Goal: Information Seeking & Learning: Learn about a topic

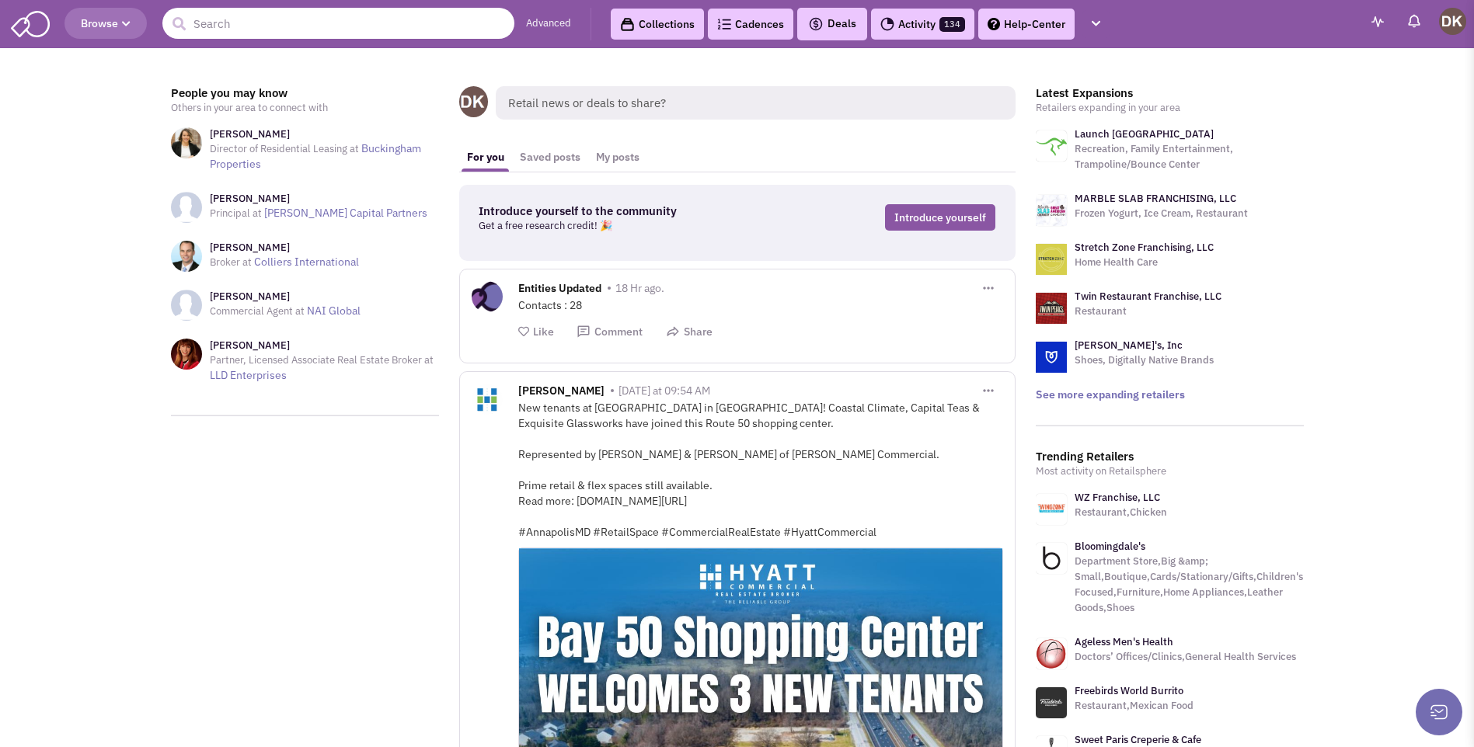
click at [369, 23] on input "text" at bounding box center [338, 23] width 352 height 31
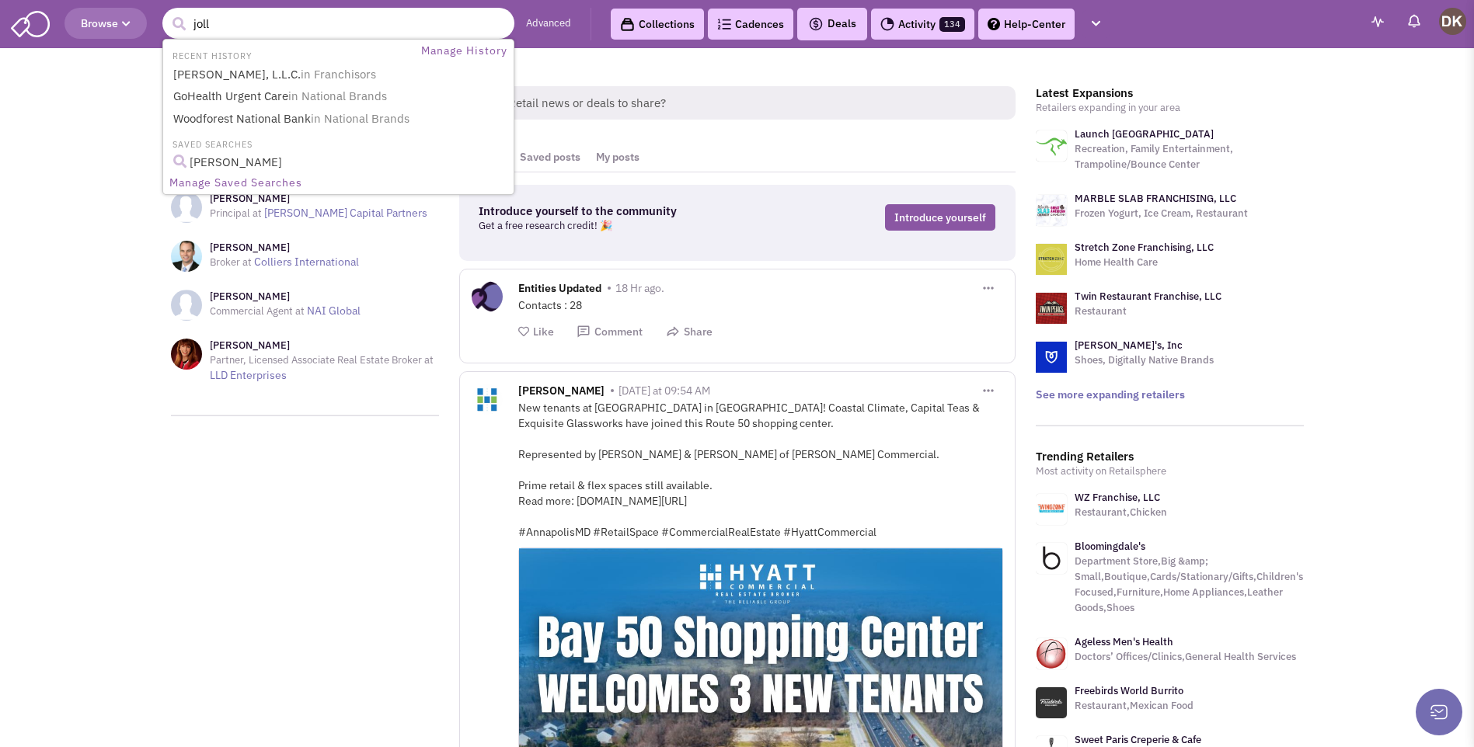
type input "jolli"
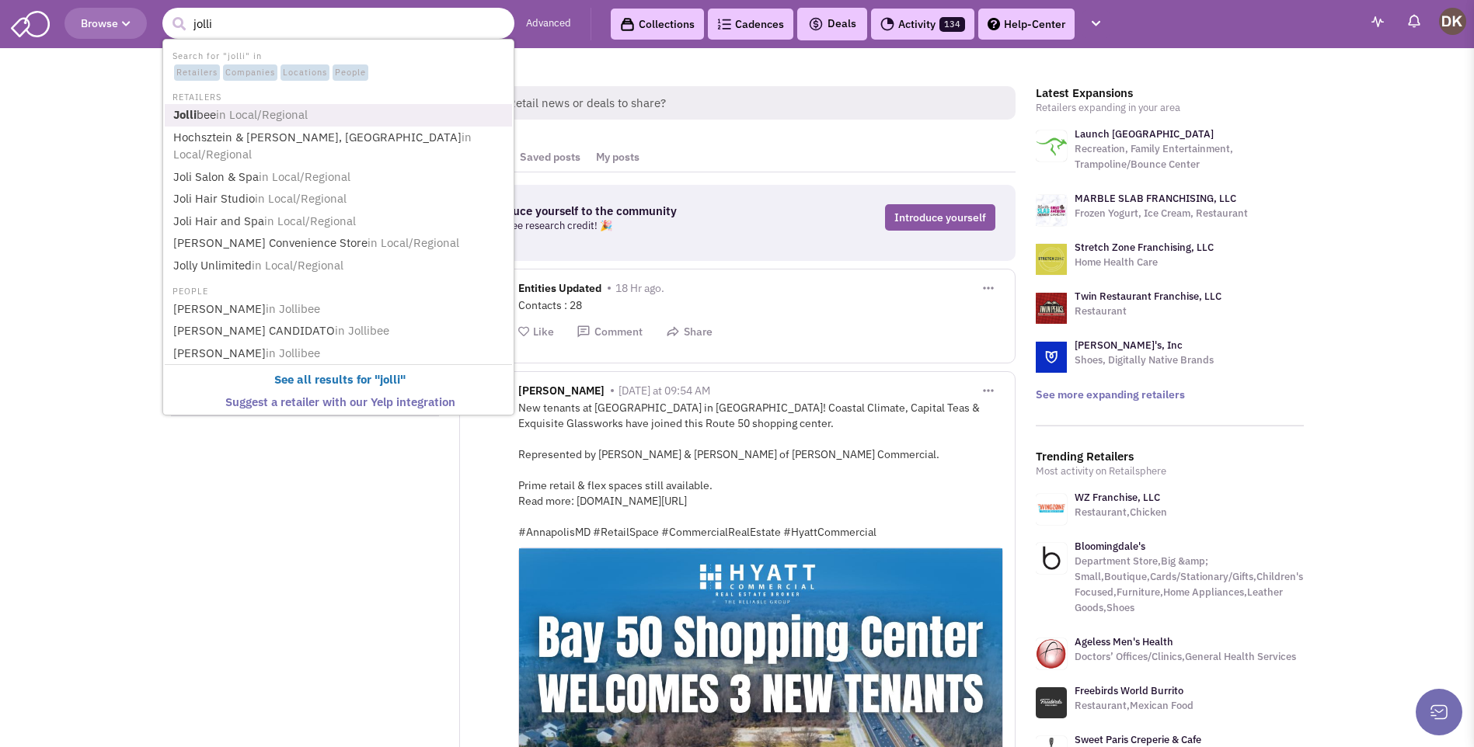
click at [190, 117] on b "Jolli" at bounding box center [184, 114] width 23 height 15
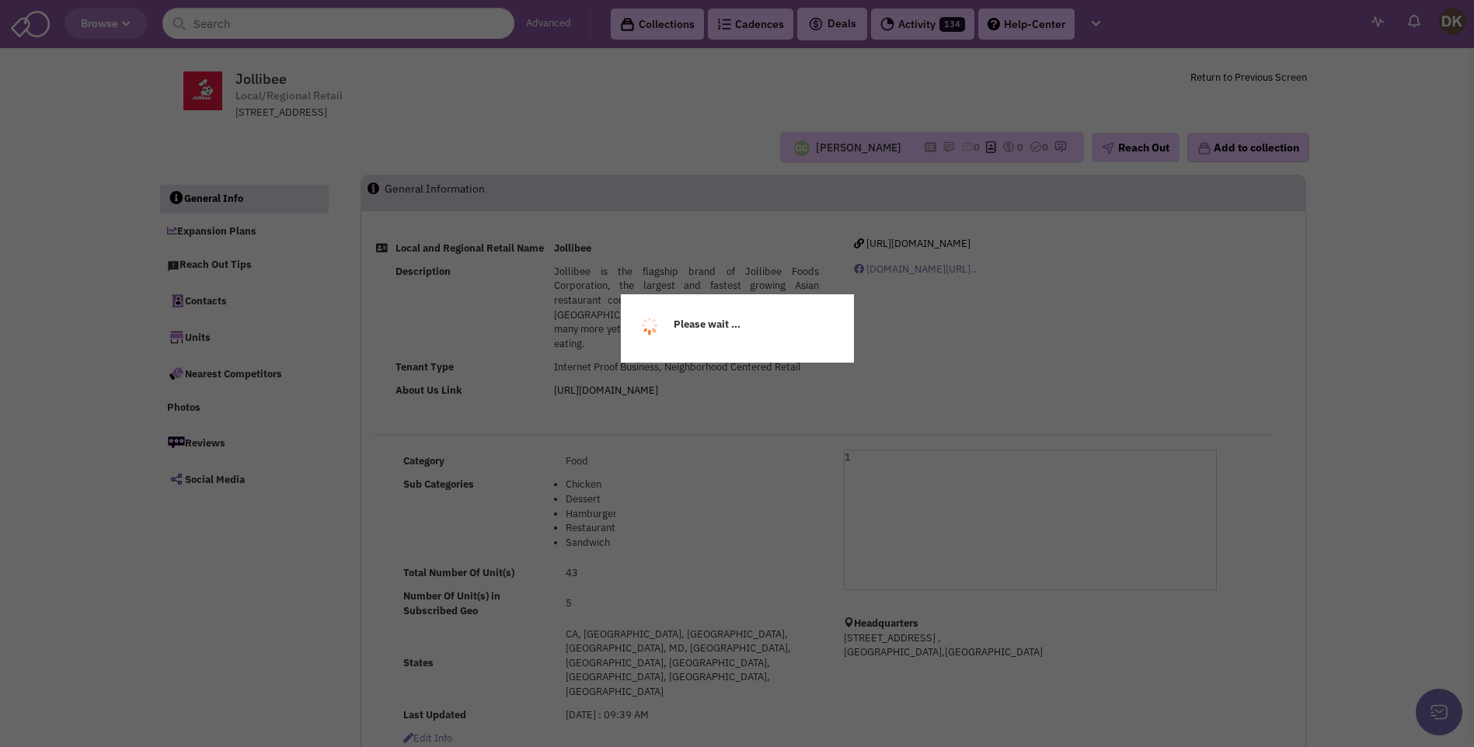
select select
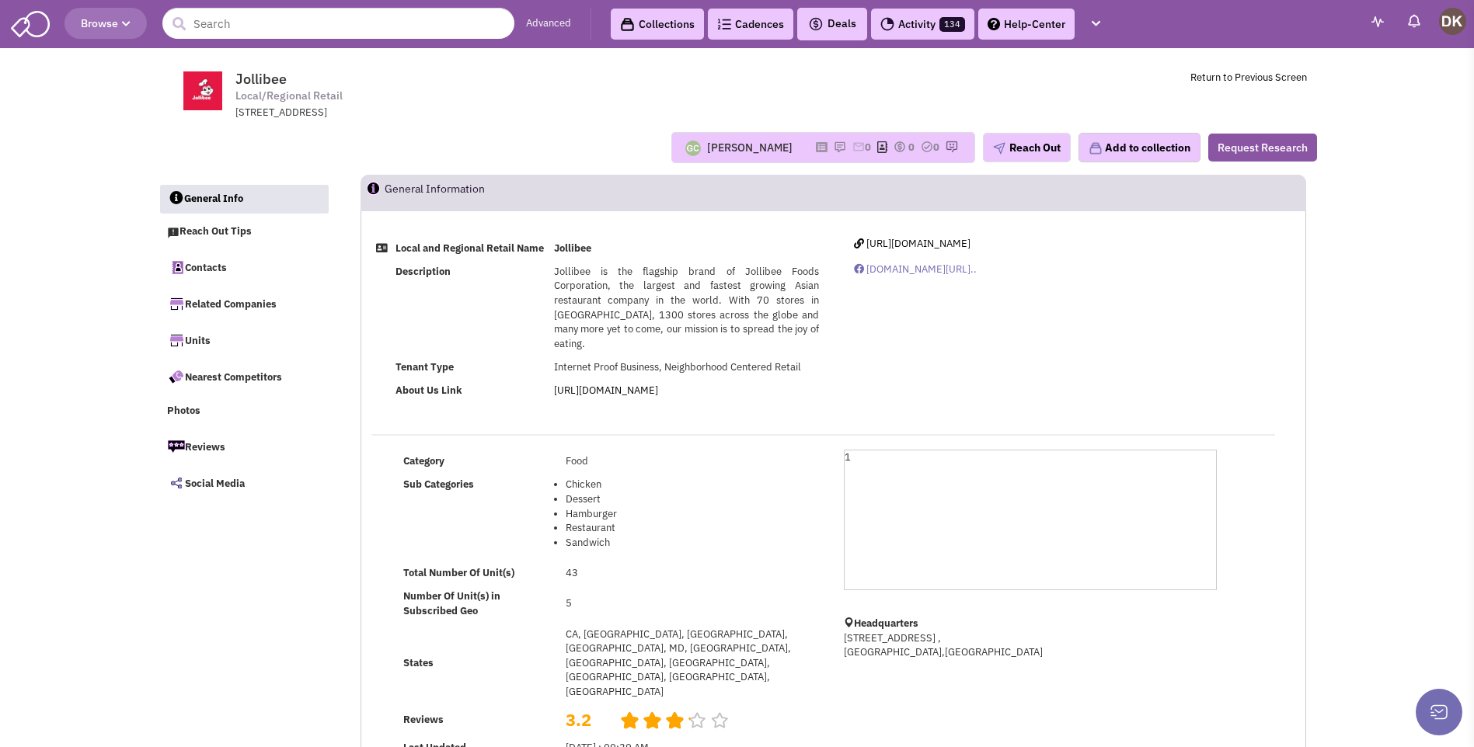
click at [729, 152] on div "[PERSON_NAME]" at bounding box center [749, 148] width 85 height 16
click at [816, 149] on icon at bounding box center [822, 147] width 12 height 9
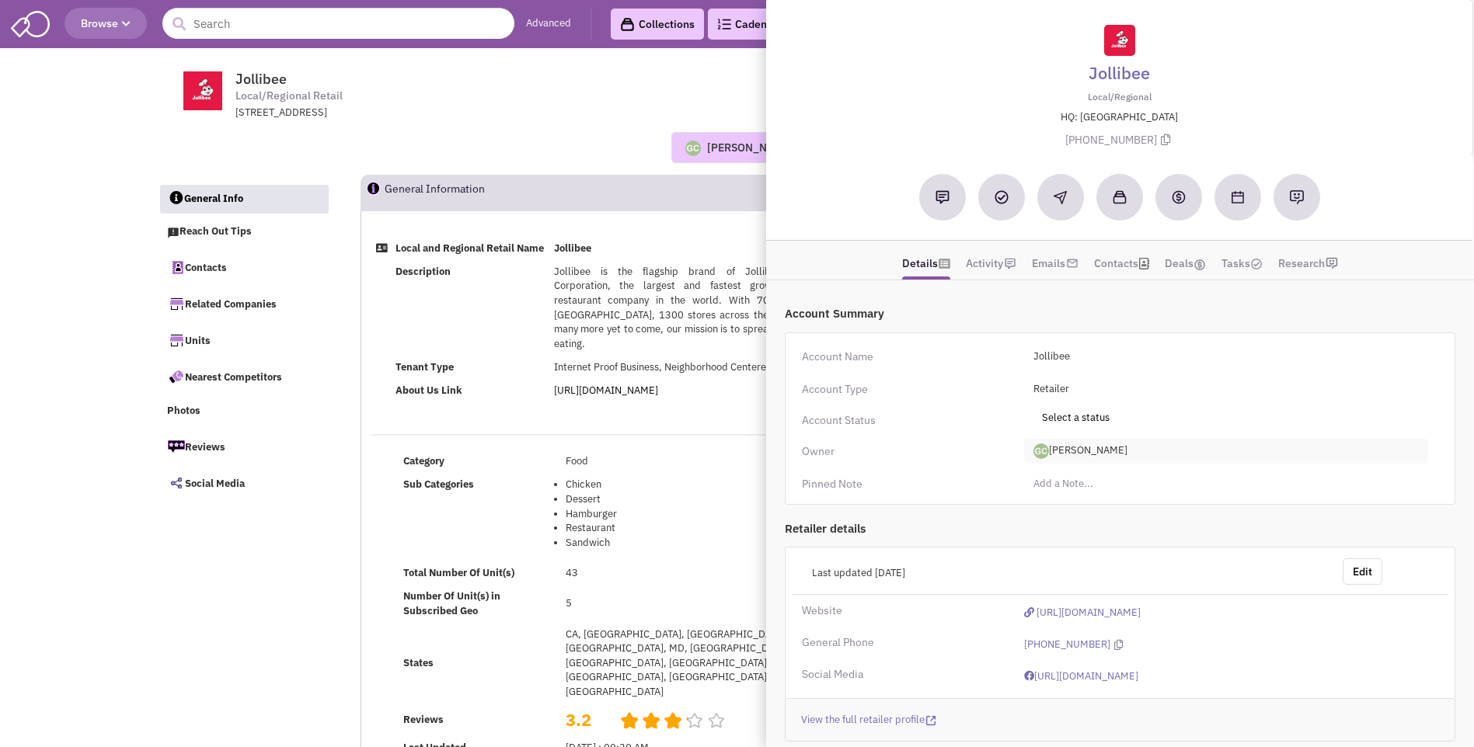
click at [1078, 454] on span "[PERSON_NAME]" at bounding box center [1226, 451] width 404 height 25
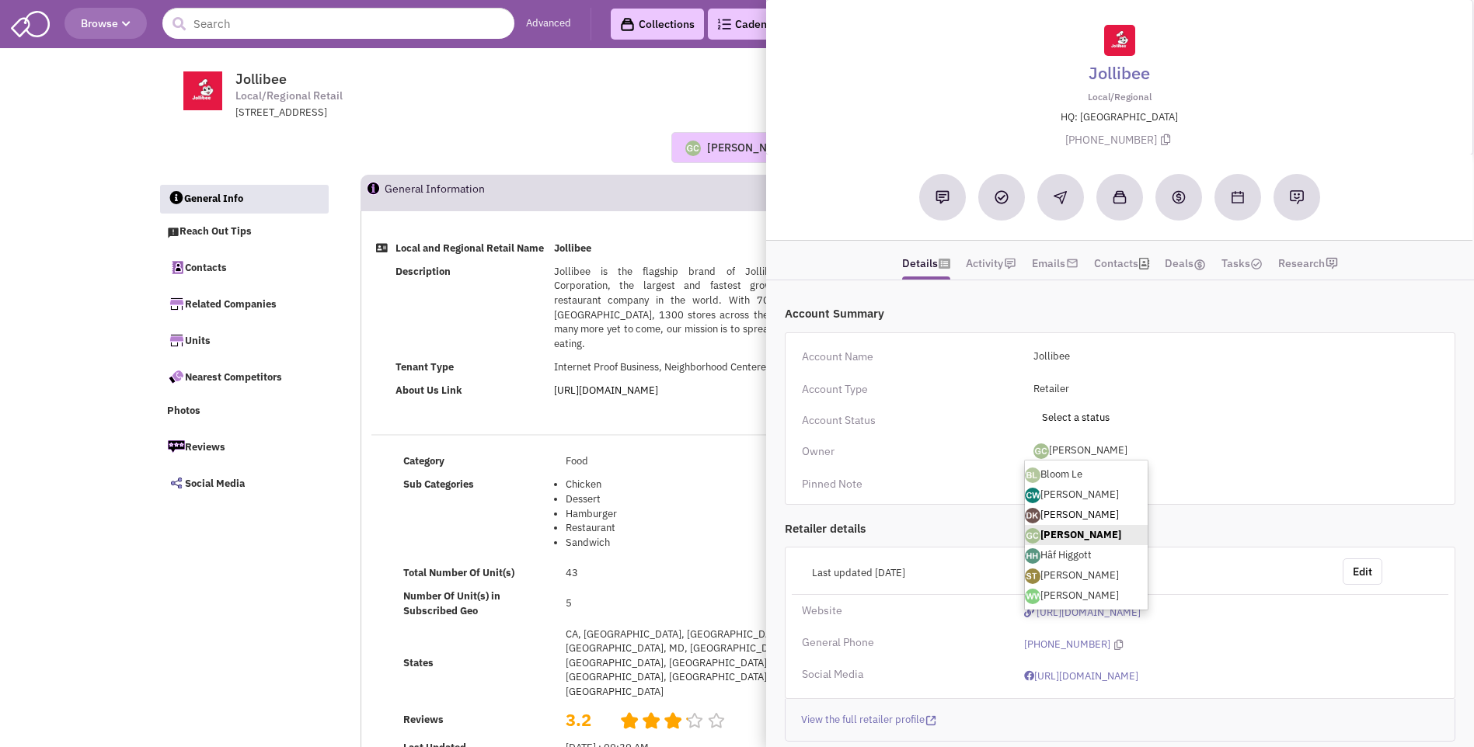
click at [1074, 514] on link "[PERSON_NAME]" at bounding box center [1086, 515] width 123 height 20
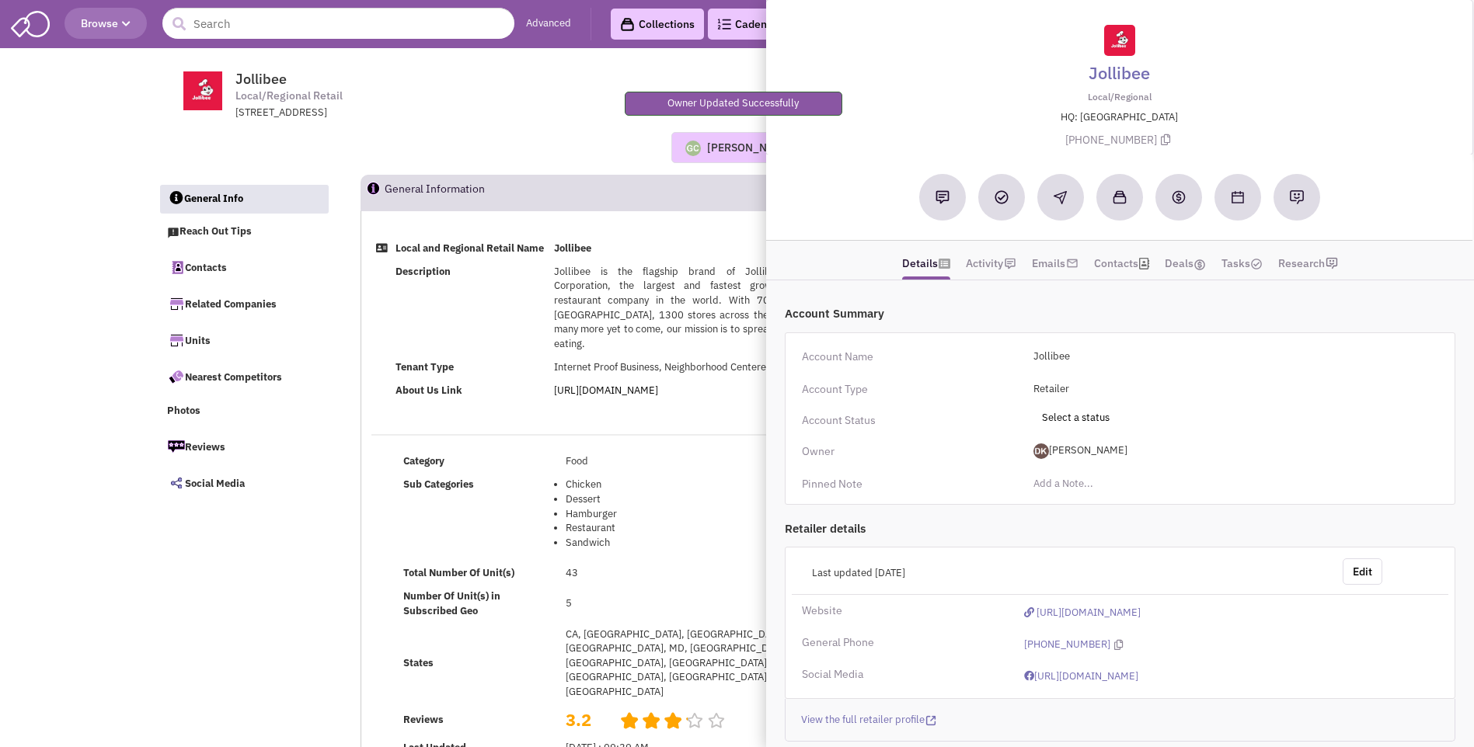
click at [593, 134] on div "Guillaume Chetail Most recent Note Donnie Keller 05:35 PM on 09/12/2025 NO note…" at bounding box center [737, 147] width 1179 height 31
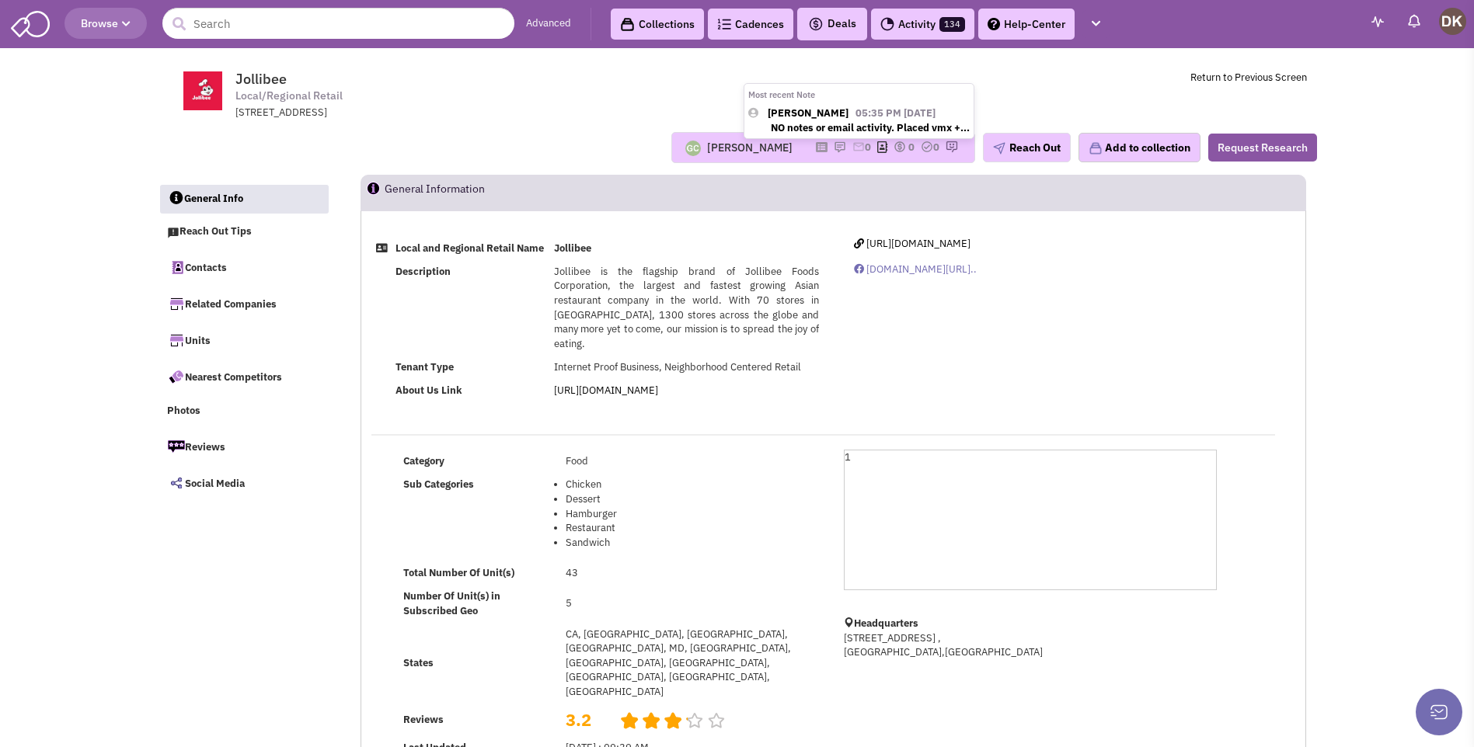
click at [834, 149] on img at bounding box center [840, 147] width 12 height 12
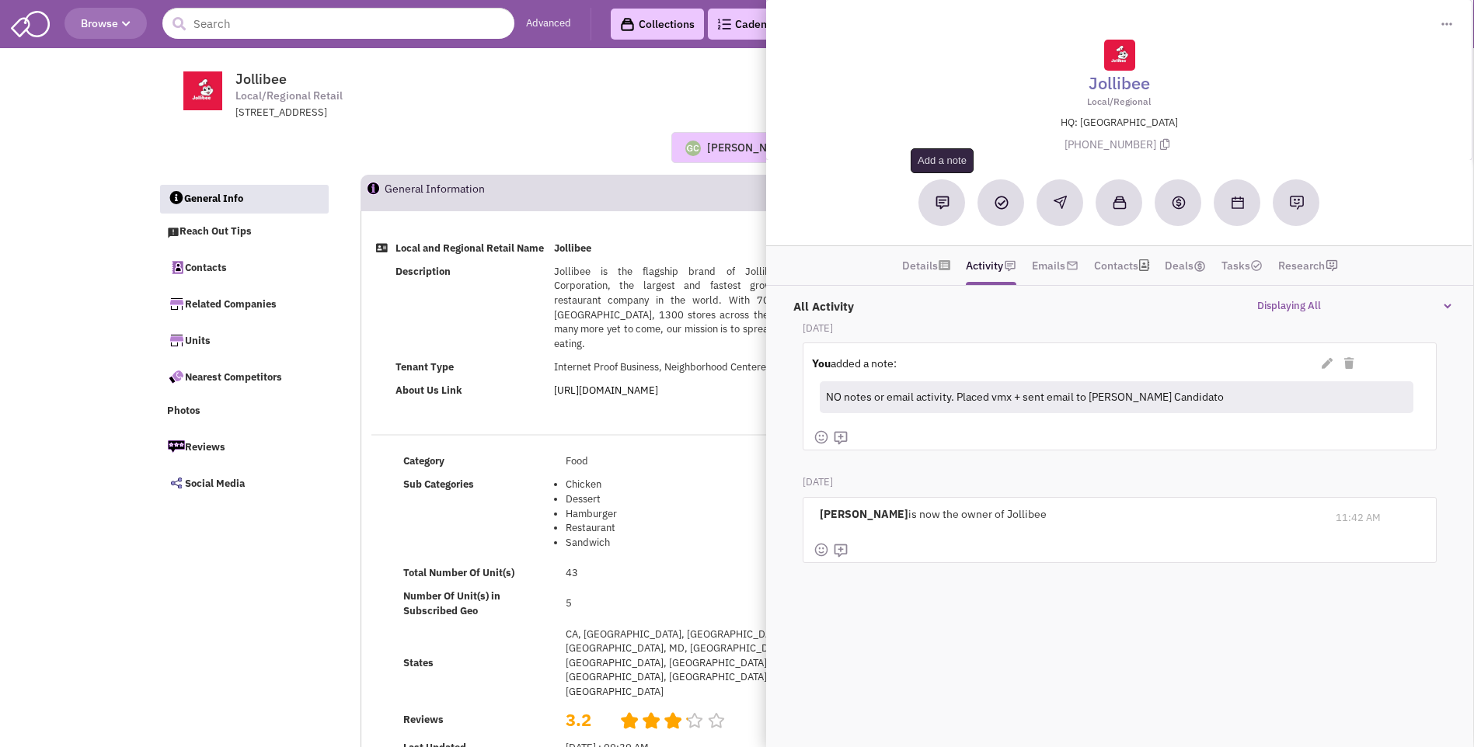
click at [938, 205] on img at bounding box center [942, 203] width 14 height 14
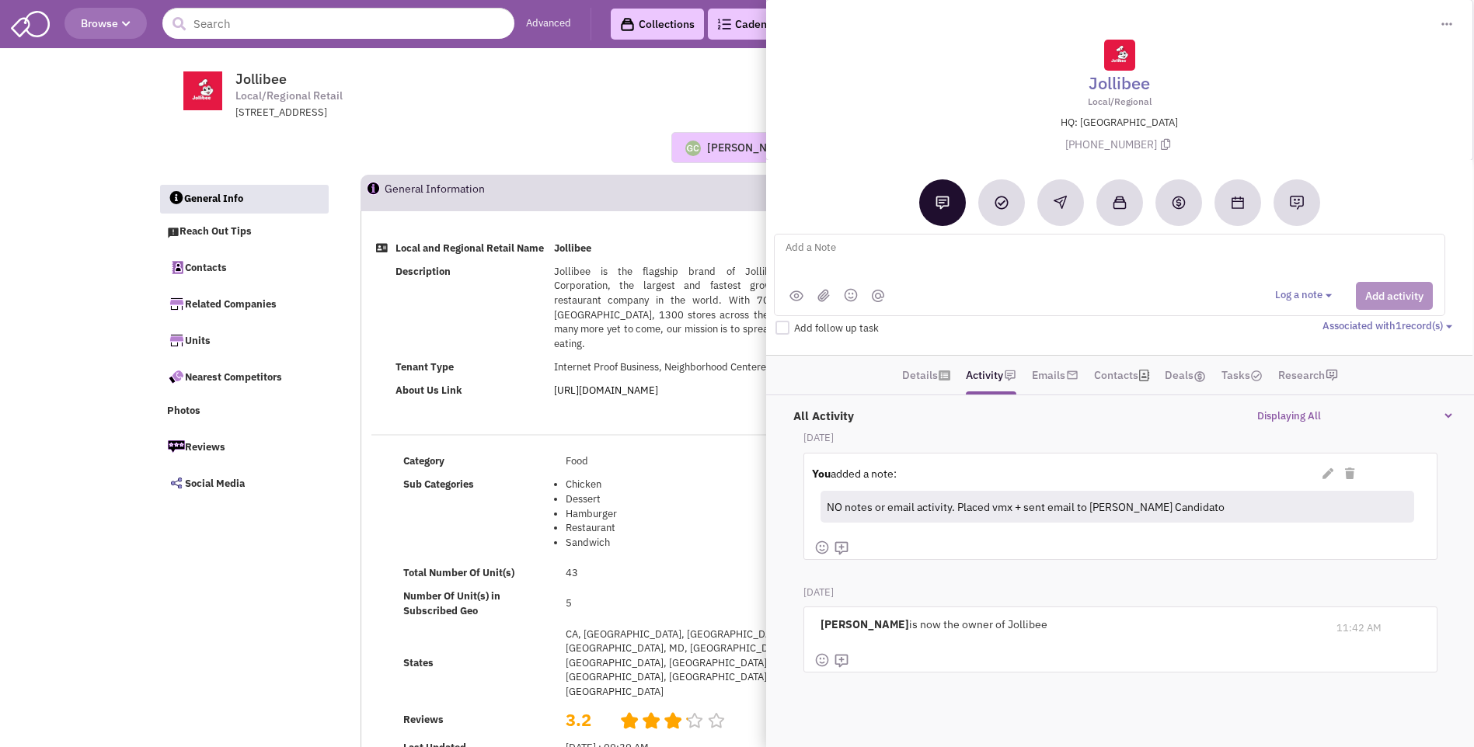
click at [821, 254] on textarea at bounding box center [976, 260] width 385 height 43
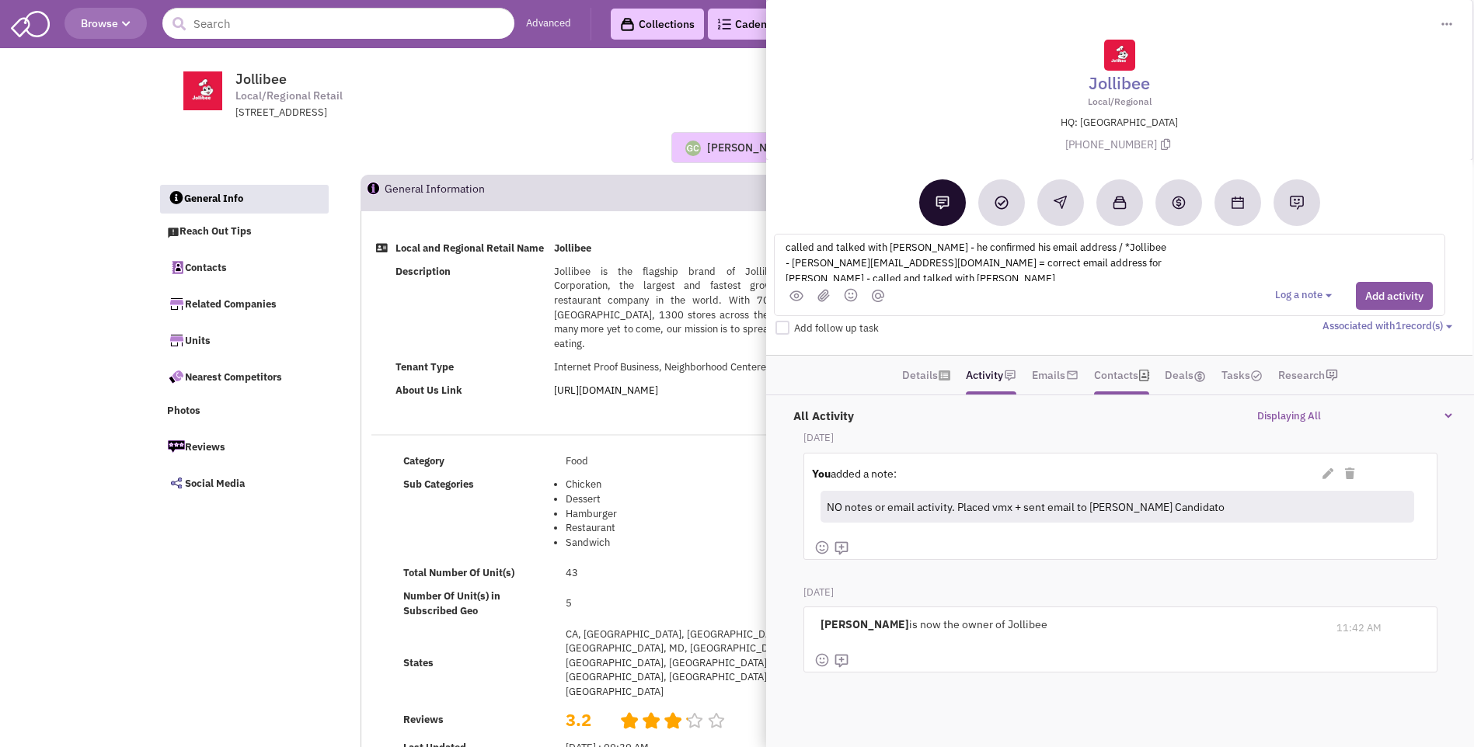
scroll to position [4, 0]
click at [1122, 241] on textarea "called and talked with Marnel - he confirmed his email address / *Jollibee - ma…" at bounding box center [976, 260] width 385 height 43
click at [906, 277] on textarea "called and talked with Marnel - he confirmed his email address / marnel.candida…" at bounding box center [976, 260] width 385 height 43
type textarea "called and talked with Marnel - he confirmed his email address / marnel.candida…"
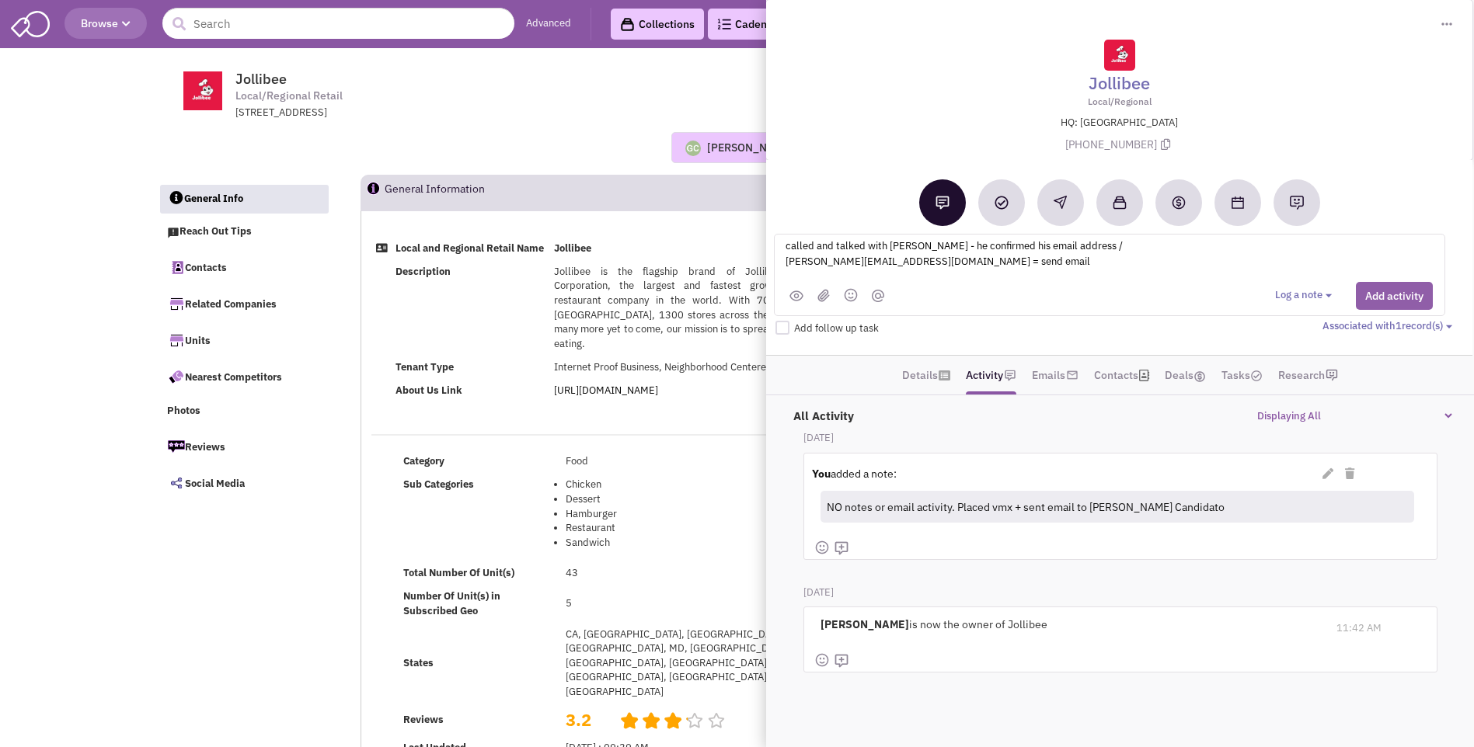
click at [1382, 298] on button "Add activity" at bounding box center [1394, 296] width 77 height 28
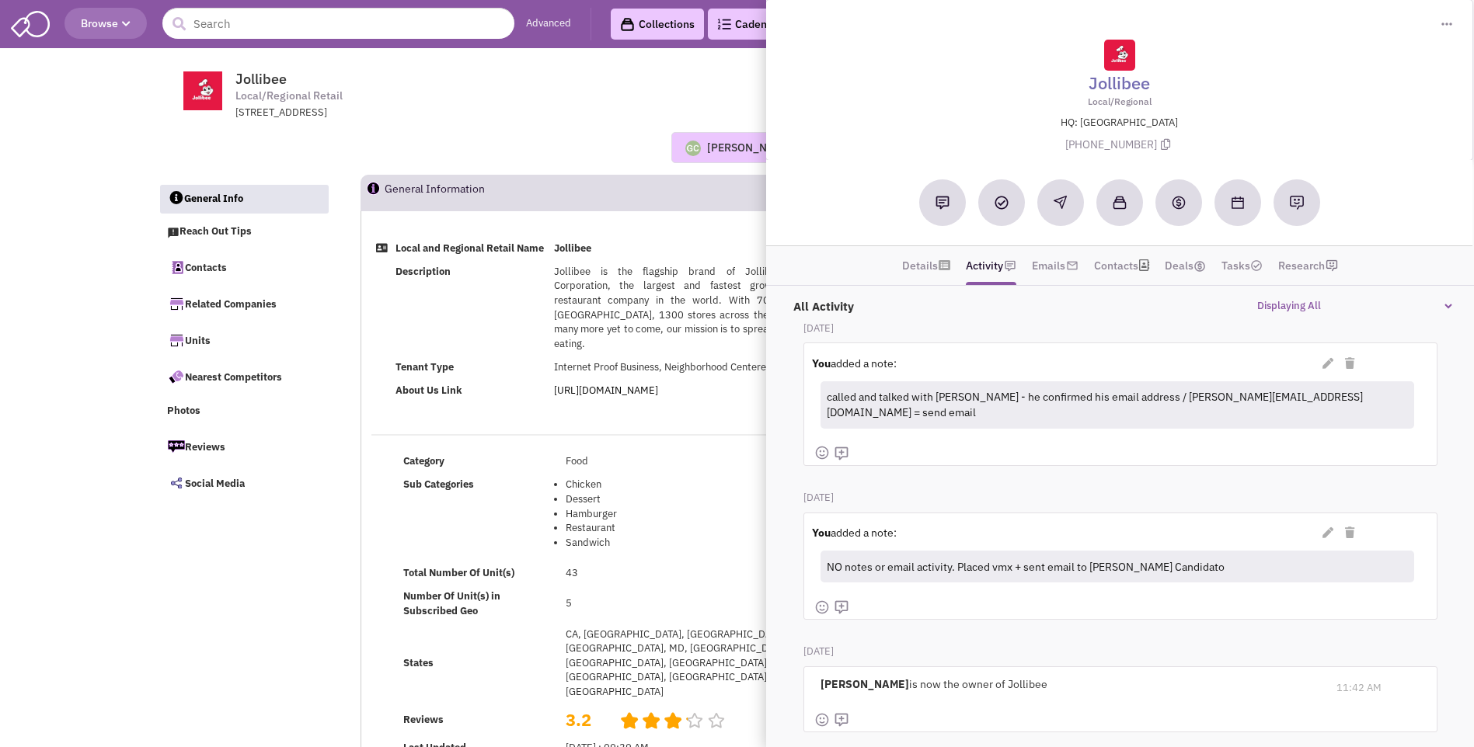
click at [519, 93] on span "Jollibee Local/Regional Retail 11029 Pines Blvd, , Pembroke Pines, FL, 33026" at bounding box center [446, 96] width 389 height 50
click at [663, 260] on td "Jollibee" at bounding box center [686, 248] width 274 height 23
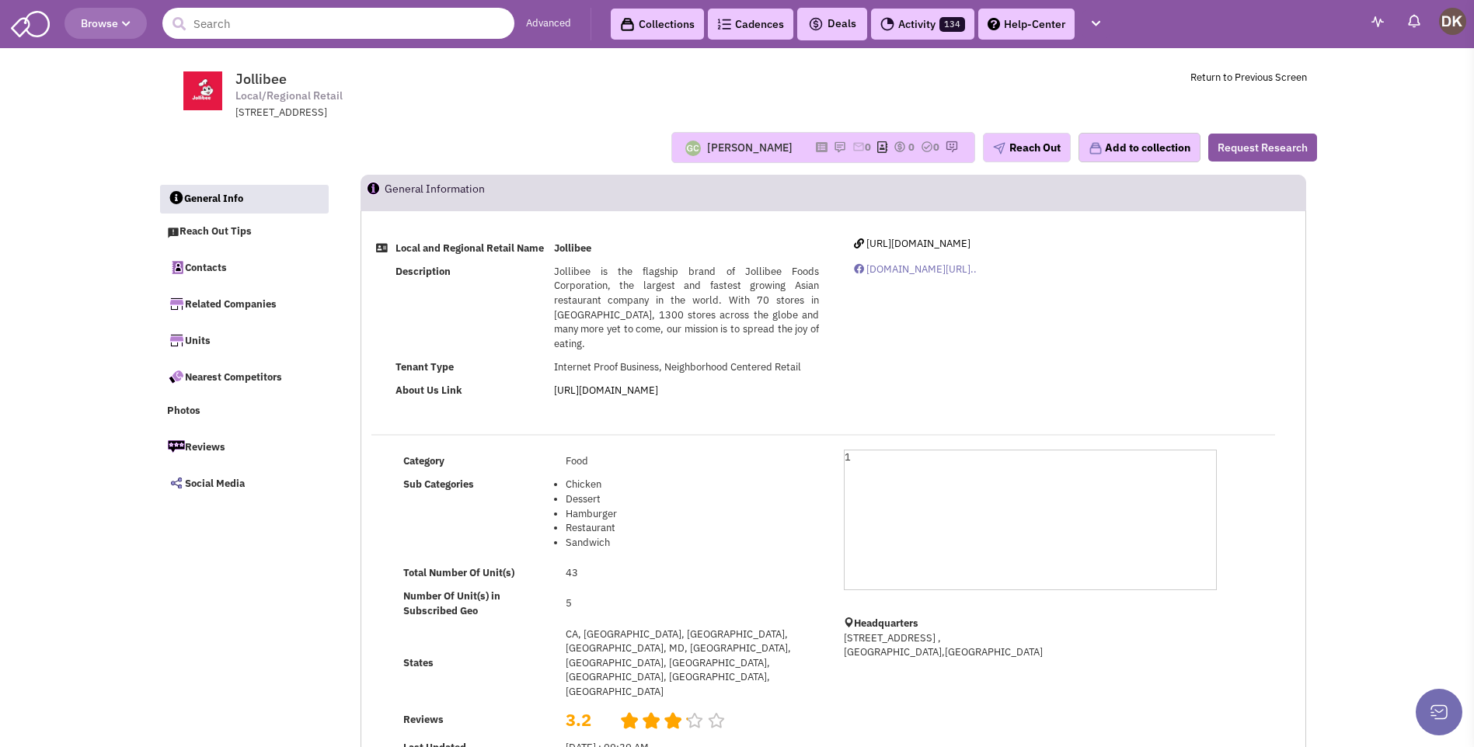
click at [216, 33] on input "text" at bounding box center [338, 23] width 352 height 31
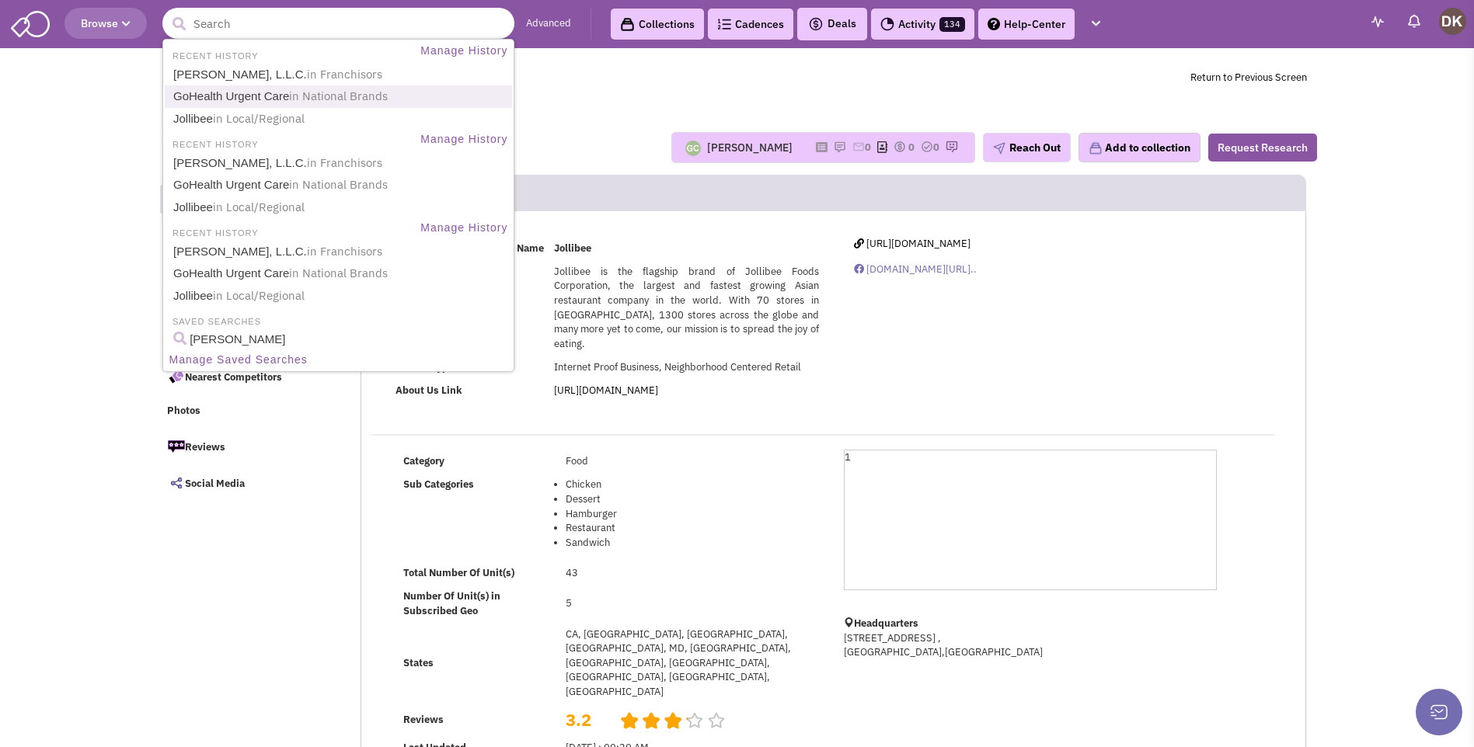
click at [221, 96] on link "GoHealth Urgent Care in National Brands" at bounding box center [340, 96] width 343 height 21
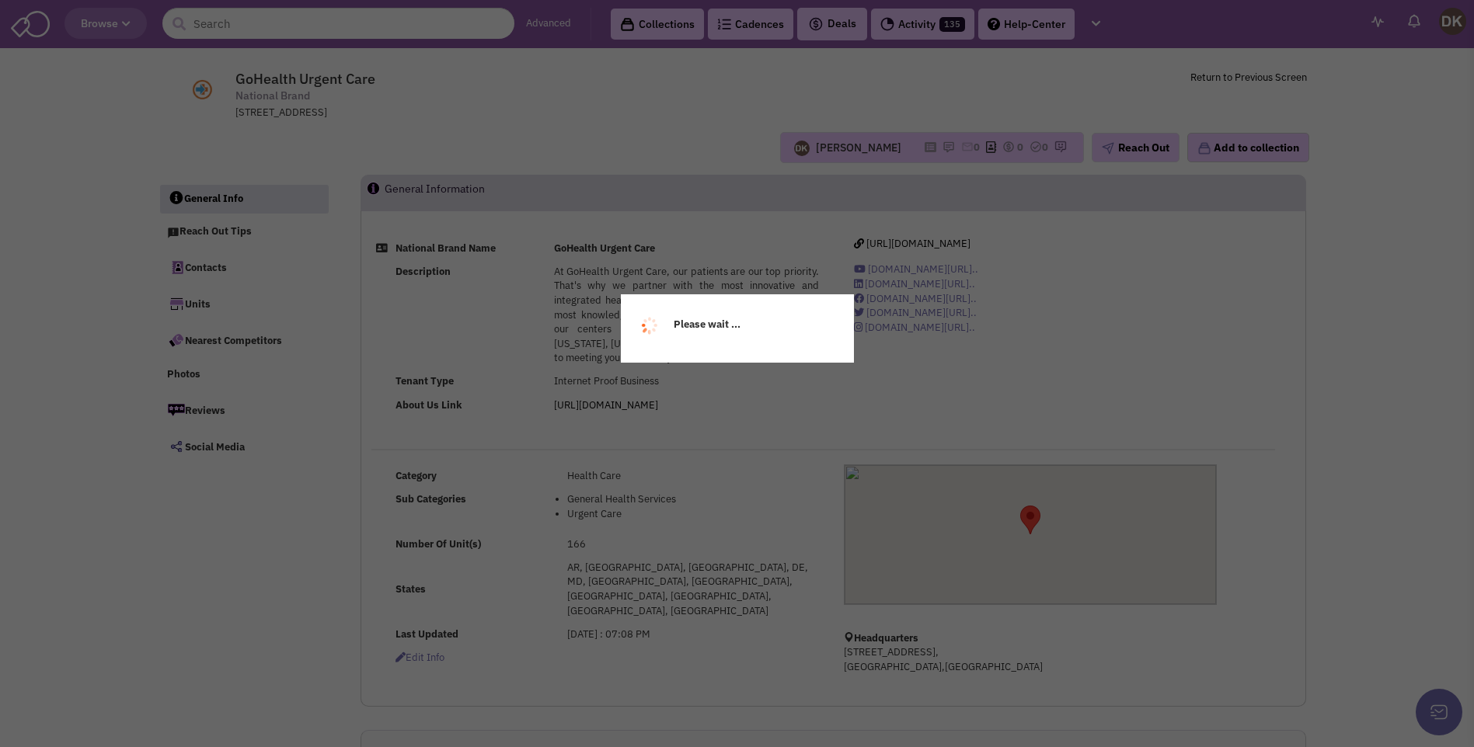
select select
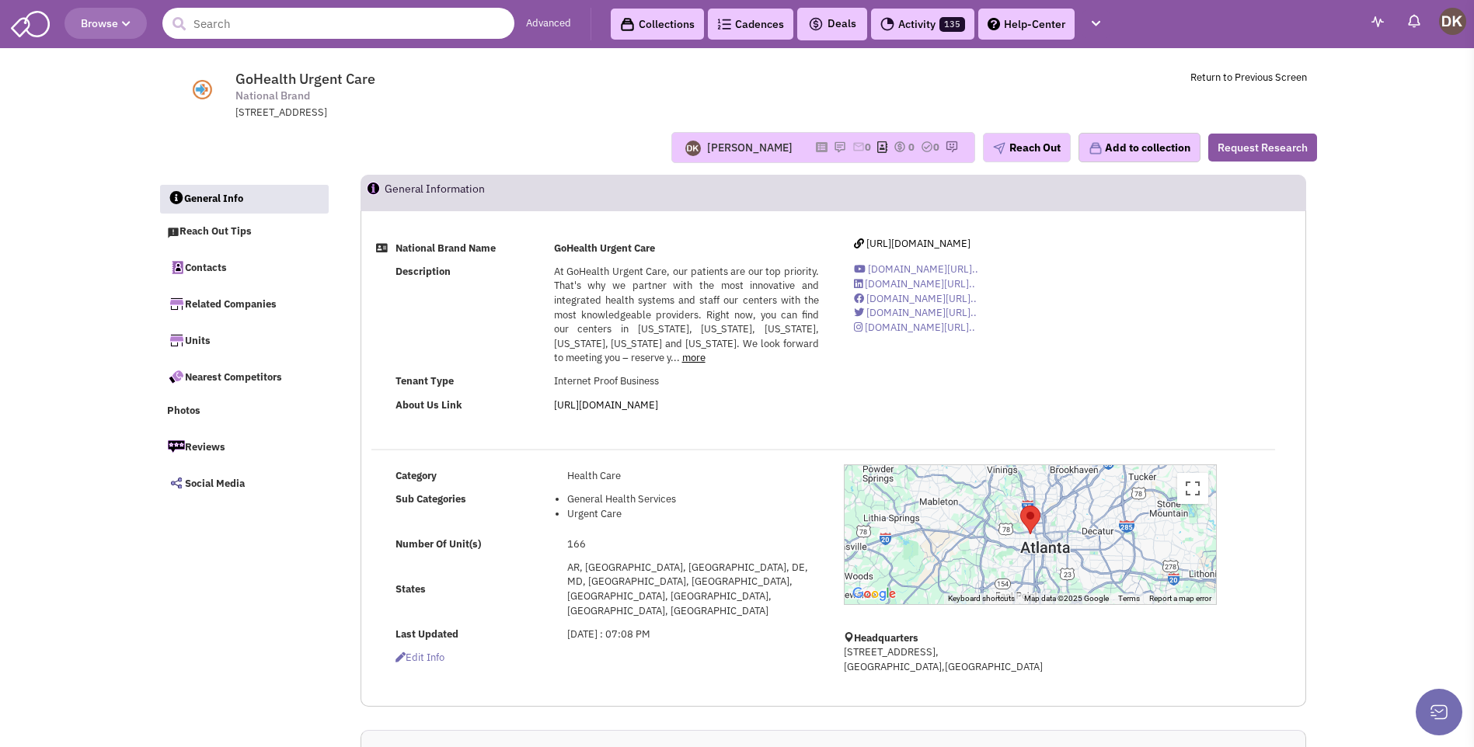
click at [245, 30] on input "text" at bounding box center [338, 23] width 352 height 31
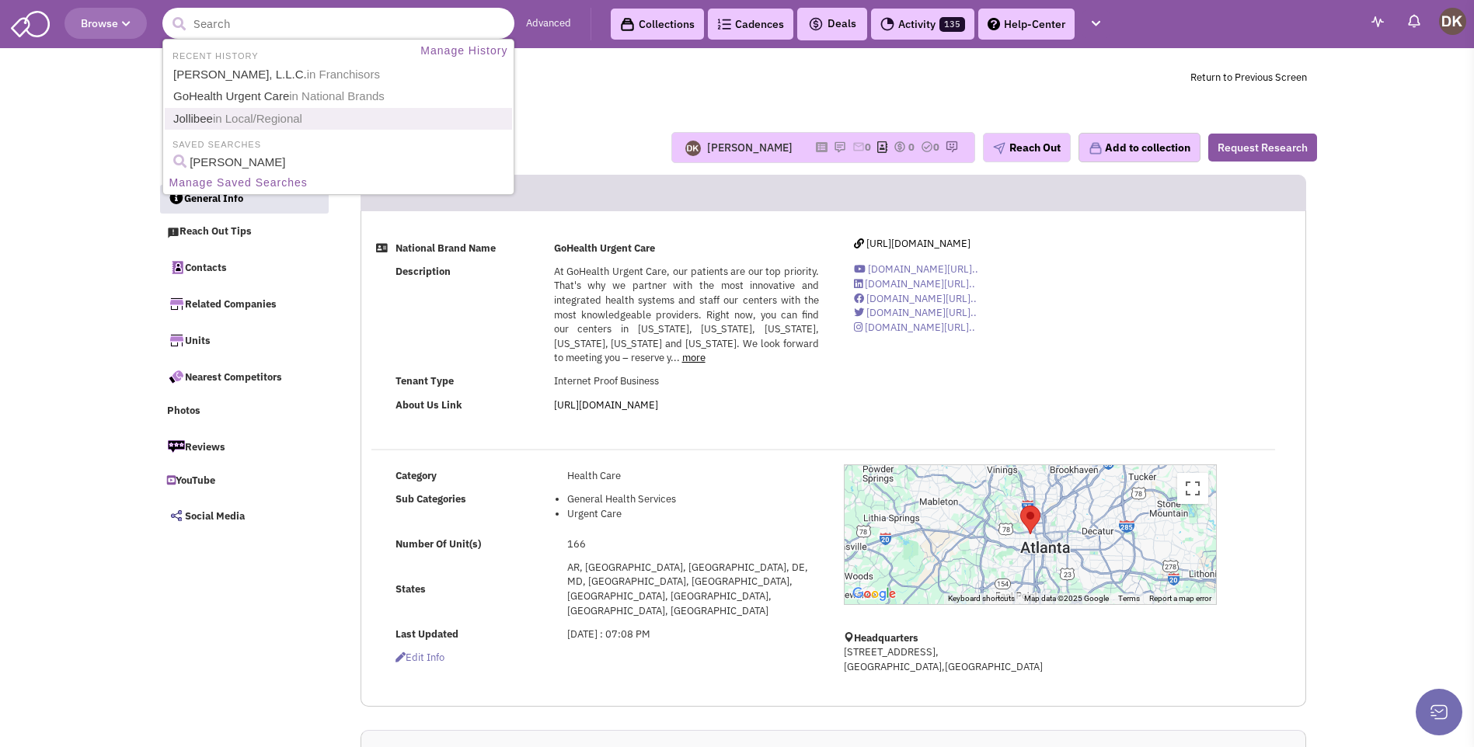
click at [224, 120] on span "in Local/Regional" at bounding box center [257, 118] width 89 height 13
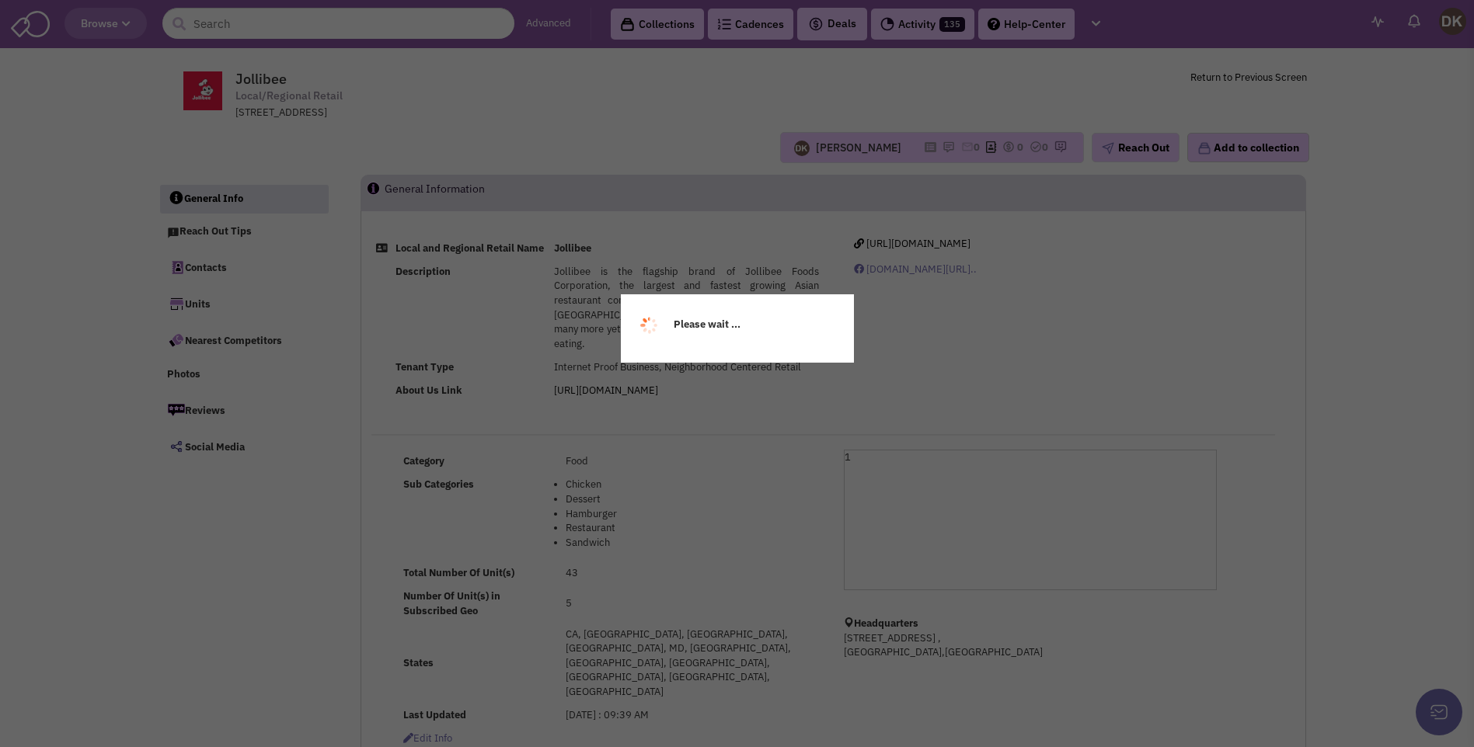
select select
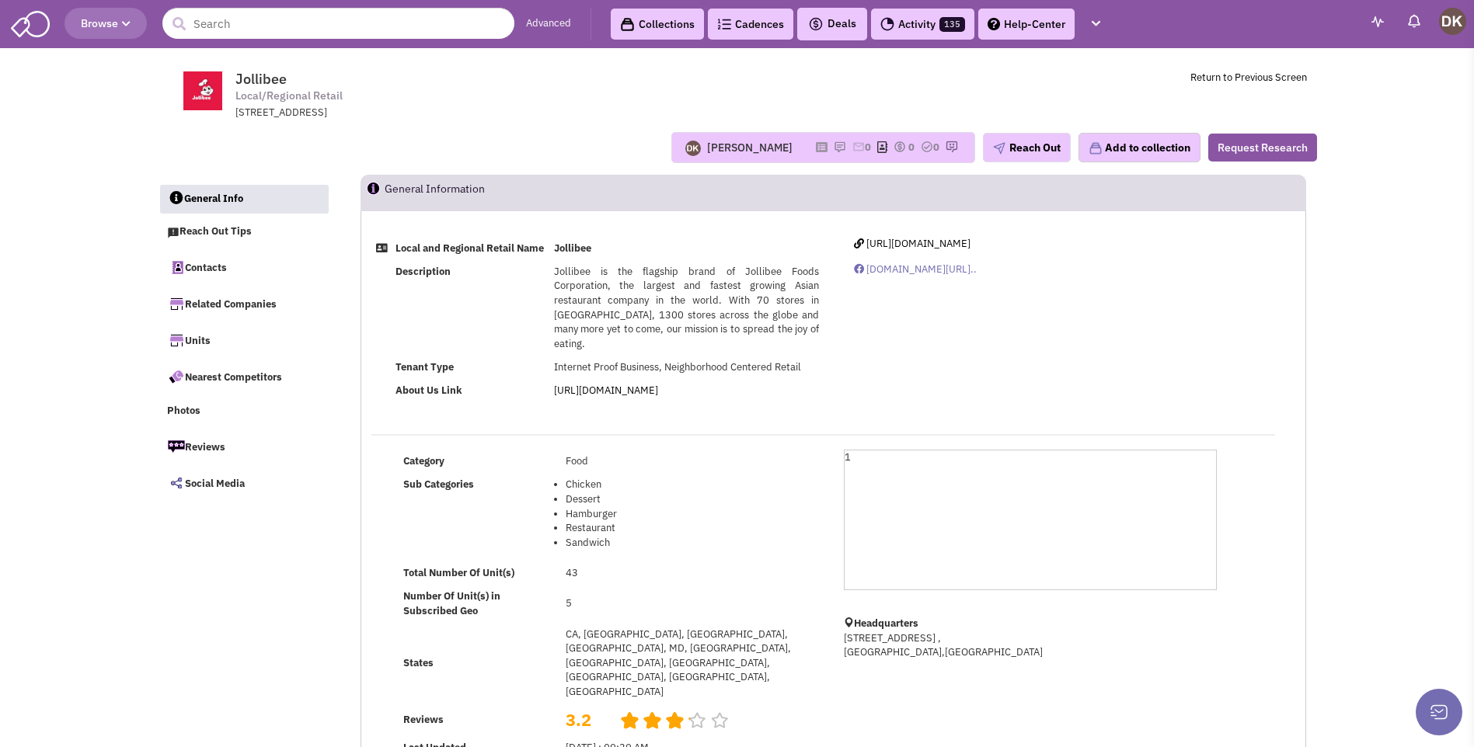
click at [424, 43] on header "Browse Advanced Collections Cadences 0 Deals" at bounding box center [737, 24] width 1474 height 48
click at [411, 26] on input "text" at bounding box center [338, 23] width 352 height 31
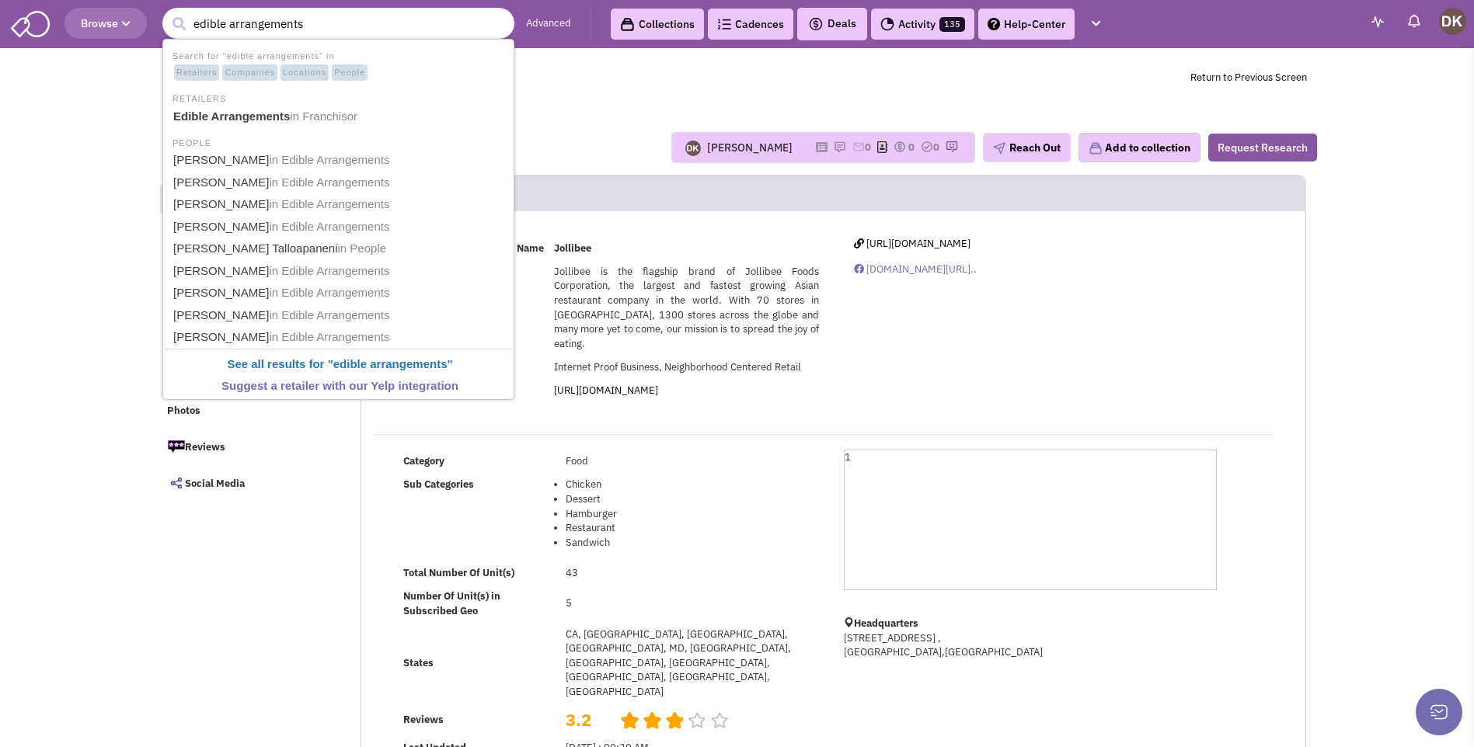
type input "edible arrangements"
click at [167, 12] on button "submit" at bounding box center [178, 23] width 23 height 23
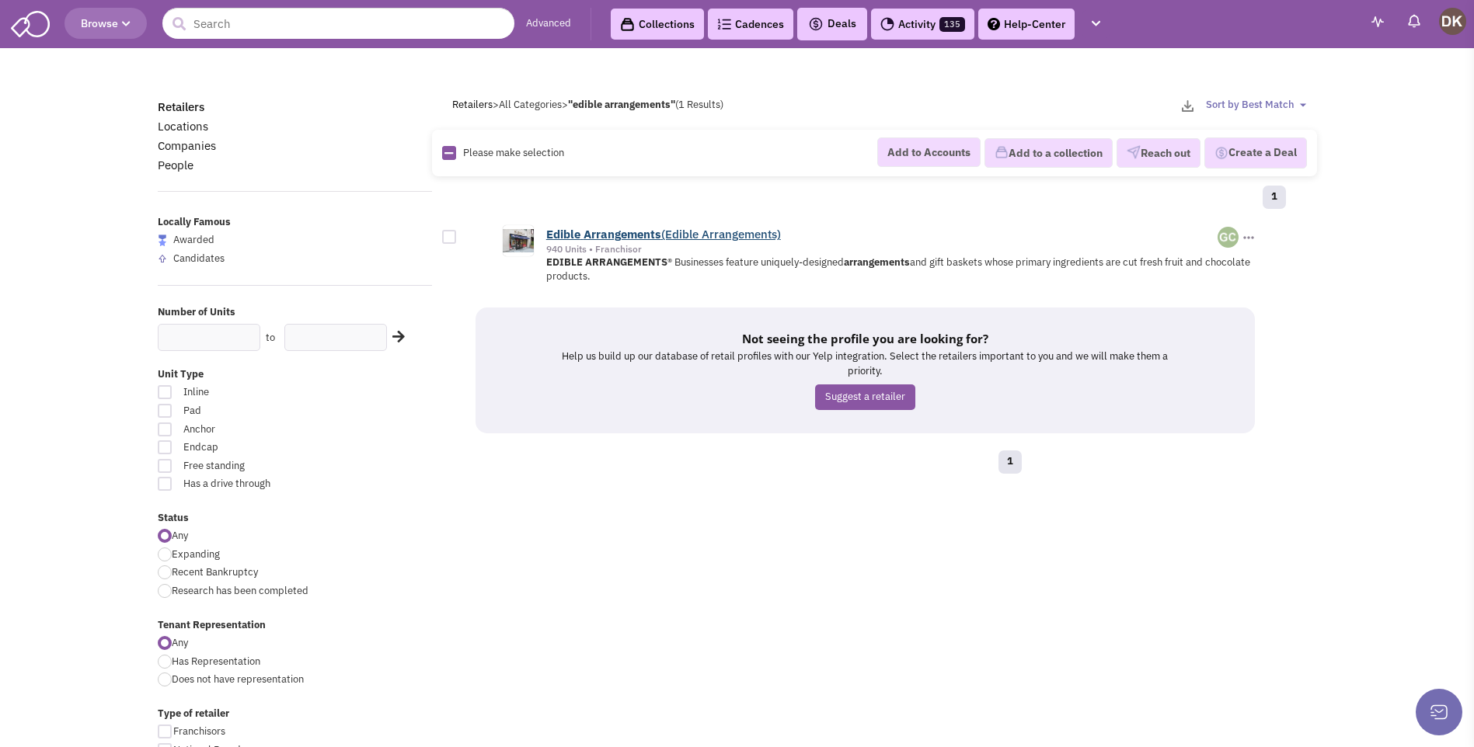
click at [580, 238] on link "Edible Arrangements (Edible Arrangements)" at bounding box center [663, 234] width 235 height 15
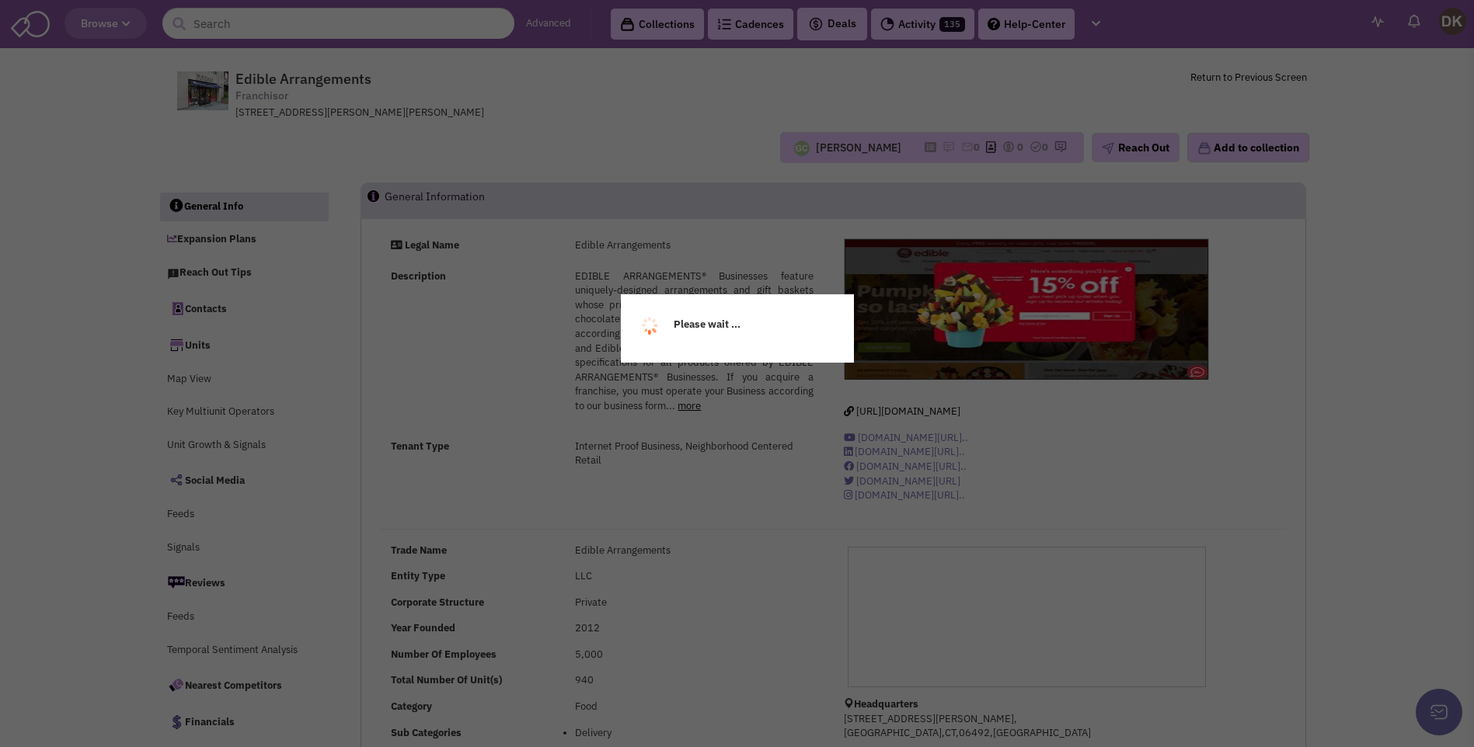
select select
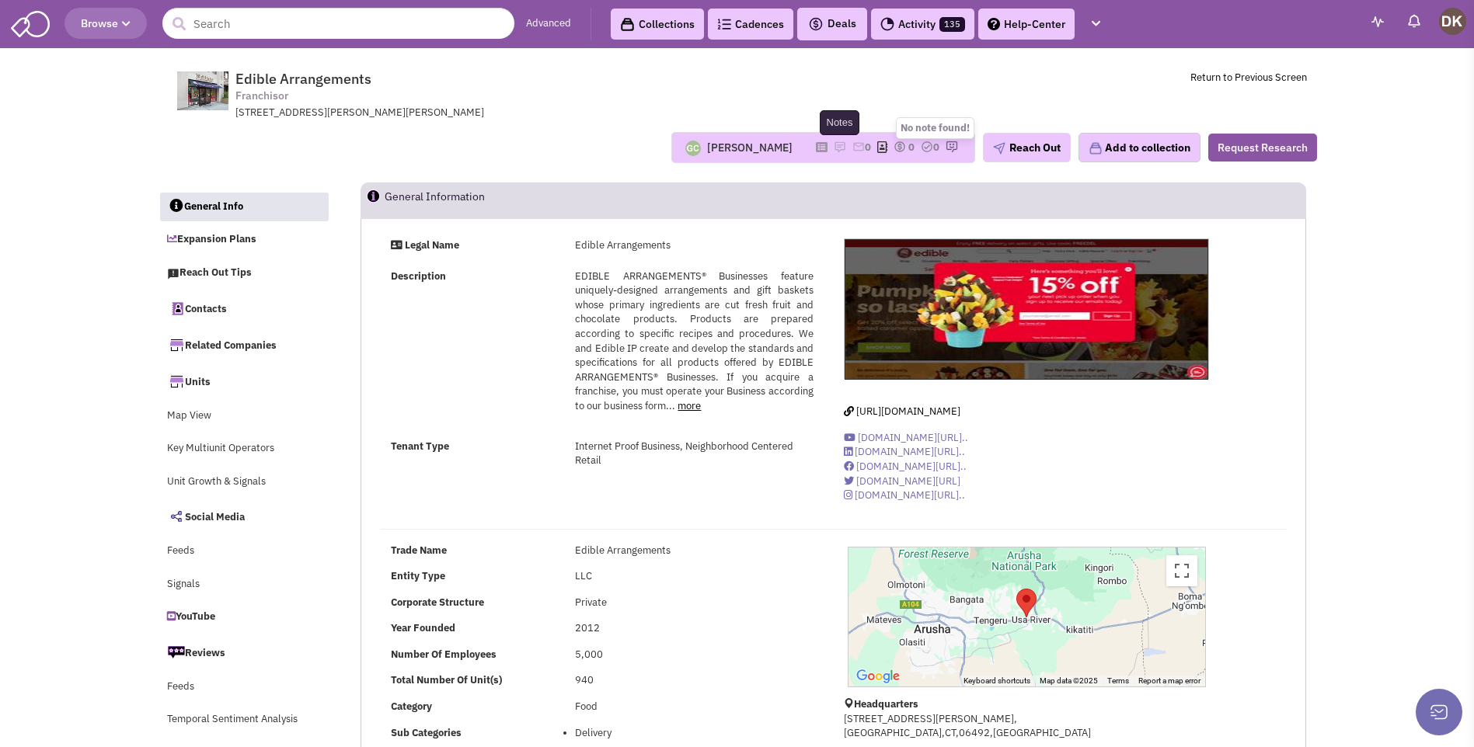
click at [834, 147] on img at bounding box center [840, 147] width 12 height 12
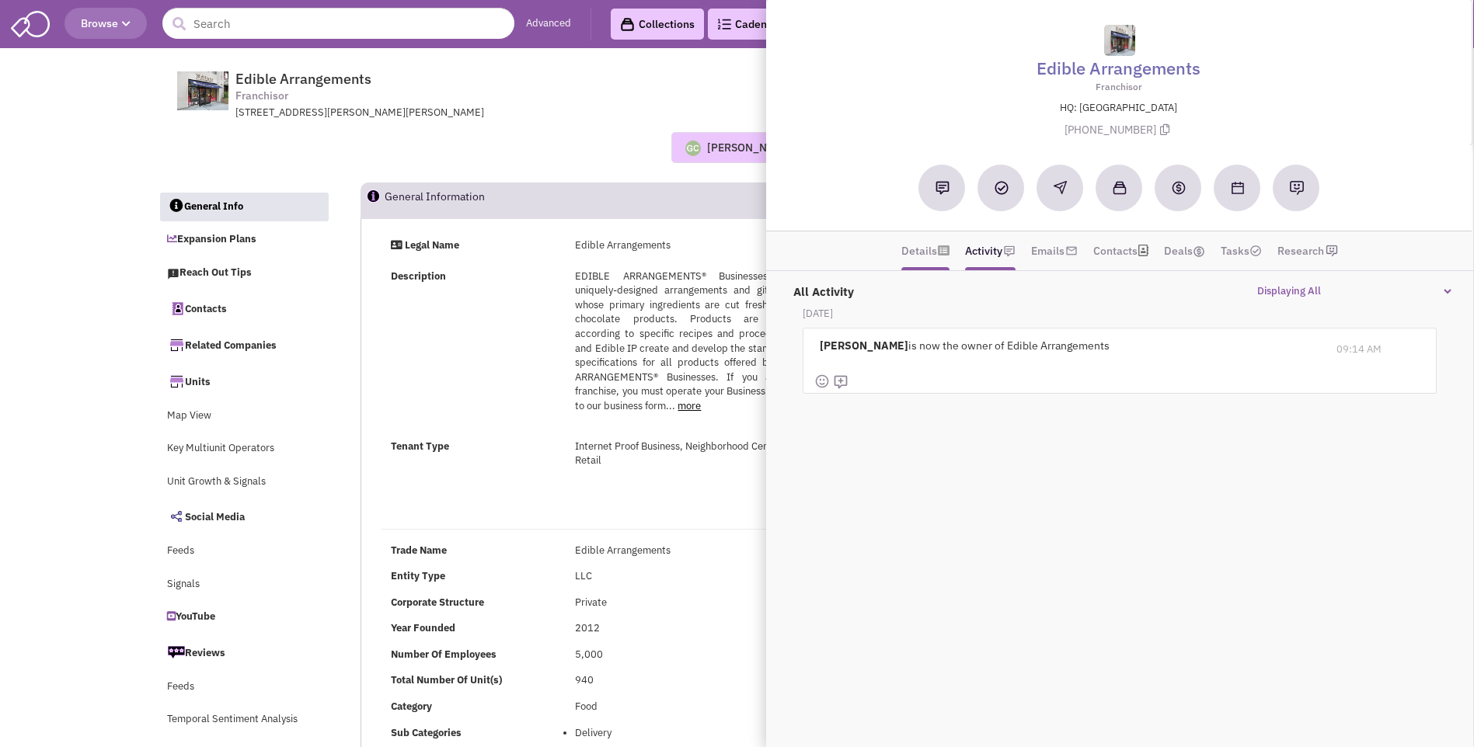
click at [920, 255] on link "Details" at bounding box center [920, 250] width 36 height 23
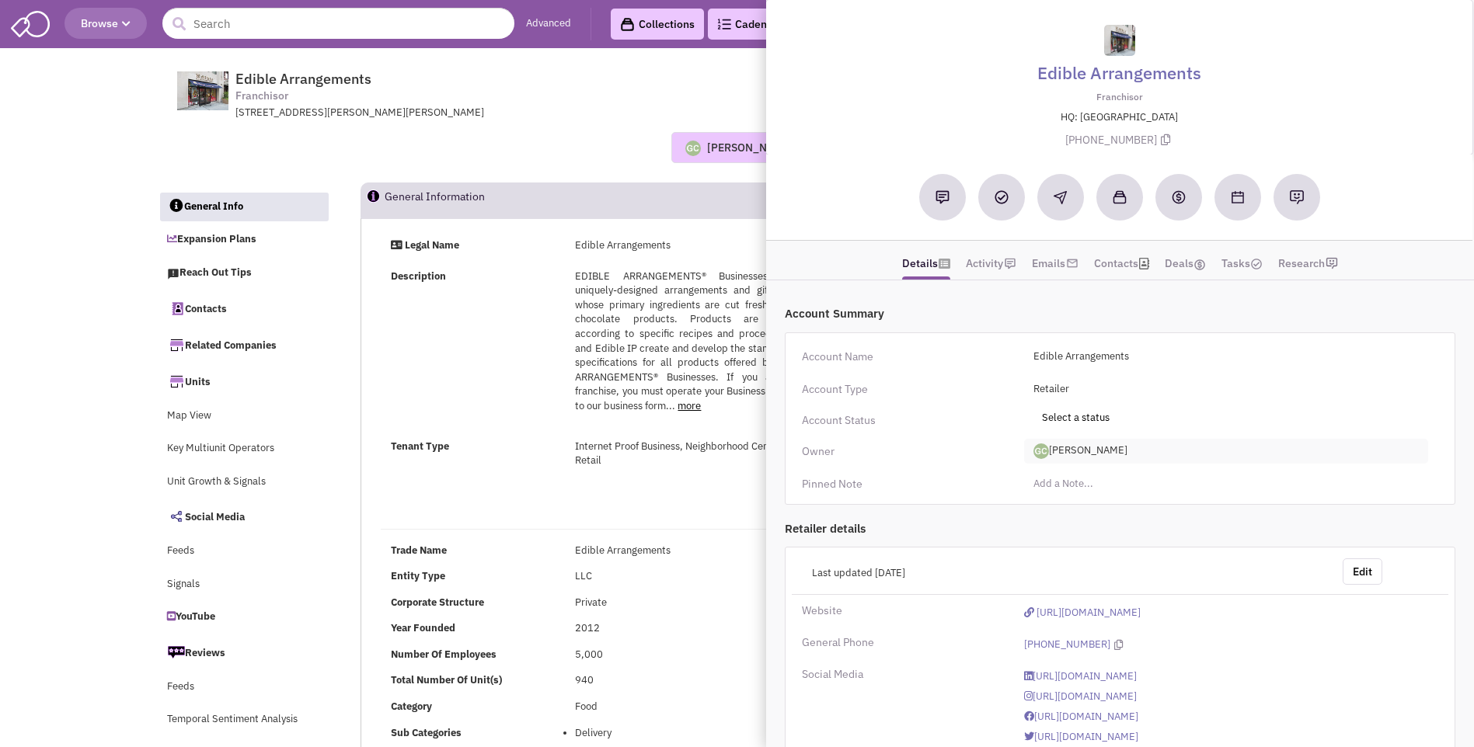
click at [1090, 453] on span "[PERSON_NAME]" at bounding box center [1226, 451] width 404 height 25
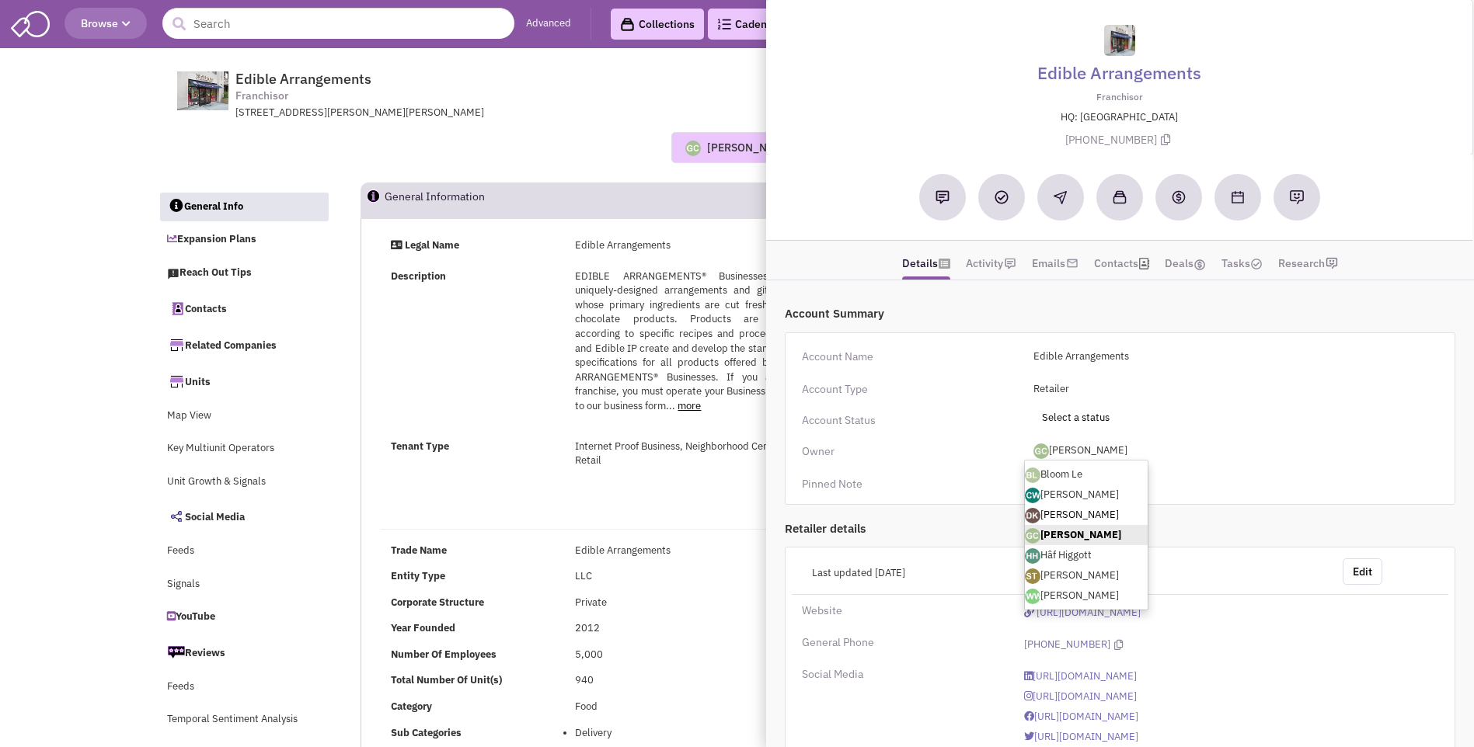
click at [1056, 516] on link "[PERSON_NAME]" at bounding box center [1086, 515] width 123 height 20
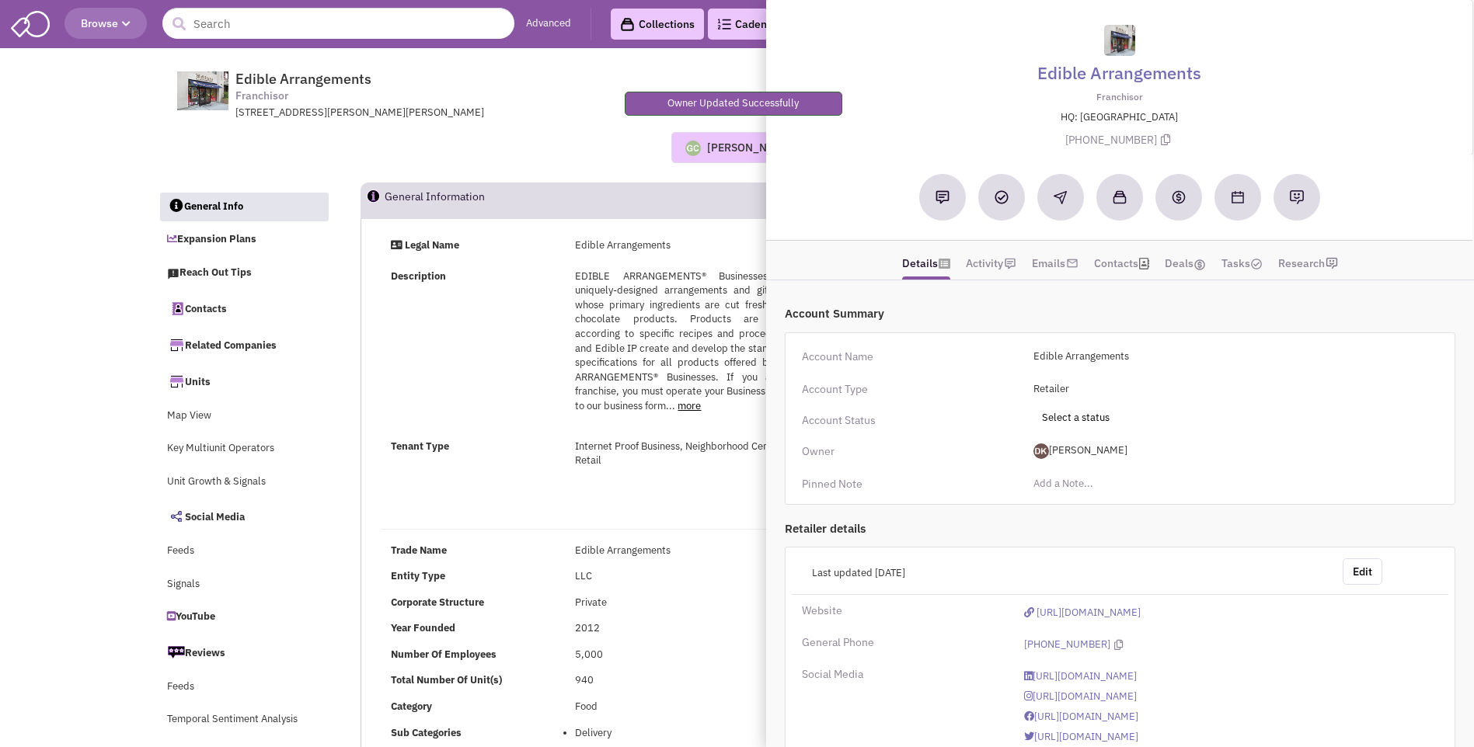
click at [532, 132] on div "[PERSON_NAME] No note found! 0 0 0 Reach Out" at bounding box center [737, 147] width 1179 height 31
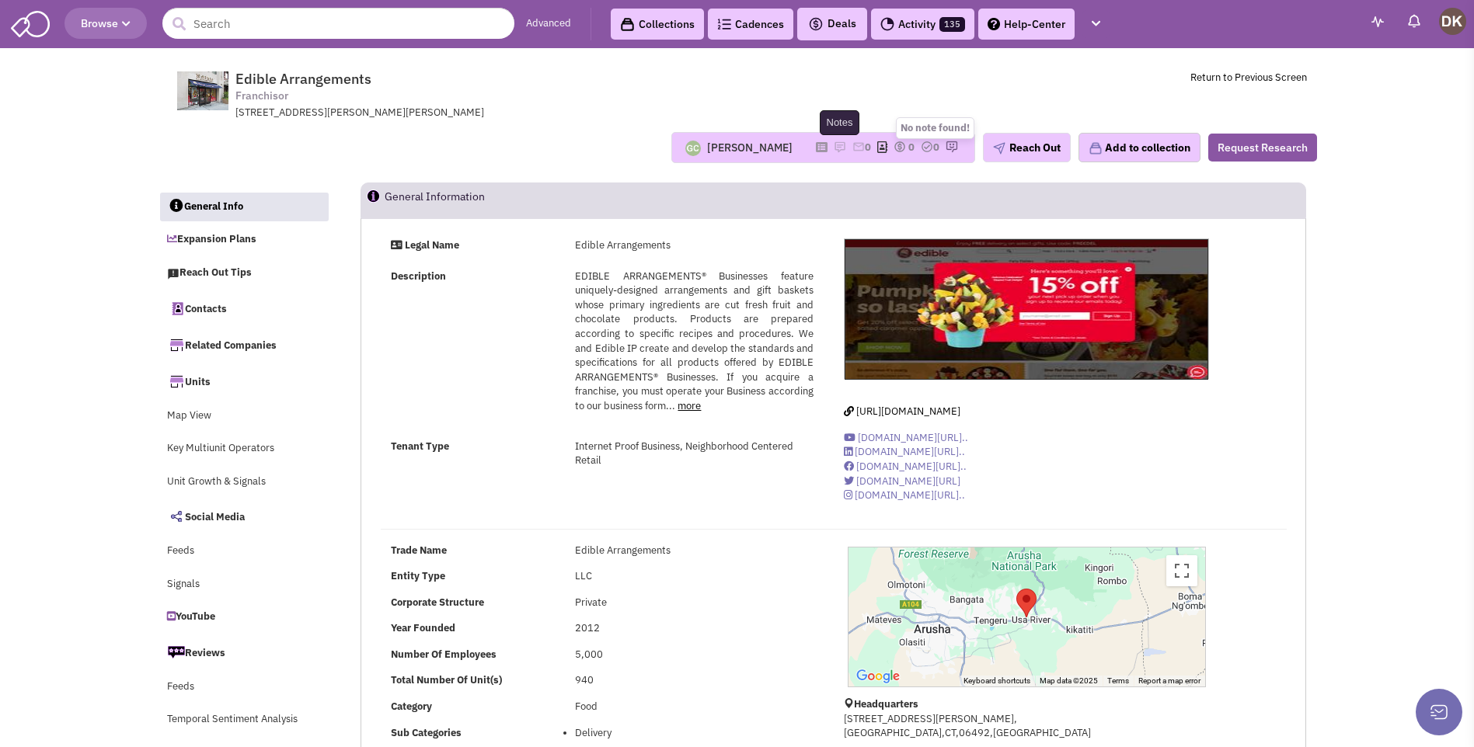
click at [834, 147] on img at bounding box center [840, 147] width 12 height 12
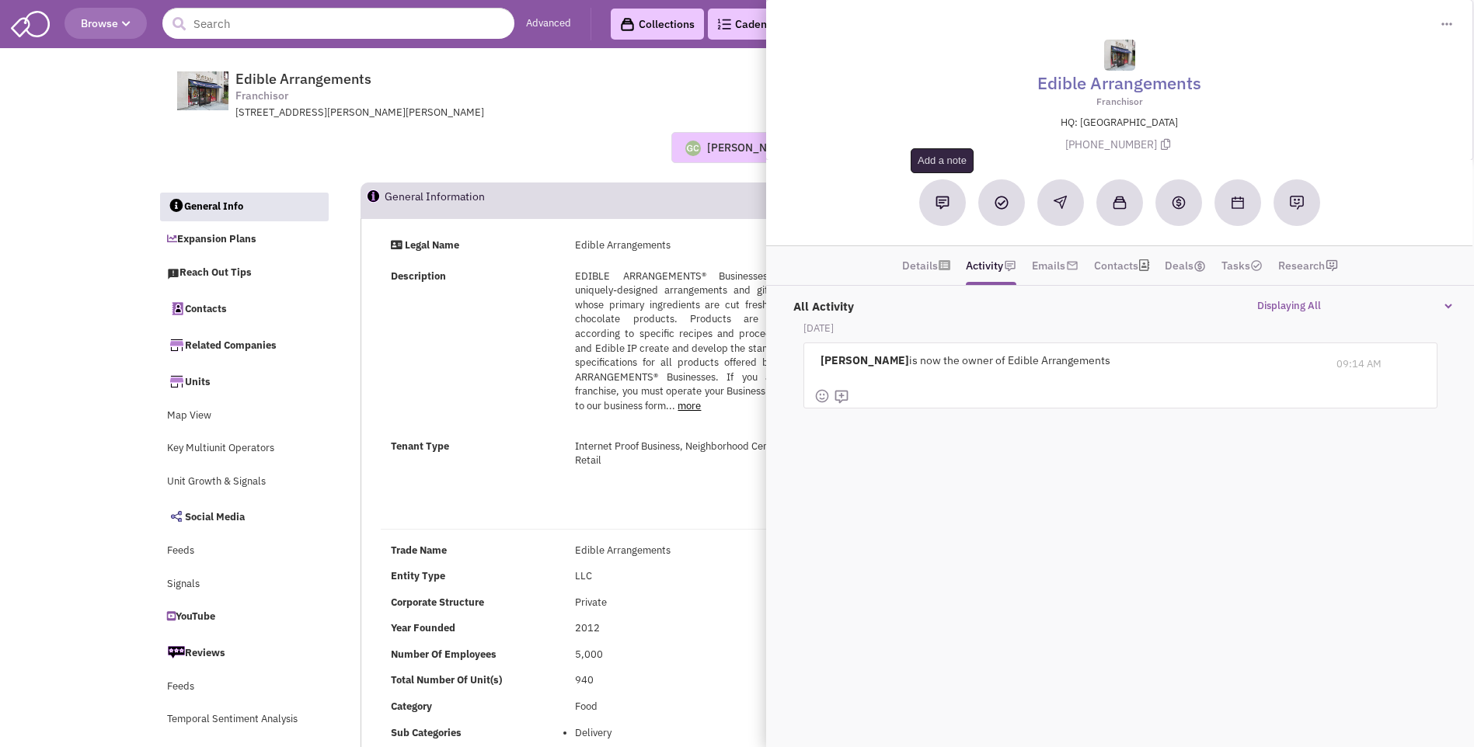
click at [946, 208] on img at bounding box center [942, 203] width 14 height 14
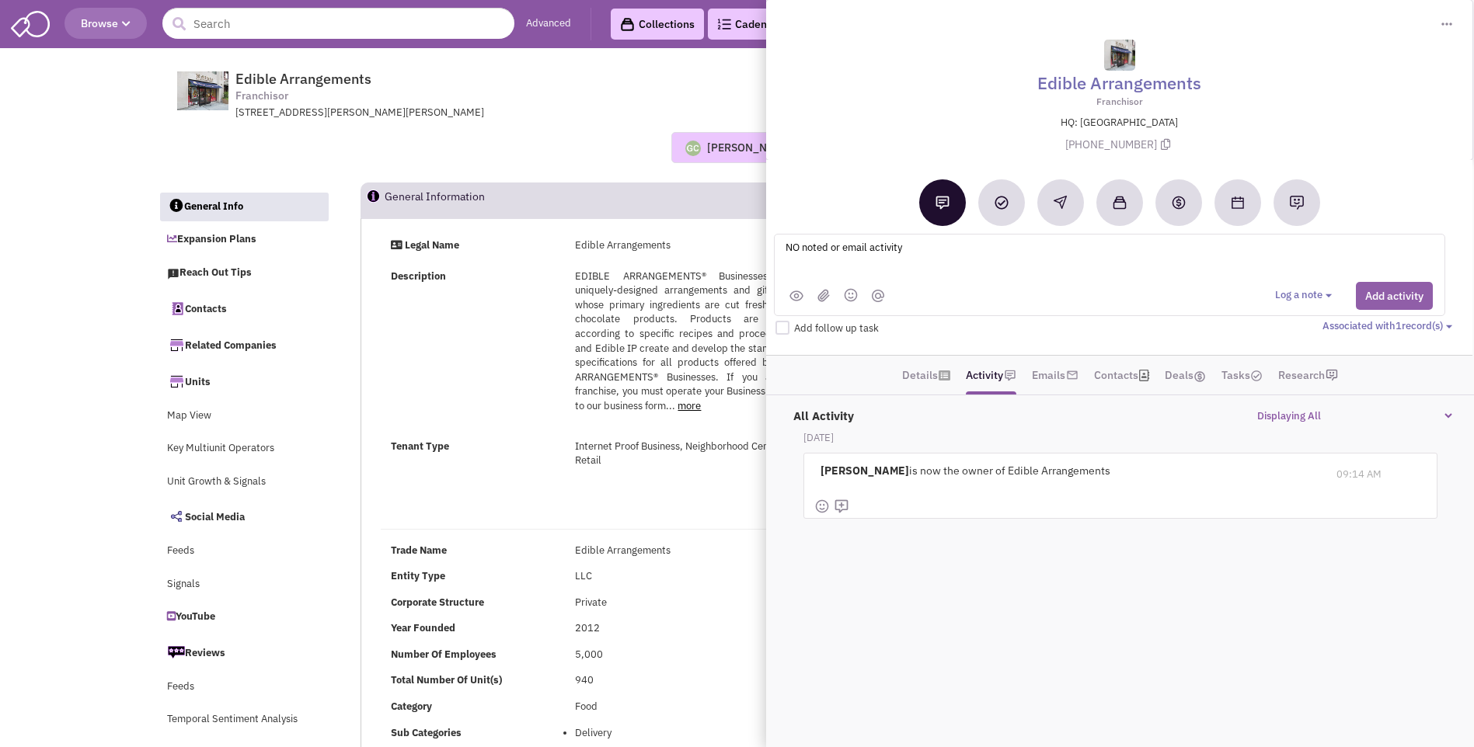
type textarea "NO noted or email activity"
click at [1386, 295] on button "Add activity" at bounding box center [1394, 296] width 77 height 28
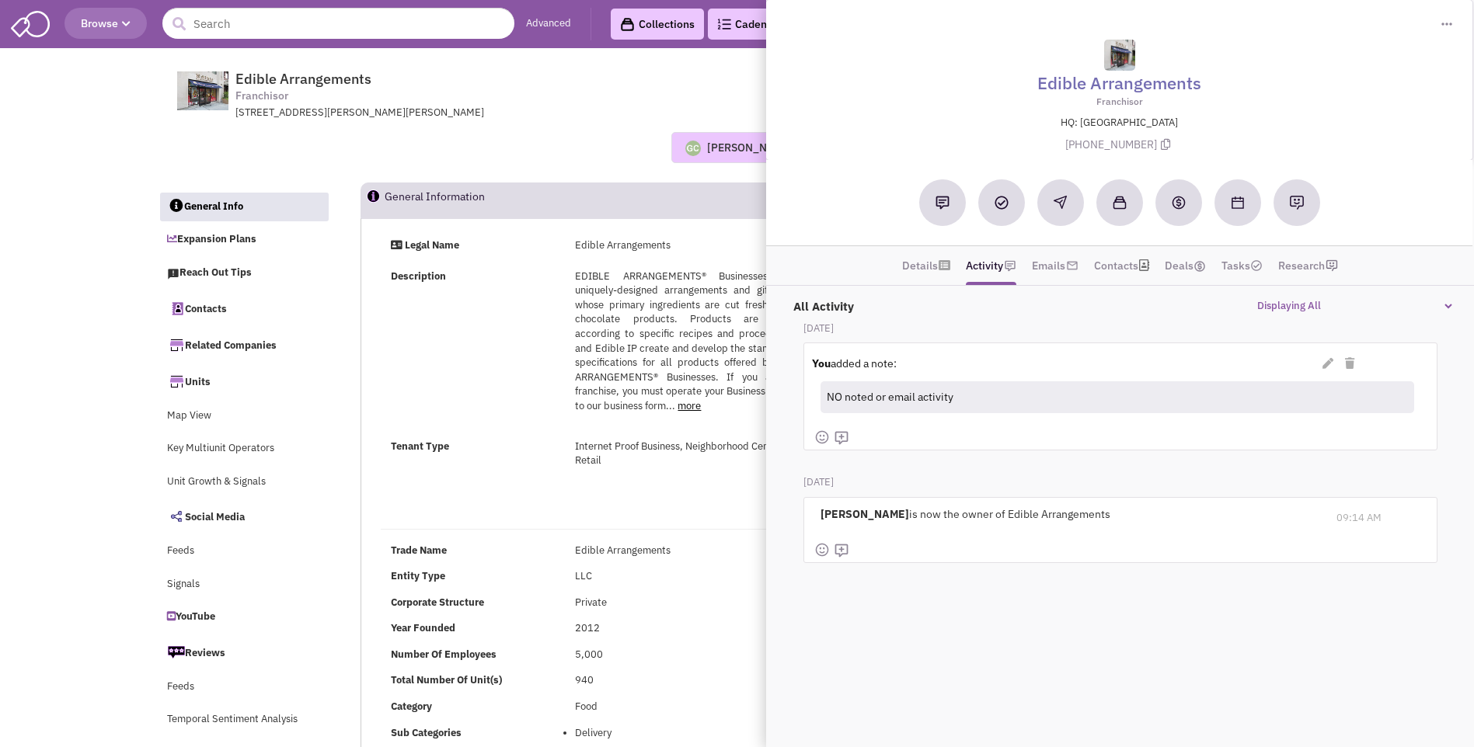
click at [465, 334] on div "Description EDIBLE ARRANGEMENTS® Businesses feature uniquely-designed arrangeme…" at bounding box center [602, 349] width 443 height 158
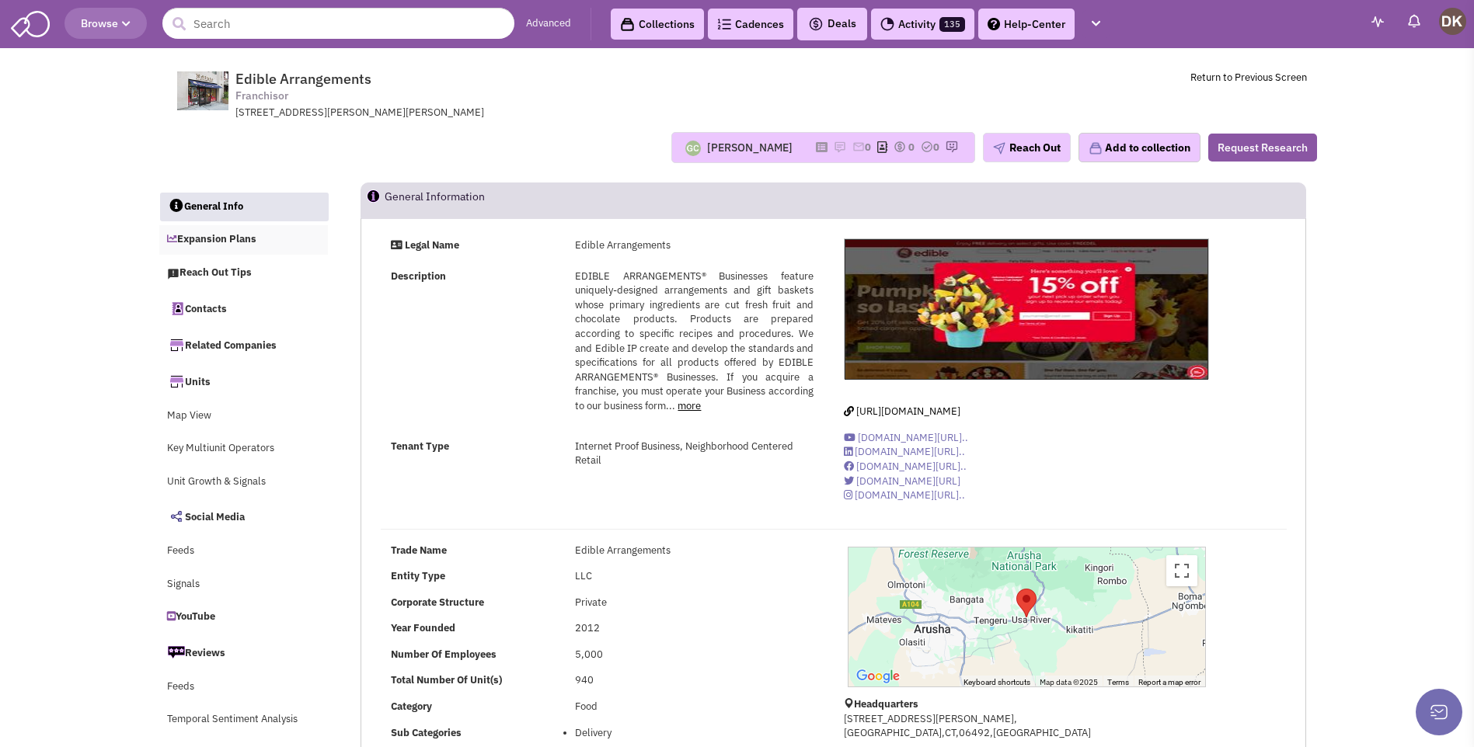
click at [211, 241] on link "Expansion Plans" at bounding box center [243, 240] width 169 height 30
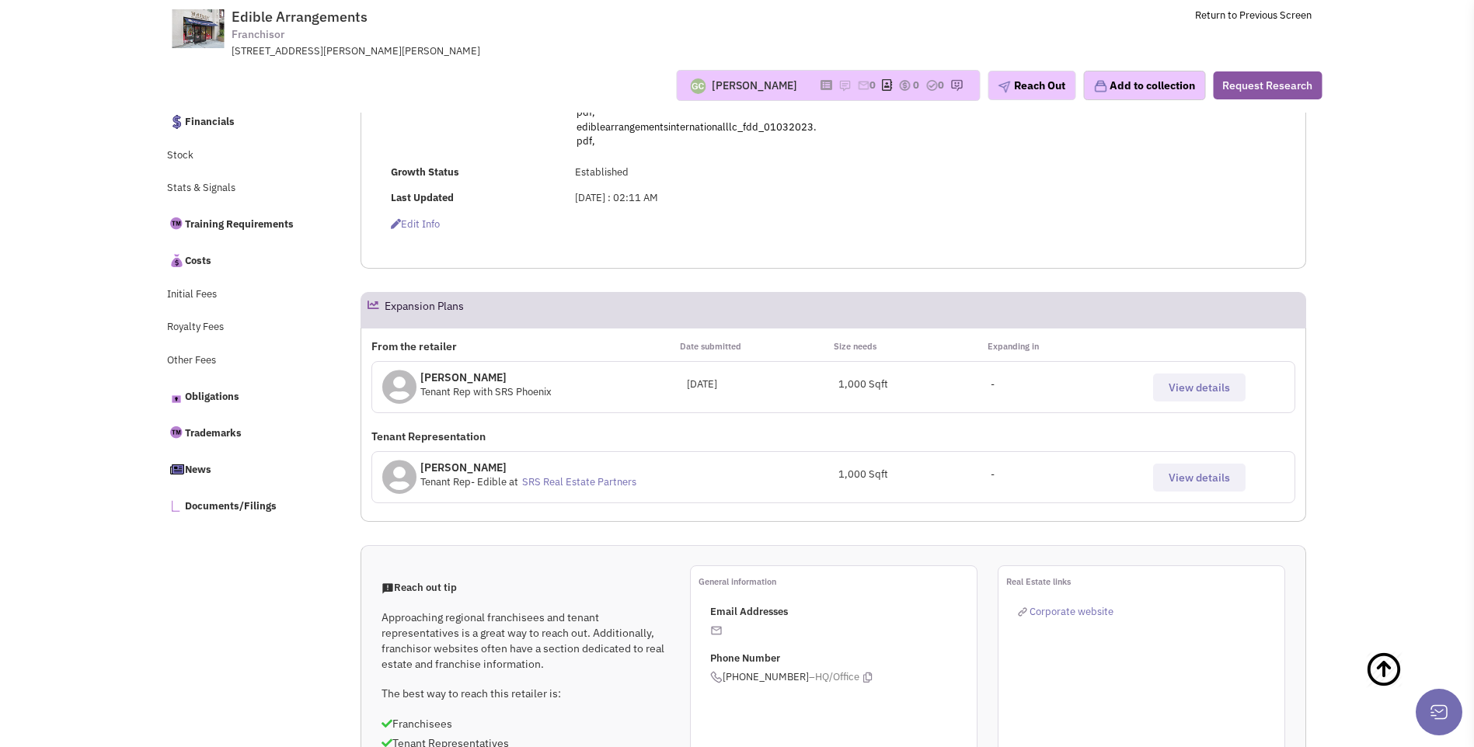
scroll to position [499, 0]
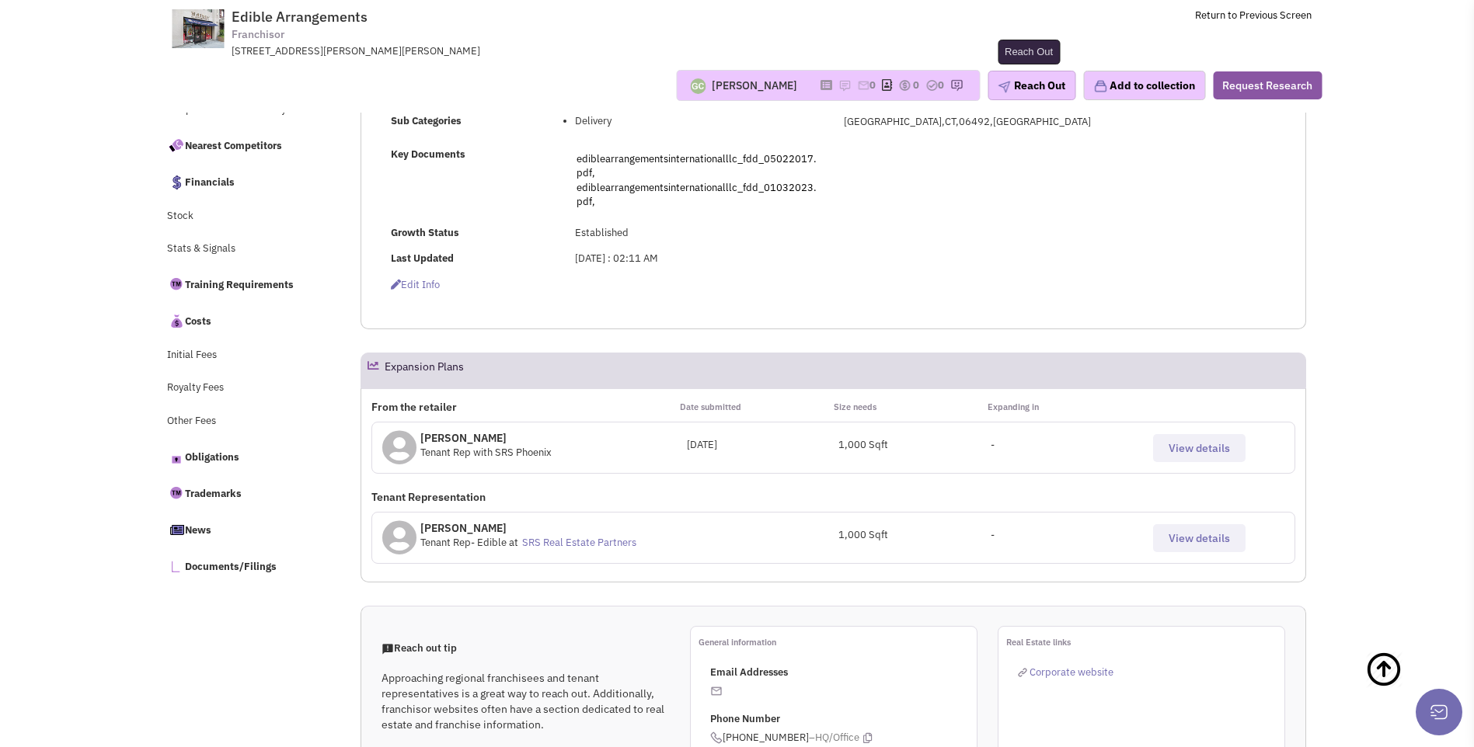
click at [1024, 95] on button "Reach Out" at bounding box center [1032, 86] width 88 height 30
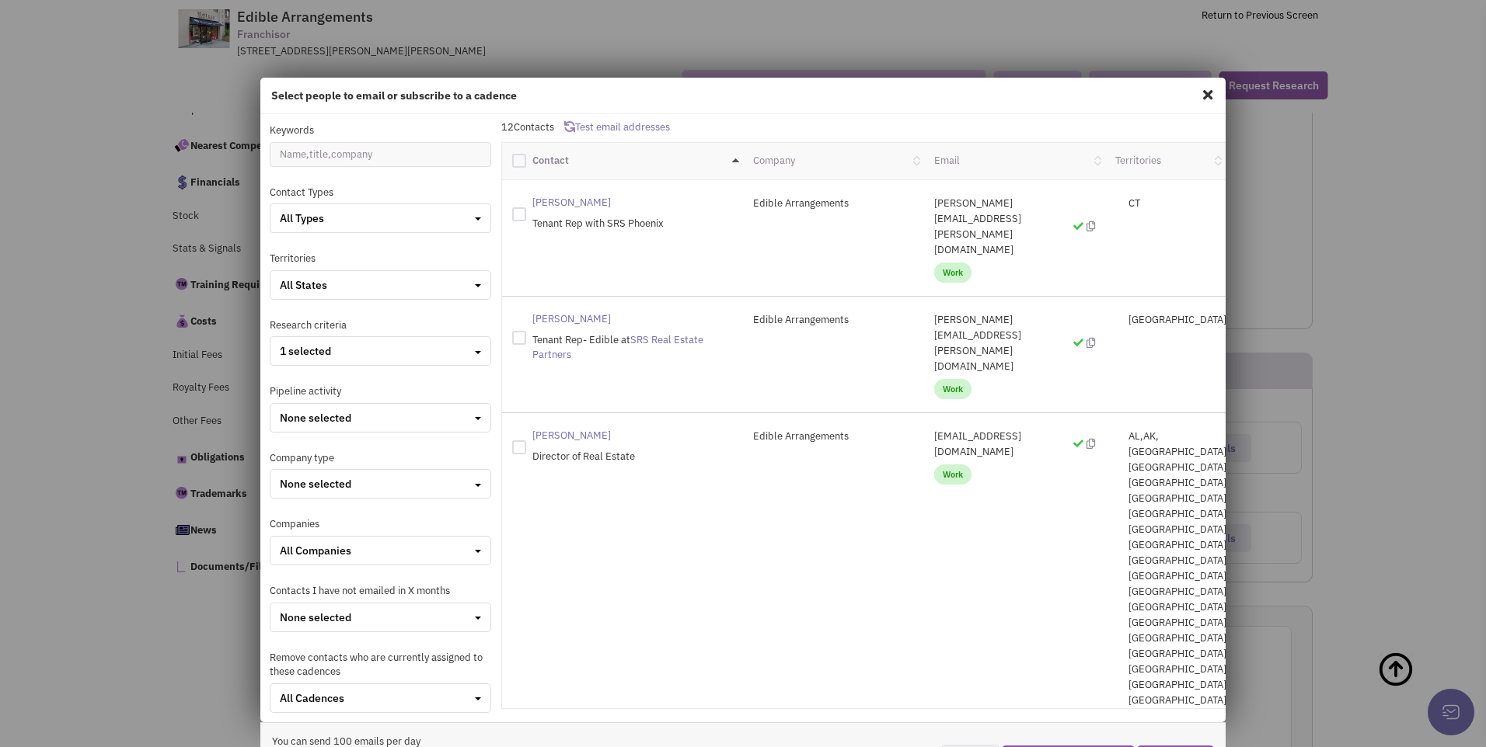
click at [1185, 93] on h4 "Select people to email or subscribe to a cadence" at bounding box center [743, 96] width 944 height 14
click at [1197, 93] on span at bounding box center [1207, 94] width 20 height 25
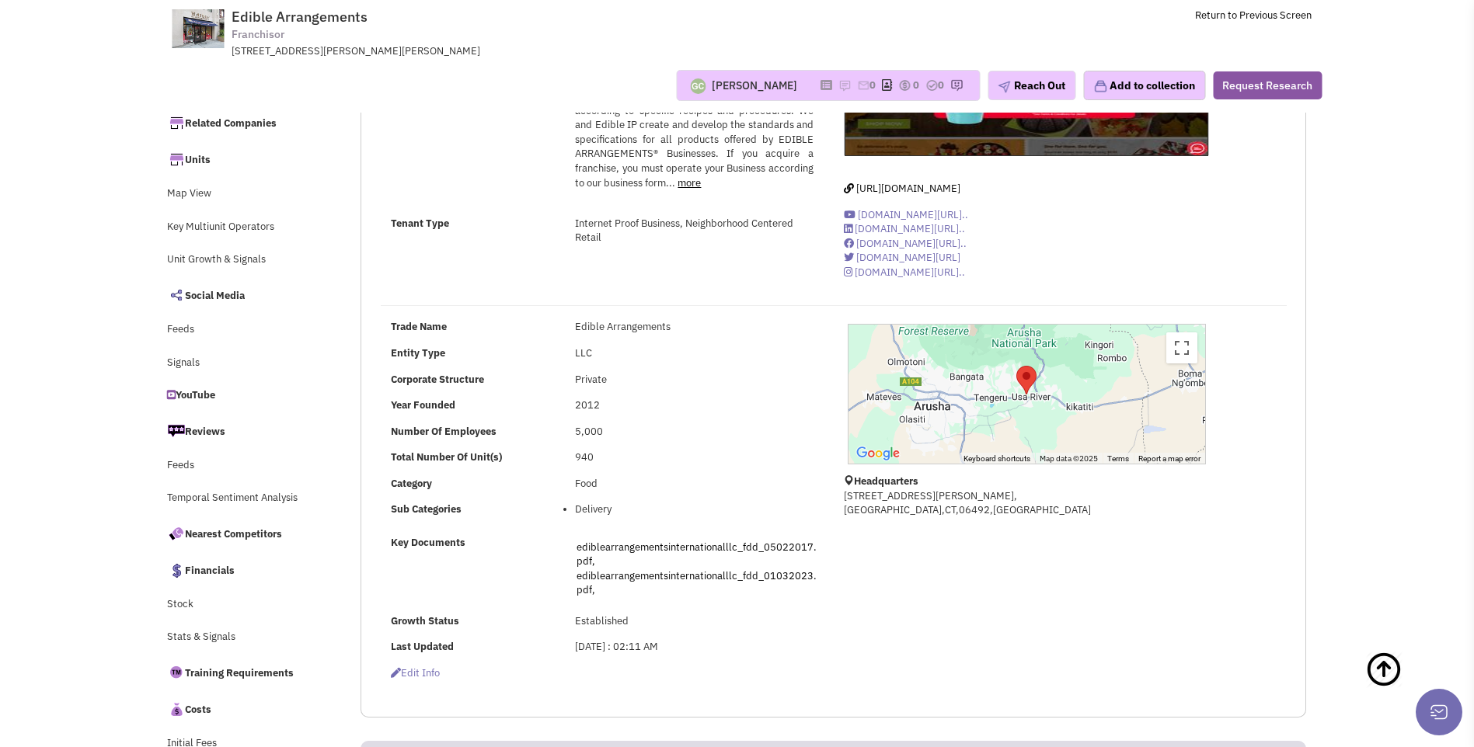
scroll to position [0, 0]
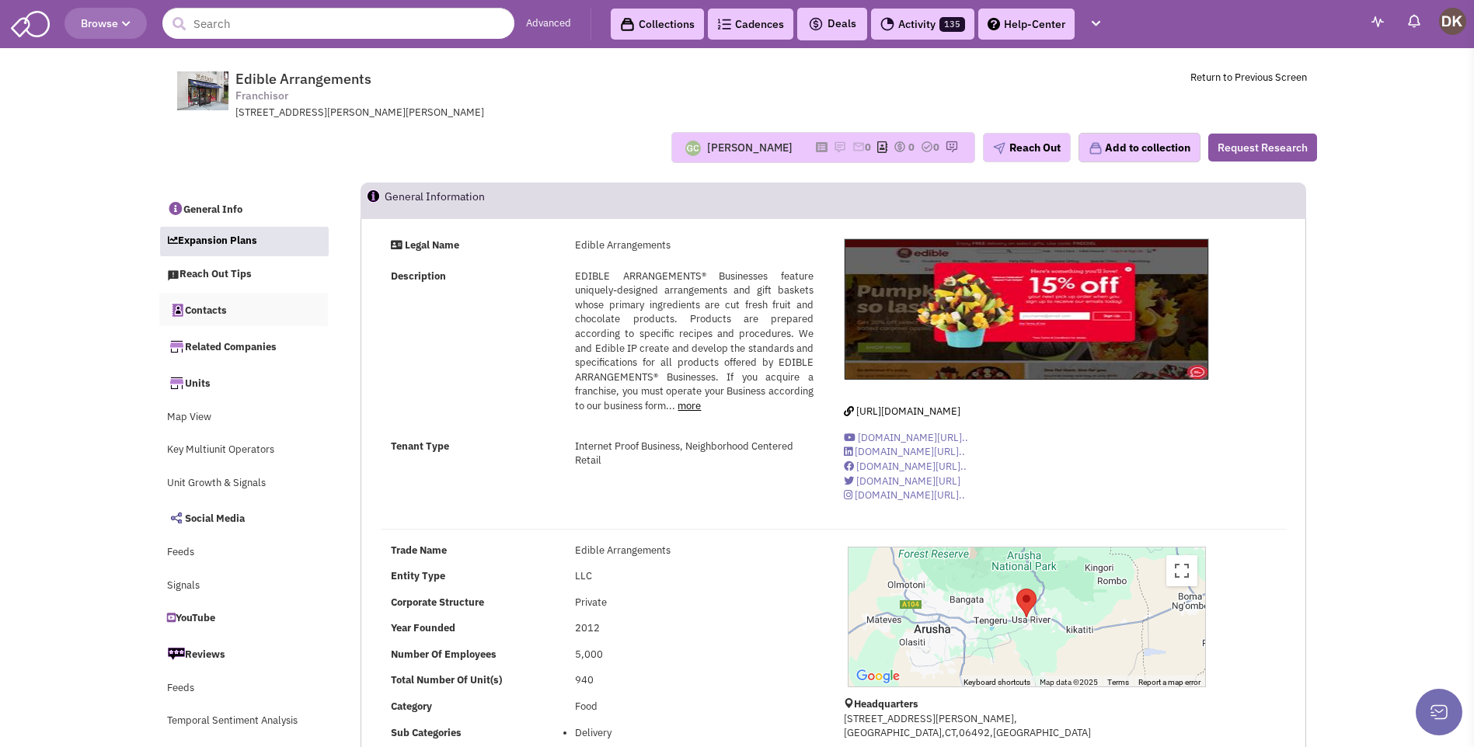
click at [197, 308] on link "Contacts" at bounding box center [243, 310] width 169 height 33
click at [227, 26] on input "text" at bounding box center [338, 23] width 352 height 31
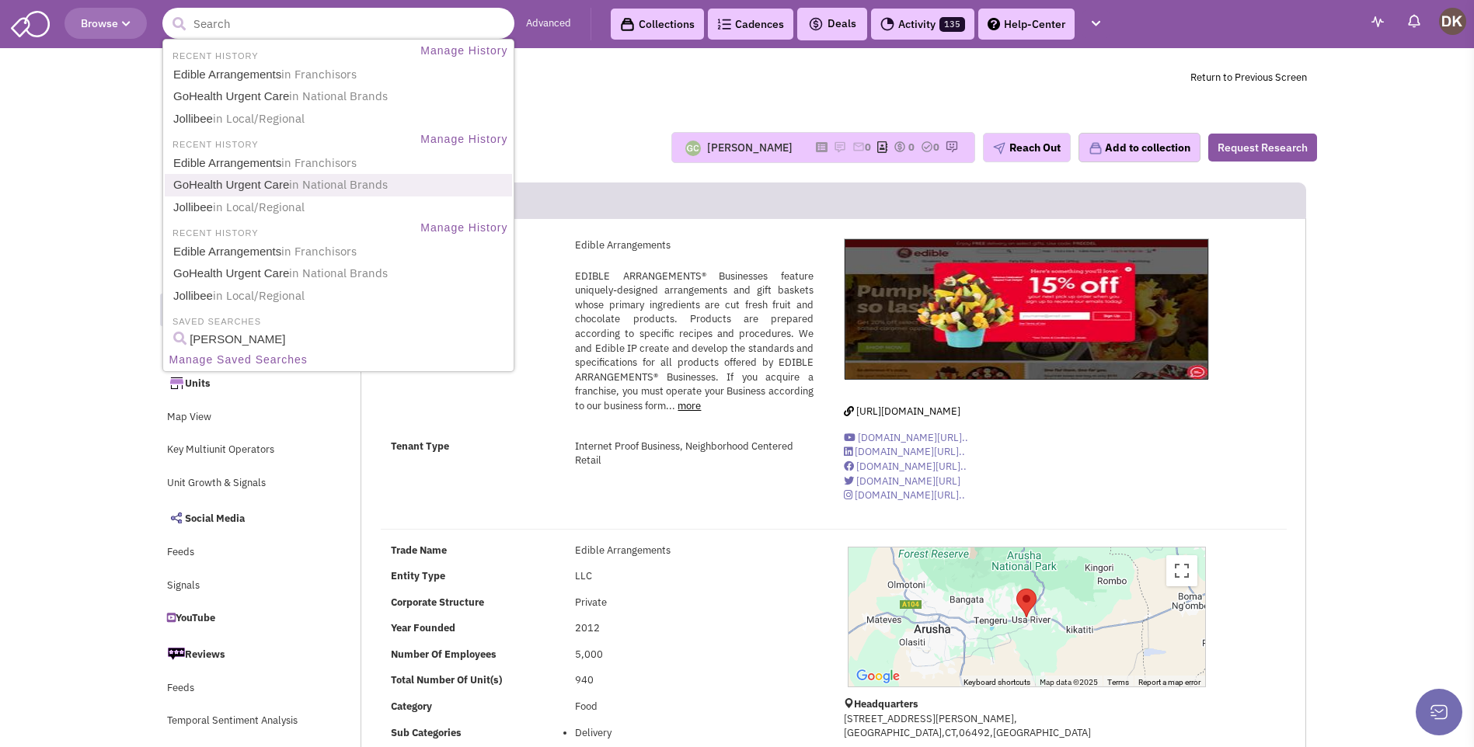
click at [242, 189] on link "GoHealth Urgent Care in National Brands" at bounding box center [340, 185] width 343 height 21
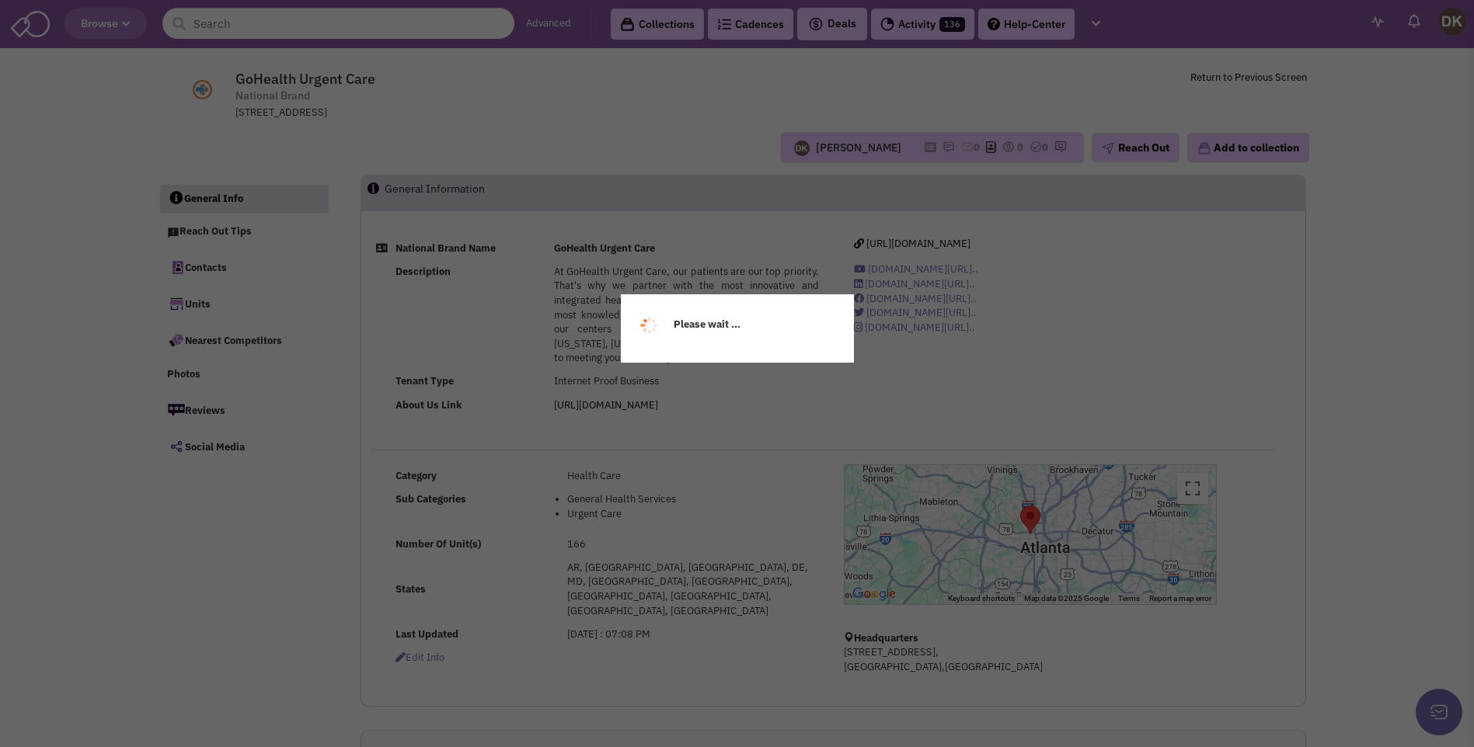
select select
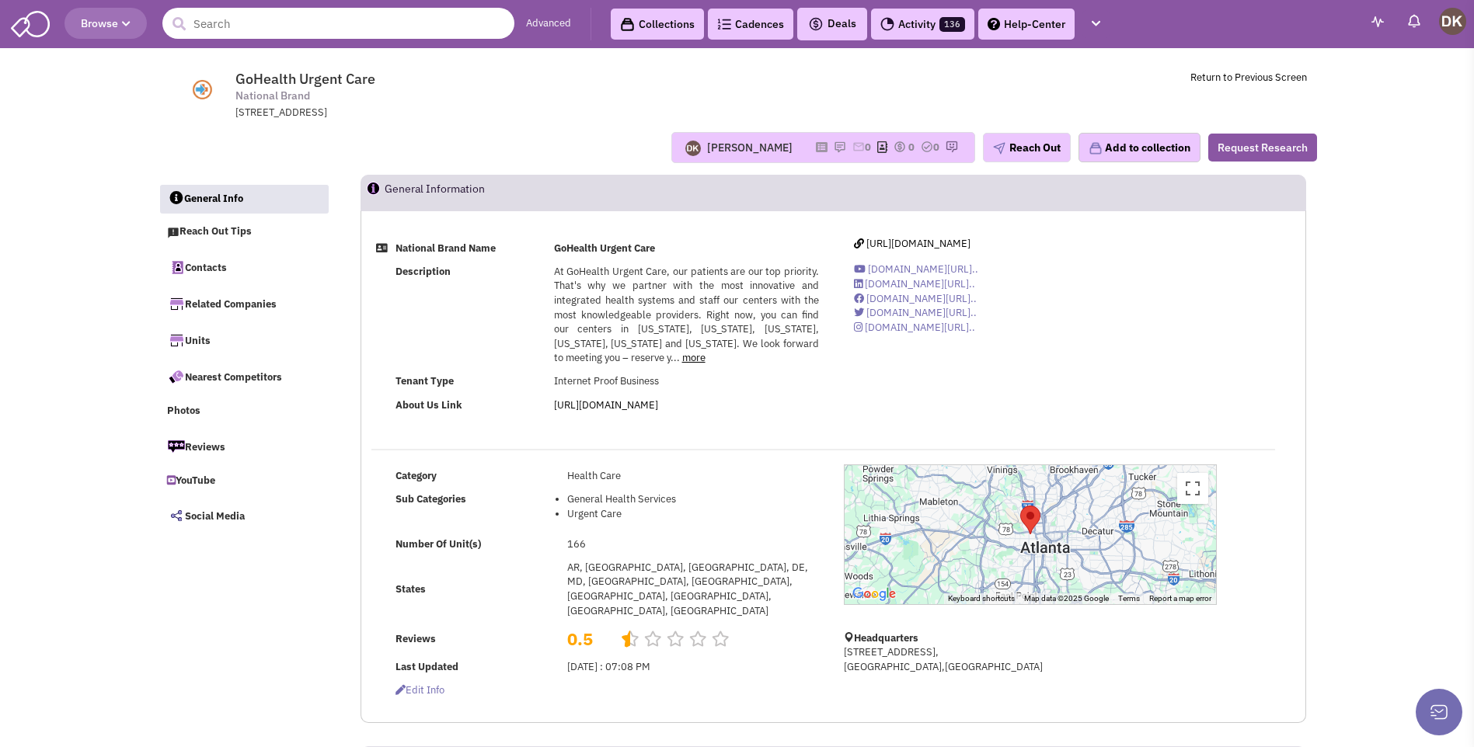
click at [252, 21] on input "text" at bounding box center [338, 23] width 352 height 31
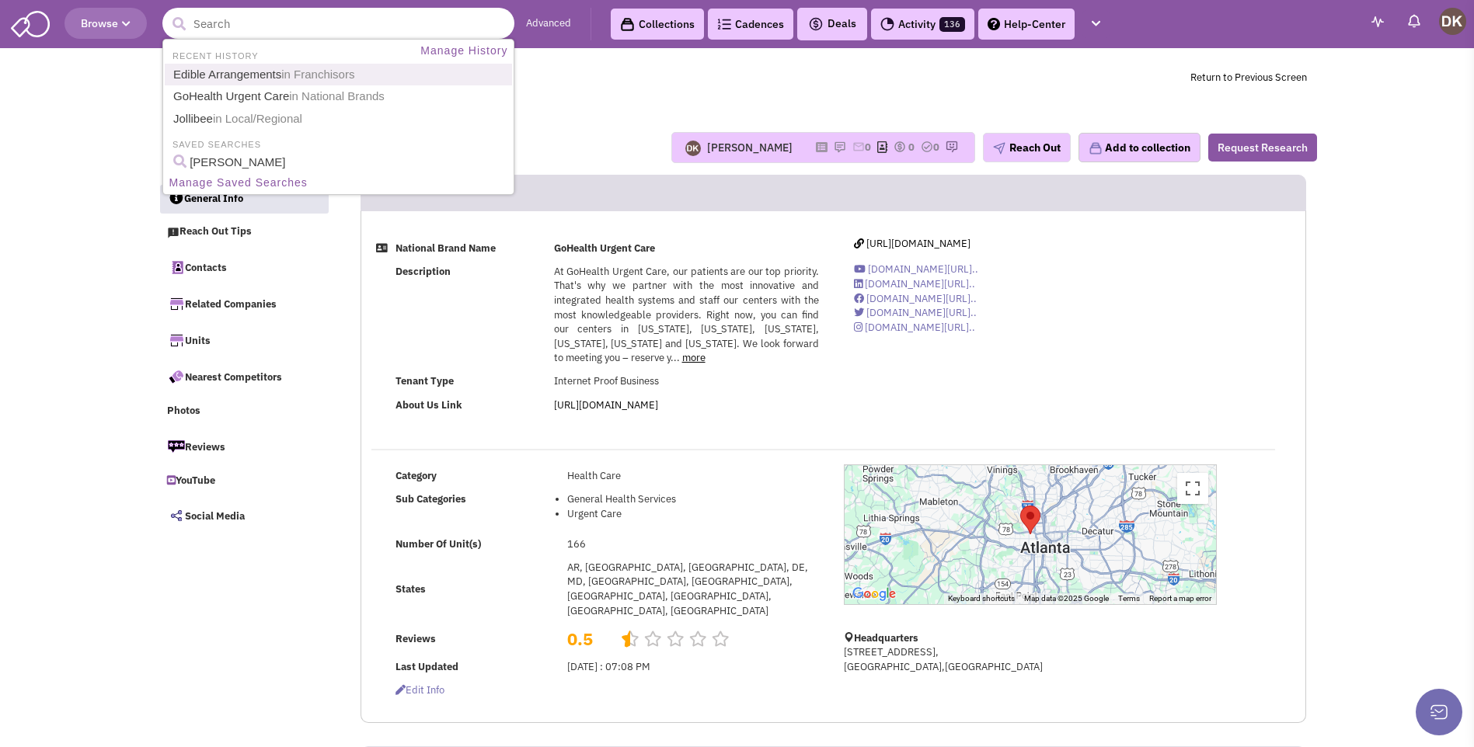
click at [249, 72] on link "Edible Arrangements in Franchisors" at bounding box center [340, 74] width 343 height 21
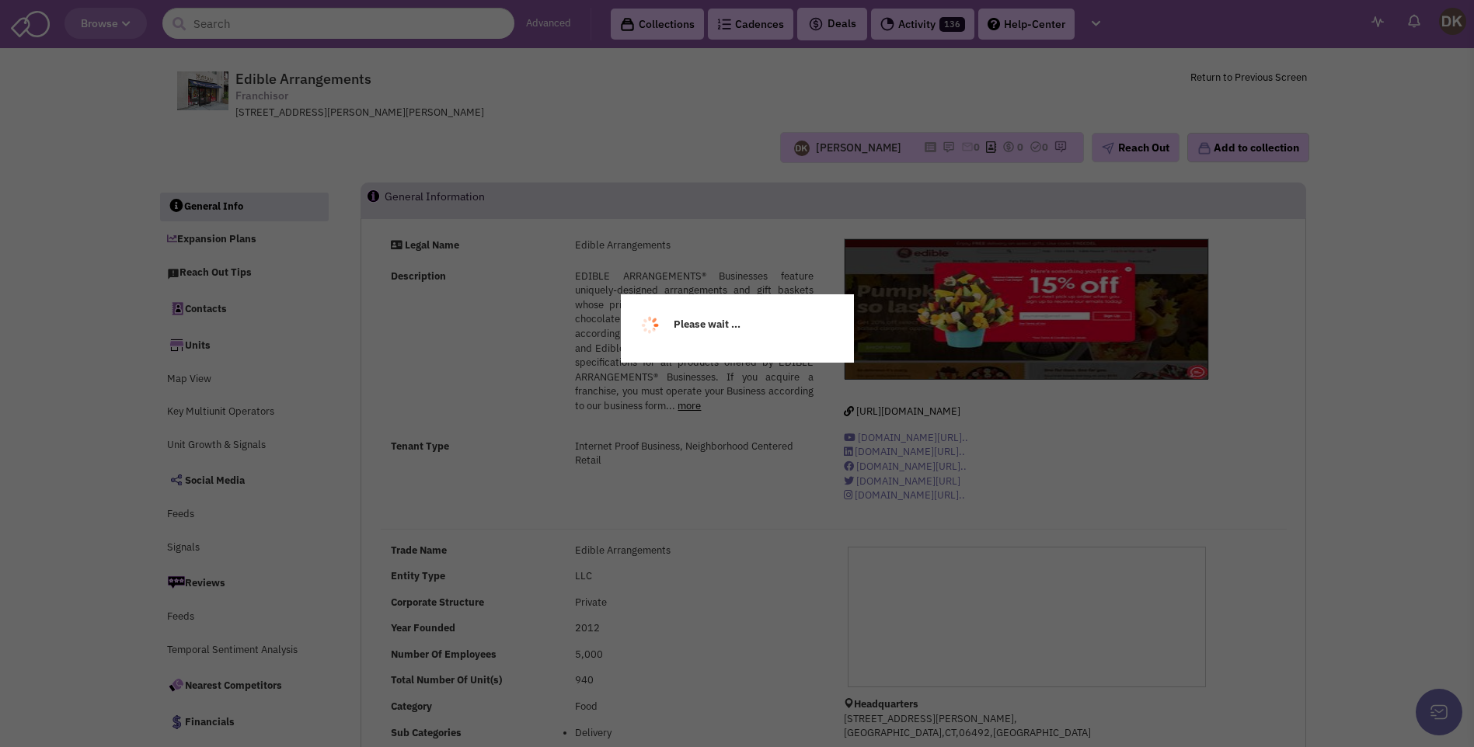
select select
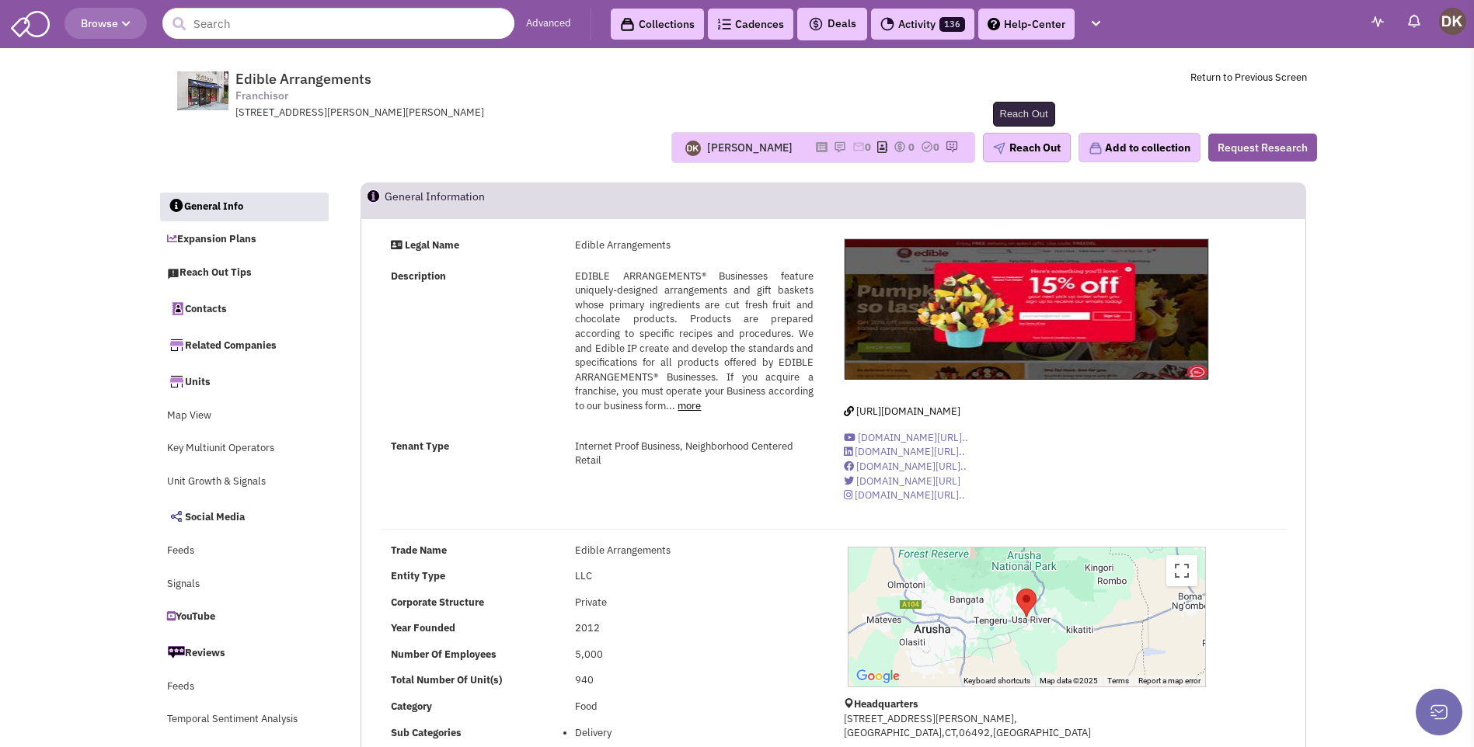
click at [1026, 156] on button "Reach Out" at bounding box center [1027, 148] width 88 height 30
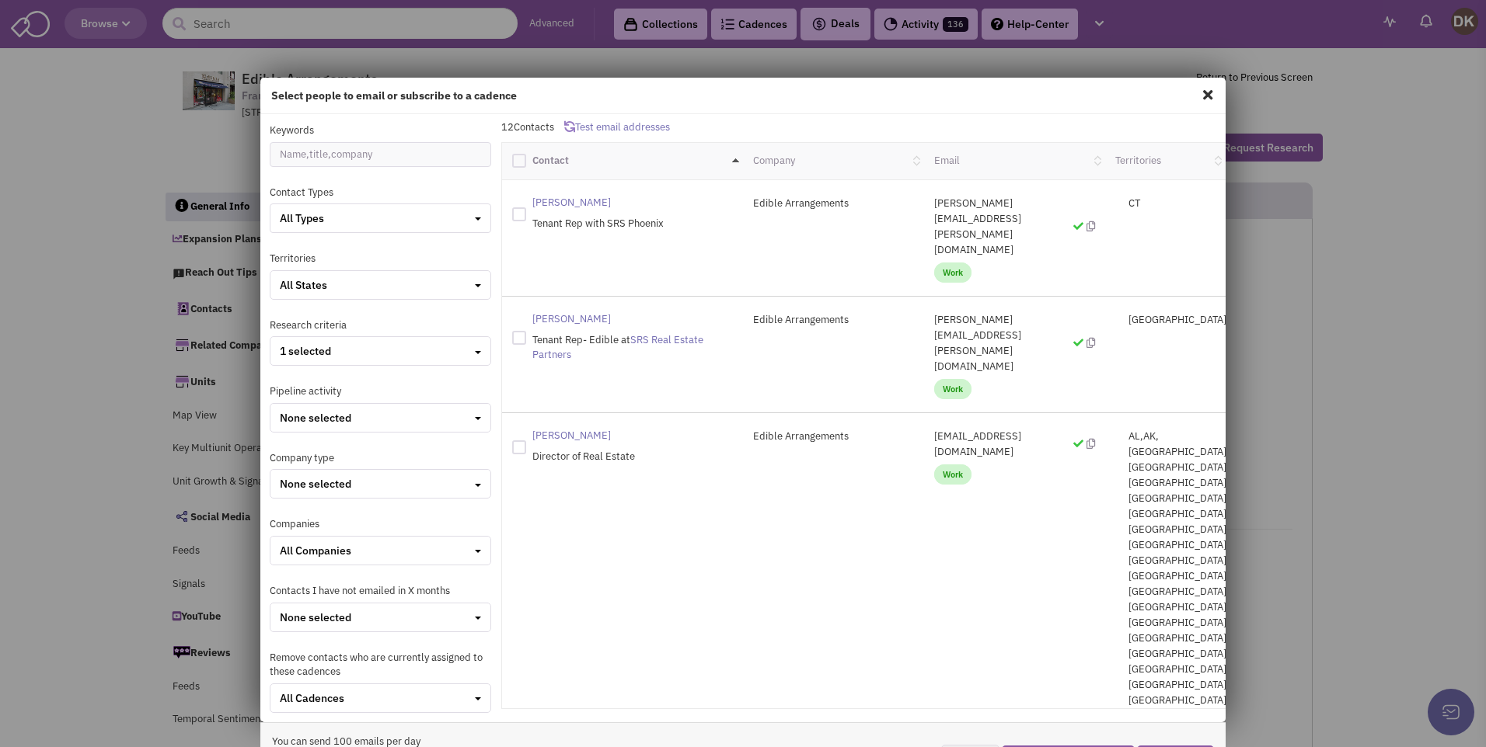
click at [563, 429] on spn "Brian Feldman" at bounding box center [571, 435] width 78 height 13
click at [517, 441] on div at bounding box center [519, 448] width 14 height 14
click at [528, 441] on input "checkbox" at bounding box center [533, 446] width 10 height 10
checkbox input "true"
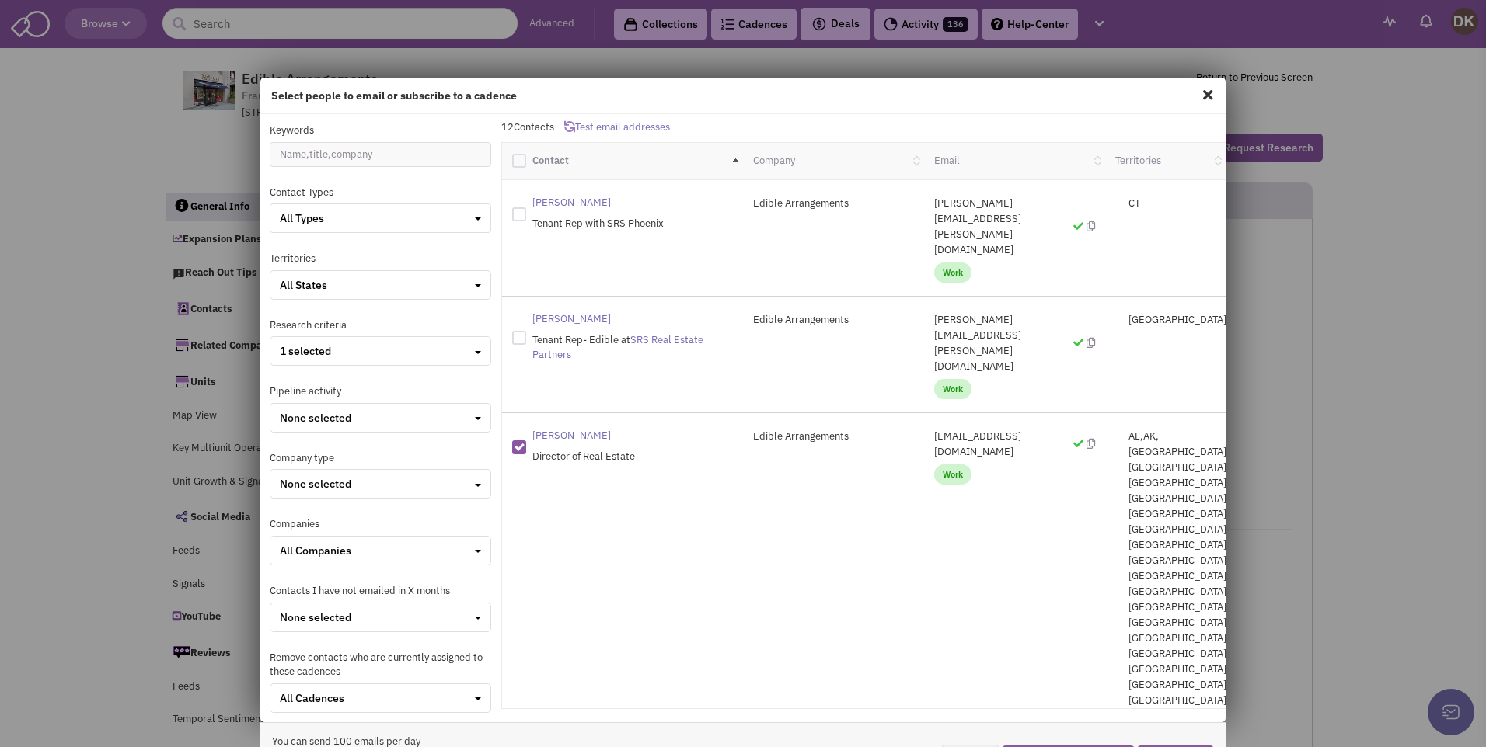
click at [1200, 95] on span at bounding box center [1207, 94] width 20 height 25
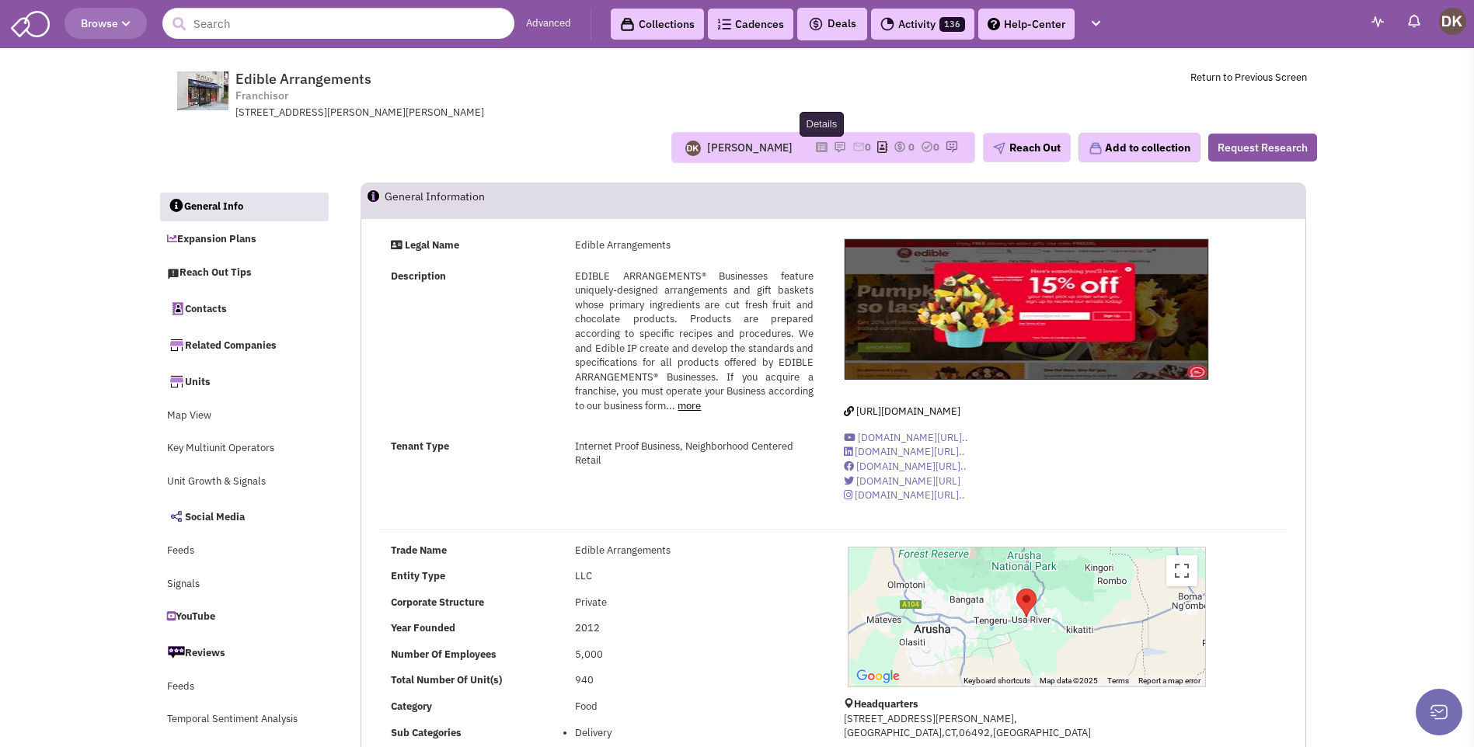
click at [816, 149] on icon at bounding box center [822, 147] width 12 height 9
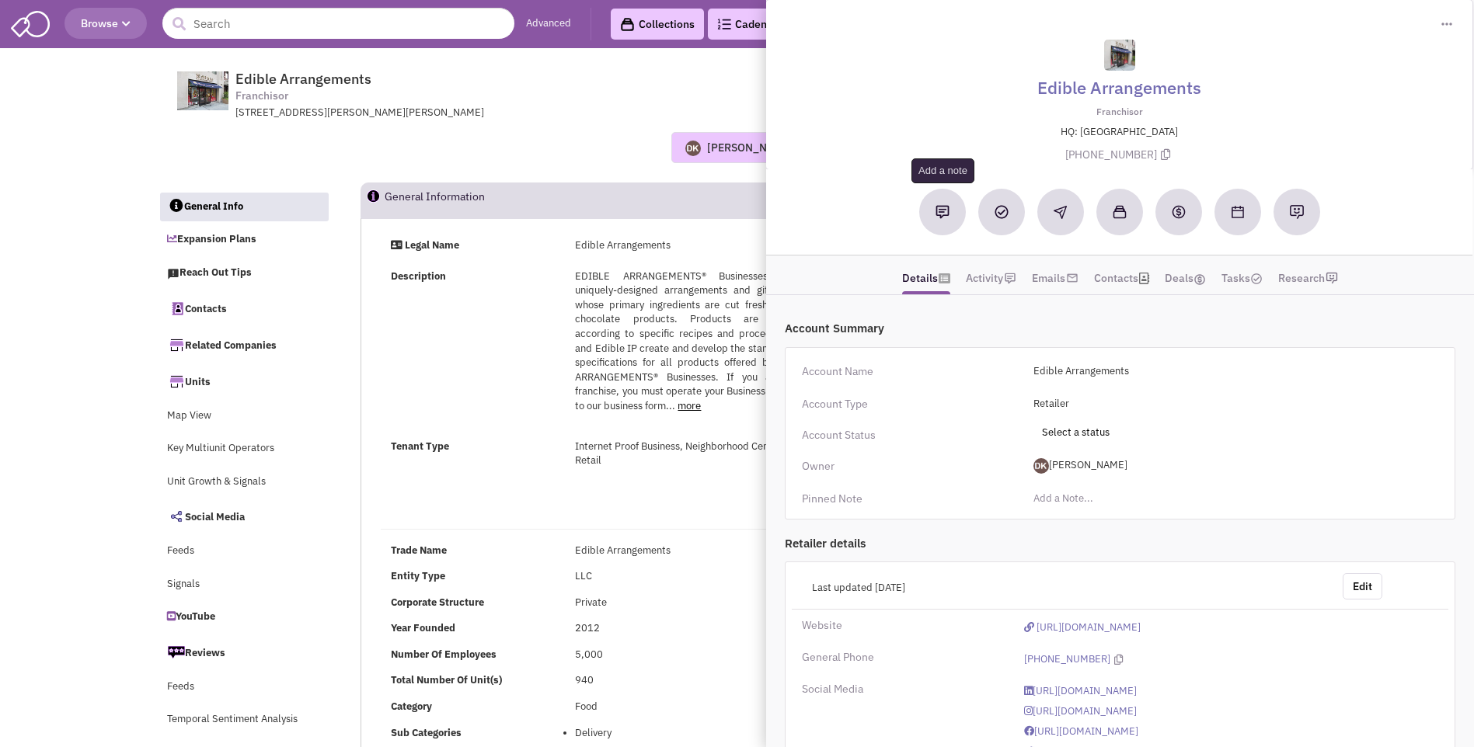
click at [944, 217] on img at bounding box center [942, 212] width 14 height 14
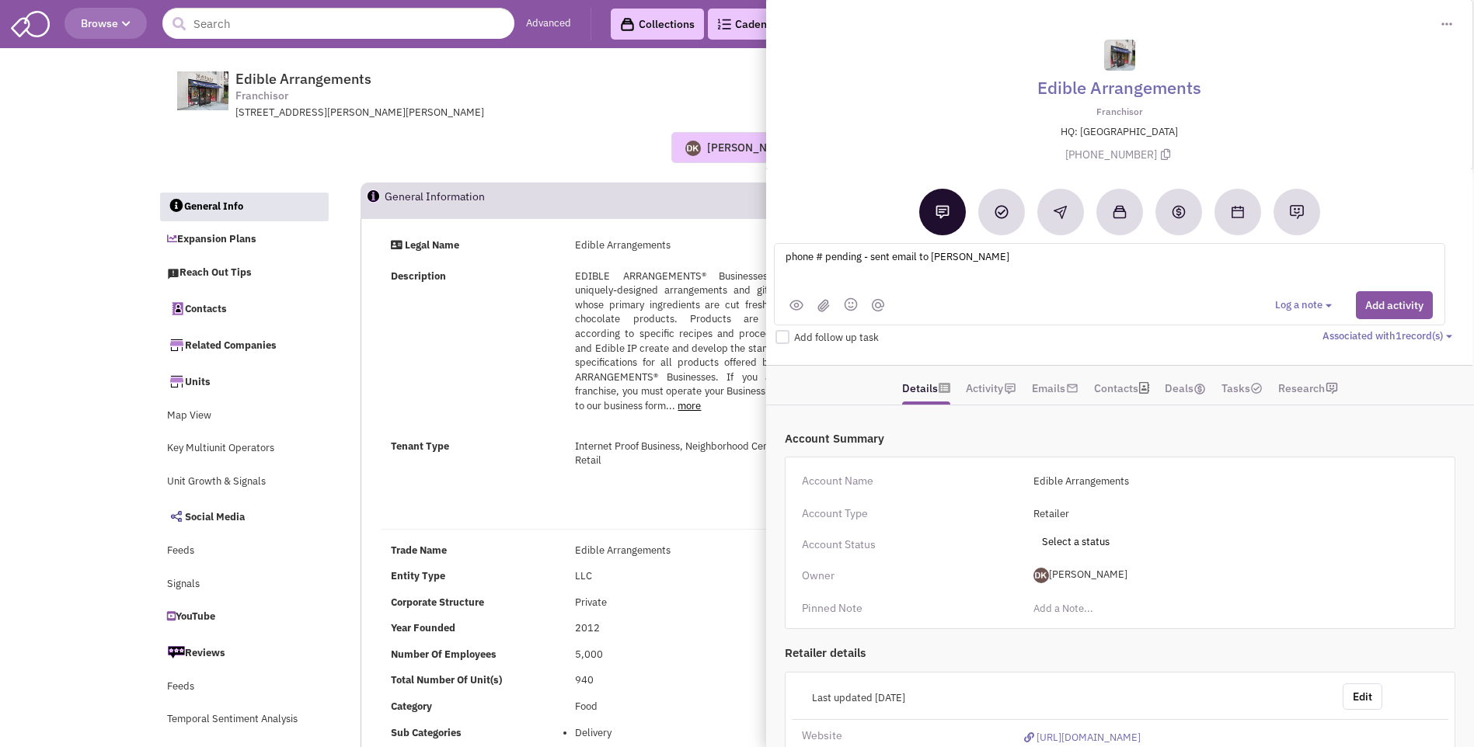
type textarea "phone # pending - sent email to Brian Feldman"
click at [344, 24] on input "text" at bounding box center [338, 23] width 352 height 31
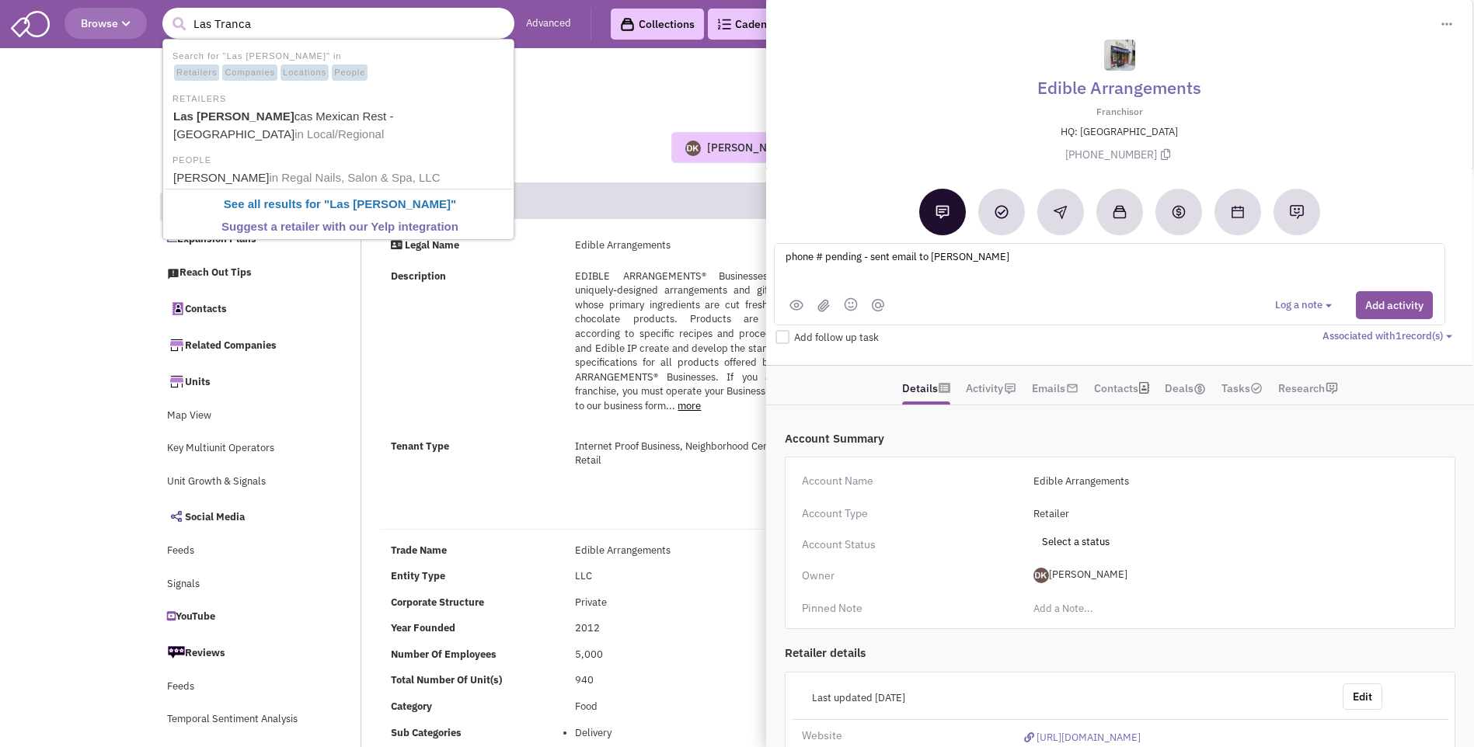
type input "Las Trancas"
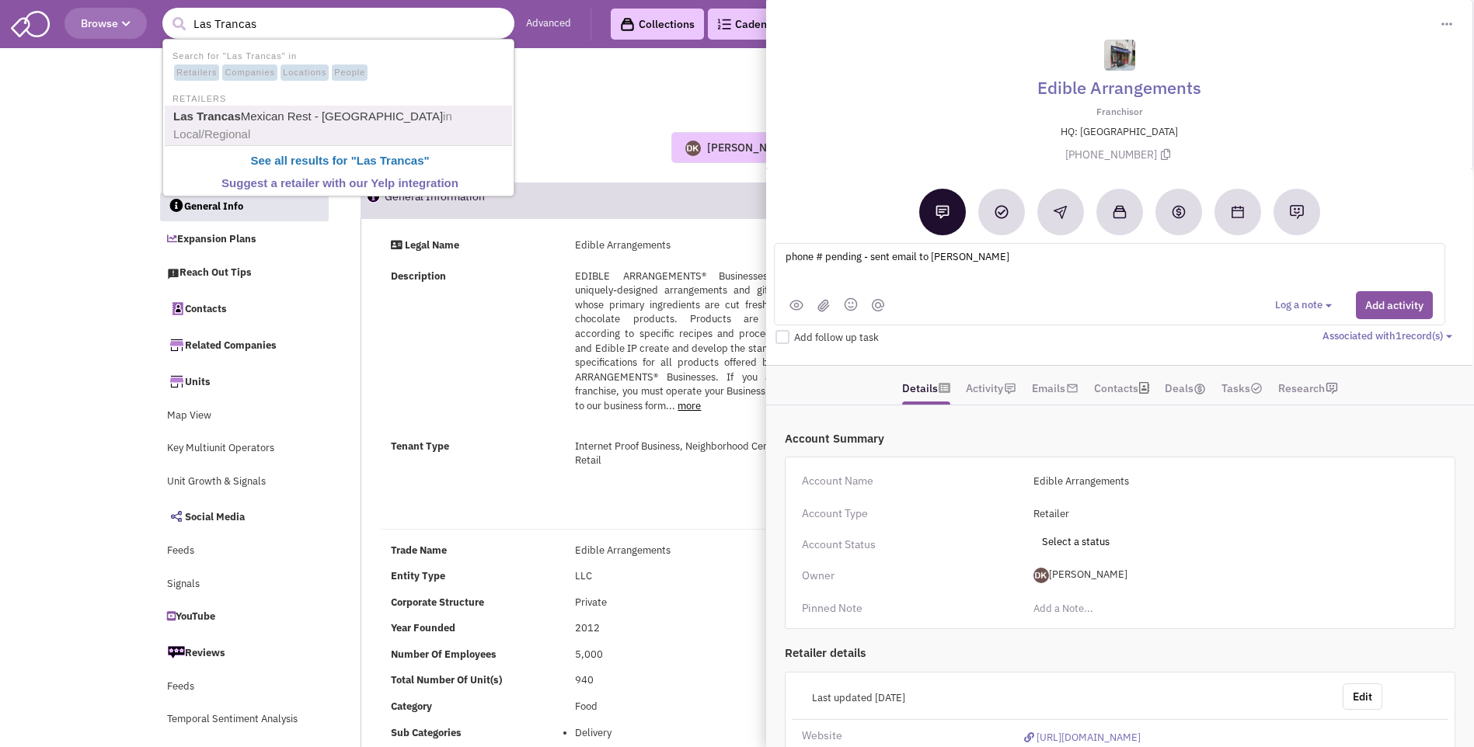
click at [280, 117] on link "Las Trancas Mexican Rest - Martinsburg in Local/Regional" at bounding box center [340, 125] width 343 height 38
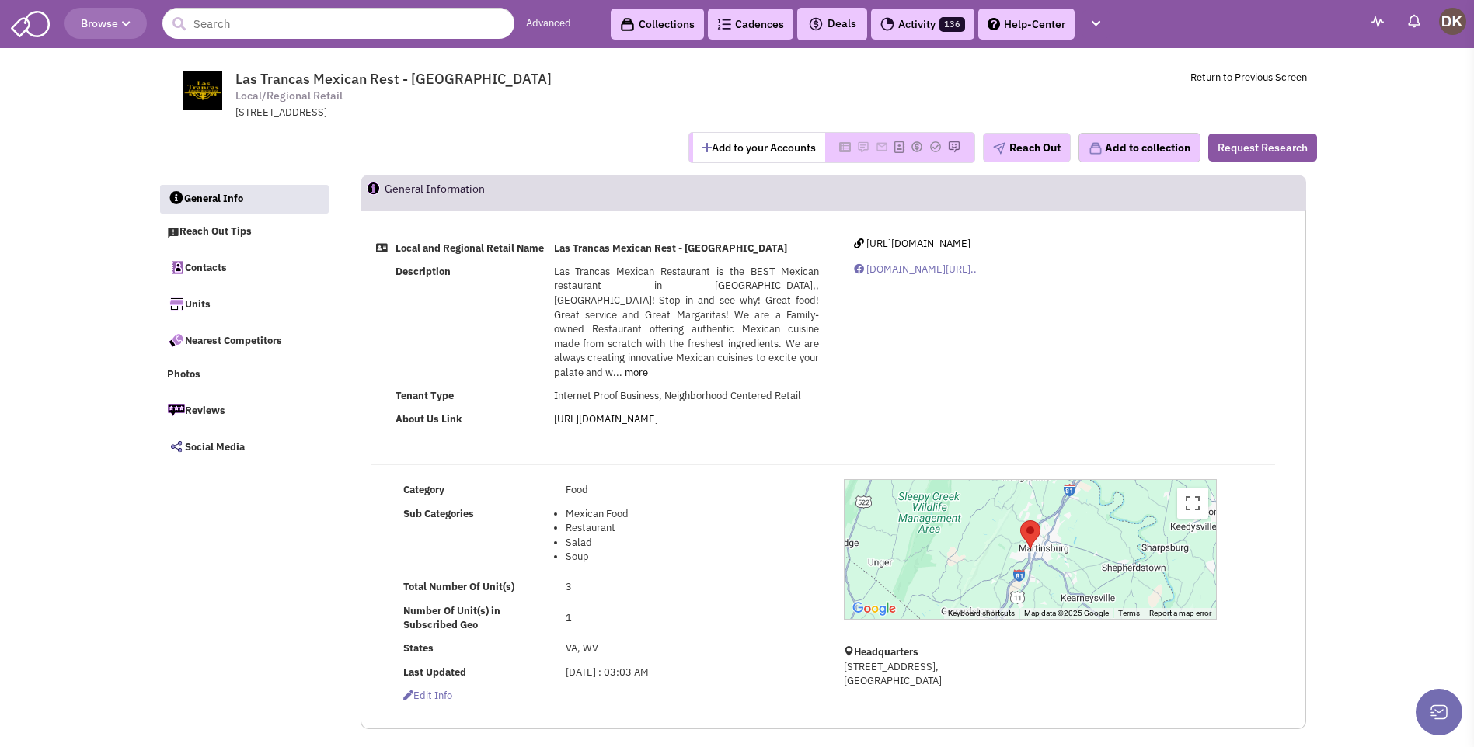
click at [726, 141] on button "Add to your Accounts" at bounding box center [759, 148] width 132 height 30
click at [215, 273] on link "Contacts" at bounding box center [243, 267] width 169 height 33
click at [1011, 158] on button "Reach Out" at bounding box center [1027, 148] width 88 height 30
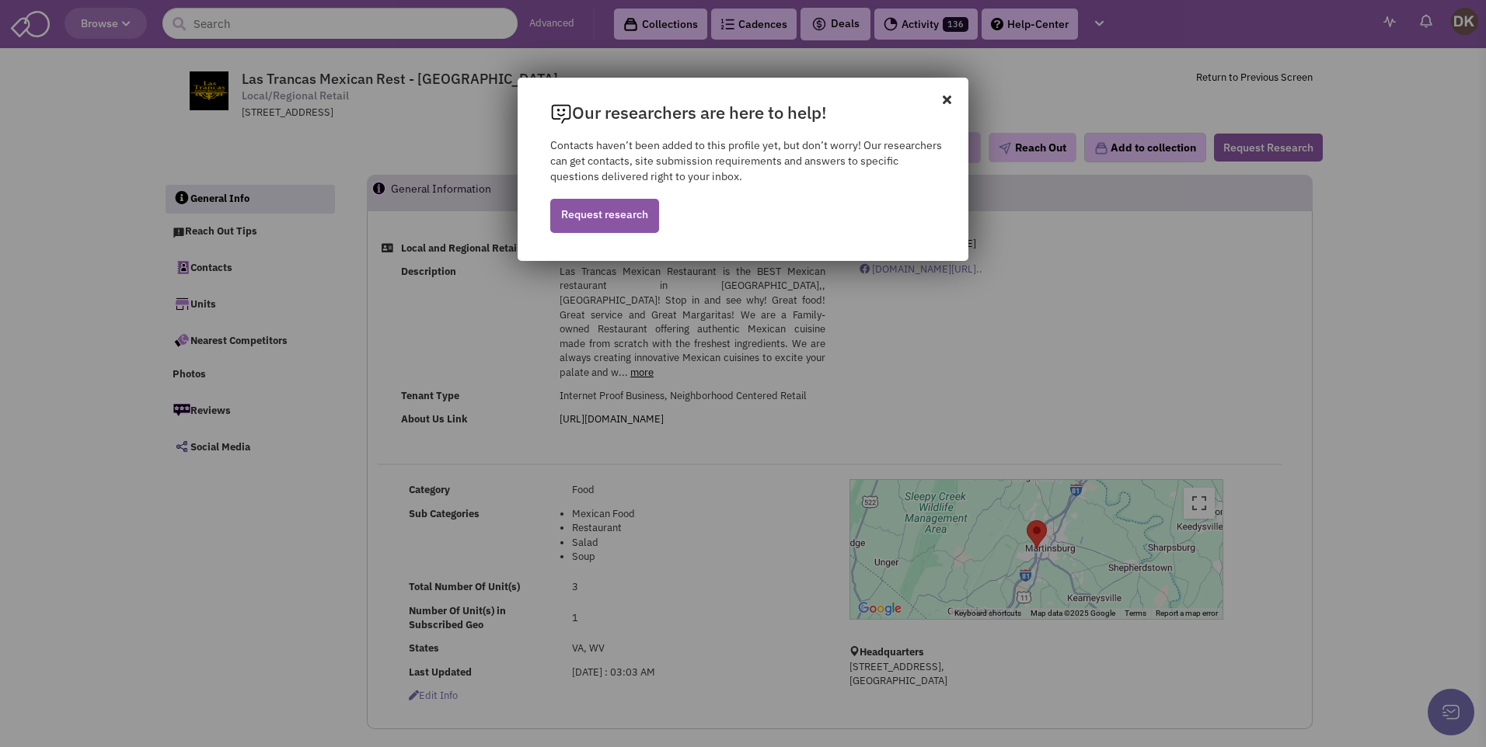
click at [946, 102] on icon at bounding box center [955, 92] width 26 height 28
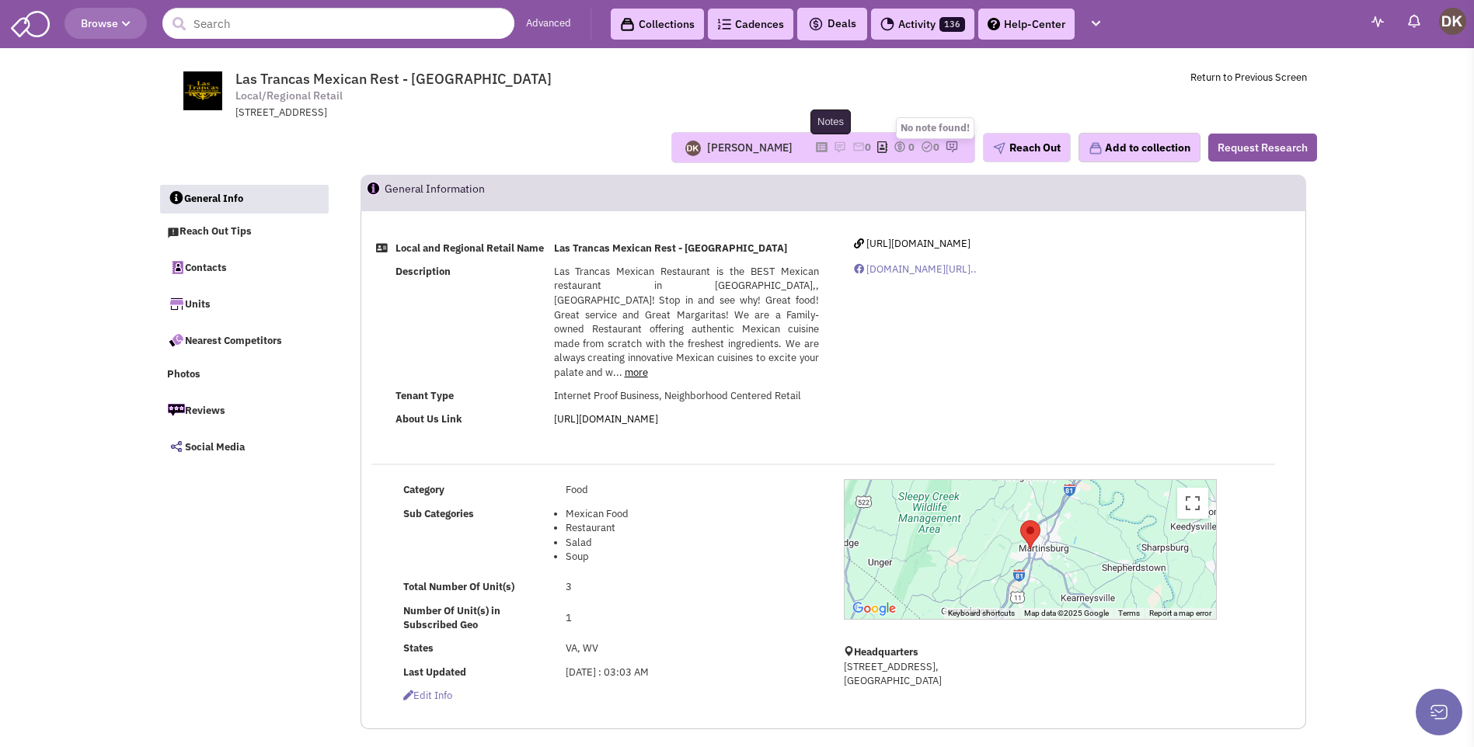
click at [834, 145] on img at bounding box center [840, 147] width 12 height 12
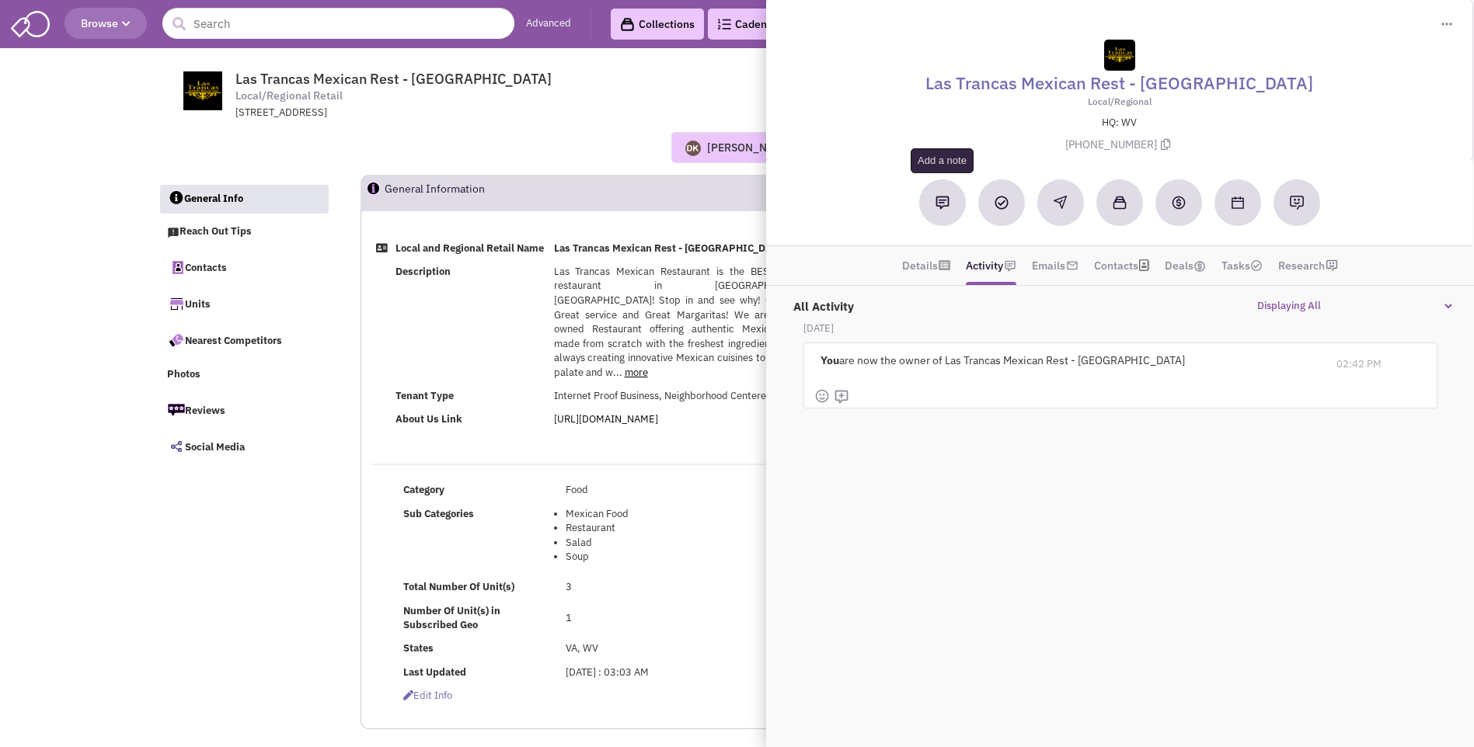
click at [948, 208] on img at bounding box center [942, 203] width 14 height 14
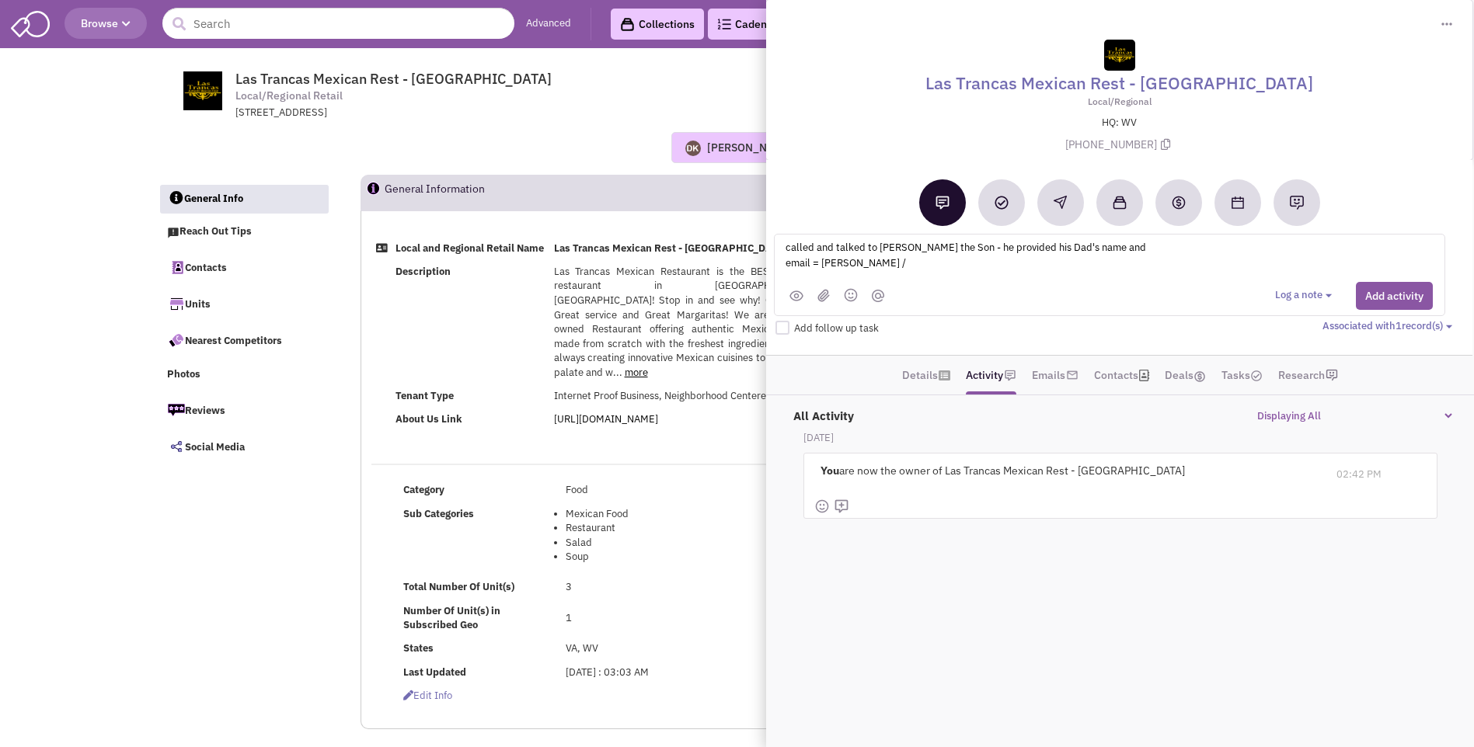
click at [834, 264] on textarea "called and talked to [PERSON_NAME] the Son - he provided his Dad's name and ema…" at bounding box center [976, 260] width 385 height 43
type textarea "called and talked to [PERSON_NAME] the Son - he provided his Dad's name and ema…"
click at [1371, 298] on button "Add activity" at bounding box center [1394, 296] width 77 height 28
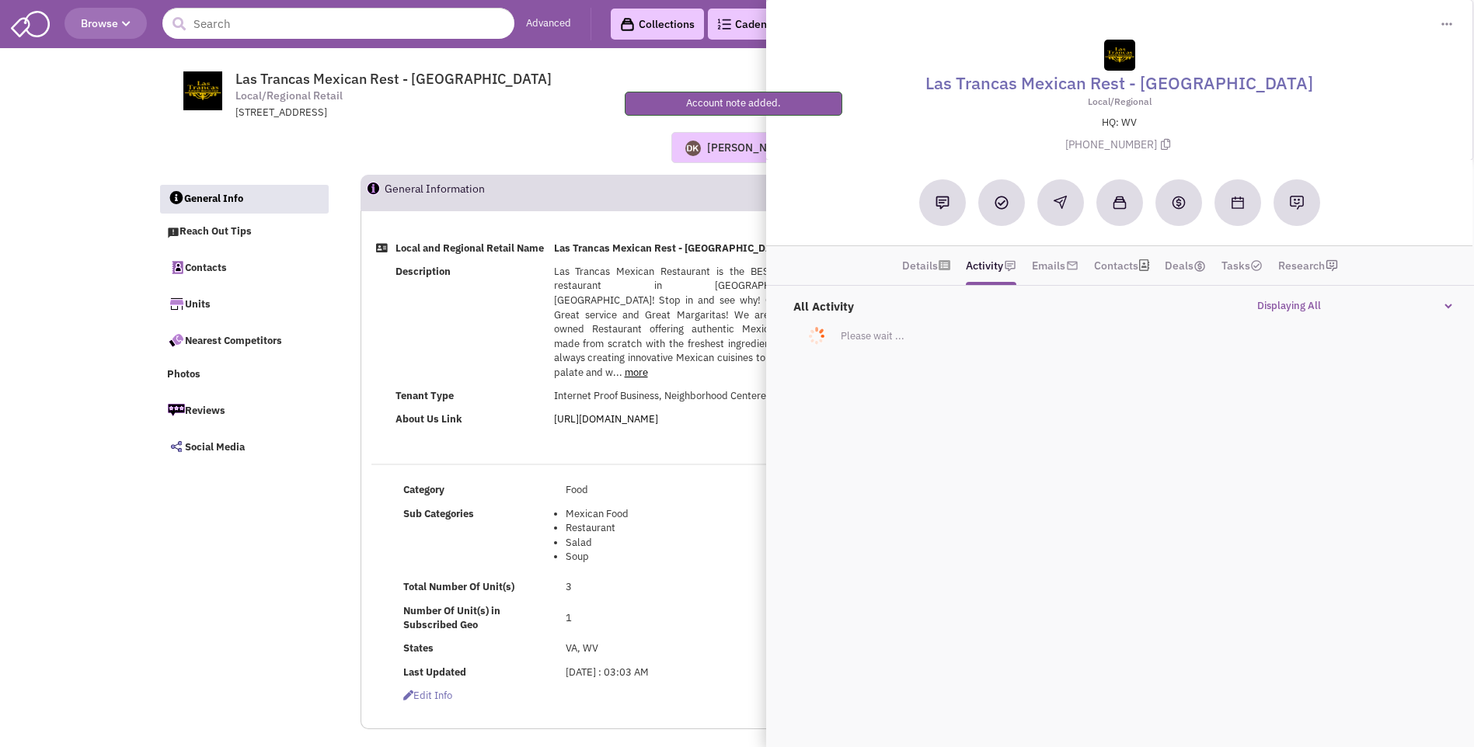
click at [554, 145] on div "[PERSON_NAME] No note found! 0 0 0 Reach Out Add to collection" at bounding box center [737, 147] width 1179 height 31
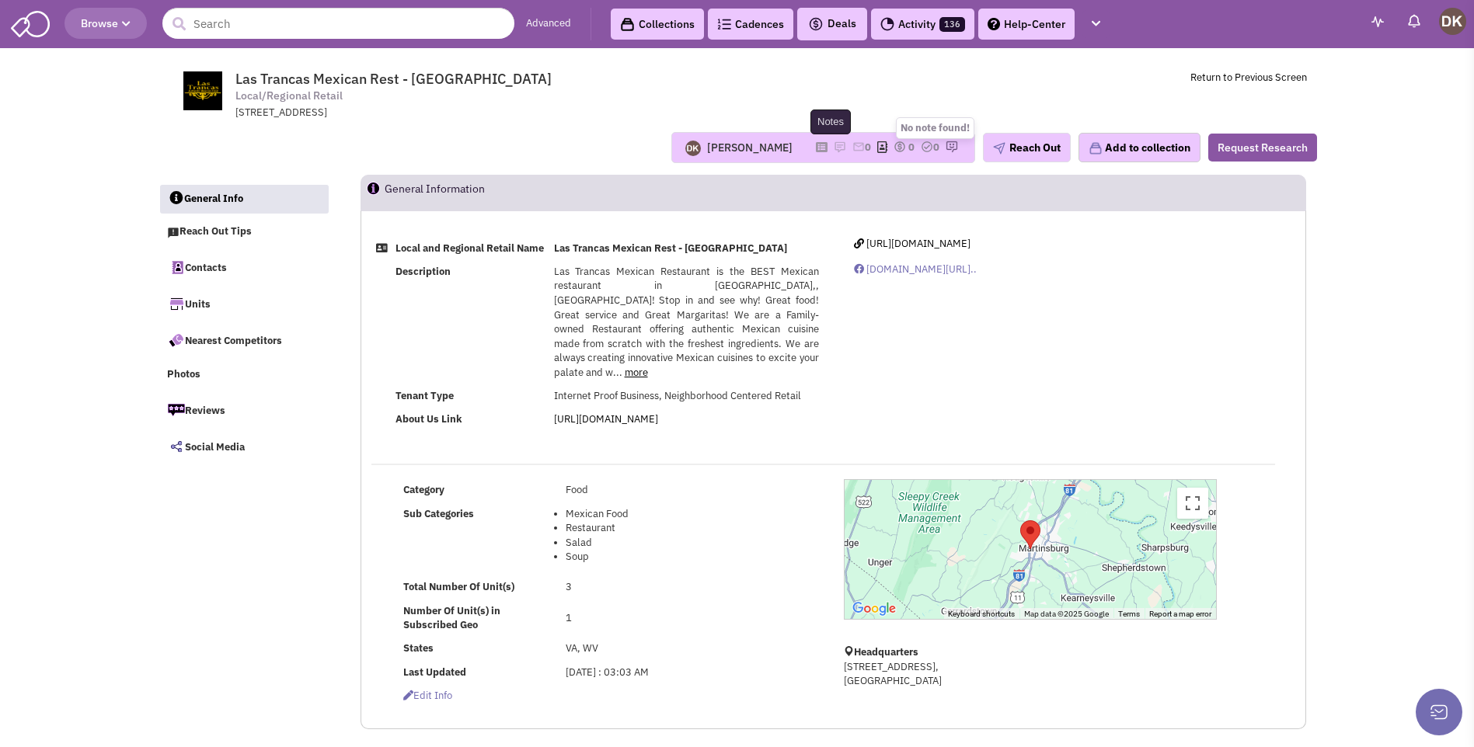
click at [834, 148] on img at bounding box center [840, 147] width 12 height 12
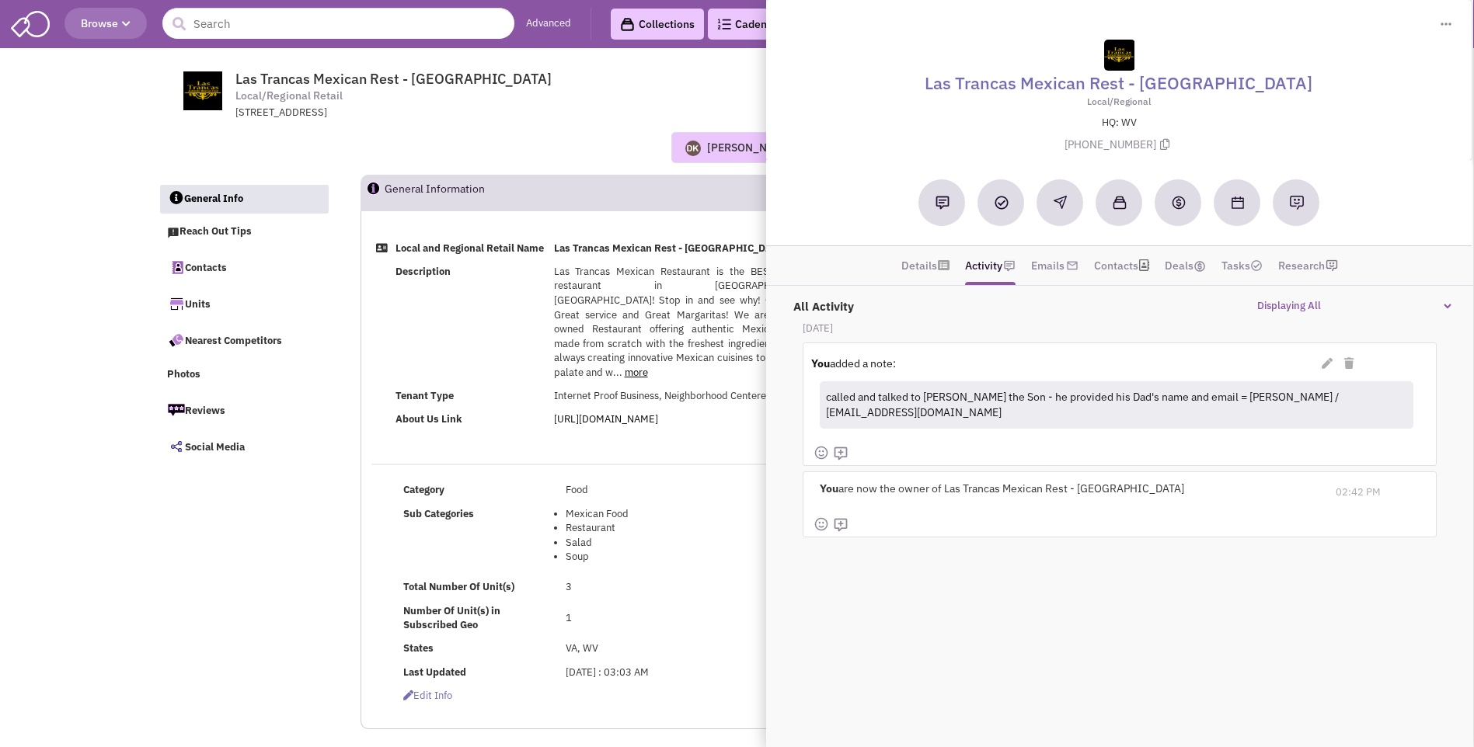
click at [429, 124] on div "[PERSON_NAME] No note found! 0 0 0 Reach Out Add to collection" at bounding box center [737, 147] width 1179 height 54
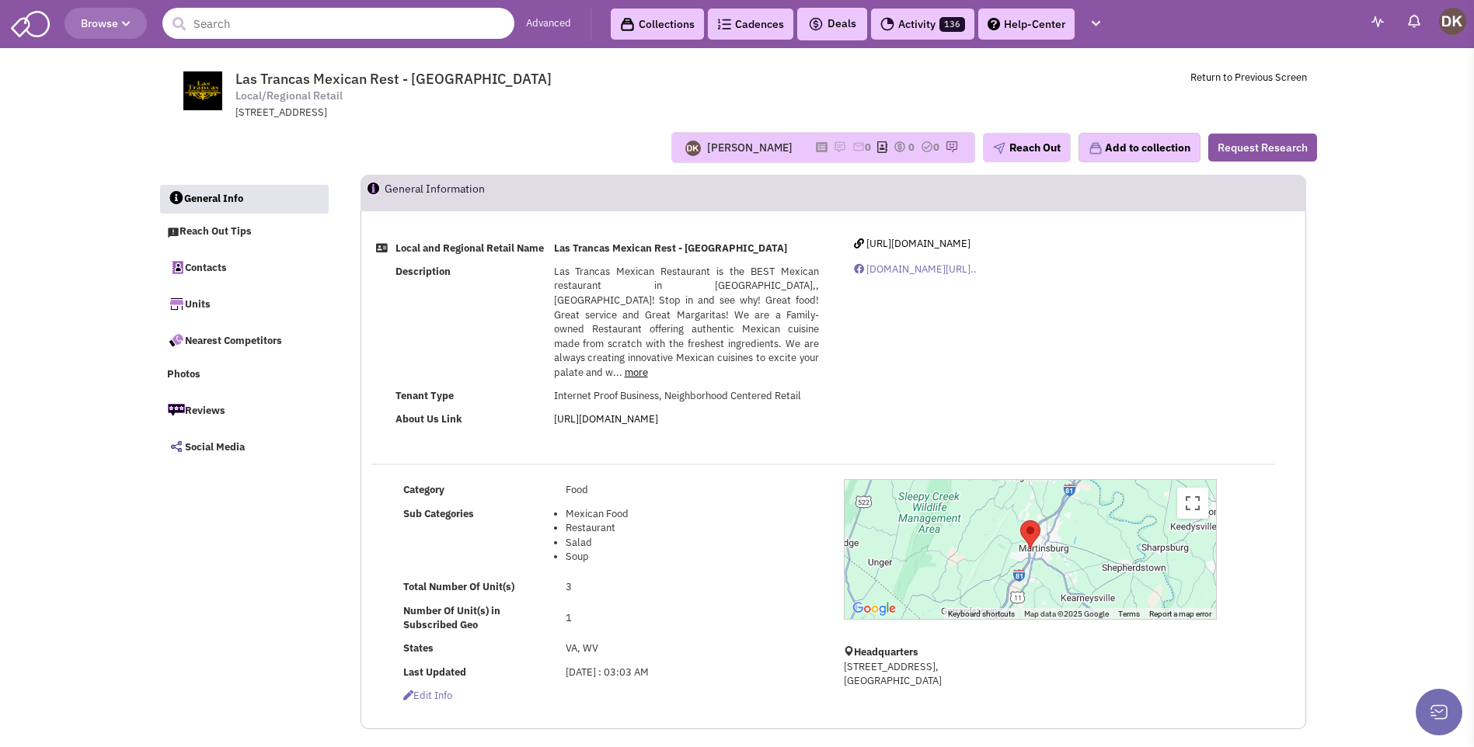
click at [221, 32] on input "text" at bounding box center [338, 23] width 352 height 31
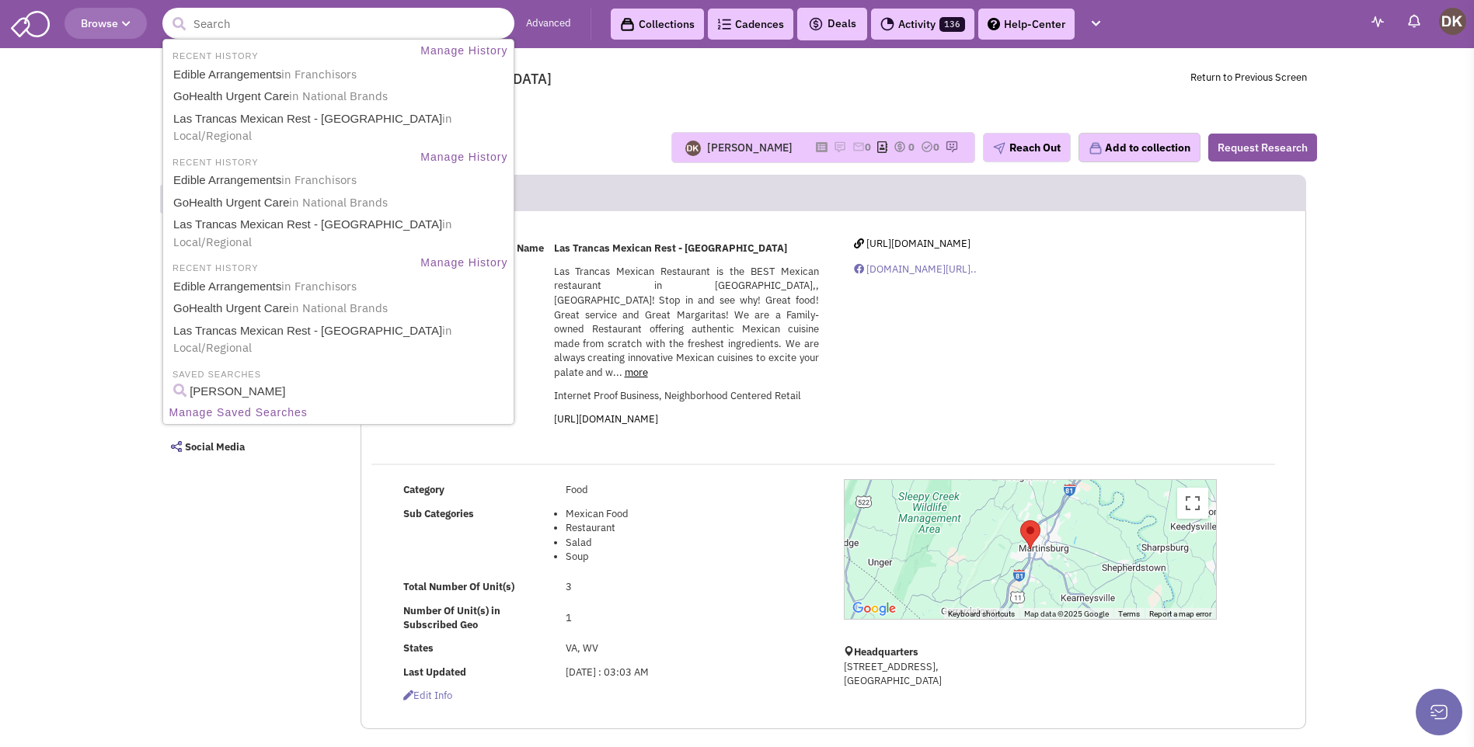
click at [264, 22] on input "text" at bounding box center [338, 23] width 352 height 31
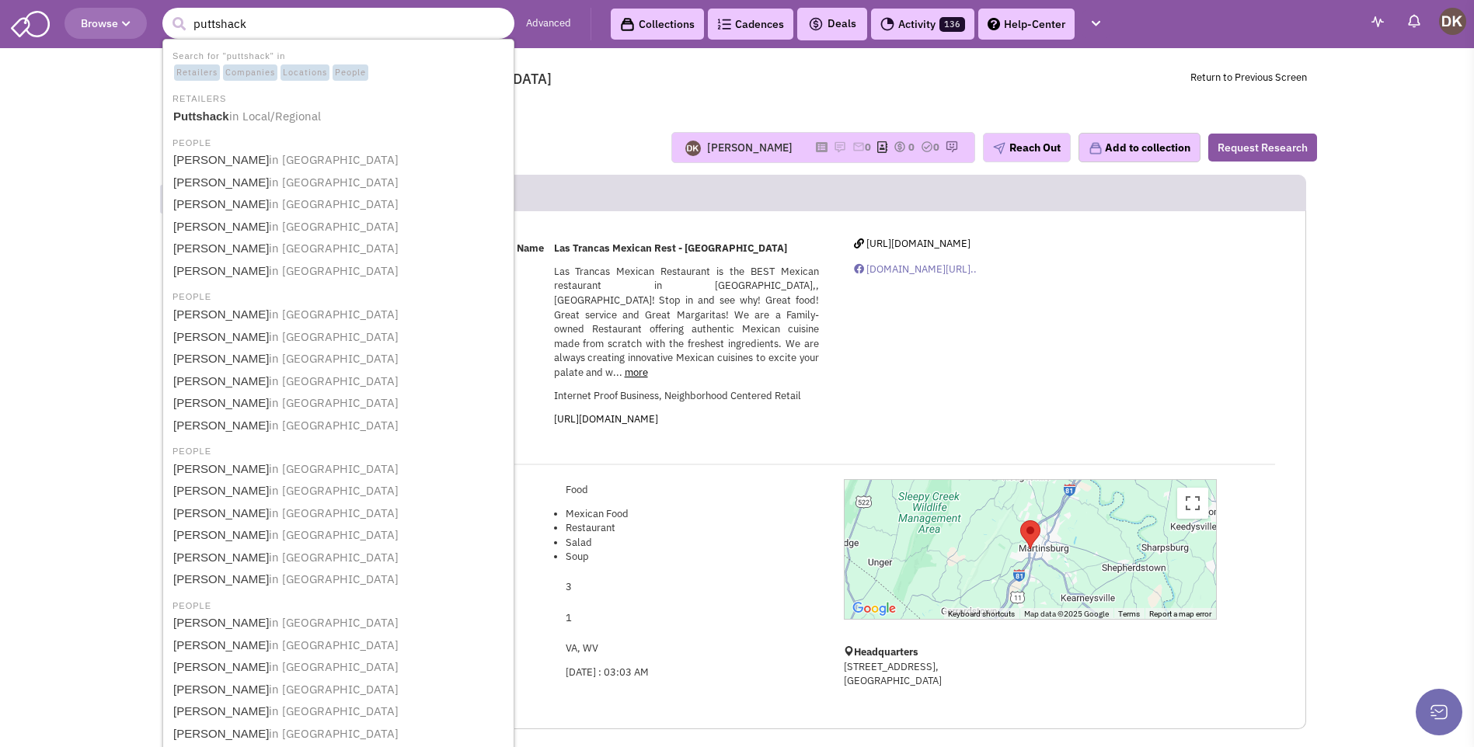
type input "puttshack"
click at [167, 12] on button "submit" at bounding box center [178, 23] width 23 height 23
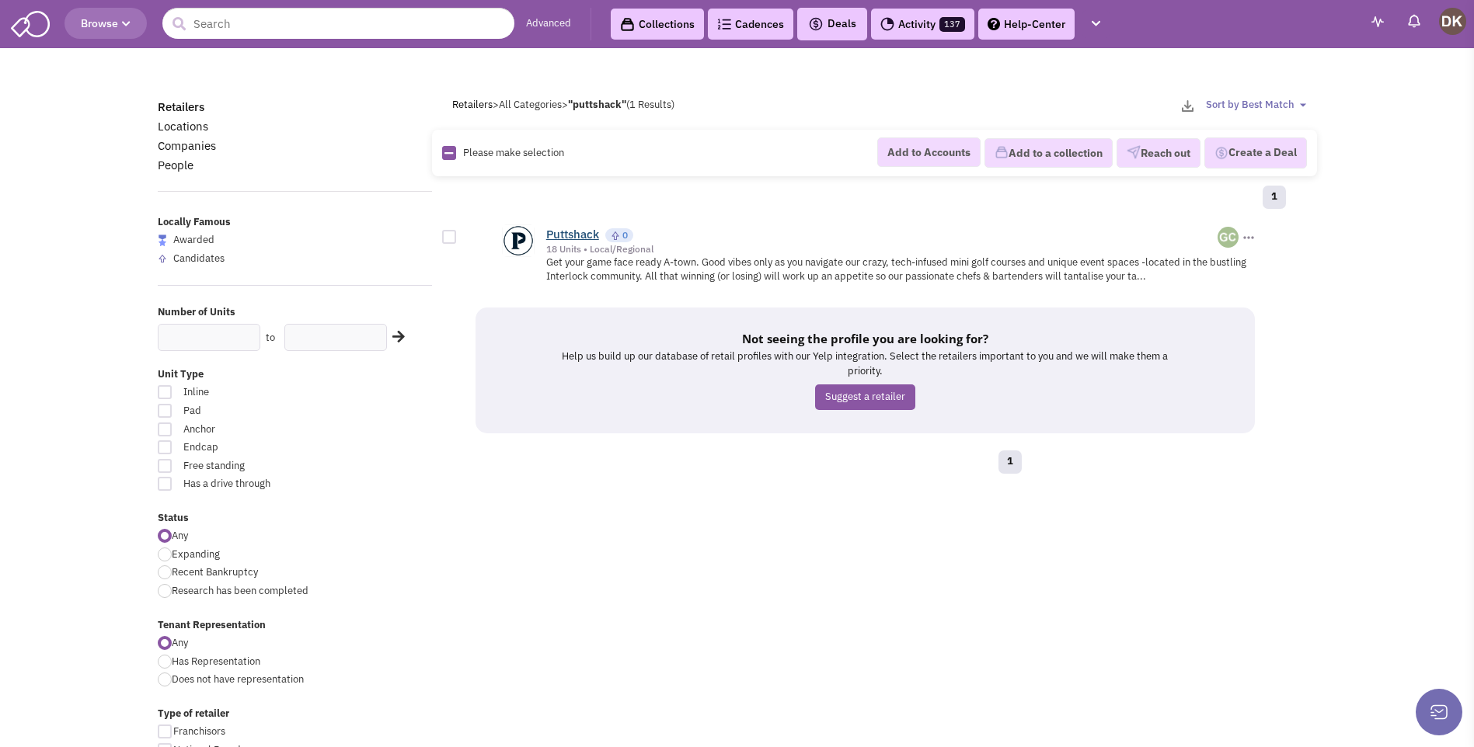
click at [580, 237] on link "Puttshack" at bounding box center [572, 234] width 53 height 15
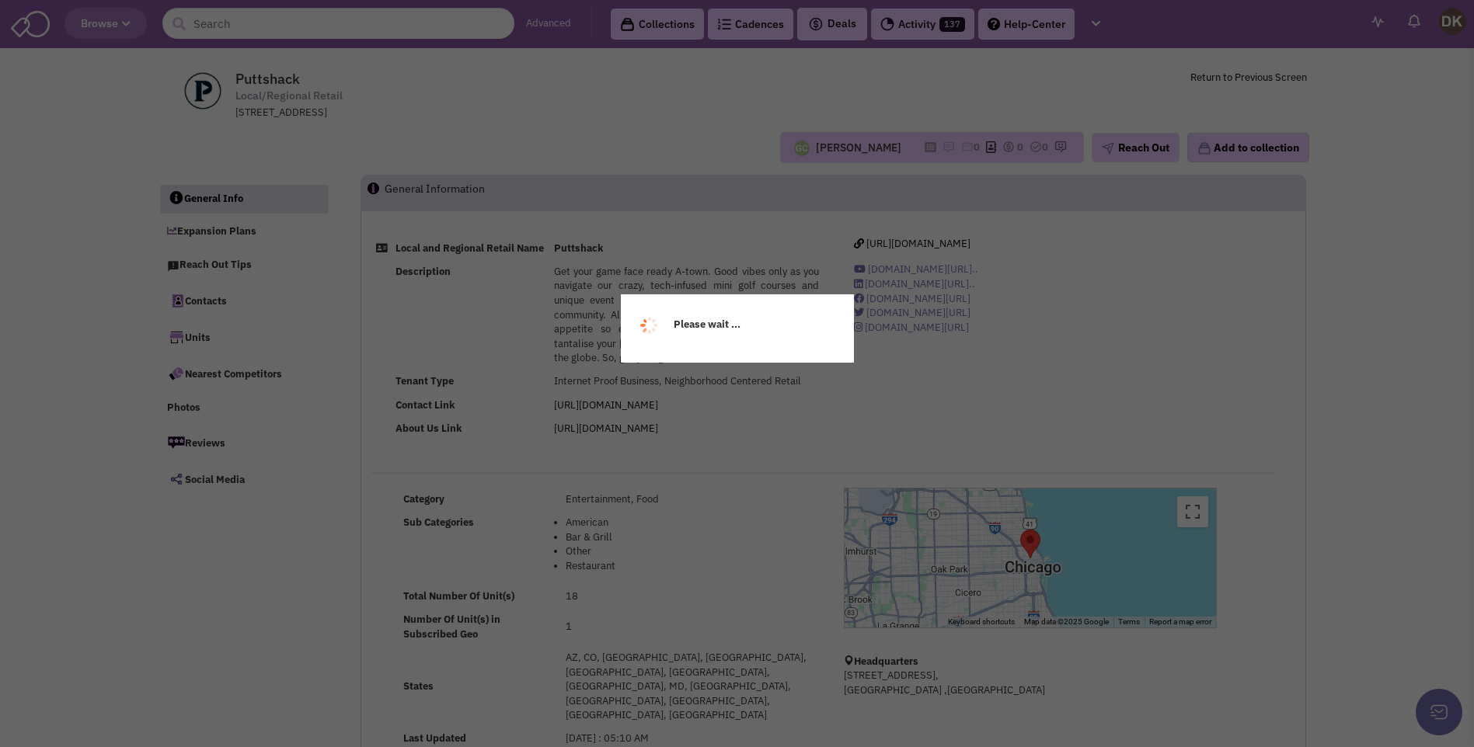
select select
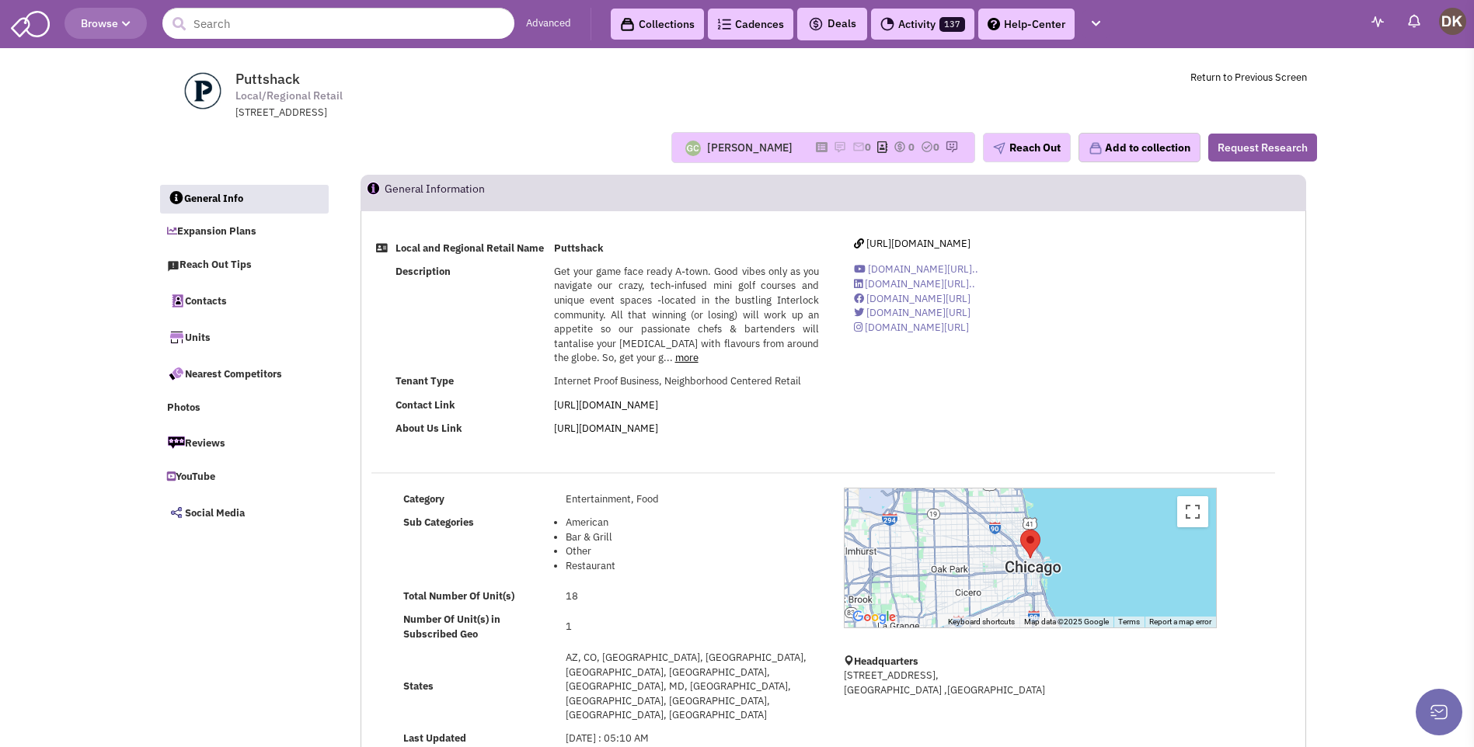
select select
click at [219, 235] on link "Expansion Plans" at bounding box center [243, 233] width 169 height 30
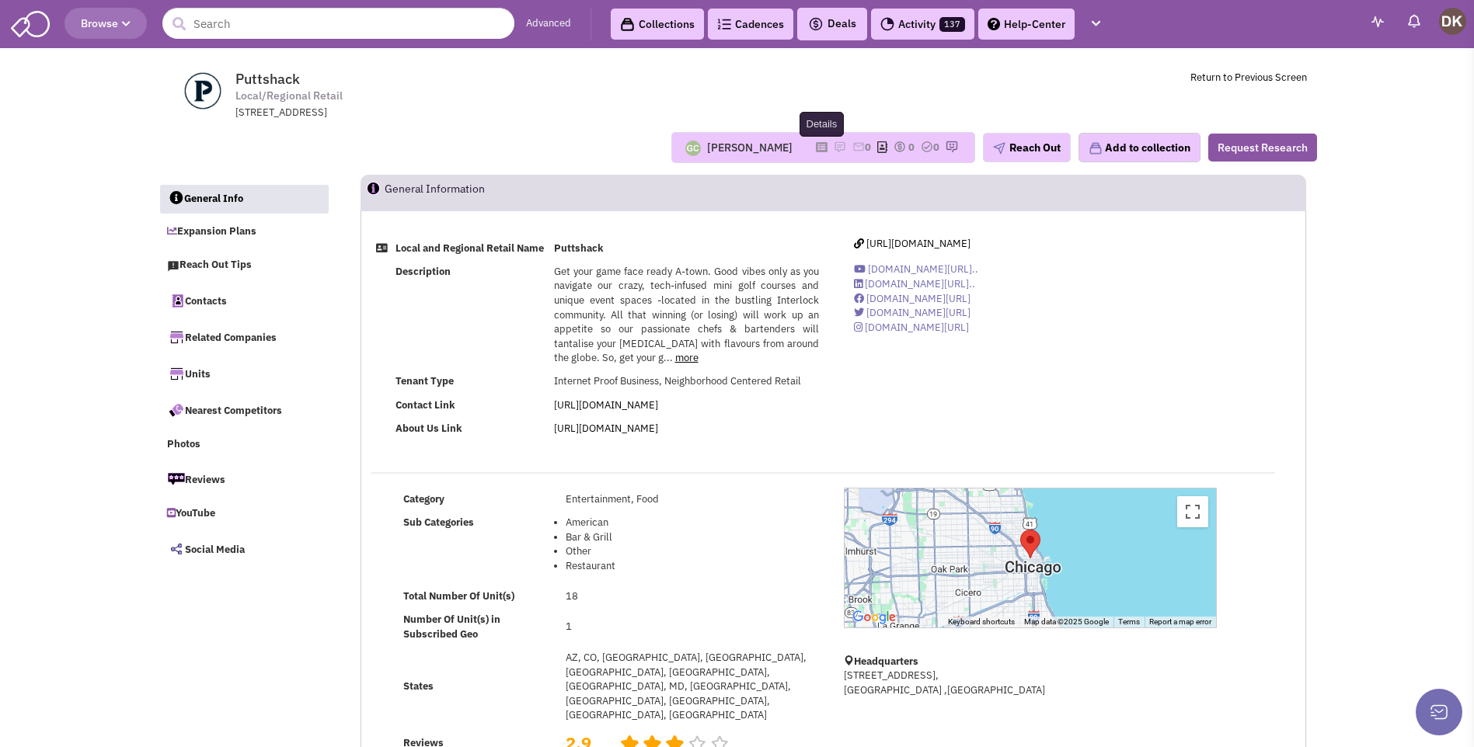
click at [816, 148] on icon at bounding box center [822, 147] width 12 height 9
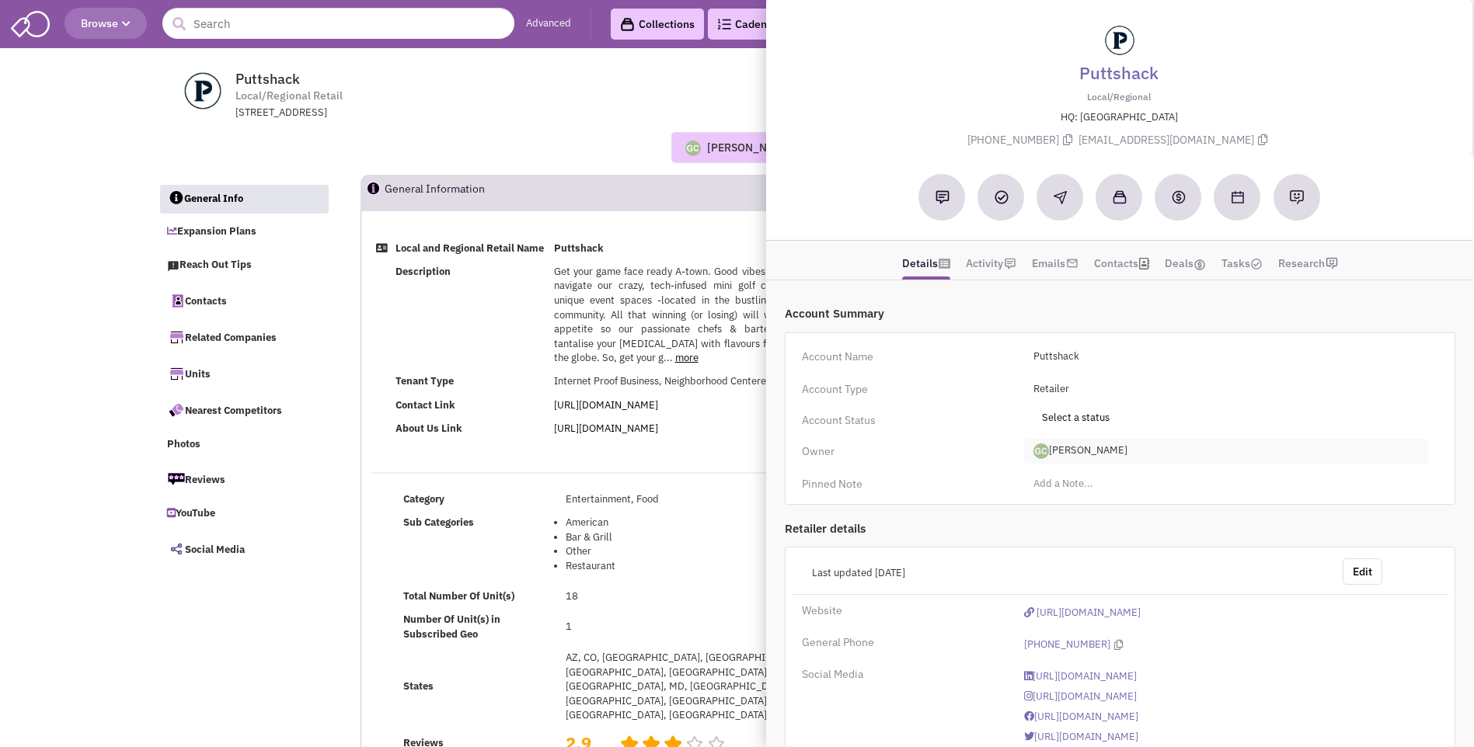
click at [1083, 454] on span "[PERSON_NAME]" at bounding box center [1226, 451] width 404 height 25
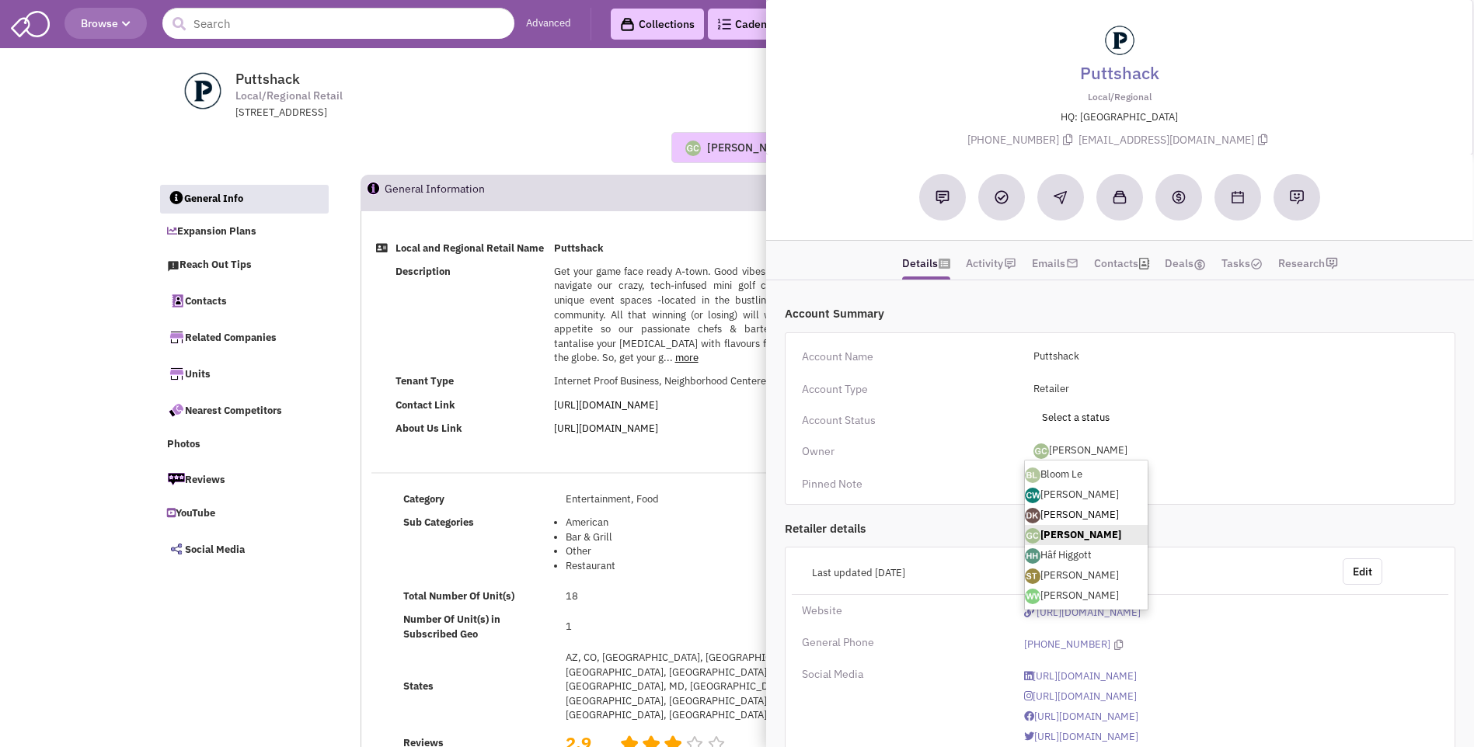
click at [1075, 515] on link "[PERSON_NAME]" at bounding box center [1086, 515] width 123 height 20
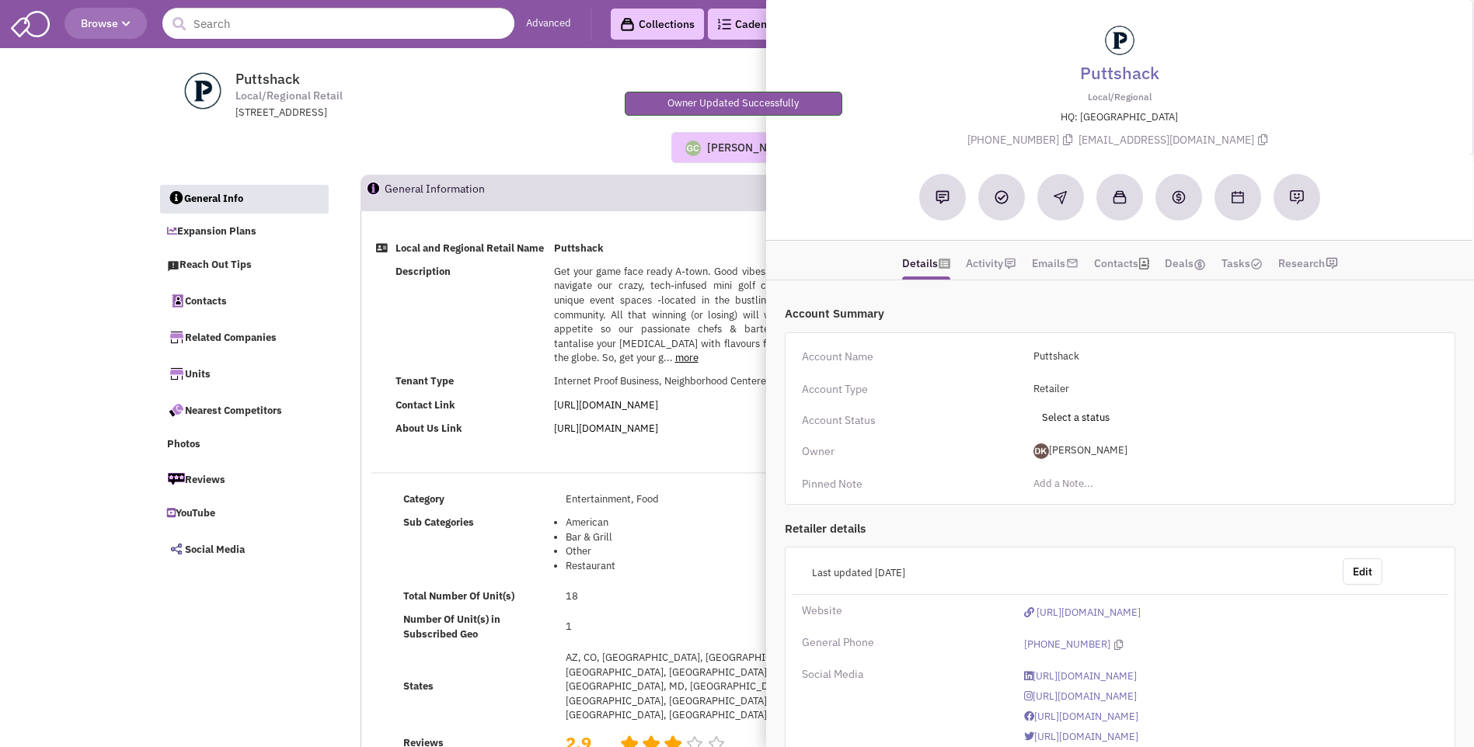
click at [584, 142] on div "[PERSON_NAME] No note found! 0 0 0 Reach Out" at bounding box center [737, 147] width 1179 height 31
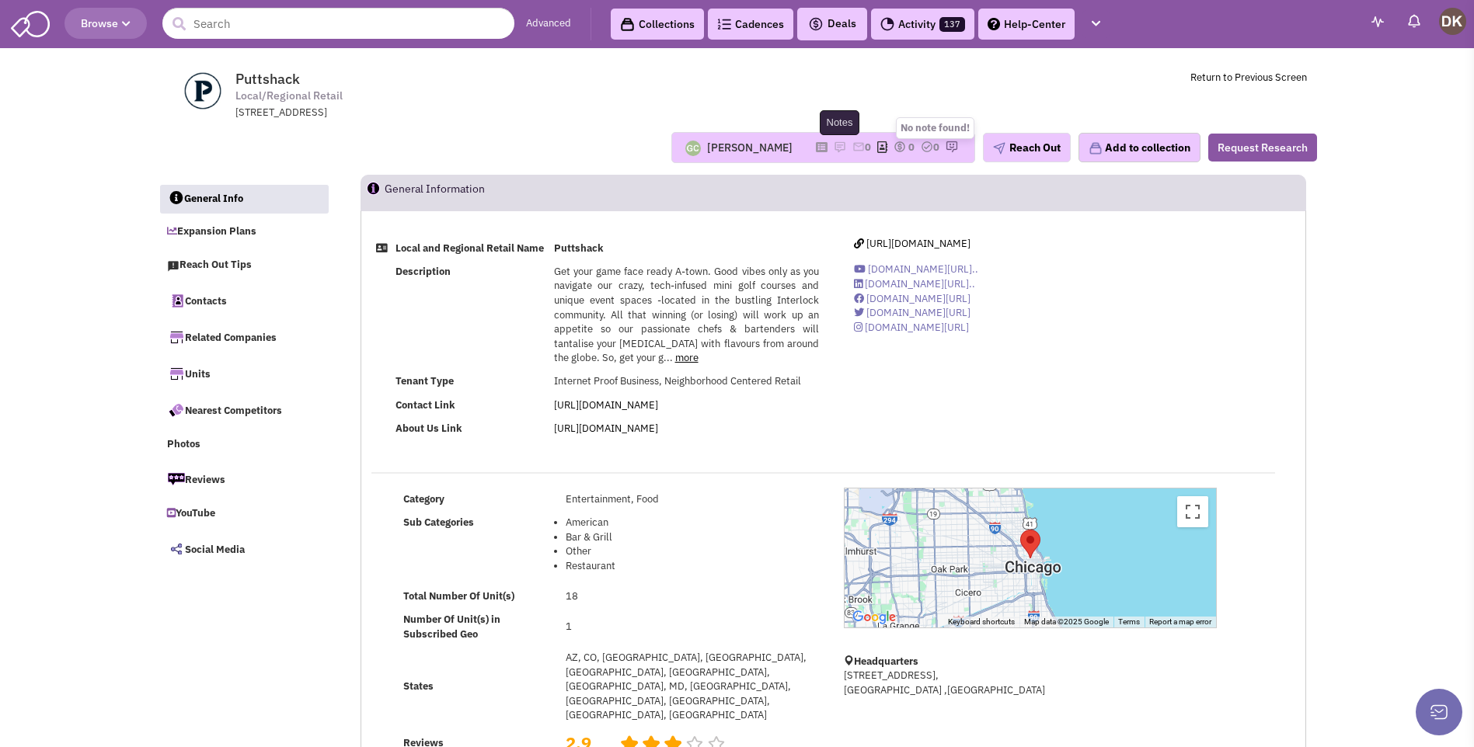
click at [834, 149] on img at bounding box center [840, 147] width 12 height 12
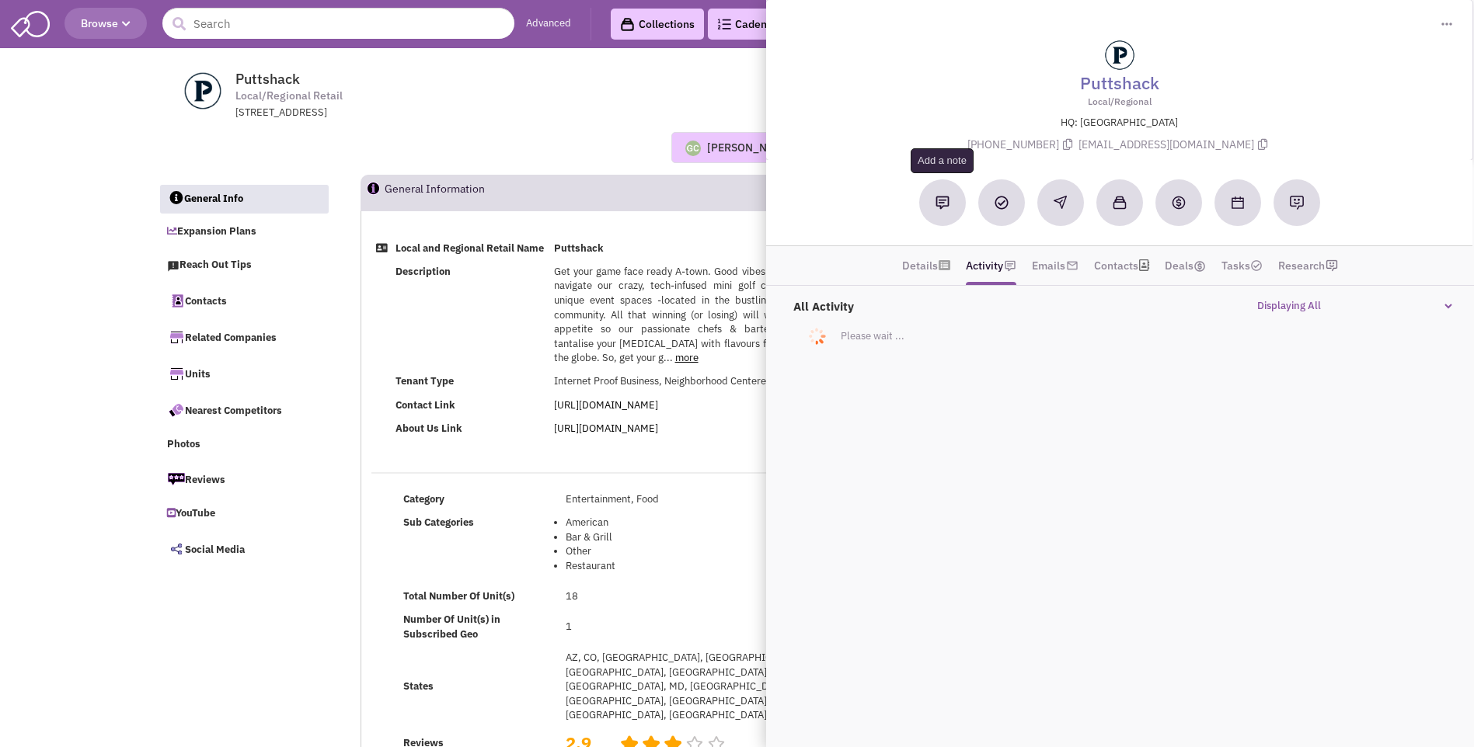
click at [946, 203] on img at bounding box center [942, 203] width 14 height 14
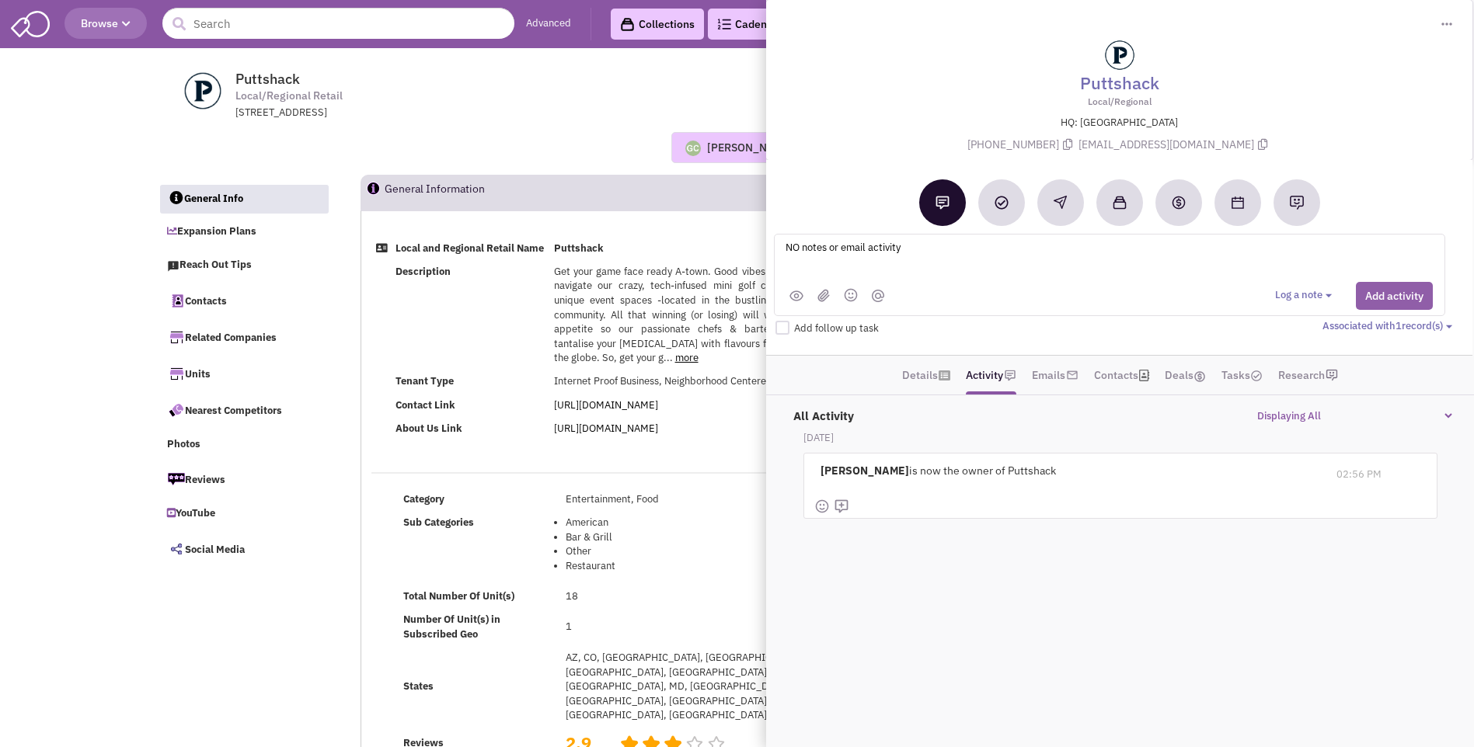
type textarea "NO notes or email activity"
click at [1379, 297] on button "Add activity" at bounding box center [1394, 296] width 77 height 28
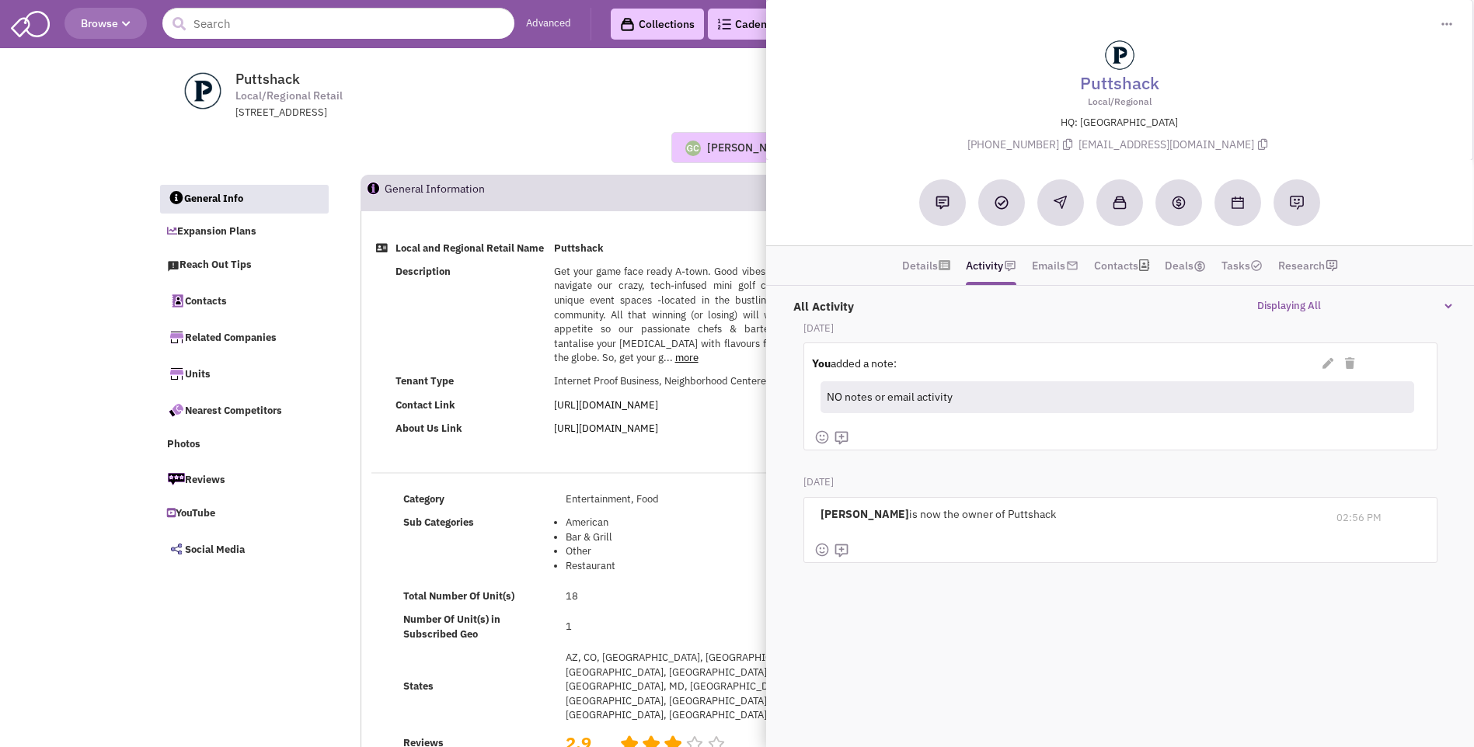
click at [482, 355] on td "Description" at bounding box center [470, 315] width 158 height 110
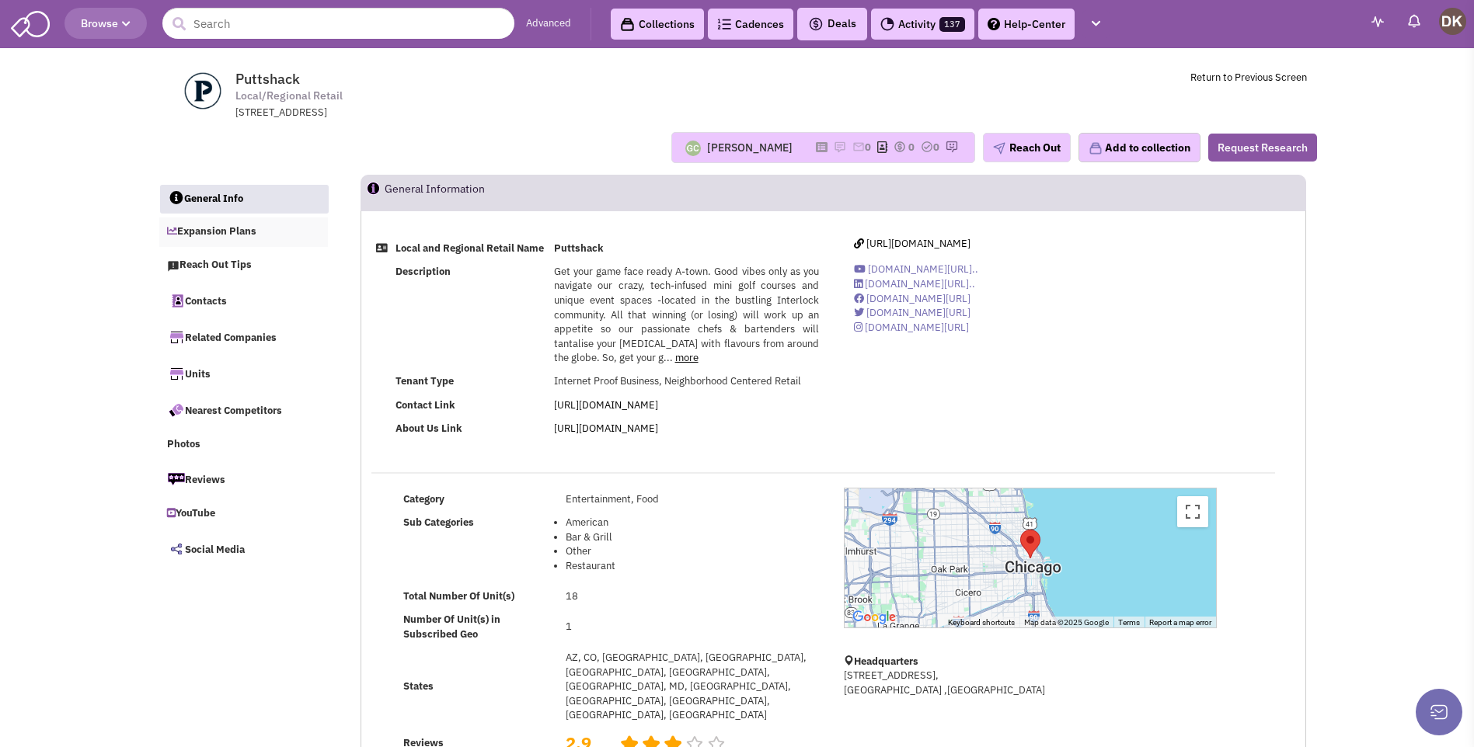
click at [211, 230] on link "Expansion Plans" at bounding box center [243, 233] width 169 height 30
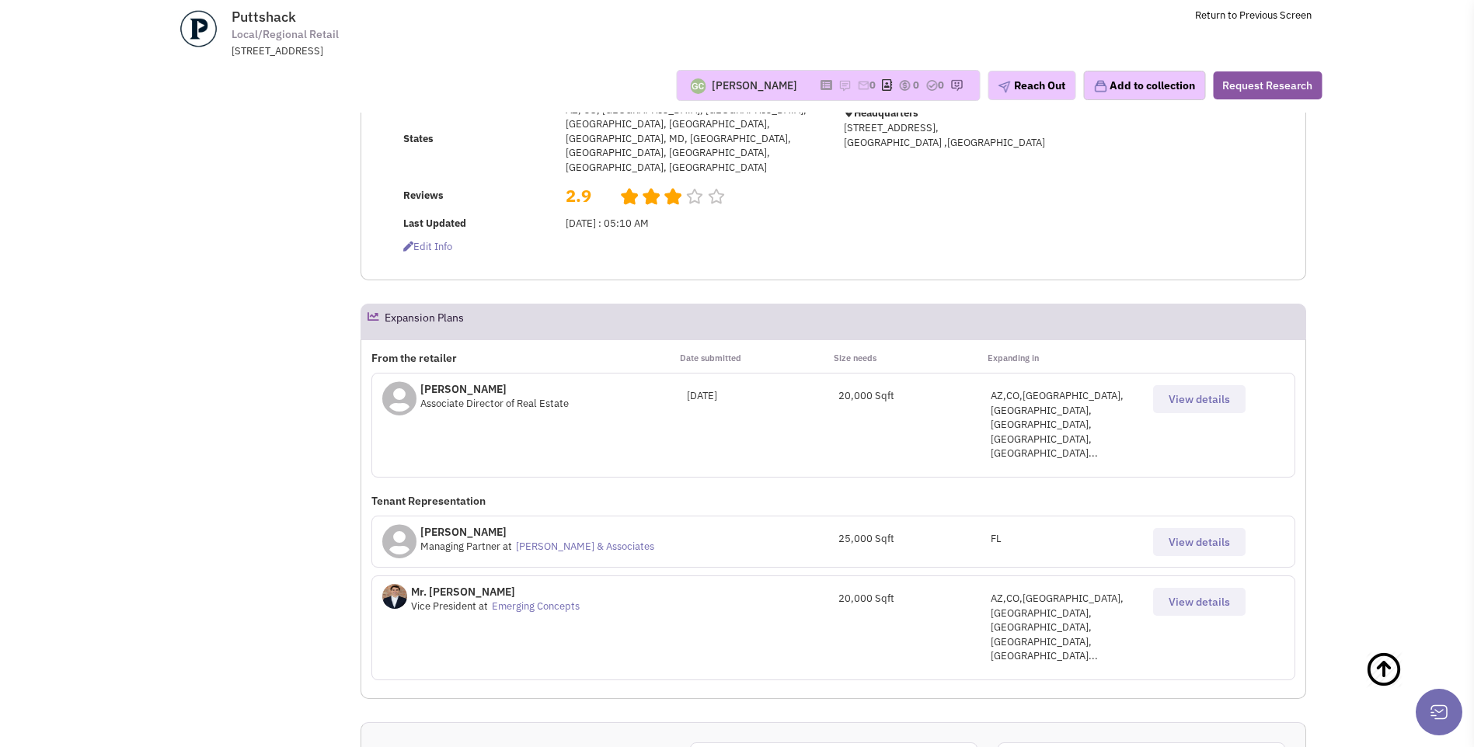
scroll to position [421, 0]
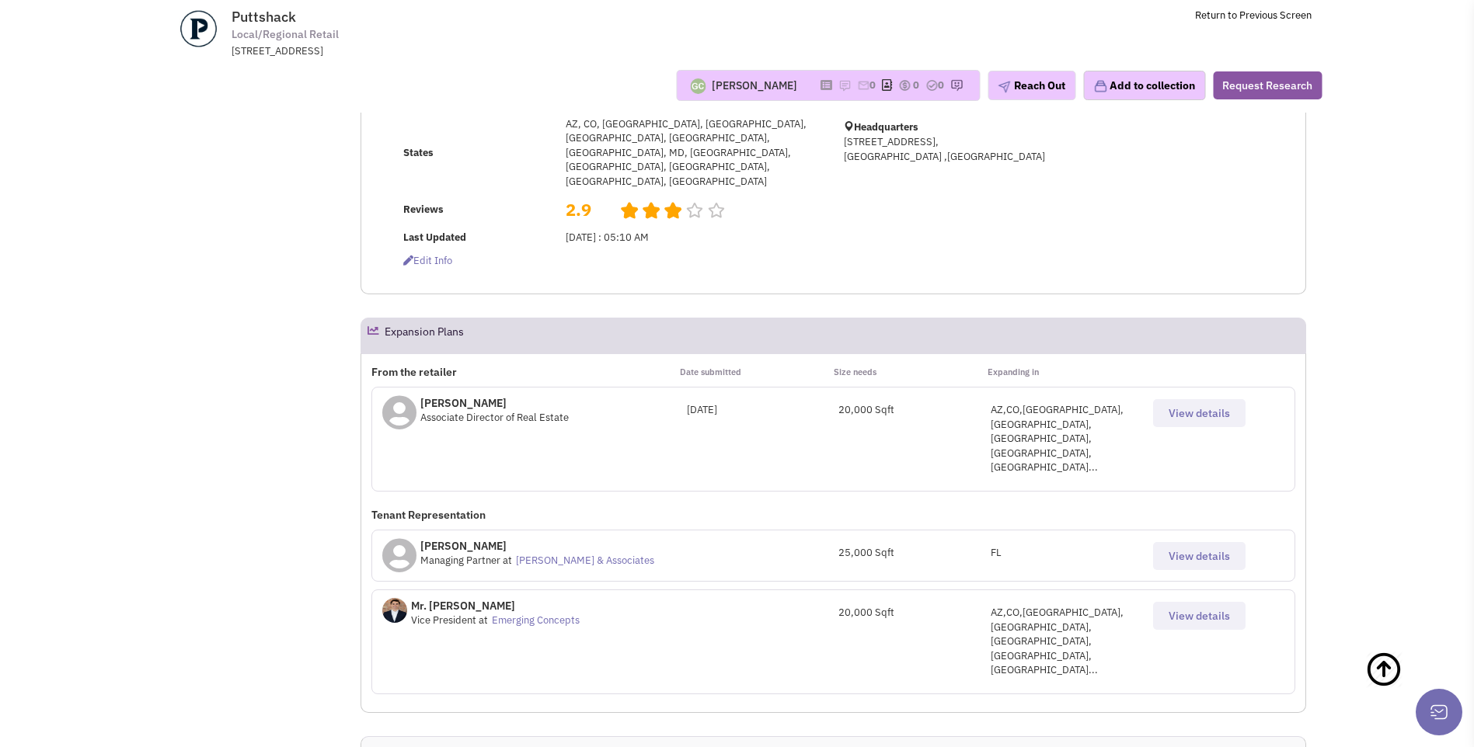
click at [1183, 406] on span "View details" at bounding box center [1199, 413] width 61 height 14
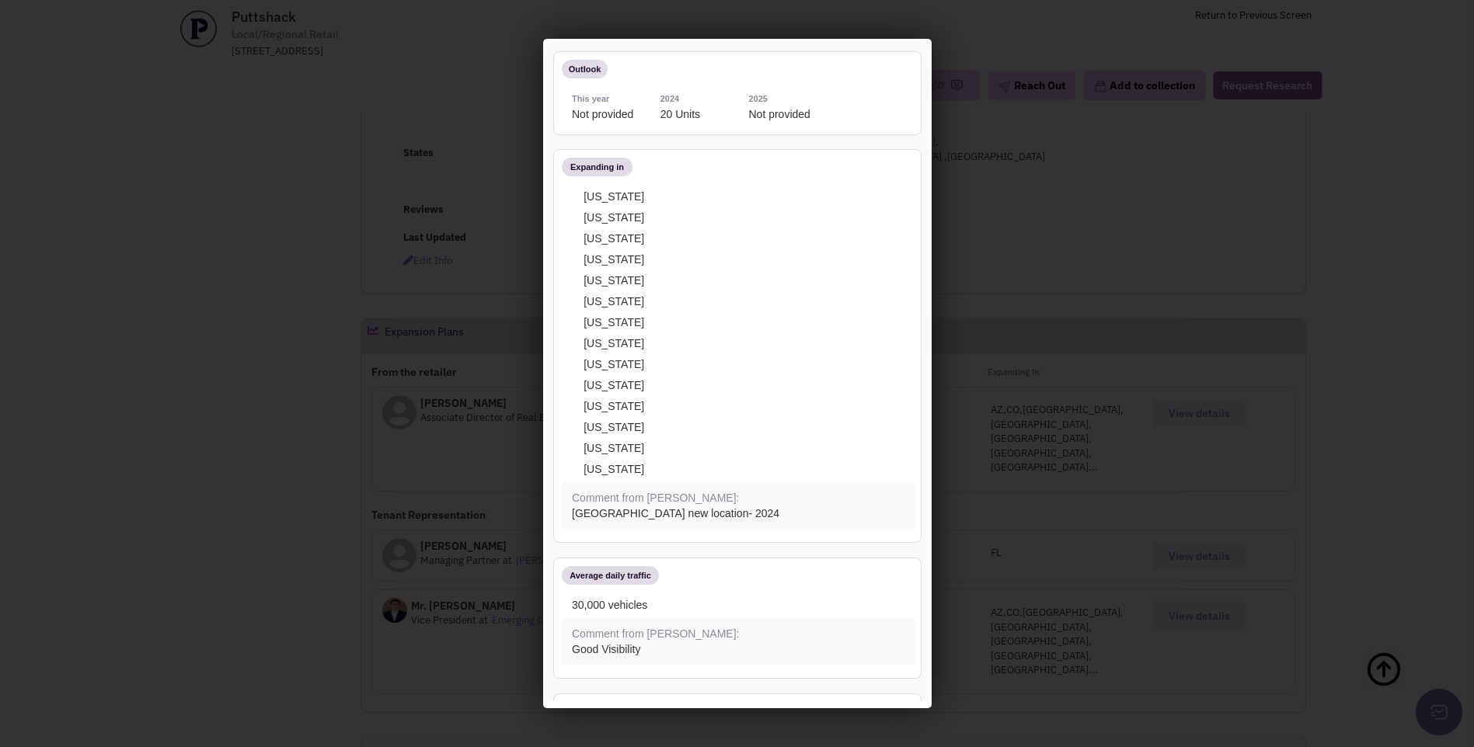
scroll to position [0, 0]
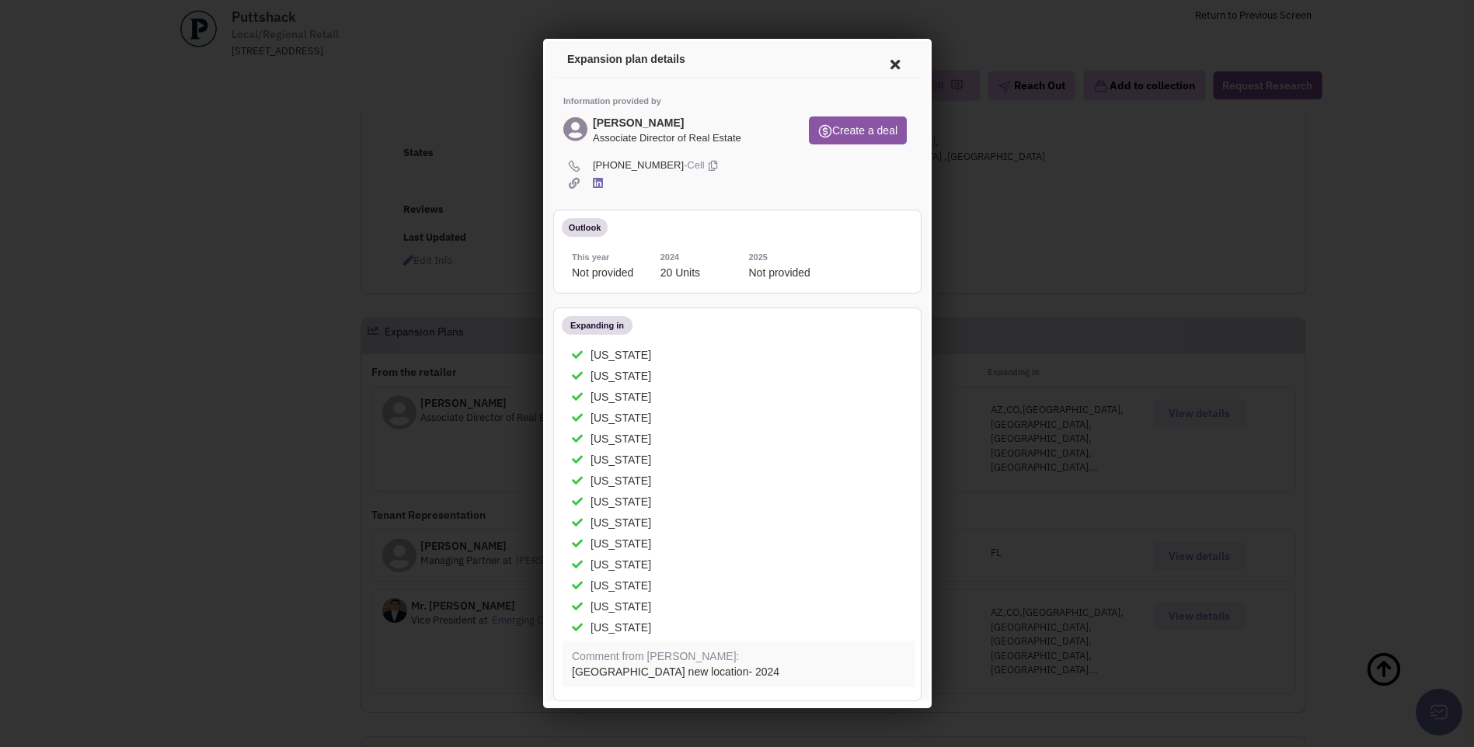
click at [884, 61] on icon at bounding box center [892, 62] width 33 height 37
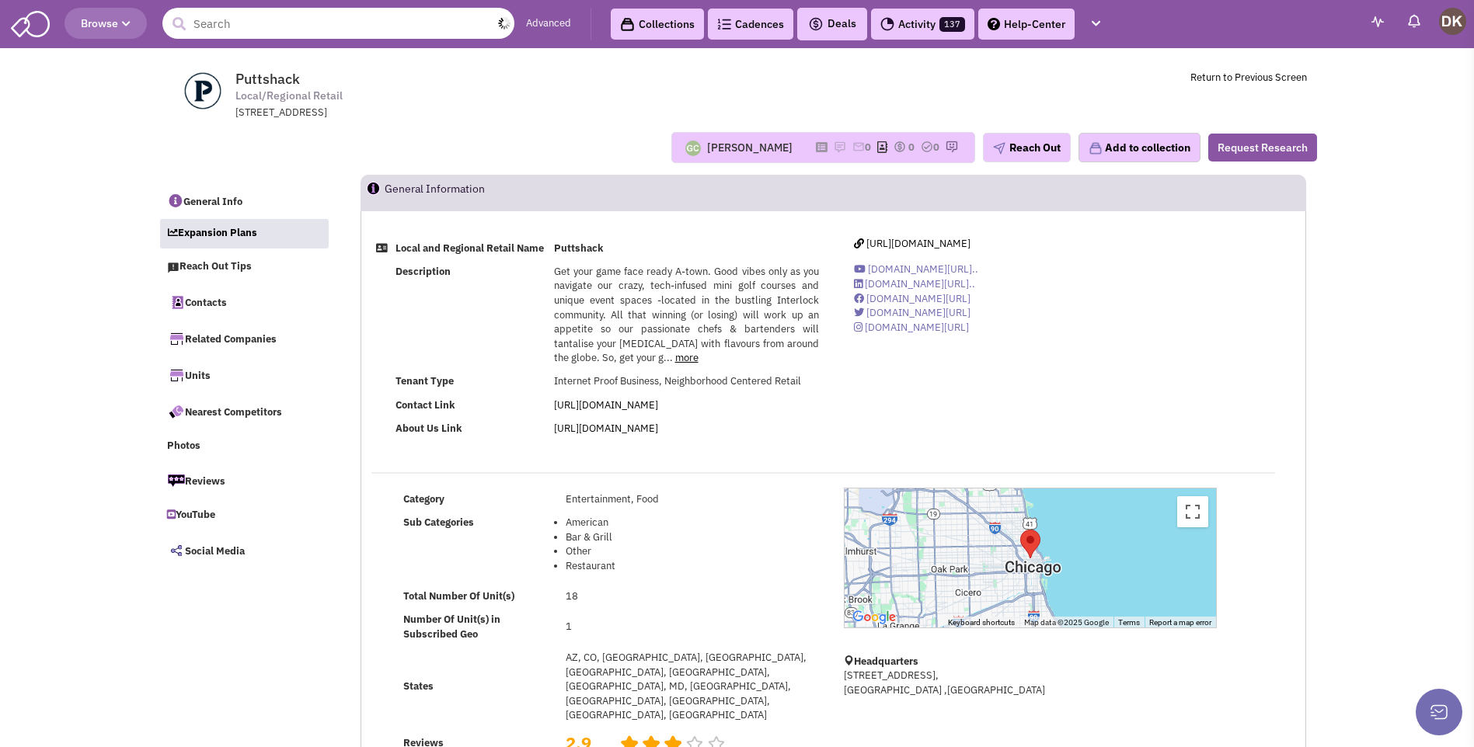
click at [222, 31] on input "text" at bounding box center [338, 23] width 352 height 31
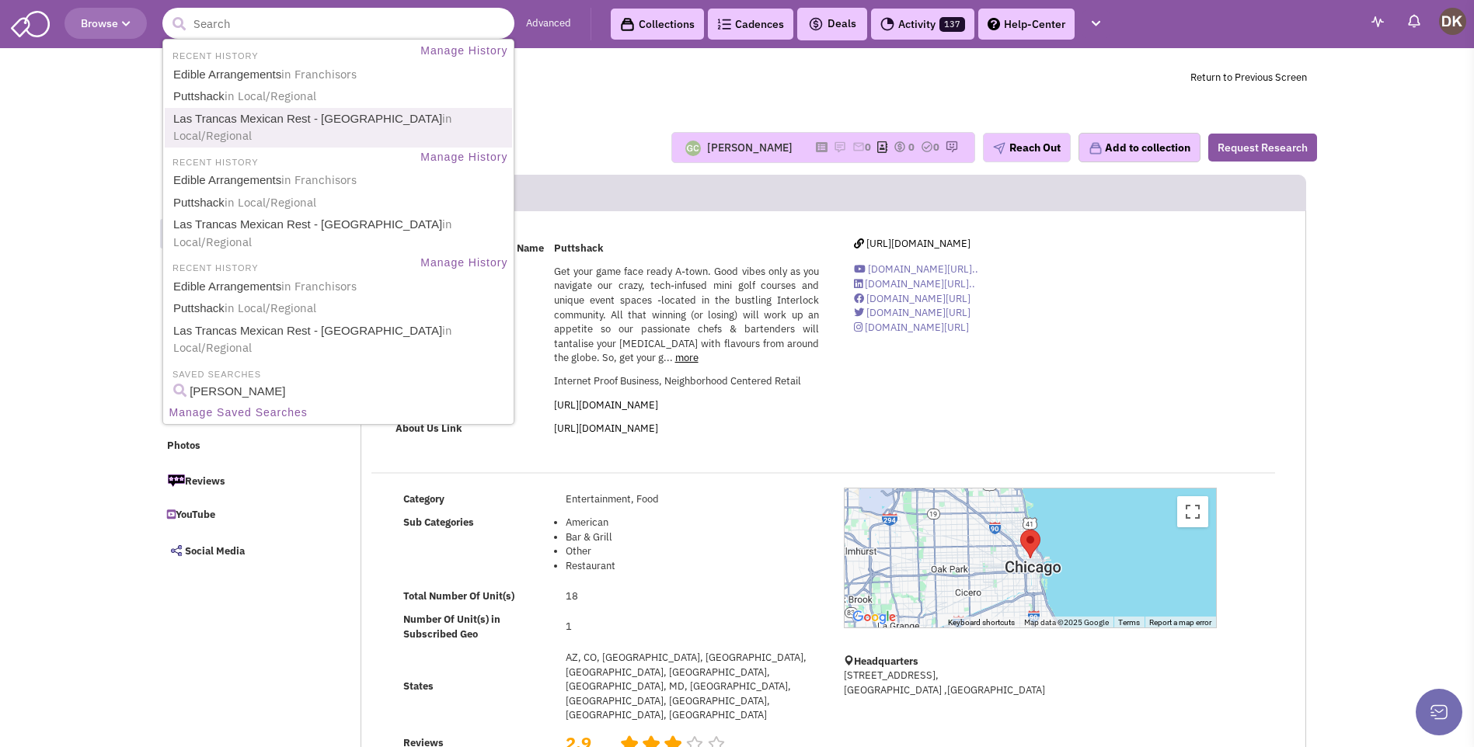
click at [235, 120] on link "Las Trancas Mexican Rest - [GEOGRAPHIC_DATA] in Local/Regional" at bounding box center [340, 128] width 343 height 38
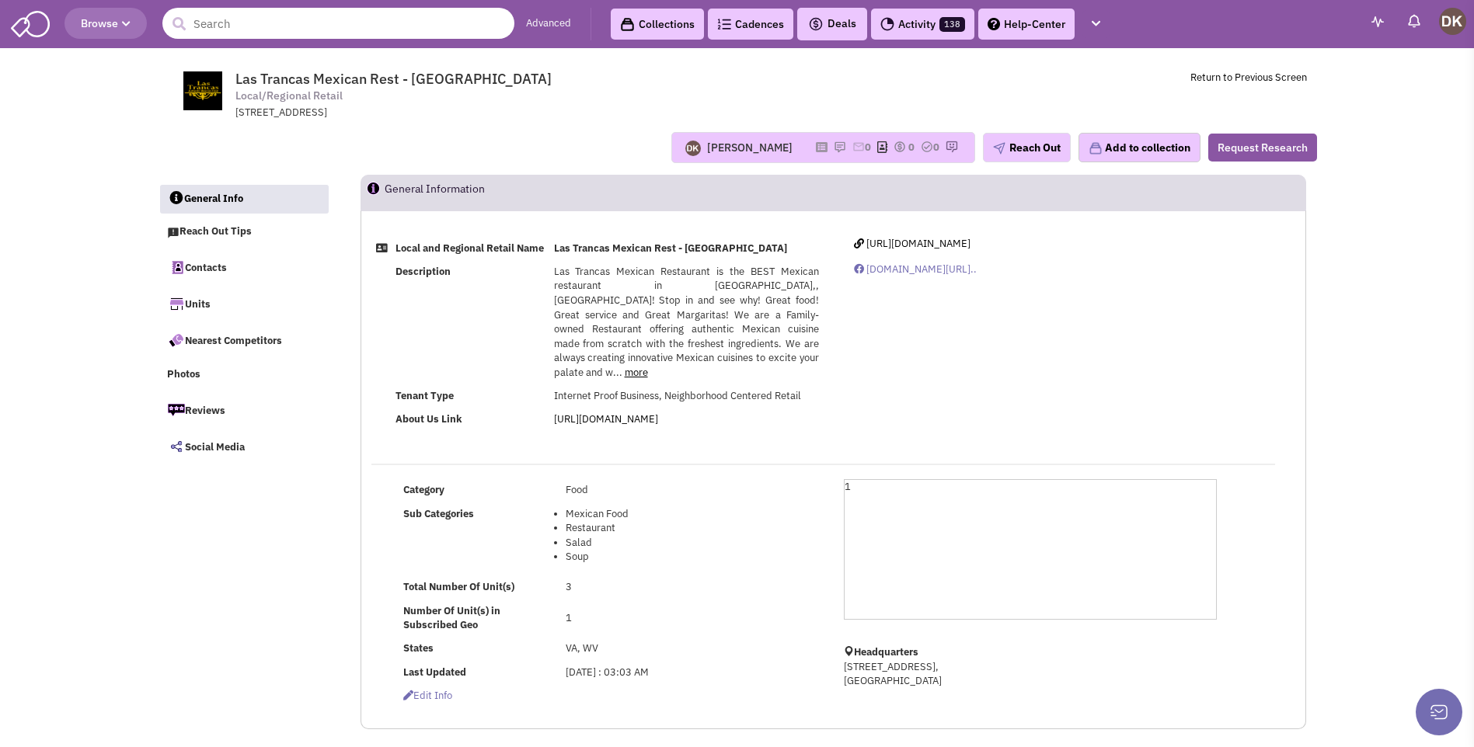
click at [285, 25] on input "text" at bounding box center [338, 23] width 352 height 31
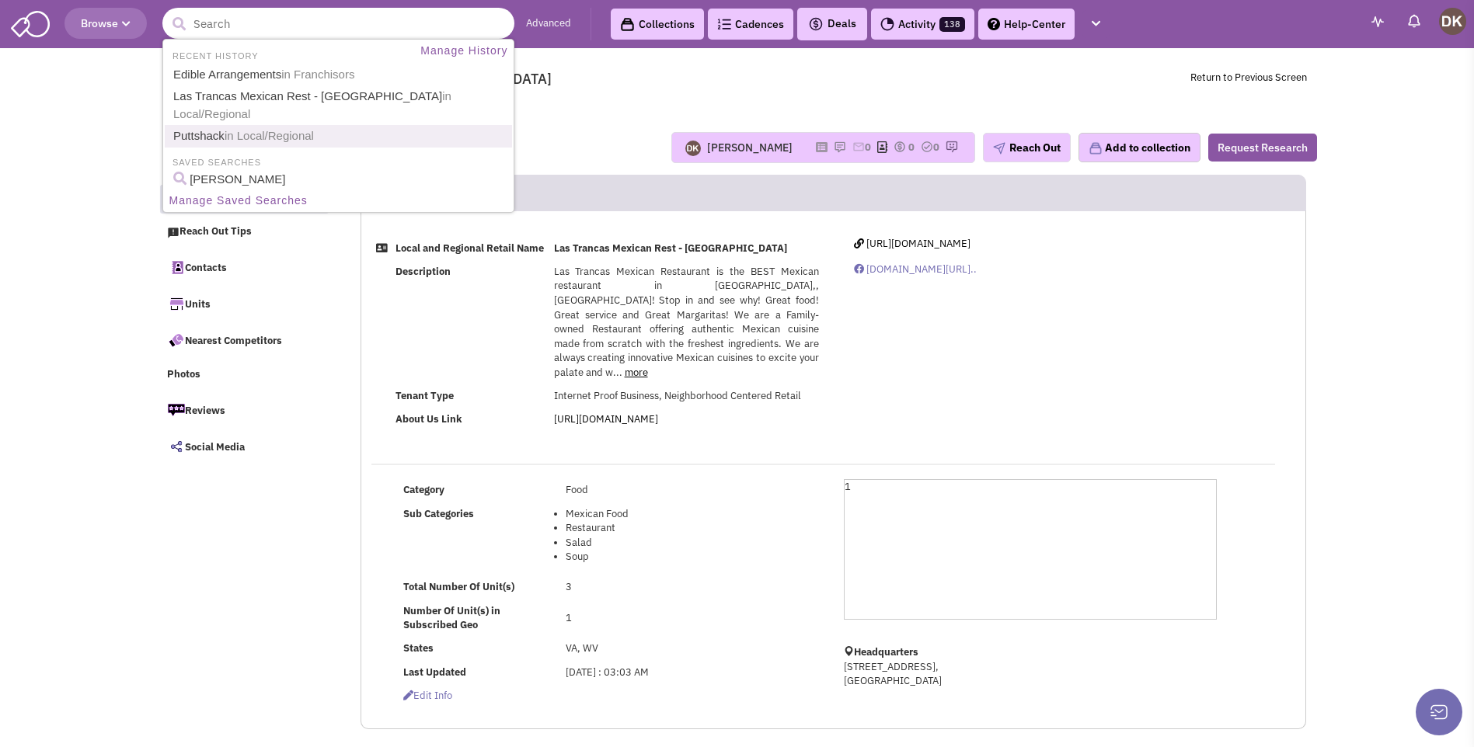
click at [239, 129] on span "in Local/Regional" at bounding box center [269, 135] width 89 height 13
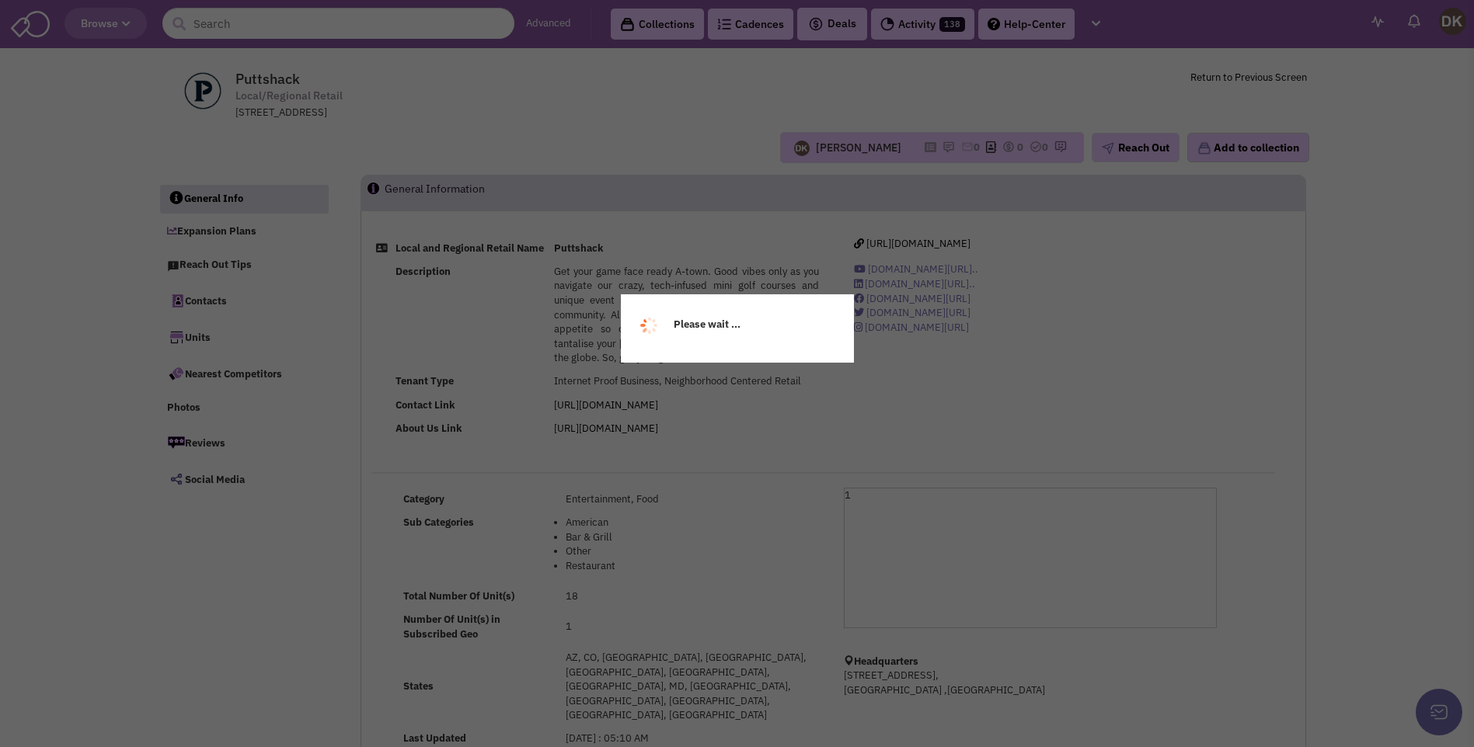
select select
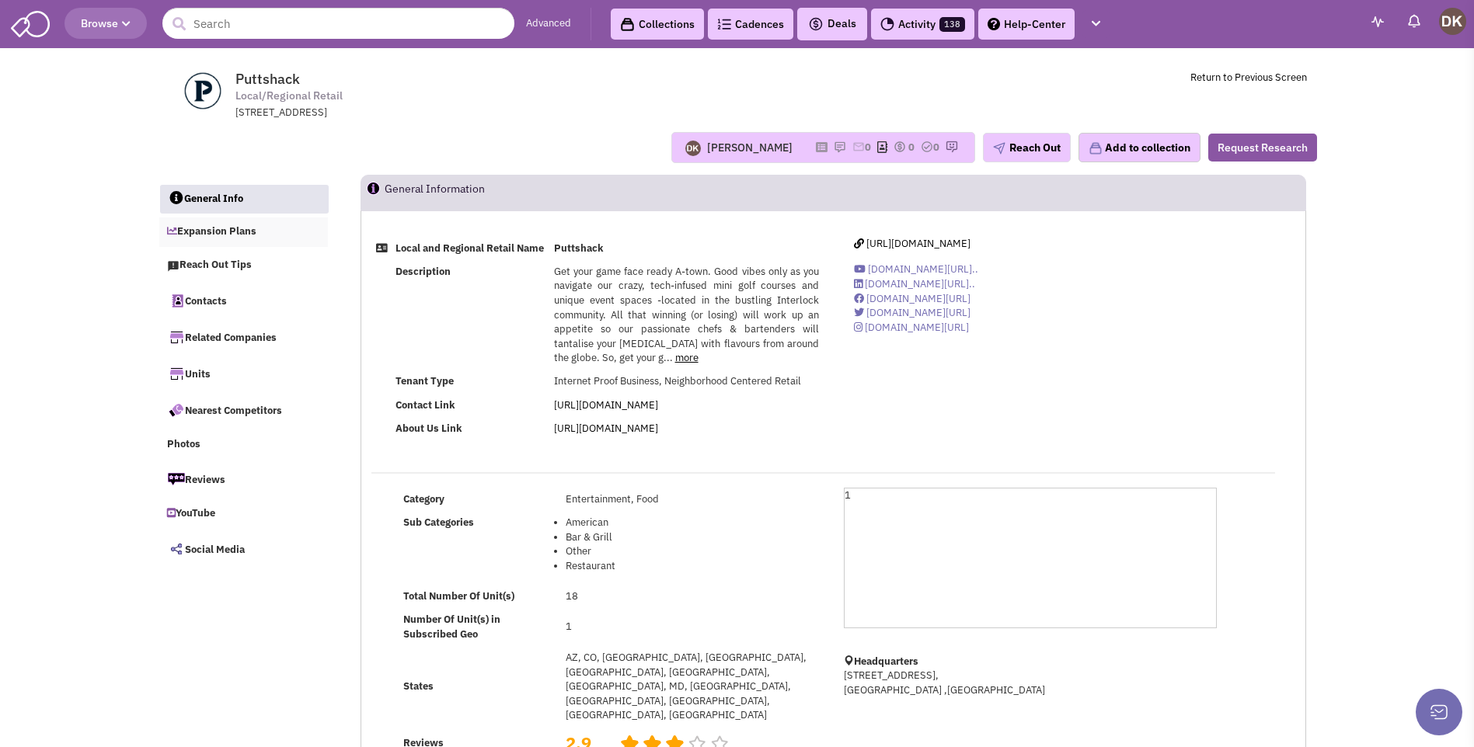
click at [225, 235] on link "Expansion Plans" at bounding box center [243, 233] width 169 height 30
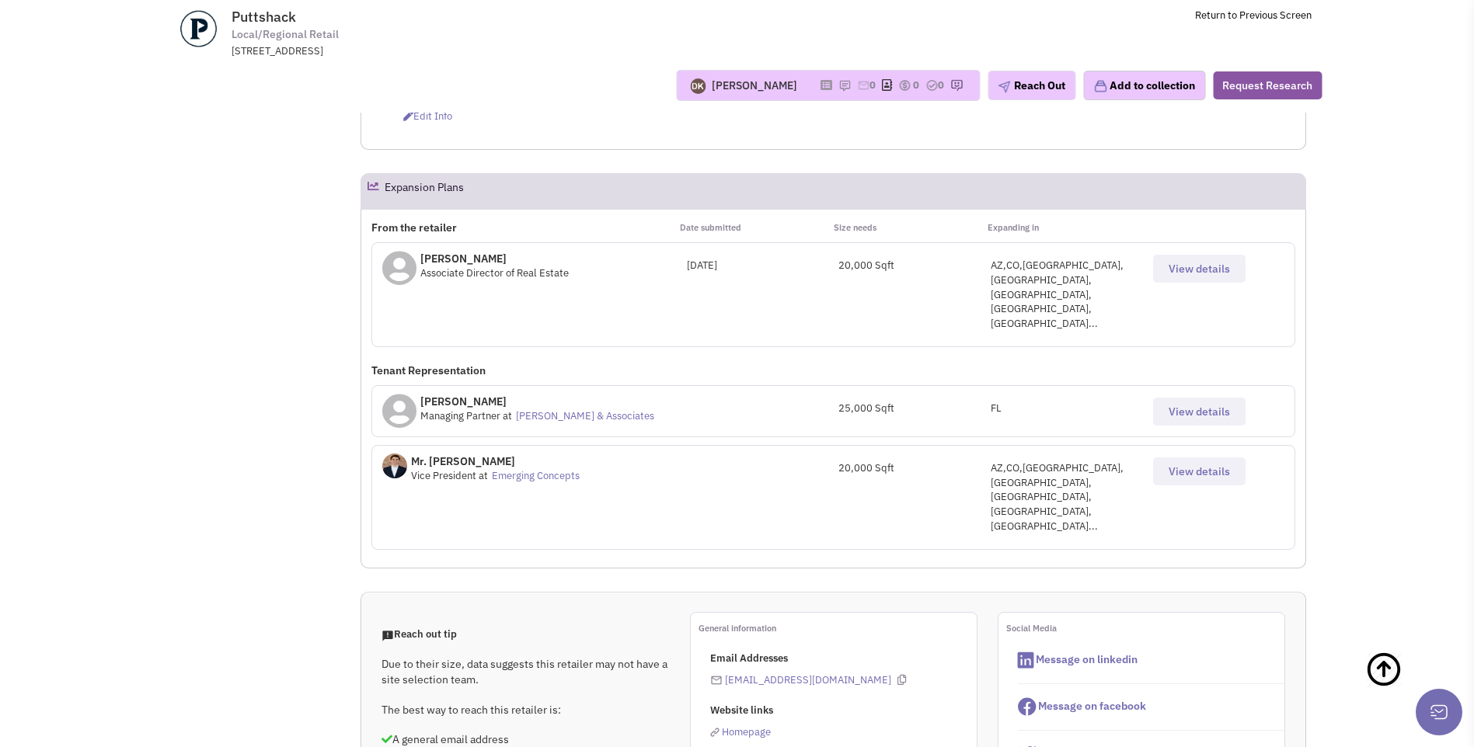
scroll to position [421, 0]
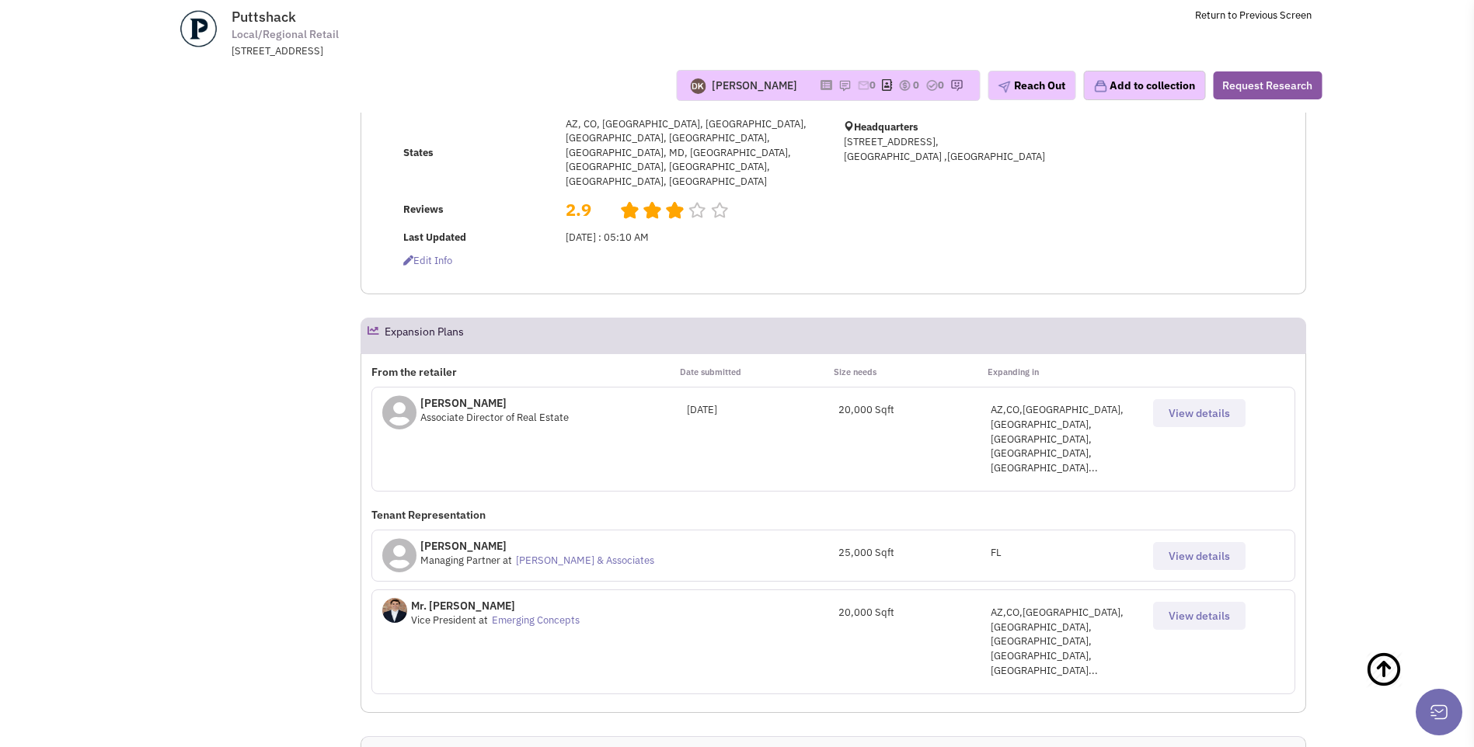
click at [1191, 406] on span "View details" at bounding box center [1199, 413] width 61 height 14
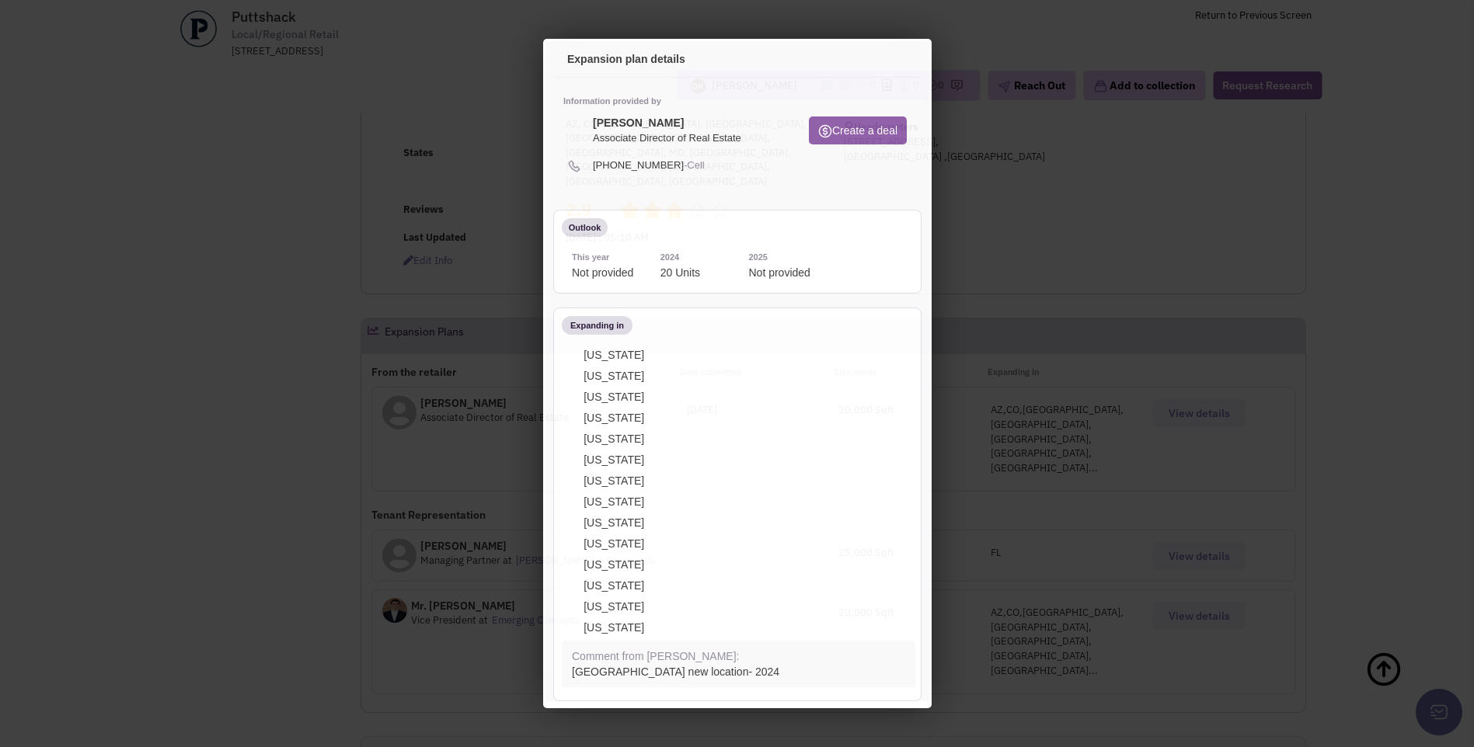
scroll to position [0, 0]
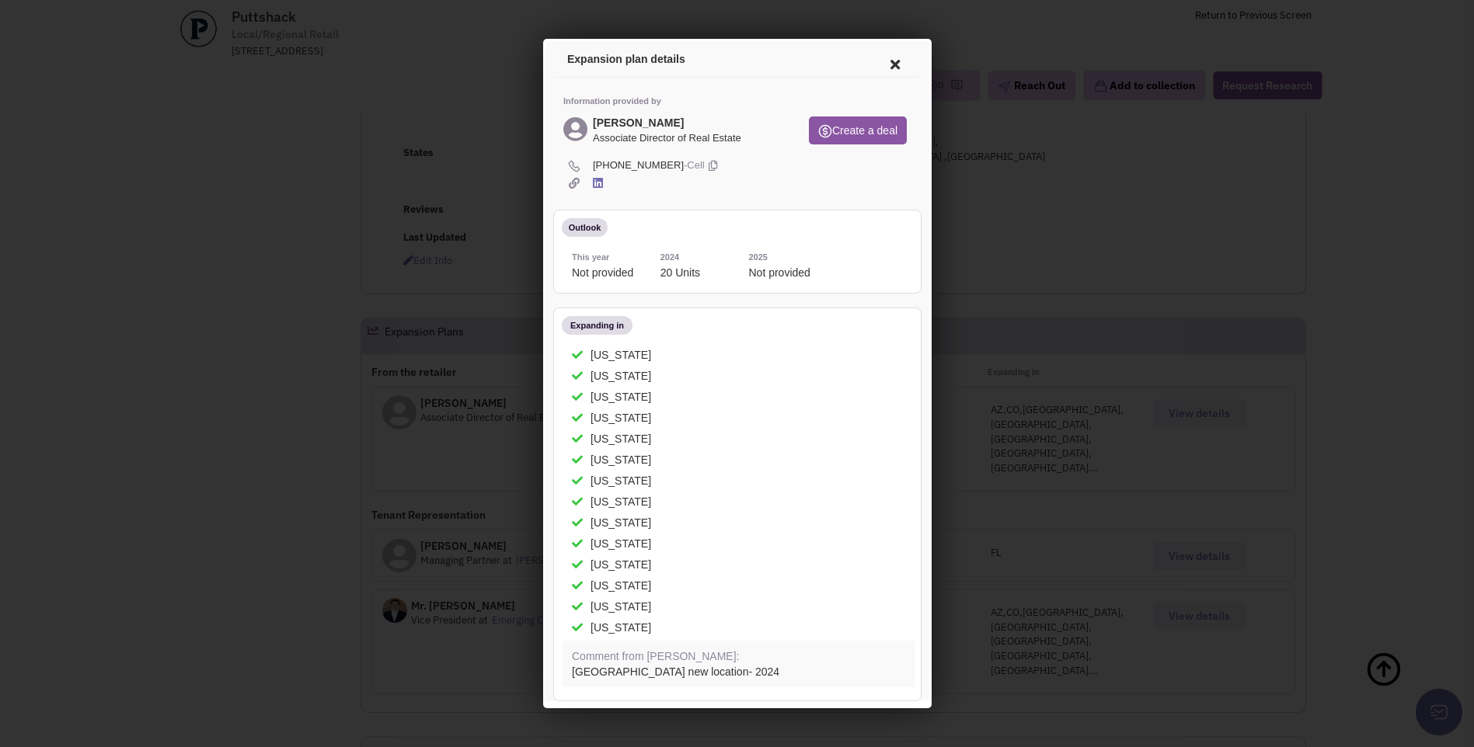
click at [879, 64] on icon at bounding box center [892, 62] width 33 height 37
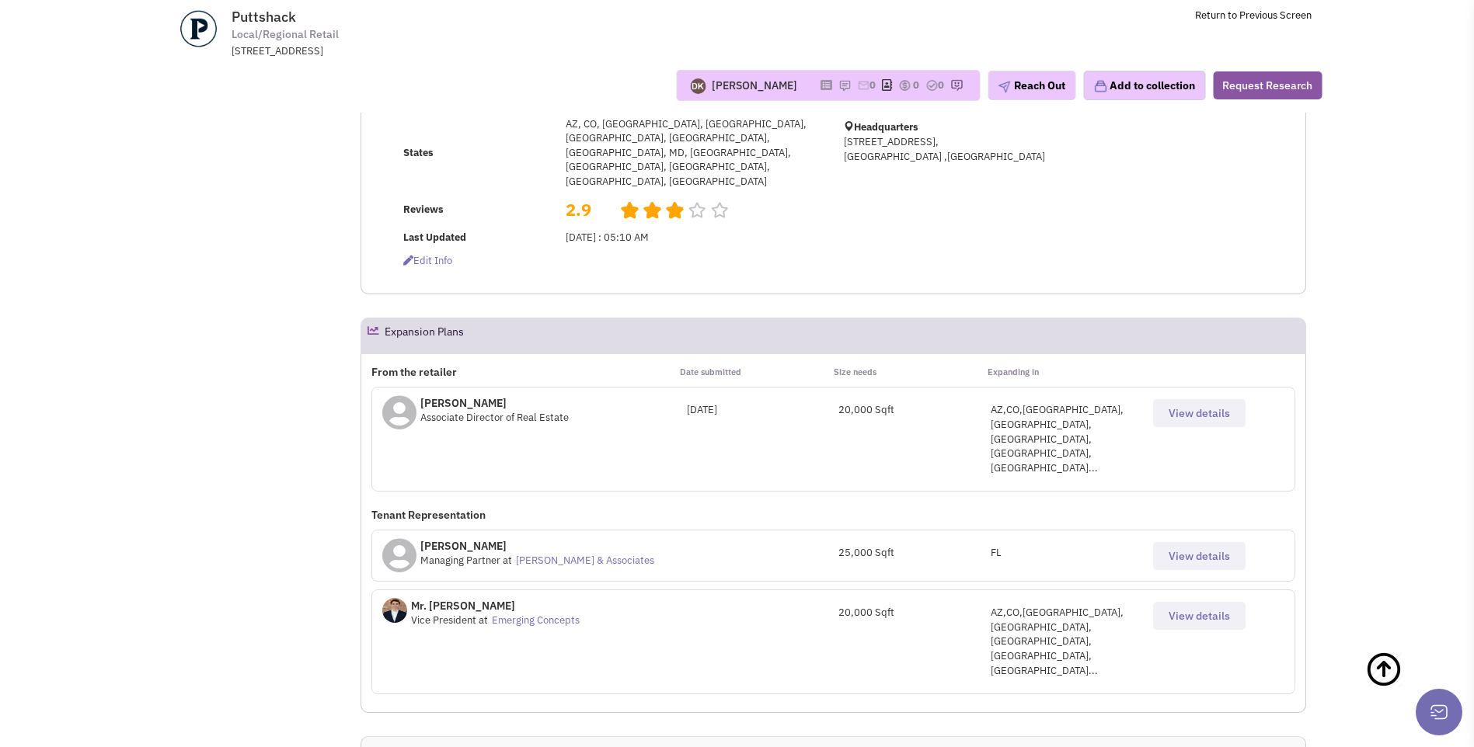
click at [797, 226] on td "[DATE] : 05:10 AM" at bounding box center [692, 237] width 262 height 23
click at [838, 85] on img at bounding box center [844, 85] width 12 height 12
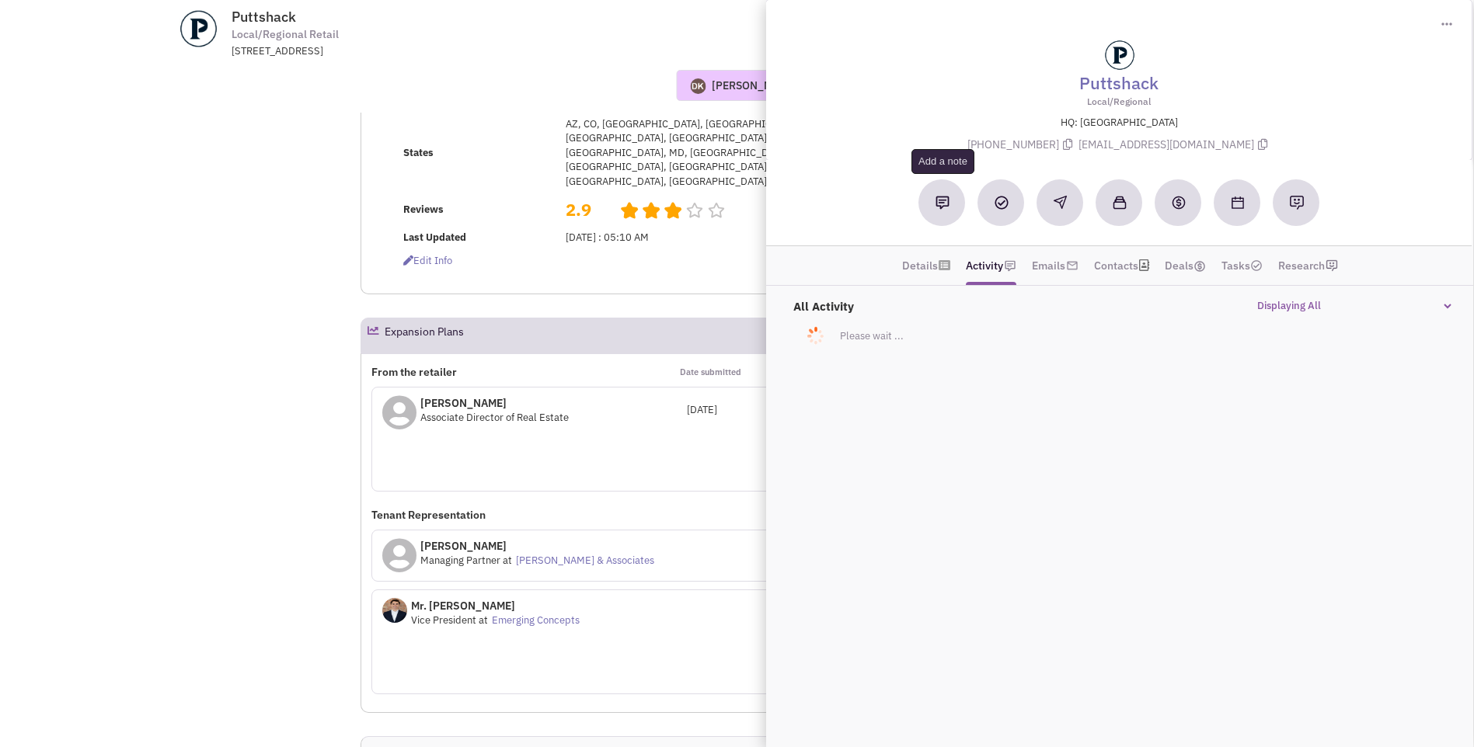
click at [941, 199] on img at bounding box center [942, 203] width 14 height 14
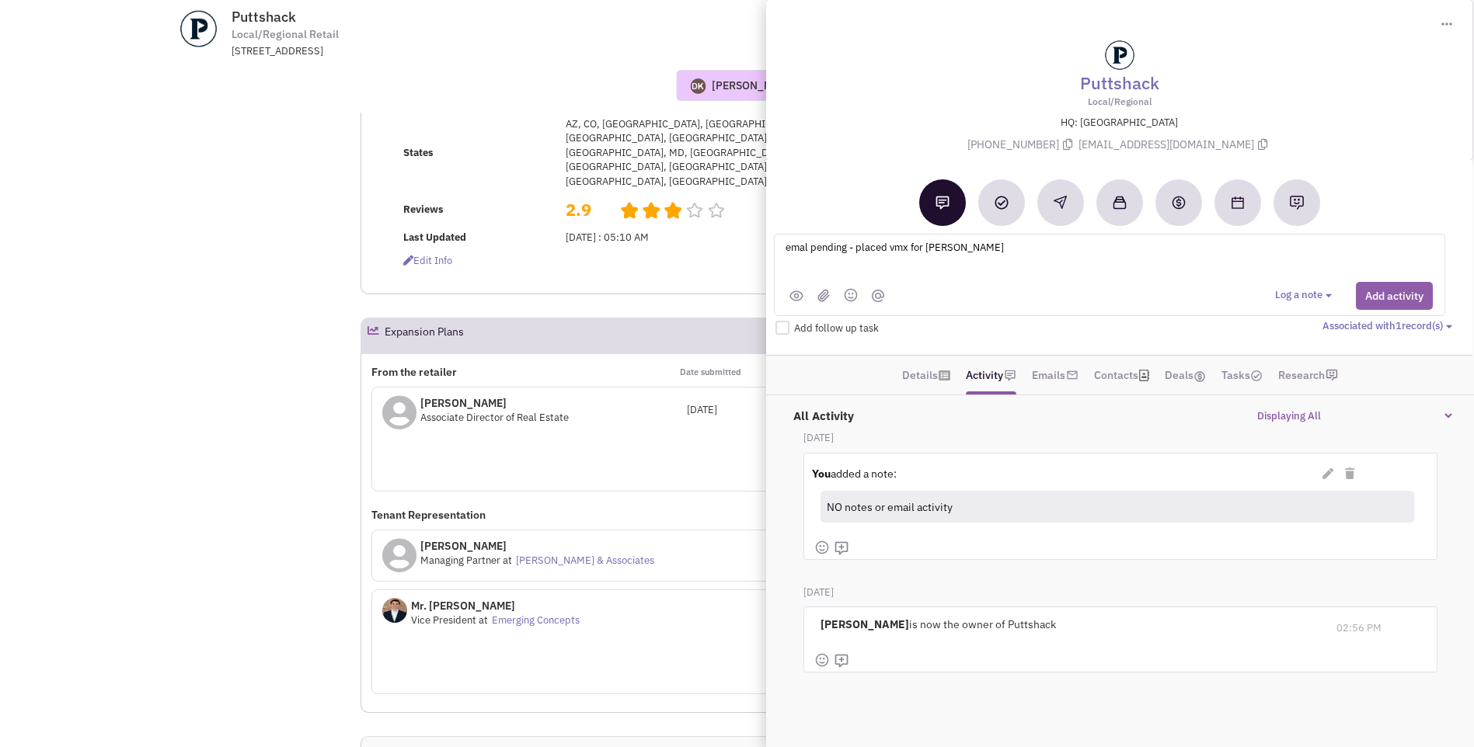
type textarea "emal pending - placed vmx for [PERSON_NAME]"
click at [1400, 300] on button "Add activity" at bounding box center [1394, 296] width 77 height 28
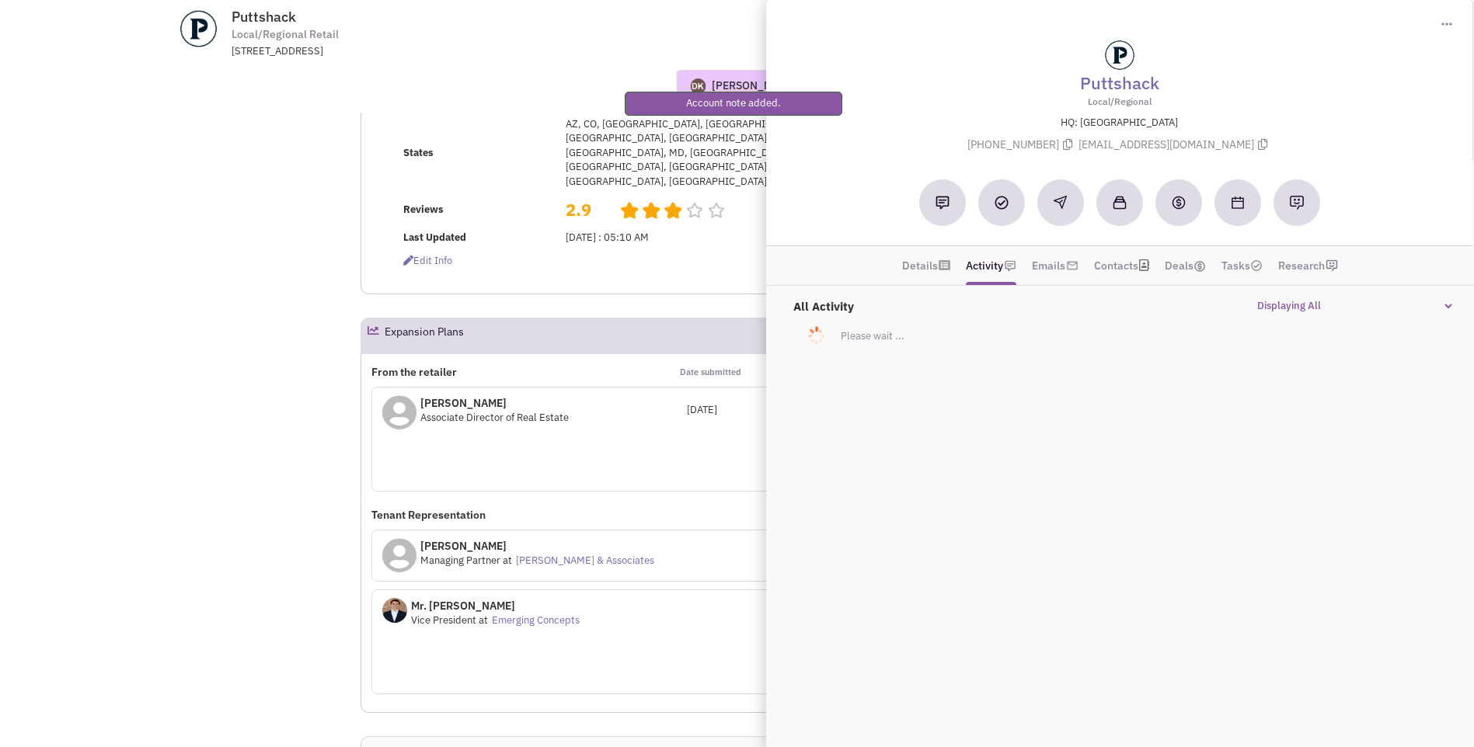
click at [552, 99] on div "[PERSON_NAME] Most recent Note [PERSON_NAME] 03:13 PM [DATE] NO notes or email …" at bounding box center [737, 85] width 1190 height 31
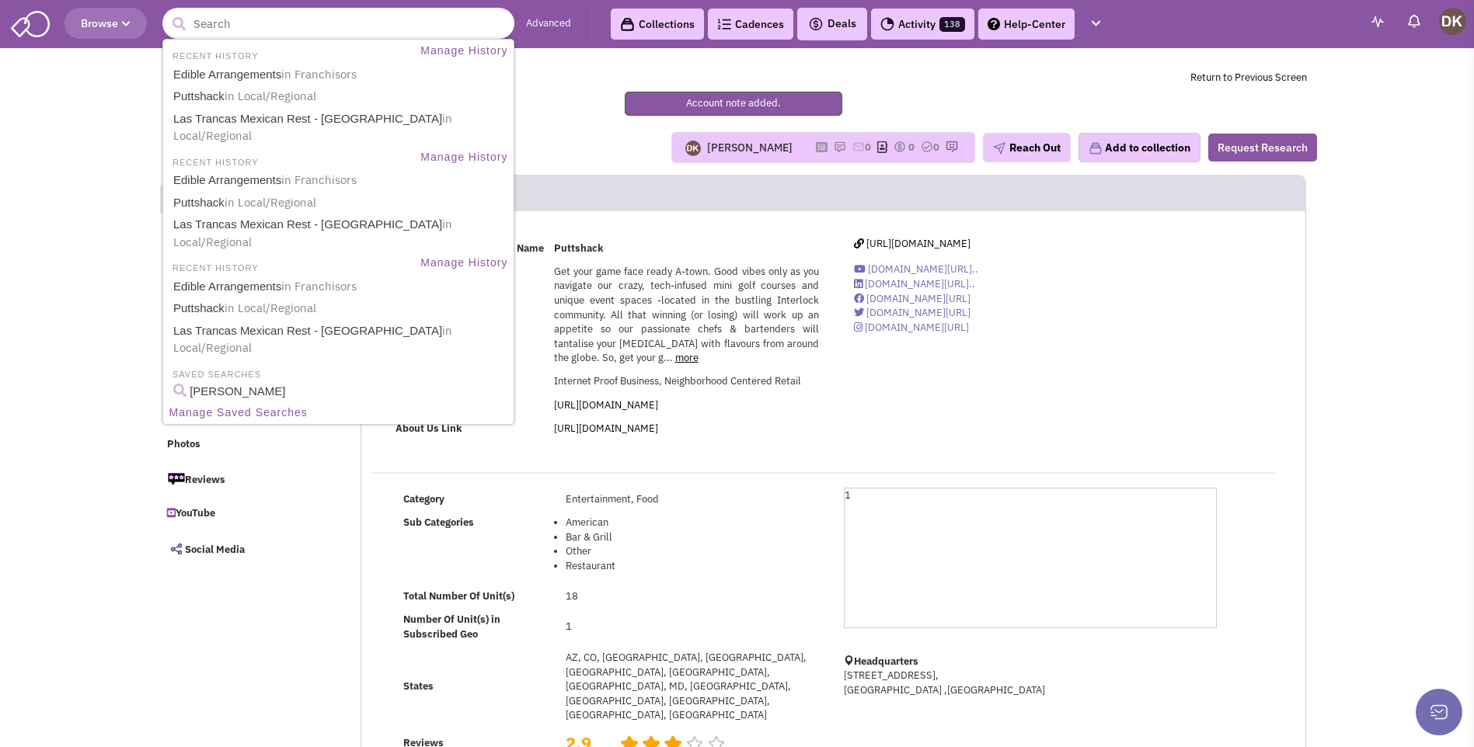
click at [264, 33] on input "text" at bounding box center [338, 23] width 352 height 31
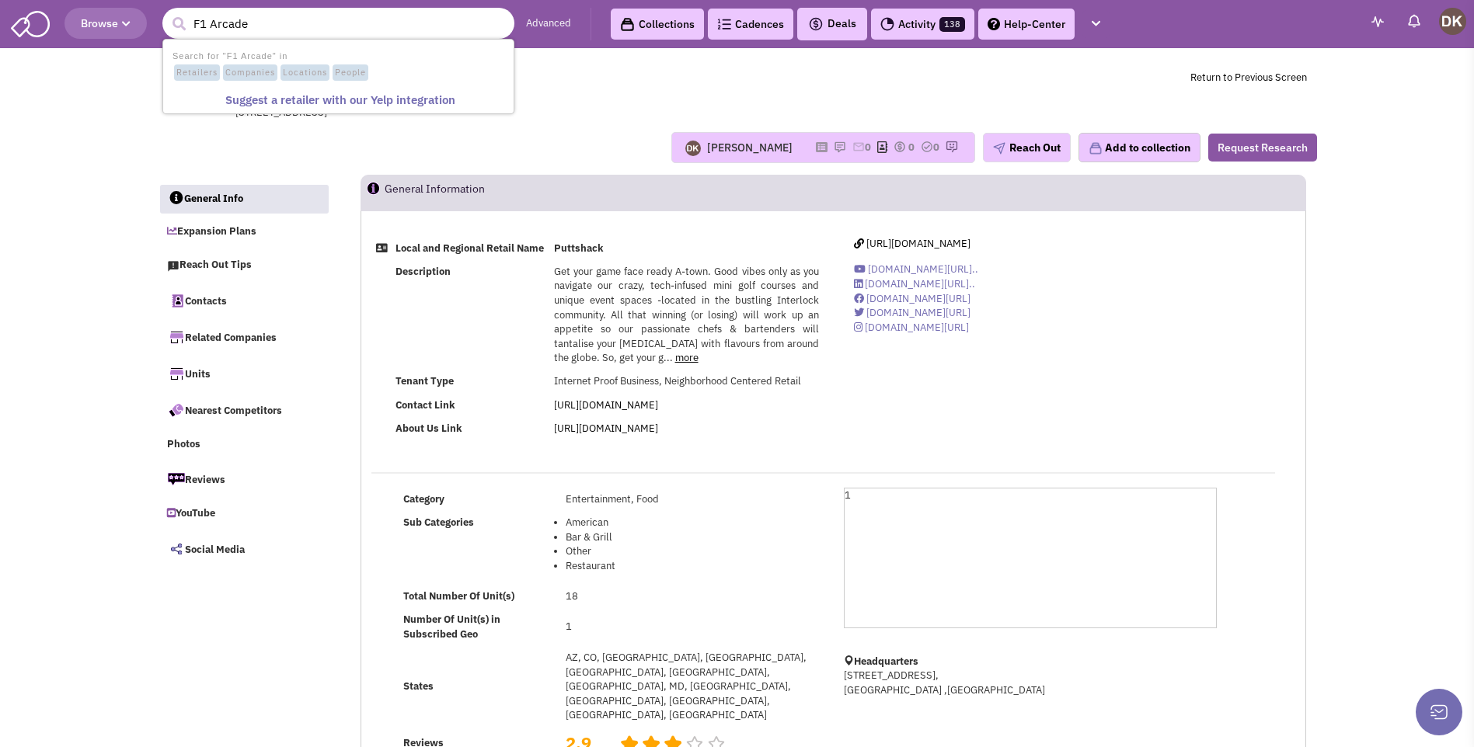
type input "F1 Arcade"
click at [167, 12] on button "submit" at bounding box center [178, 23] width 23 height 23
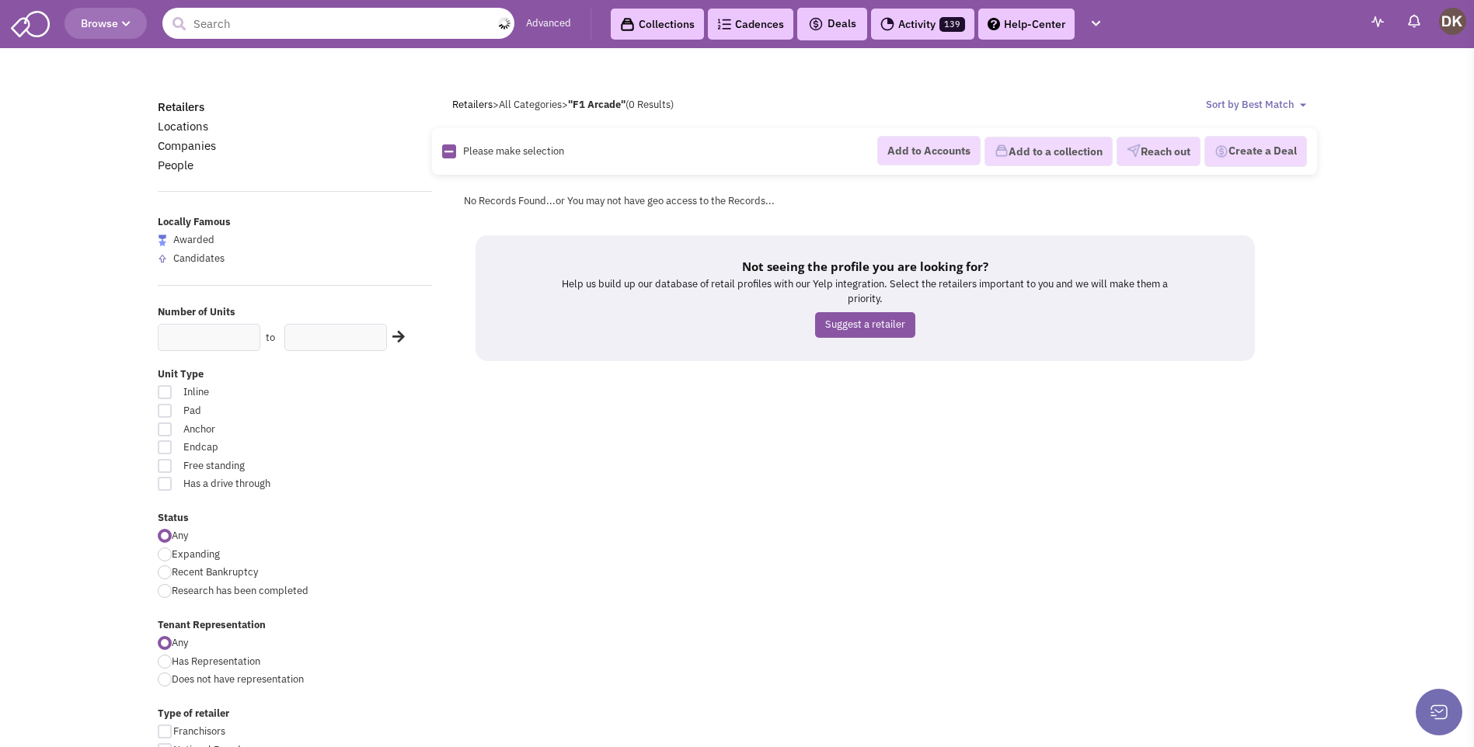
click at [280, 26] on input "text" at bounding box center [338, 23] width 352 height 31
click at [240, 26] on input "text" at bounding box center [338, 23] width 352 height 31
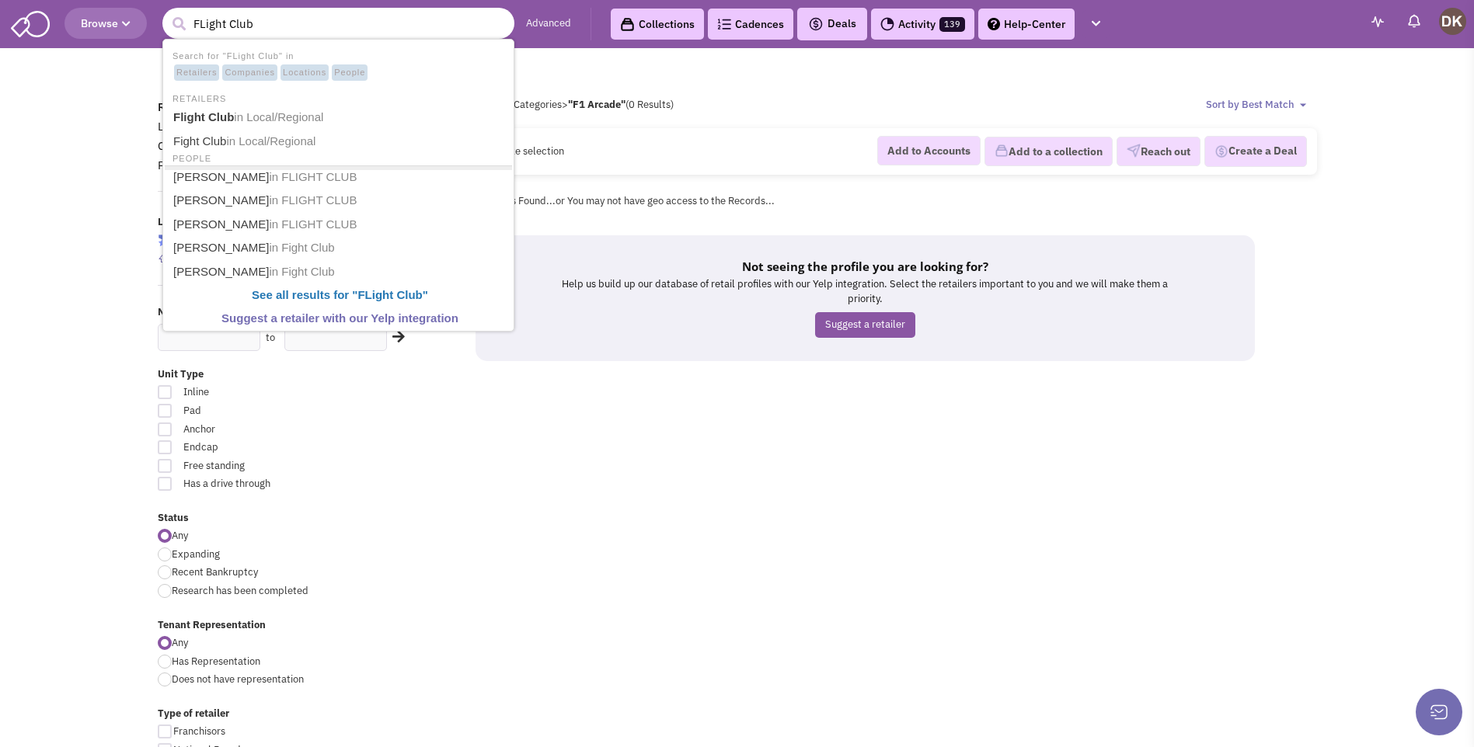
type input "FLight Club"
click at [167, 12] on button "submit" at bounding box center [178, 23] width 23 height 23
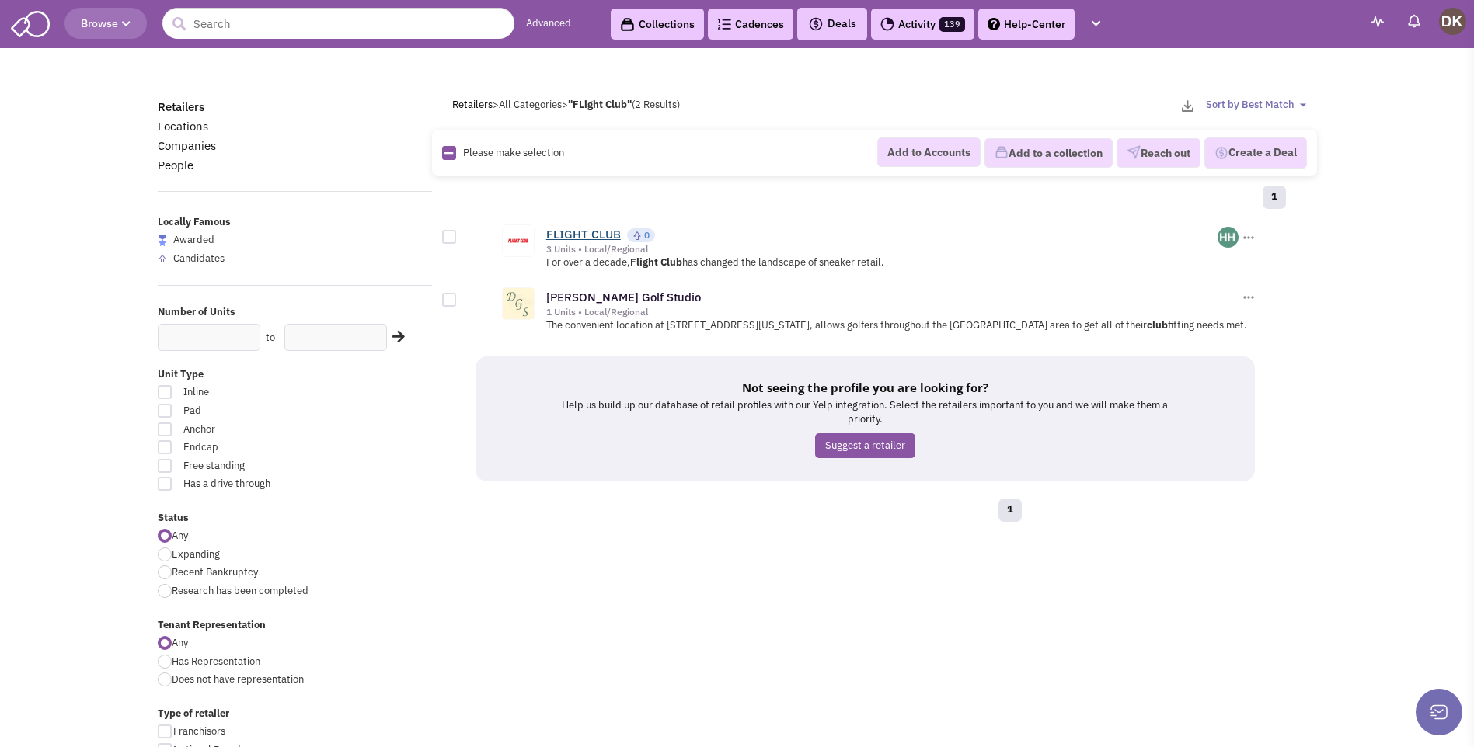
click at [592, 236] on link "FLIGHT CLUB" at bounding box center [583, 234] width 75 height 15
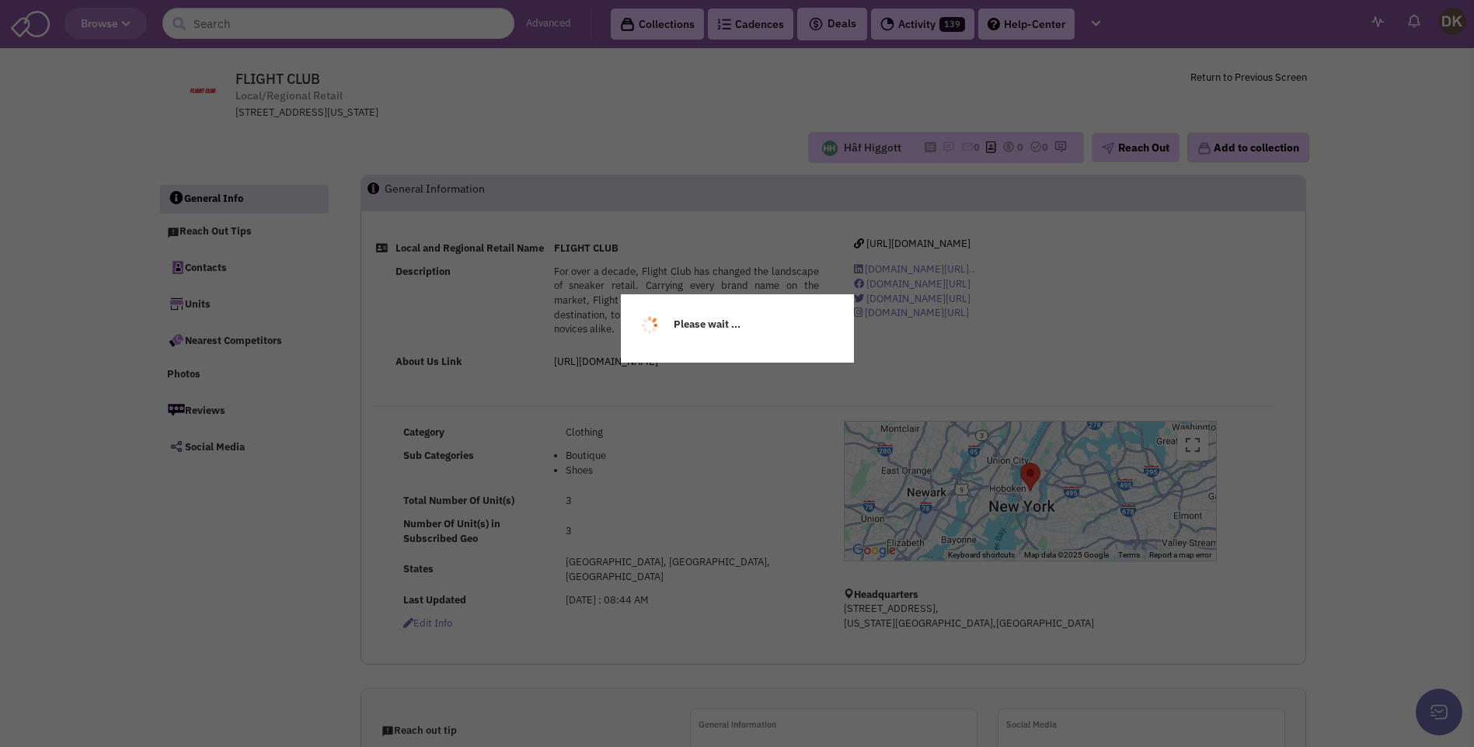
select select
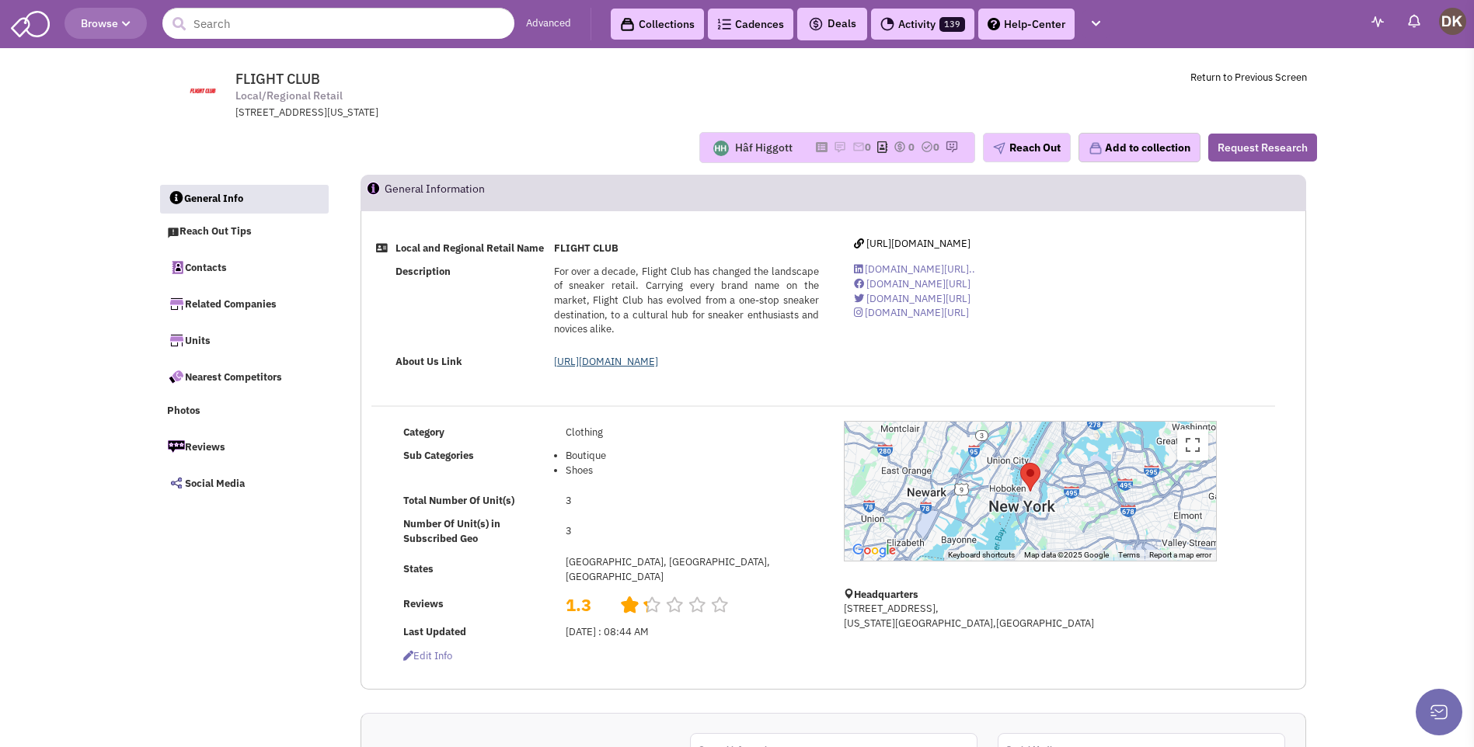
click at [630, 368] on link "[URL][DOMAIN_NAME]" at bounding box center [606, 361] width 104 height 13
click at [202, 267] on link "Contacts" at bounding box center [243, 267] width 169 height 33
click at [456, 27] on input "text" at bounding box center [338, 23] width 352 height 31
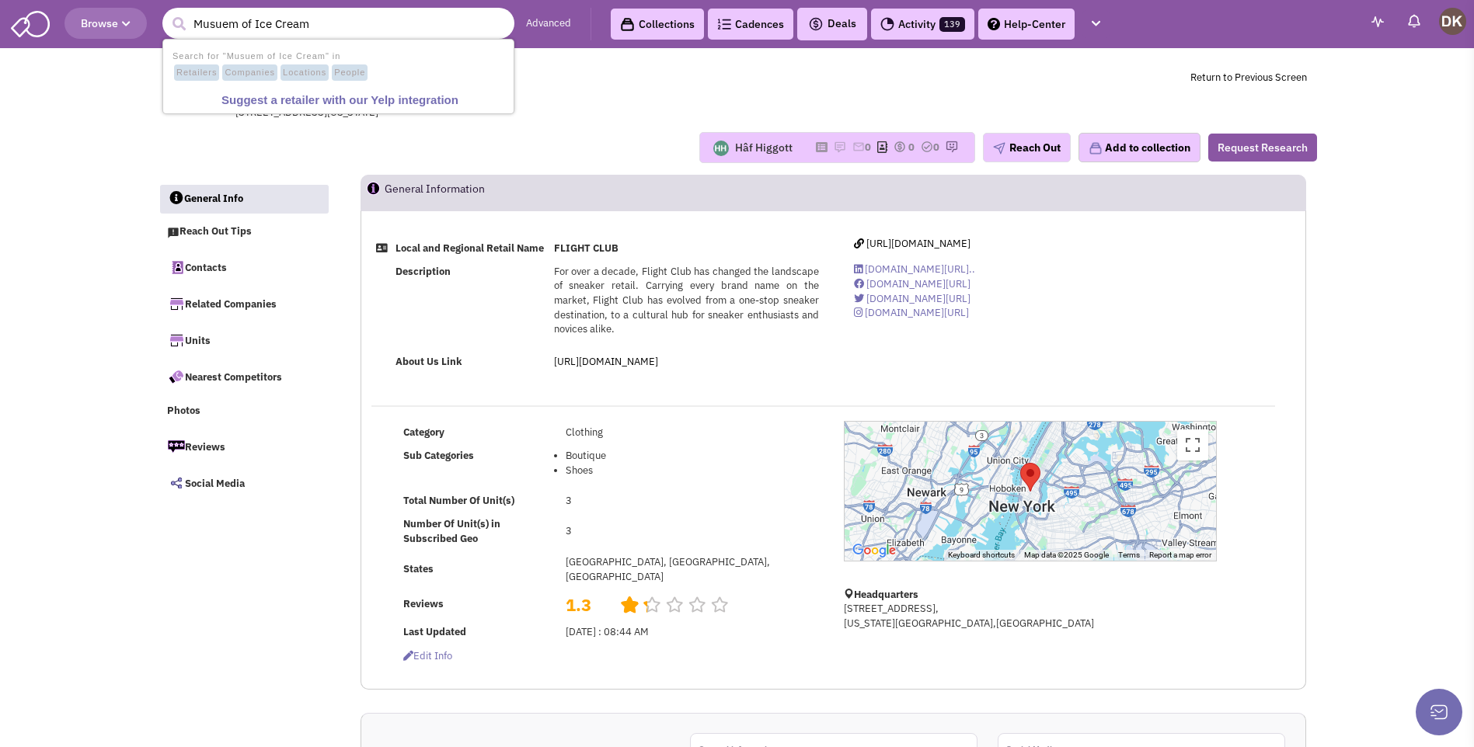
type input "Musuem of Ice Cream"
click at [167, 12] on button "submit" at bounding box center [178, 23] width 23 height 23
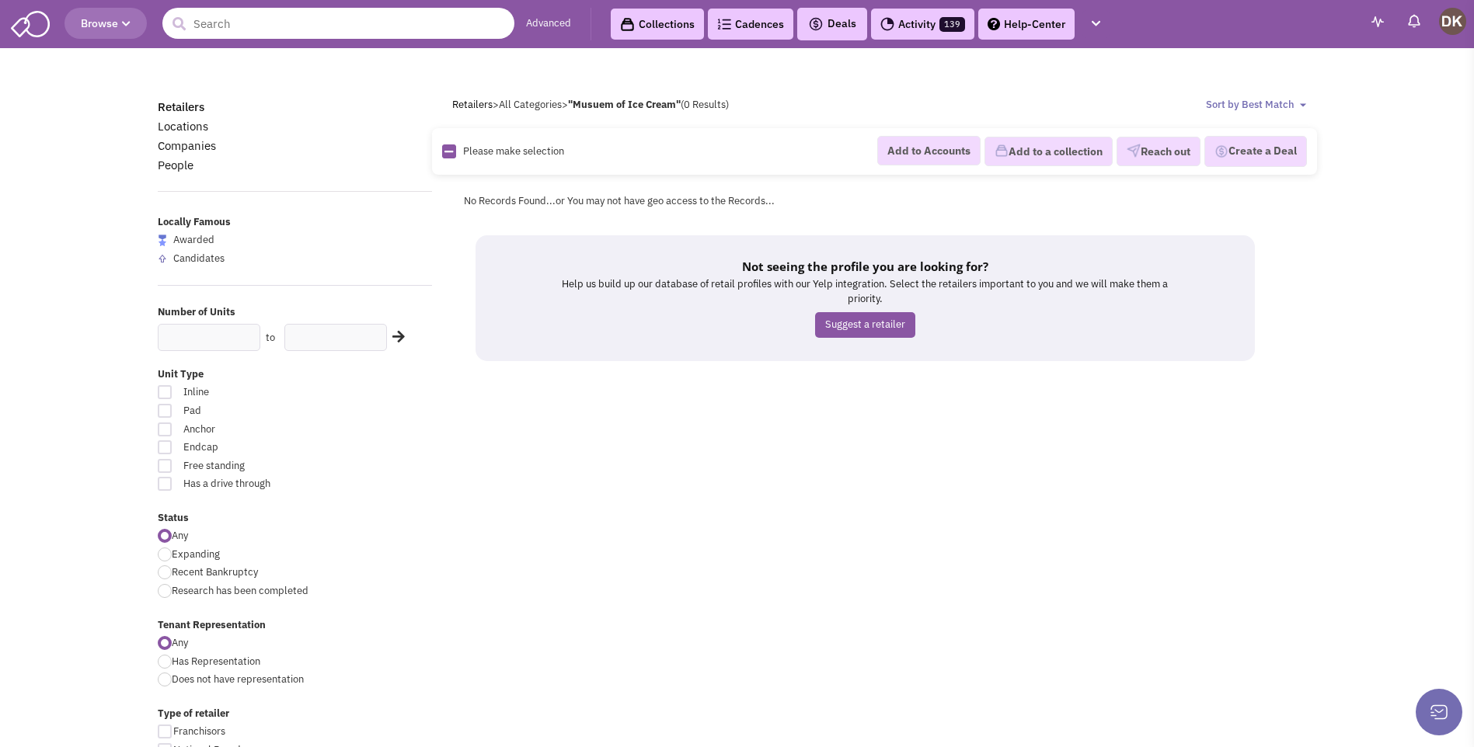
click at [228, 19] on input "text" at bounding box center [338, 23] width 352 height 31
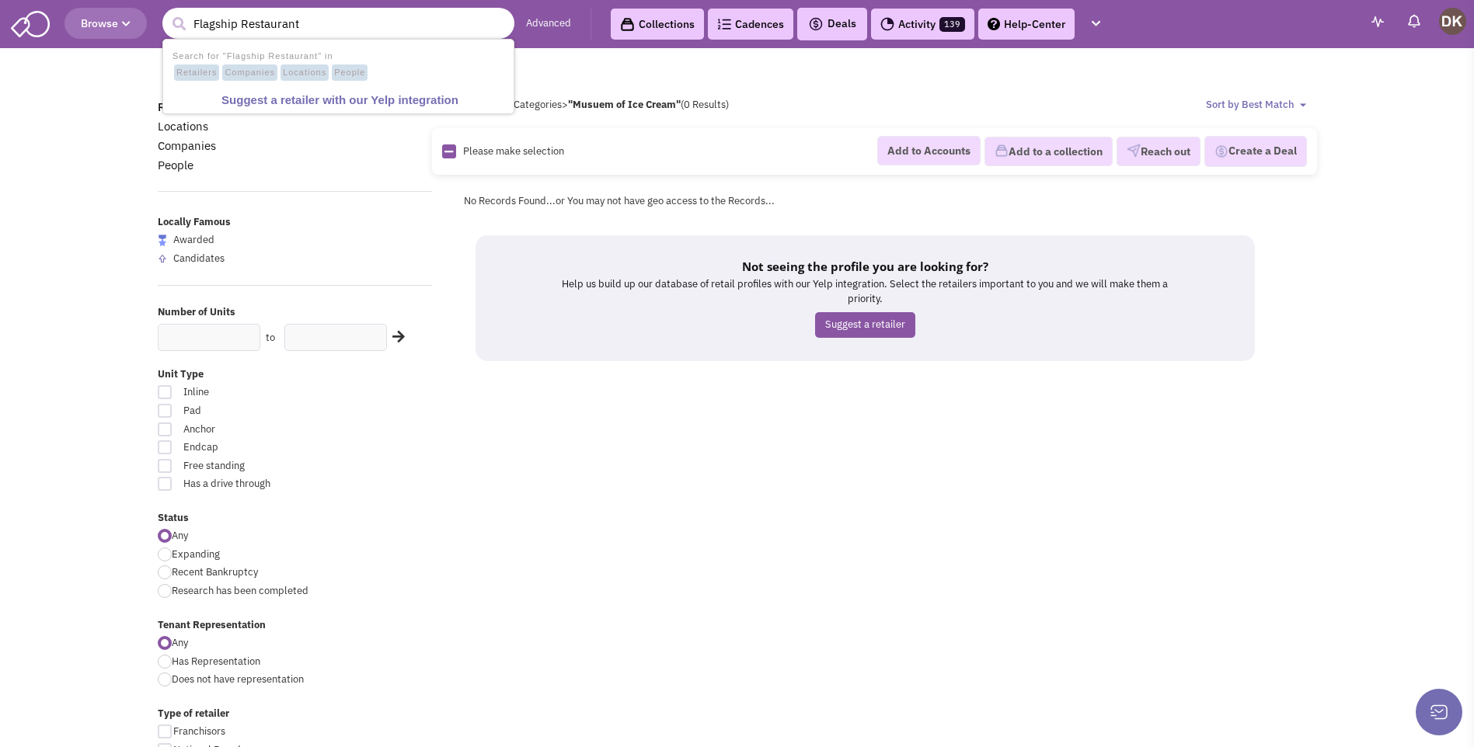
type input "Flagship Restaurant"
click at [167, 12] on button "submit" at bounding box center [178, 23] width 23 height 23
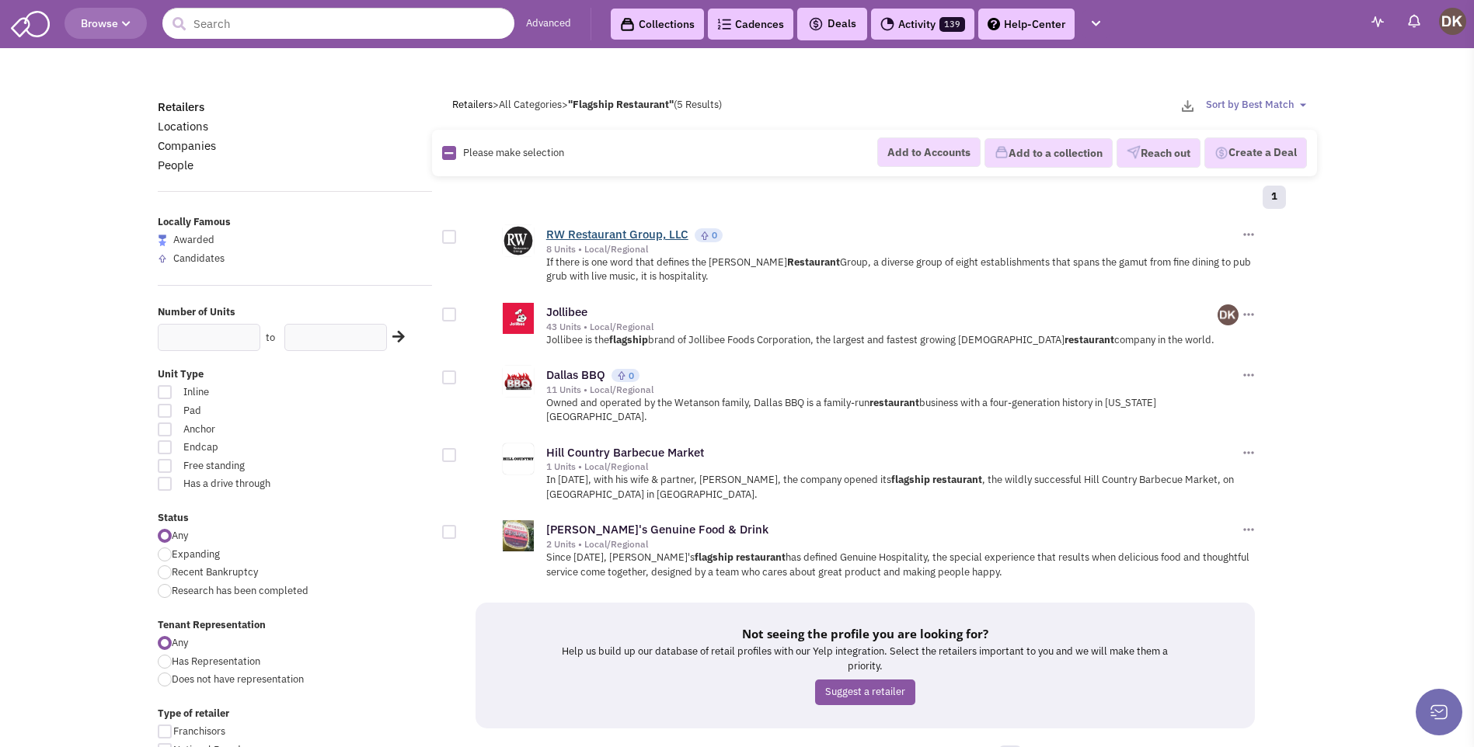
click at [606, 236] on link "RW Restaurant Group, LLC" at bounding box center [617, 234] width 142 height 15
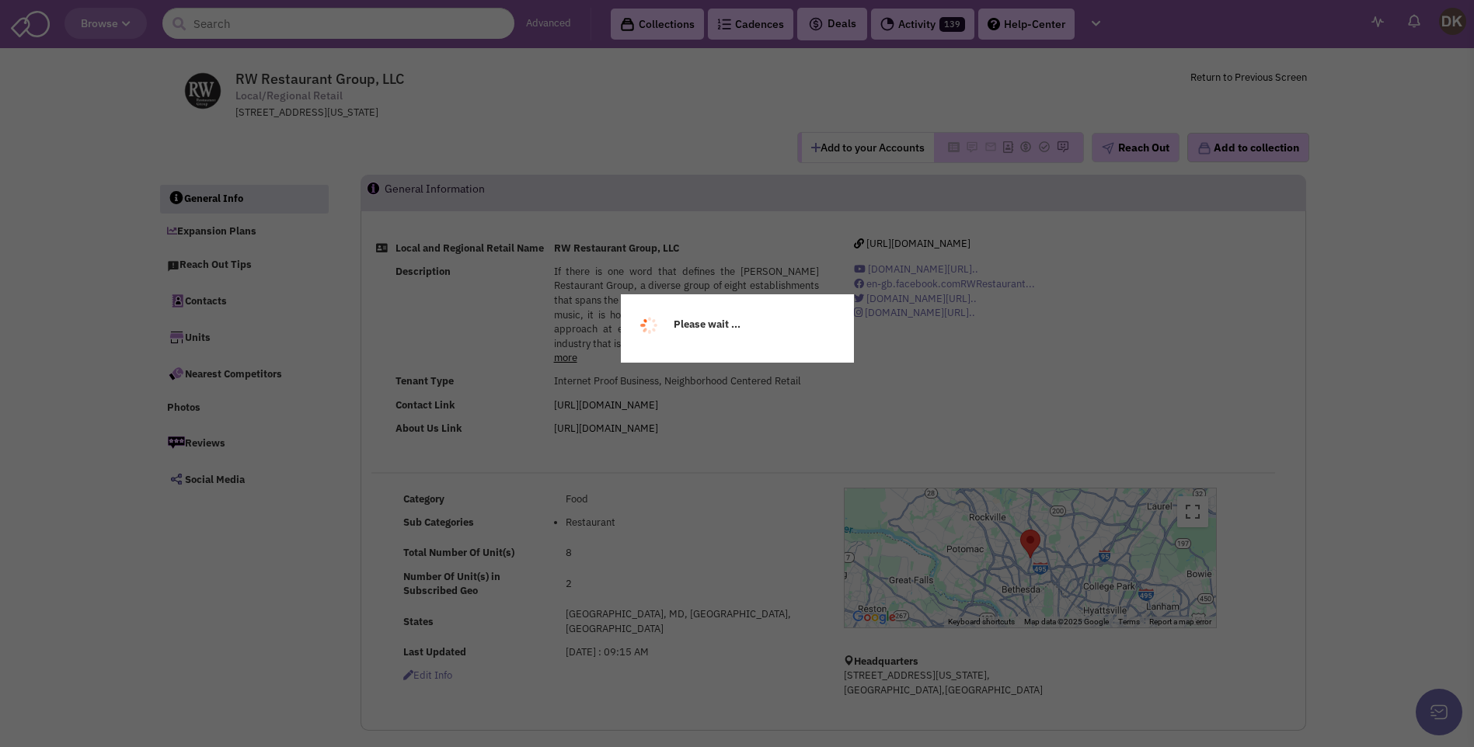
select select
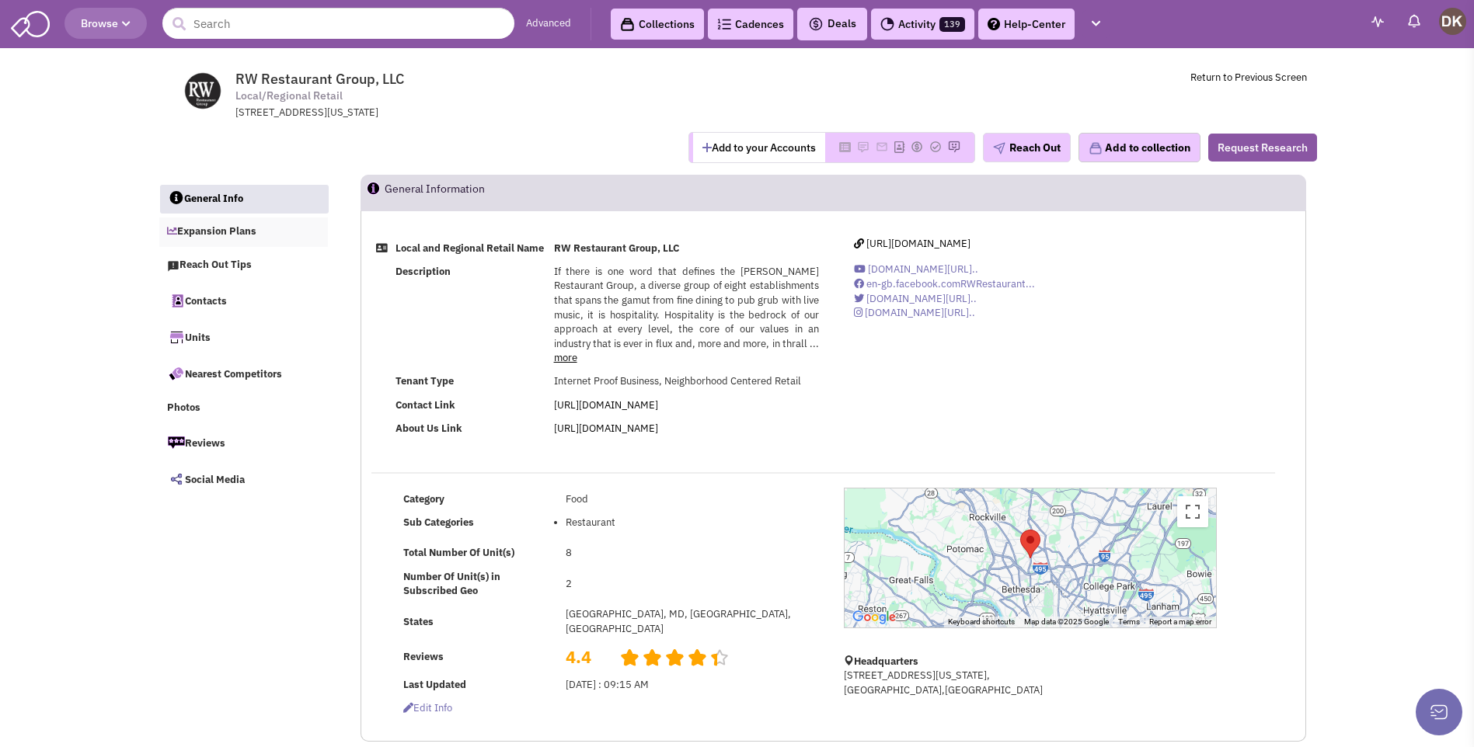
click at [230, 235] on link "Expansion Plans" at bounding box center [243, 233] width 169 height 30
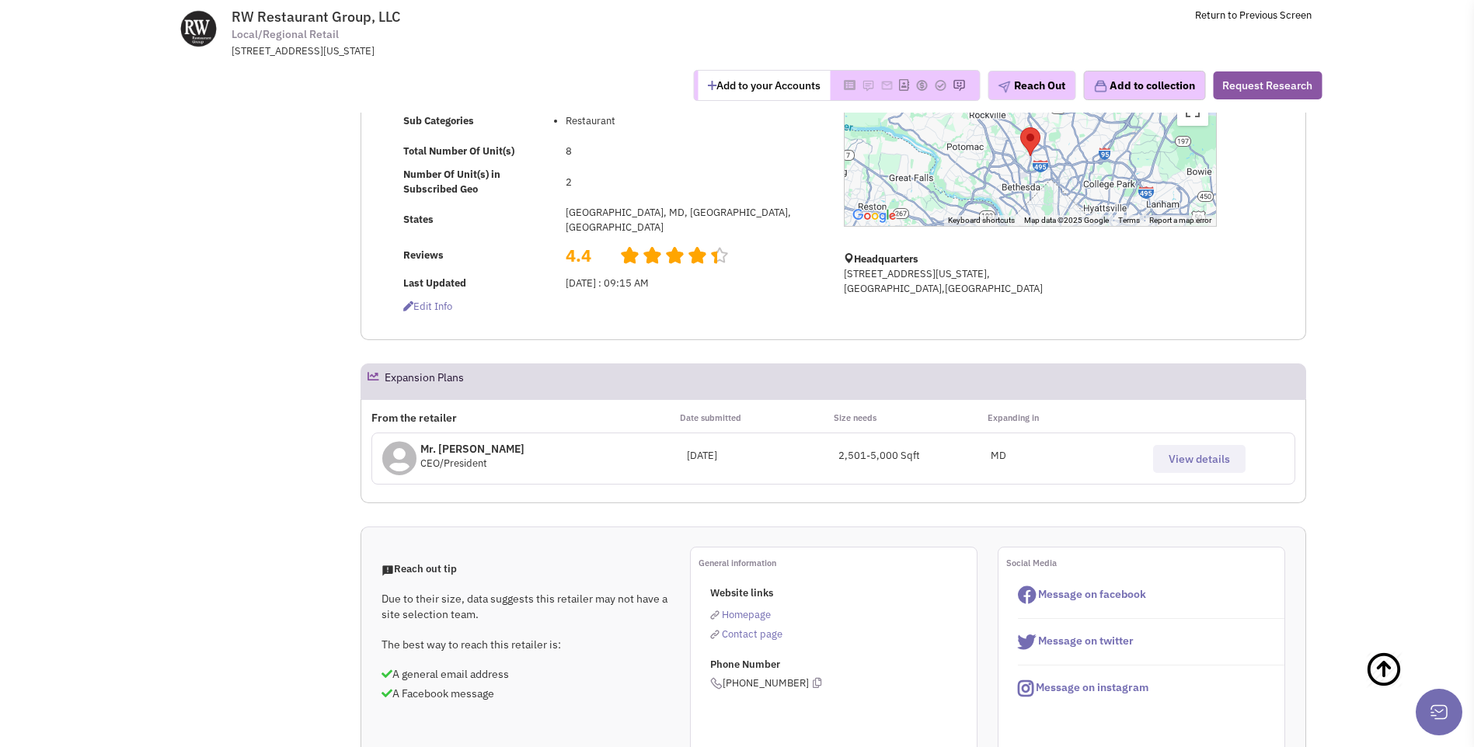
scroll to position [291, 0]
click at [1182, 469] on button "View details" at bounding box center [1199, 457] width 92 height 28
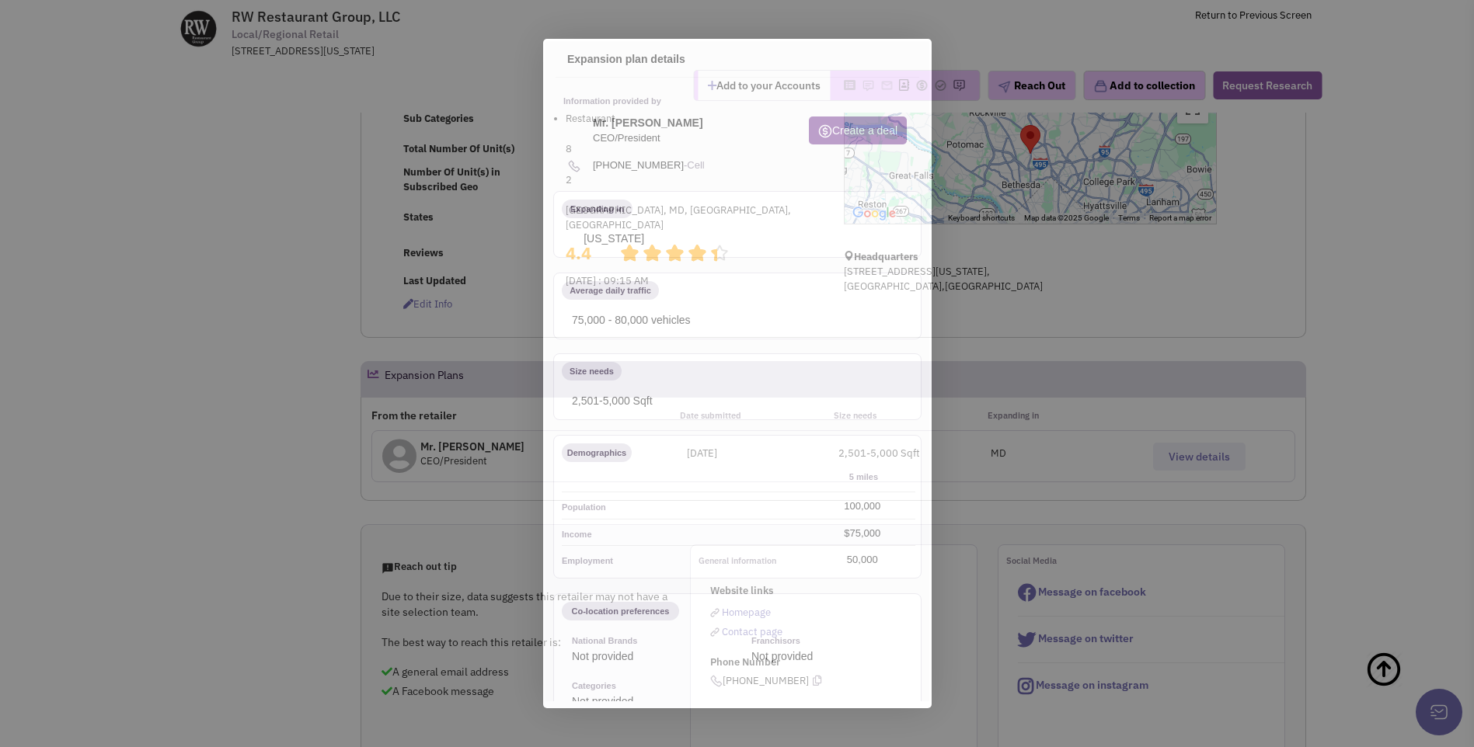
scroll to position [0, 0]
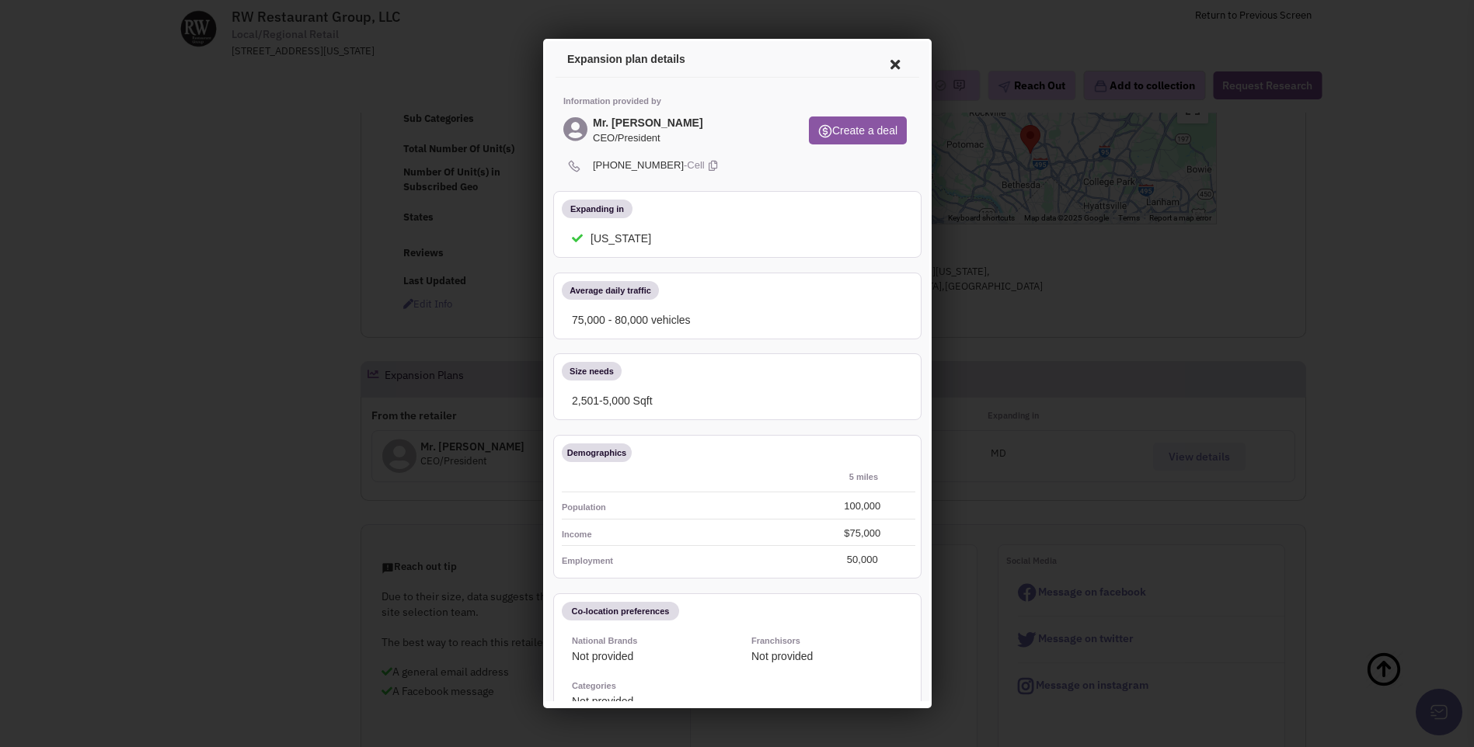
click at [884, 60] on icon at bounding box center [892, 62] width 33 height 37
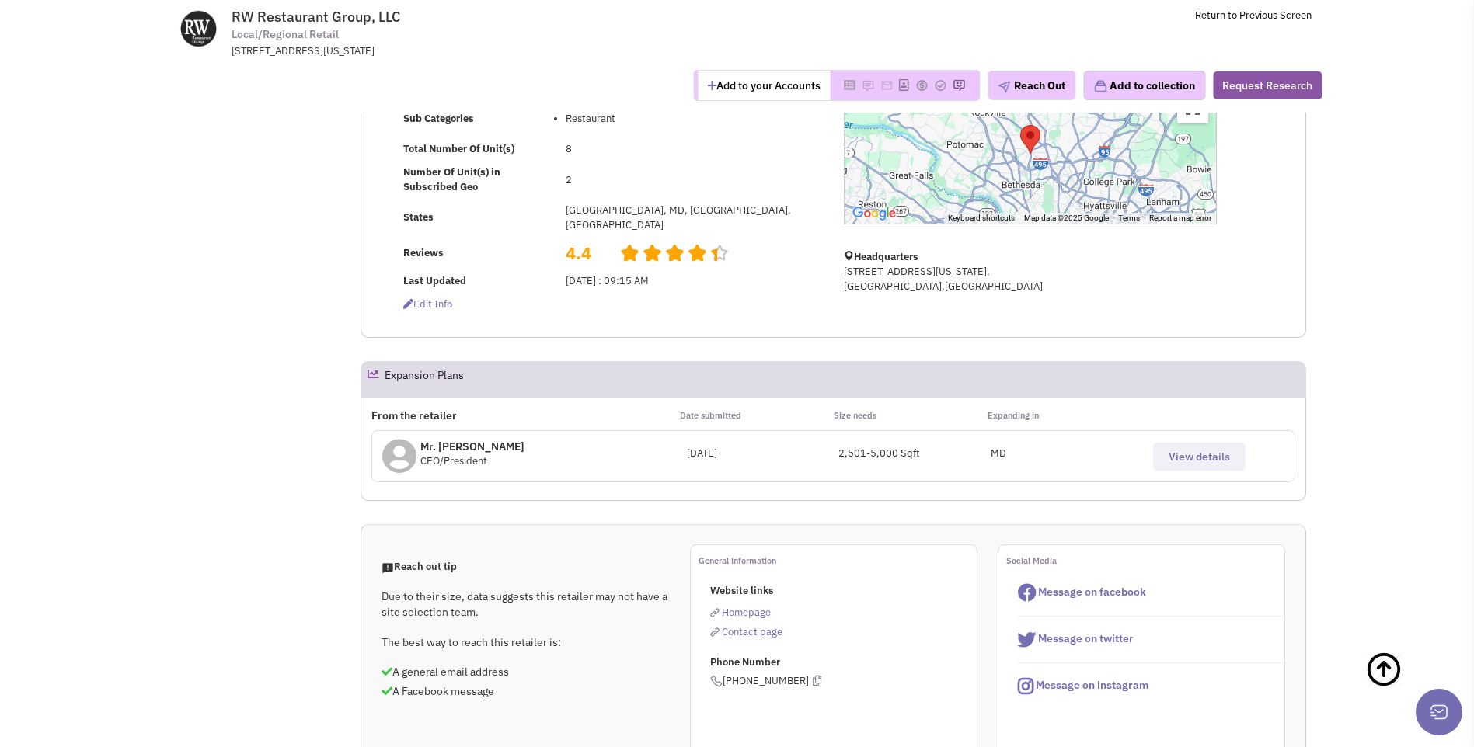
click at [1190, 464] on span "View details" at bounding box center [1199, 457] width 61 height 14
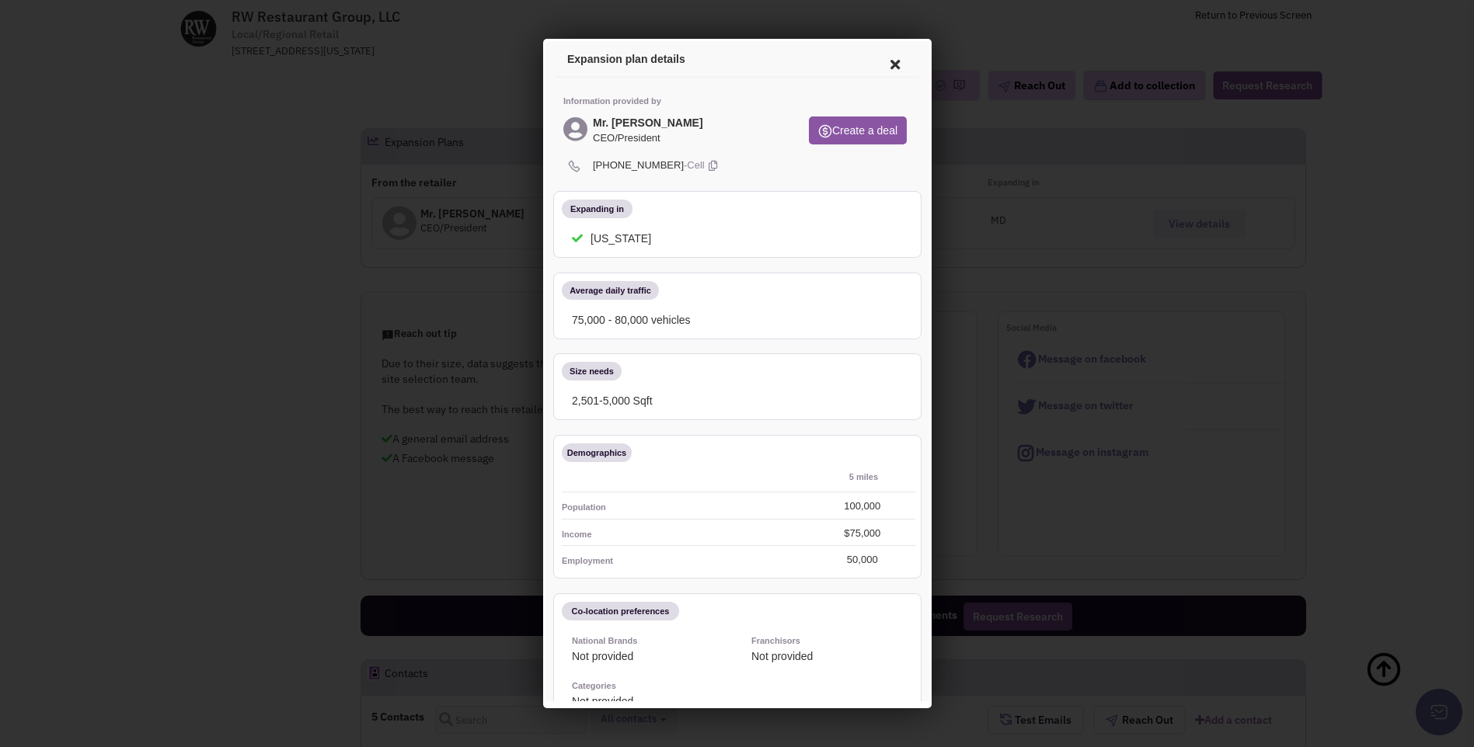
click at [881, 68] on icon at bounding box center [892, 62] width 33 height 37
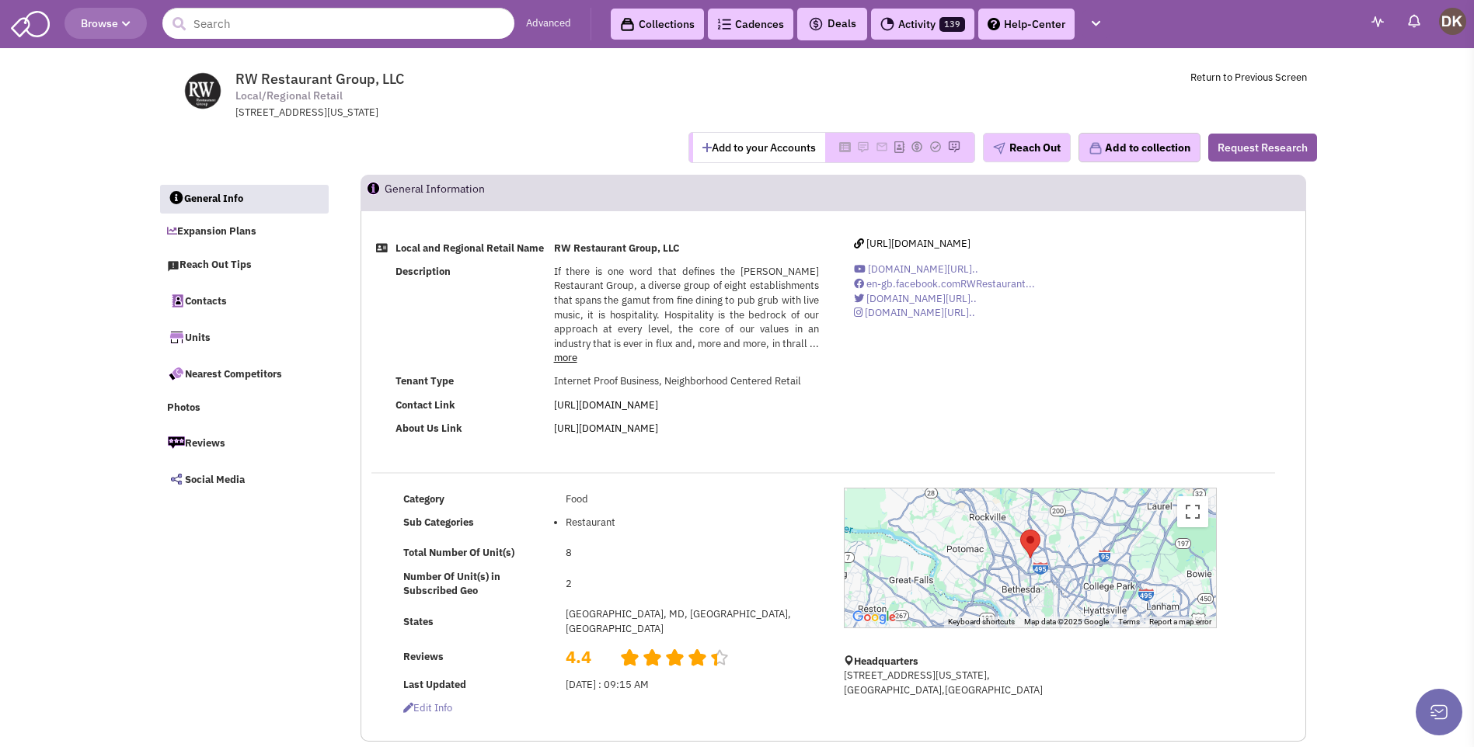
click at [757, 152] on button "Add to your Accounts" at bounding box center [759, 148] width 132 height 30
click at [834, 149] on img at bounding box center [840, 147] width 12 height 12
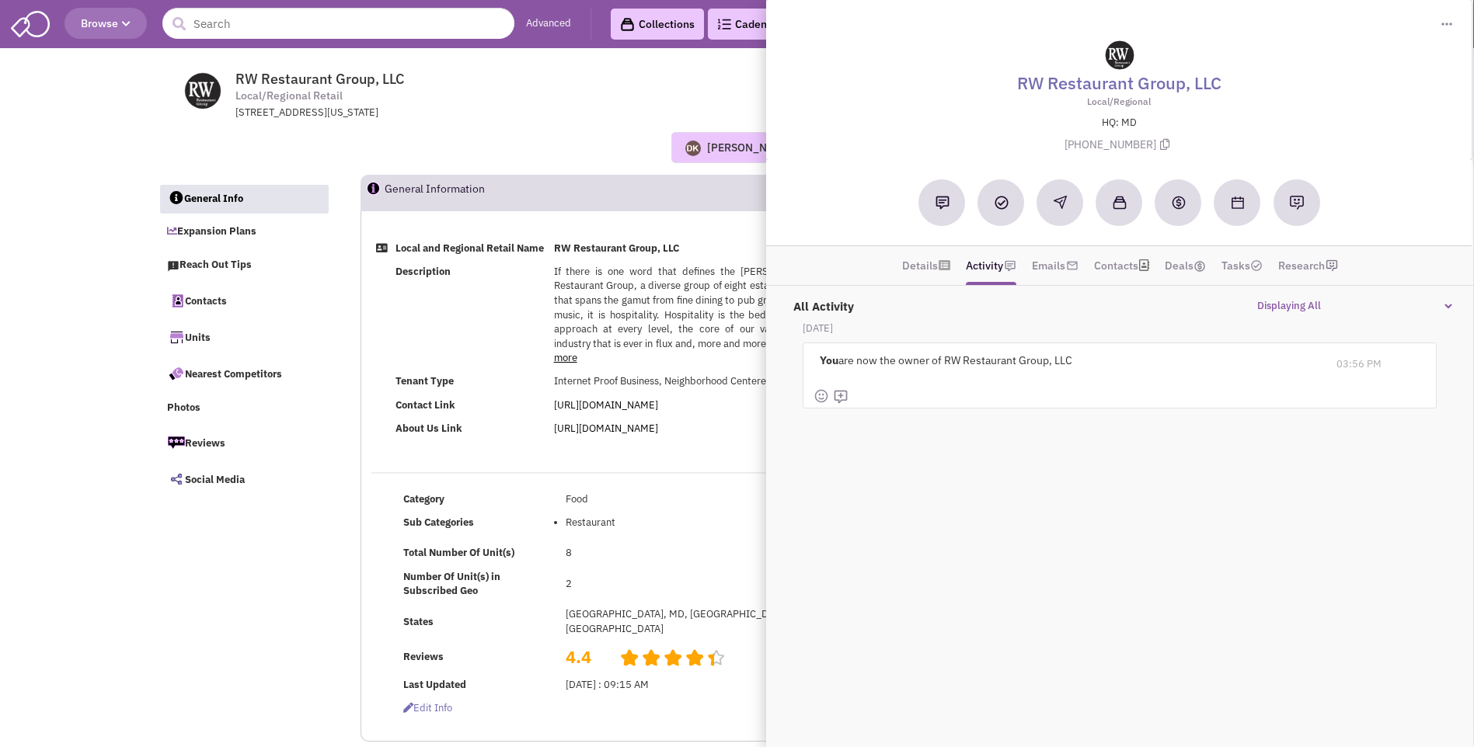
click at [625, 162] on div "[PERSON_NAME] No note found! 0 0 0 Reach Out Add to collection" at bounding box center [737, 147] width 1179 height 31
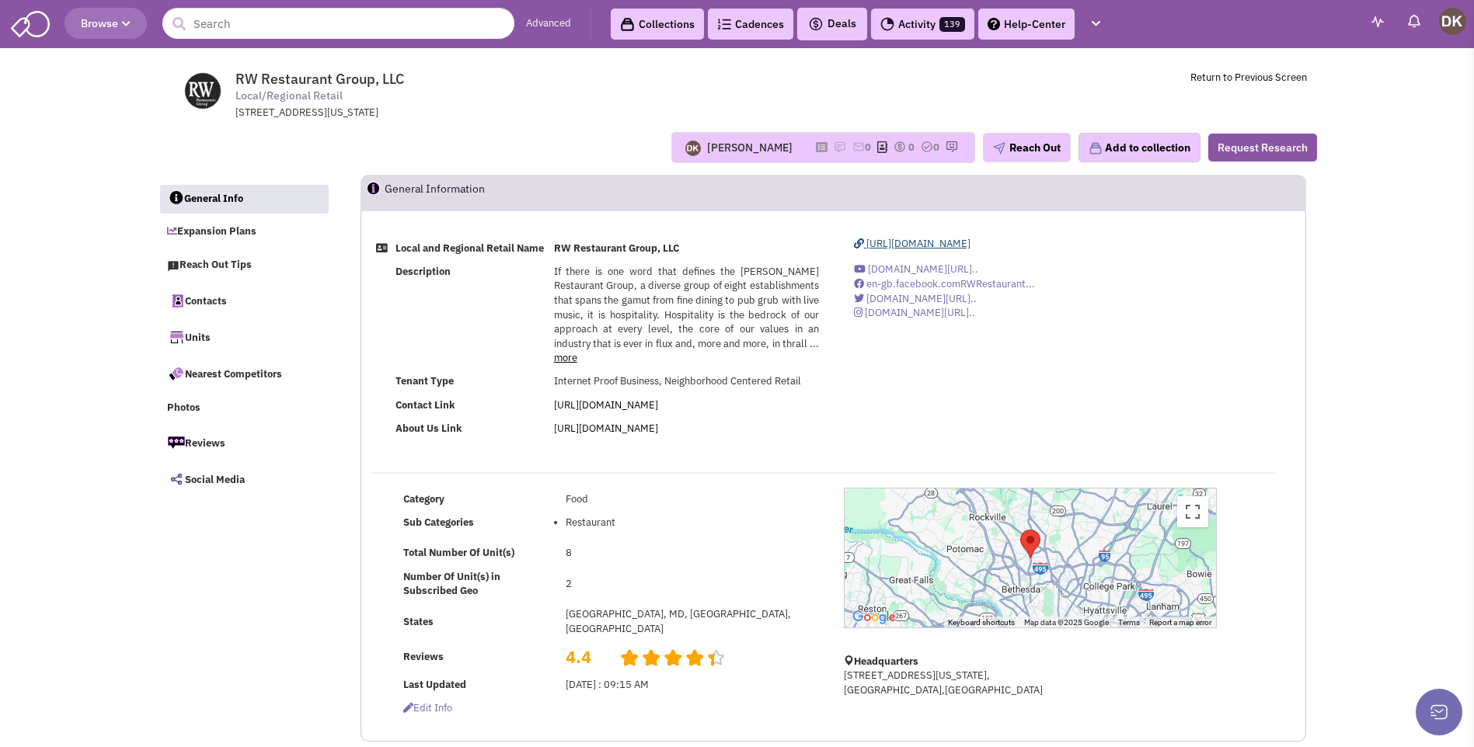
click at [890, 244] on span "[URL][DOMAIN_NAME]" at bounding box center [918, 243] width 104 height 13
click at [937, 249] on span "http://rwrestaurantgroup.com/" at bounding box center [918, 243] width 104 height 13
click at [1029, 148] on button "Reach Out" at bounding box center [1027, 148] width 88 height 30
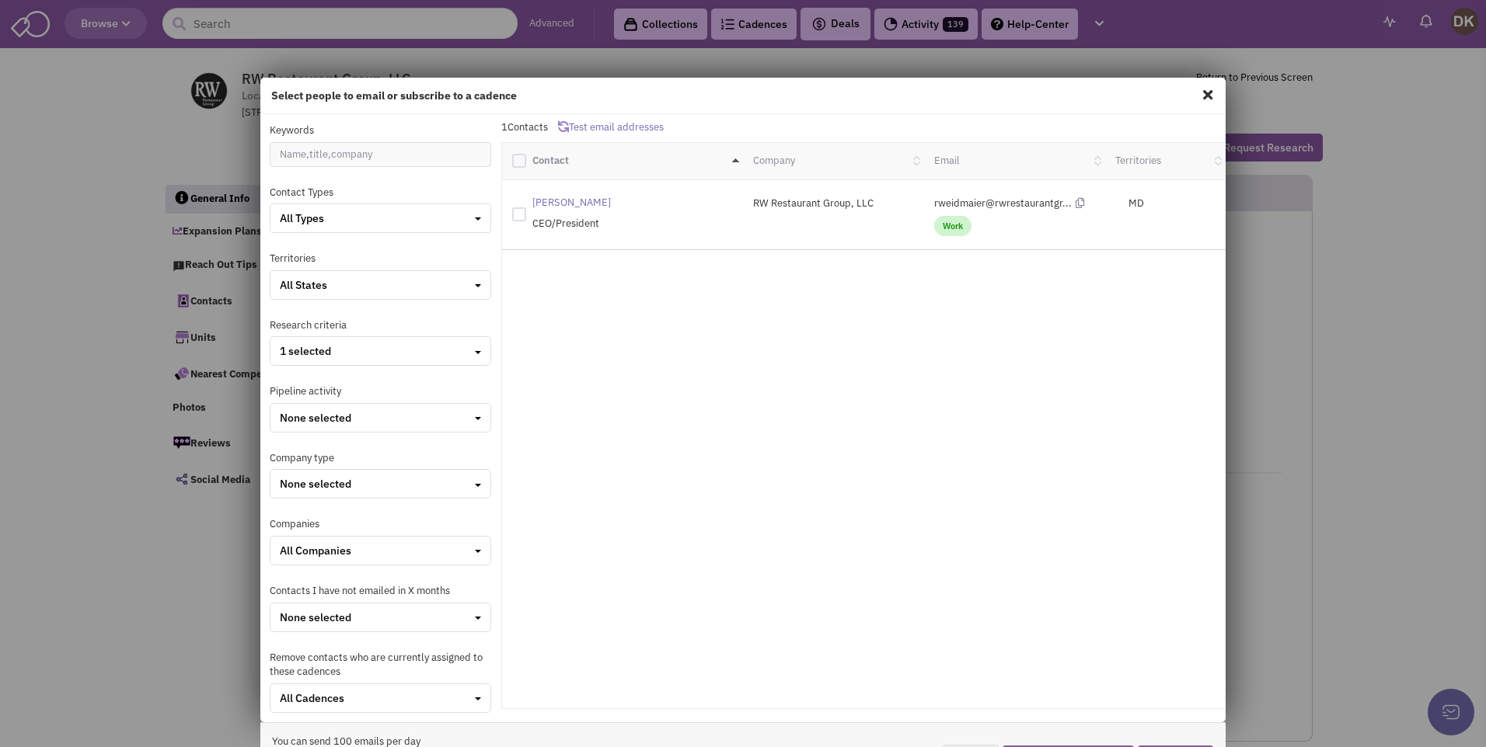
click at [1075, 207] on icon at bounding box center [1079, 203] width 9 height 10
drag, startPoint x: 977, startPoint y: 205, endPoint x: 942, endPoint y: 207, distance: 35.0
click at [942, 207] on p "rweidmaier@rwrestaurantgr..." at bounding box center [1014, 204] width 161 height 16
click at [1199, 95] on span at bounding box center [1207, 94] width 20 height 25
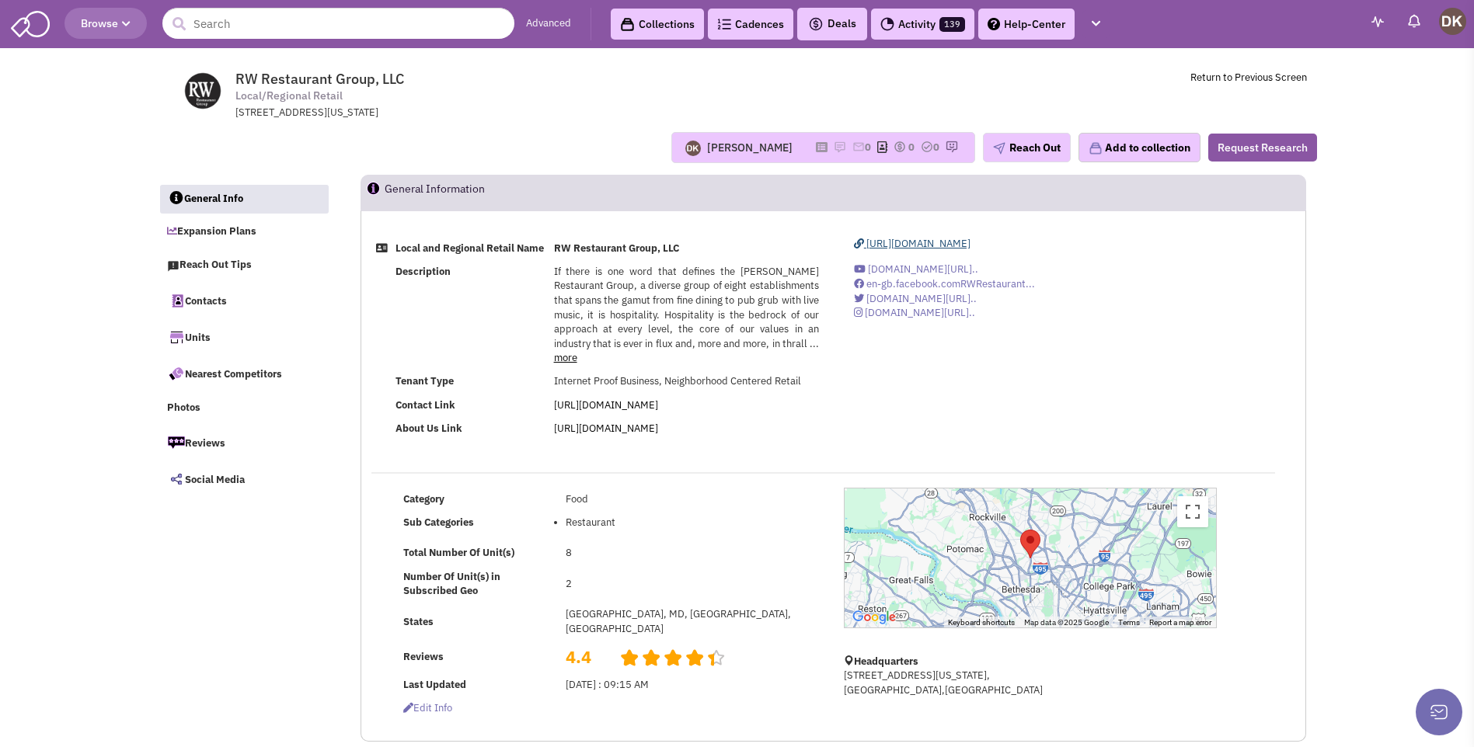
click at [909, 245] on span "http://rwrestaurantgroup.com/" at bounding box center [918, 243] width 104 height 13
click at [202, 305] on link "Contacts" at bounding box center [243, 300] width 169 height 33
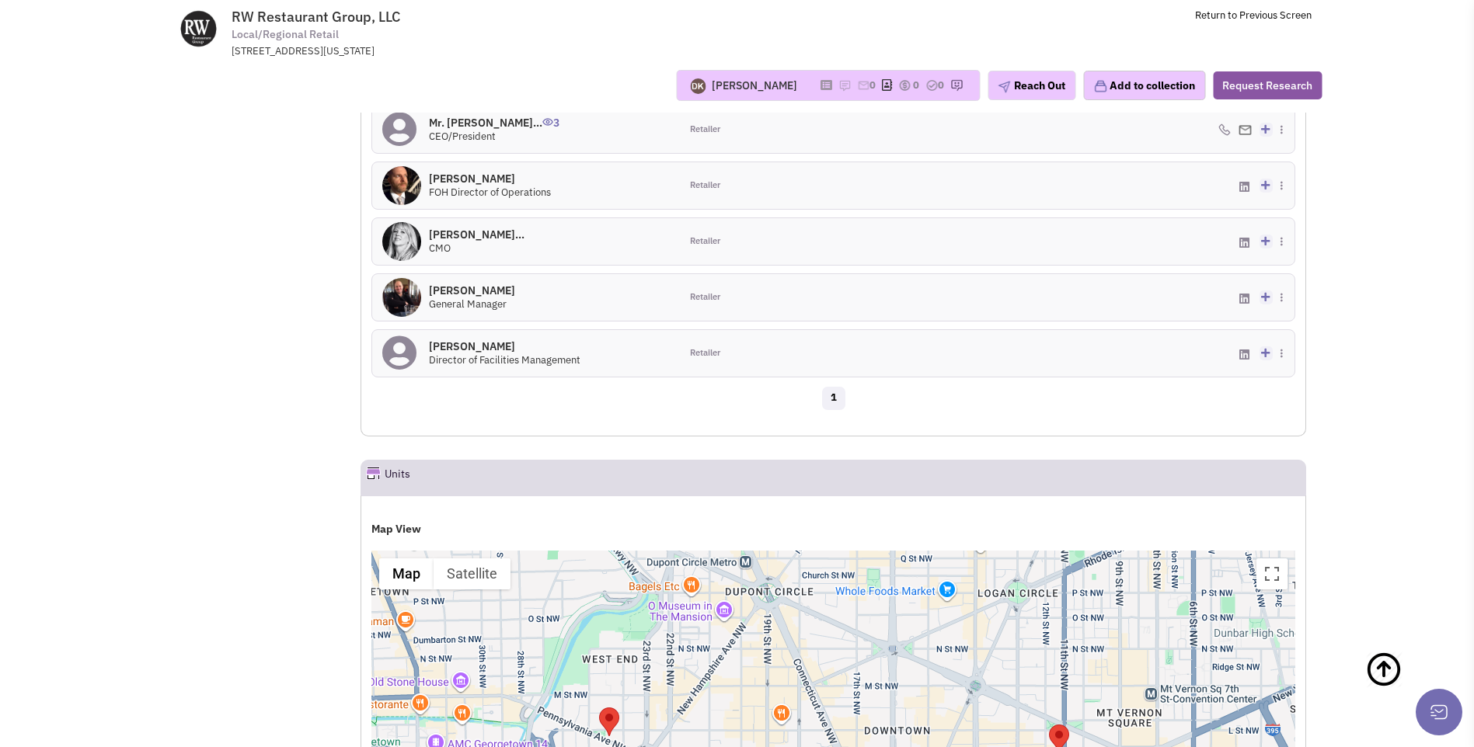
scroll to position [1033, 0]
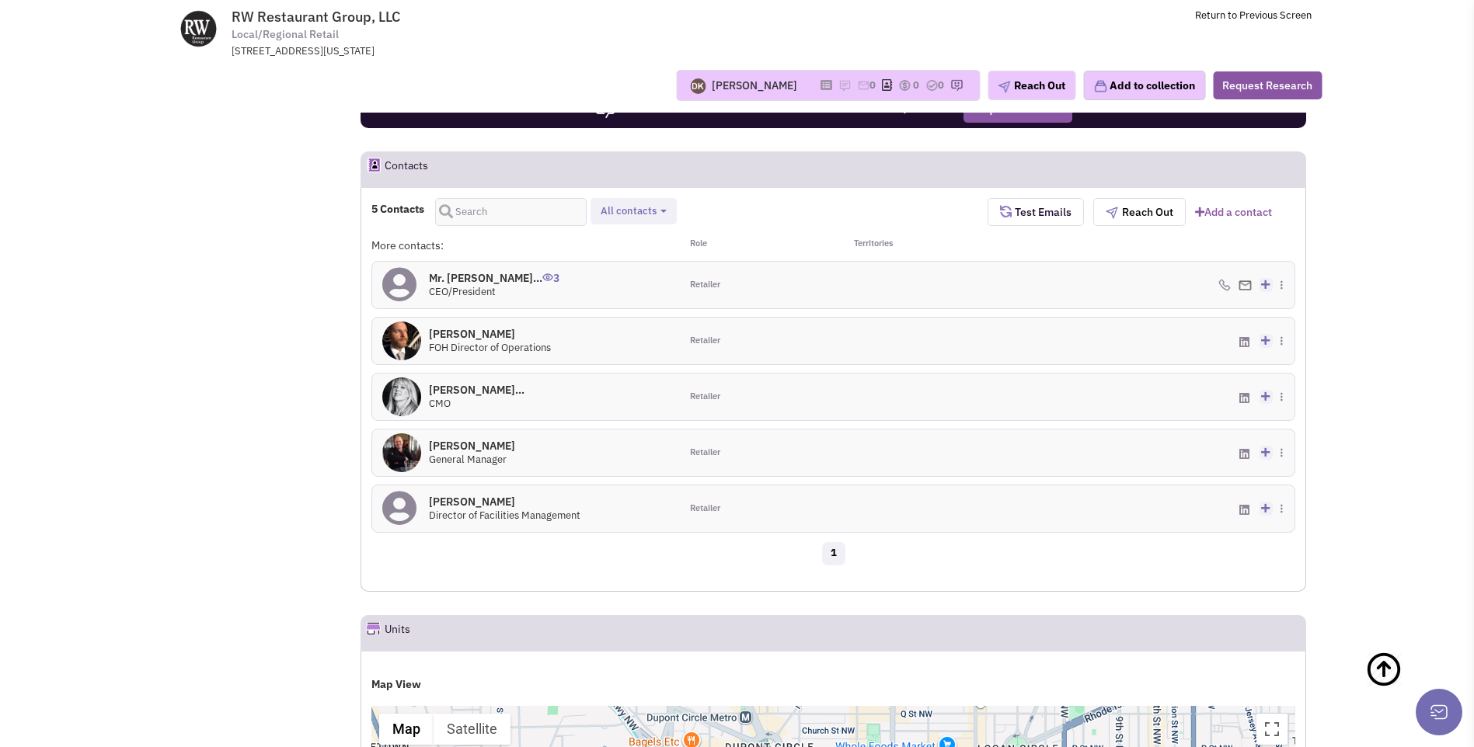
click at [462, 285] on h4 "Mr. Robert Wiedmai... 3" at bounding box center [494, 278] width 131 height 14
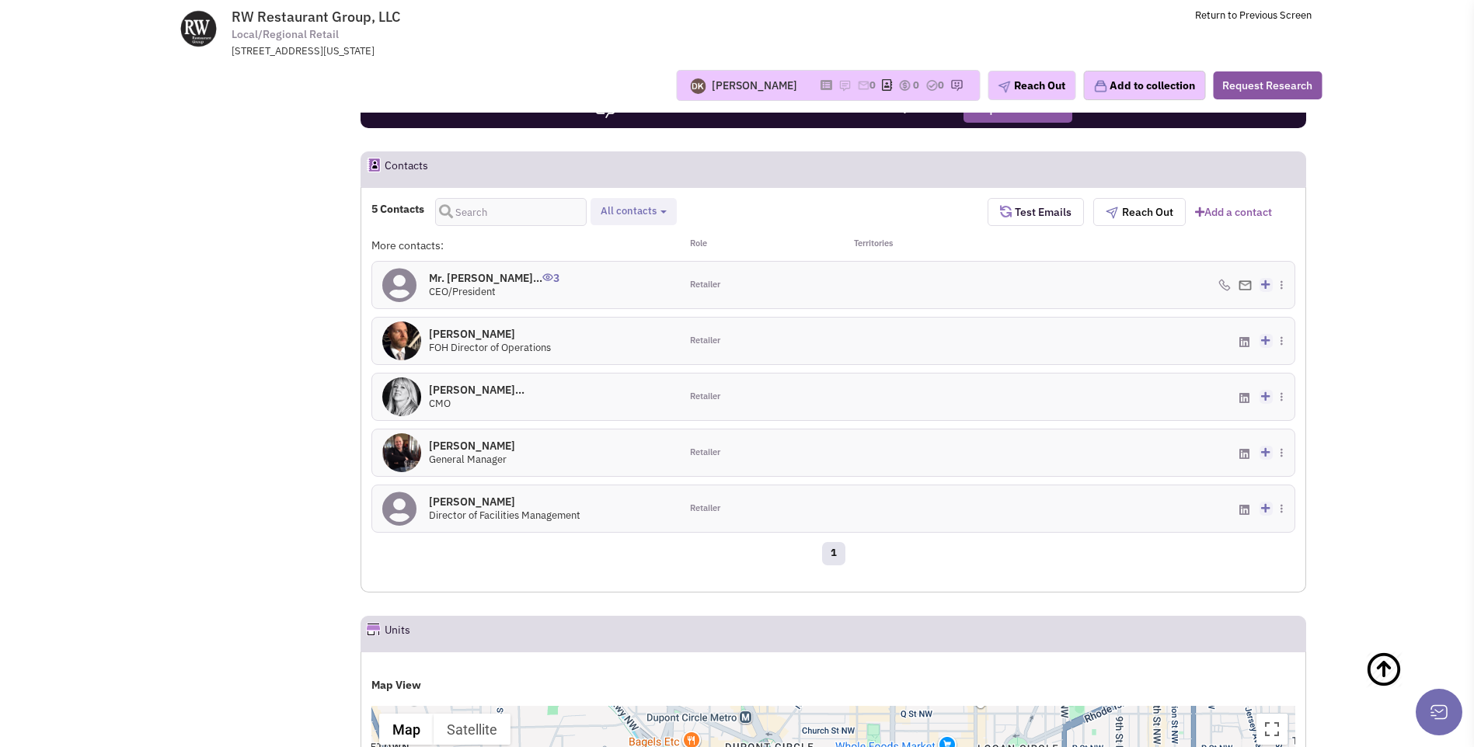
click at [1217, 289] on div "(202) 914-0499 - Cell Create a deal" at bounding box center [1142, 285] width 308 height 47
click at [475, 280] on h4 "Mr. Robert Wiedmai... 3" at bounding box center [494, 278] width 131 height 14
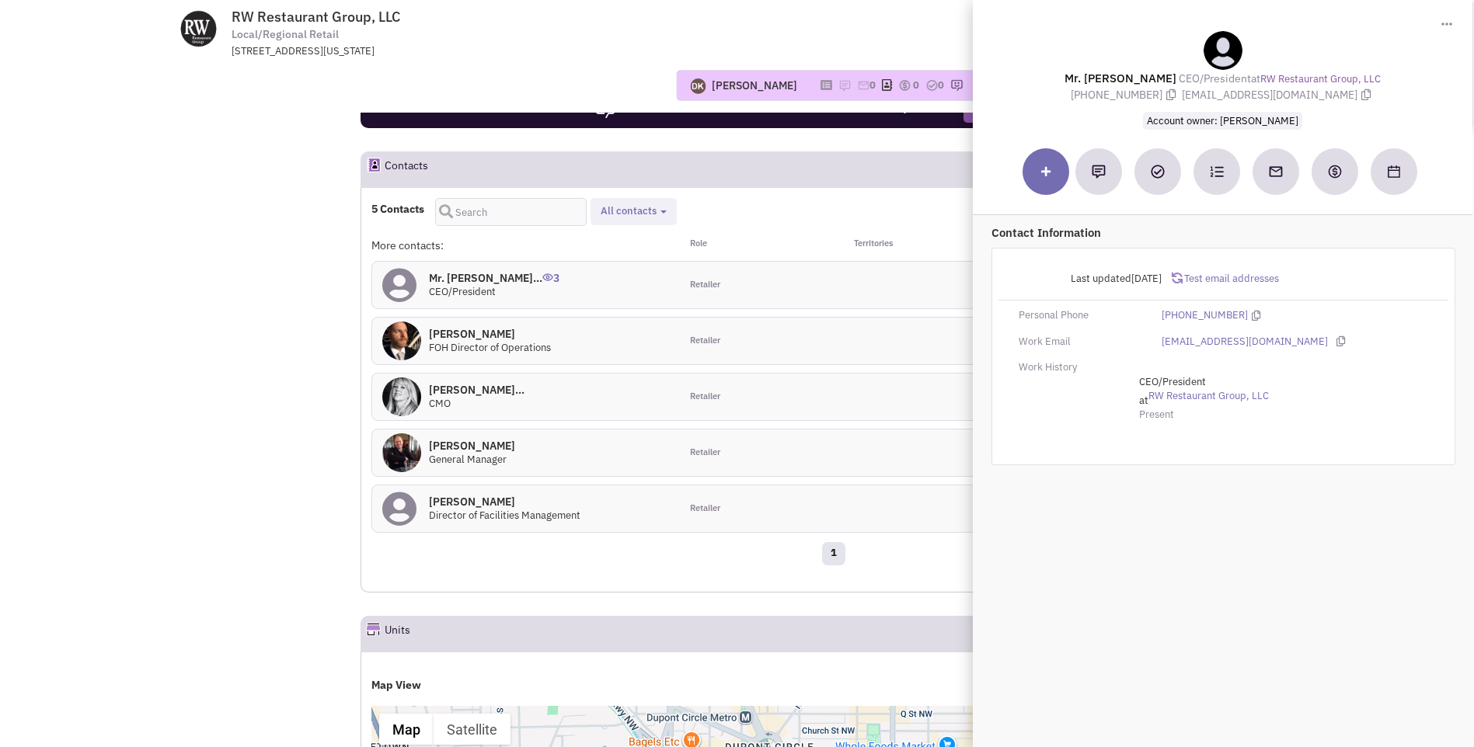
drag, startPoint x: 1174, startPoint y: 98, endPoint x: 1367, endPoint y: 101, distance: 193.5
click at [1367, 101] on span "rweidmaier@rwrestaurantgroup.com" at bounding box center [1278, 95] width 193 height 14
drag, startPoint x: 1367, startPoint y: 101, endPoint x: 1248, endPoint y: 96, distance: 119.8
copy span "rweidmaier@rwrestaurantgroup.com"
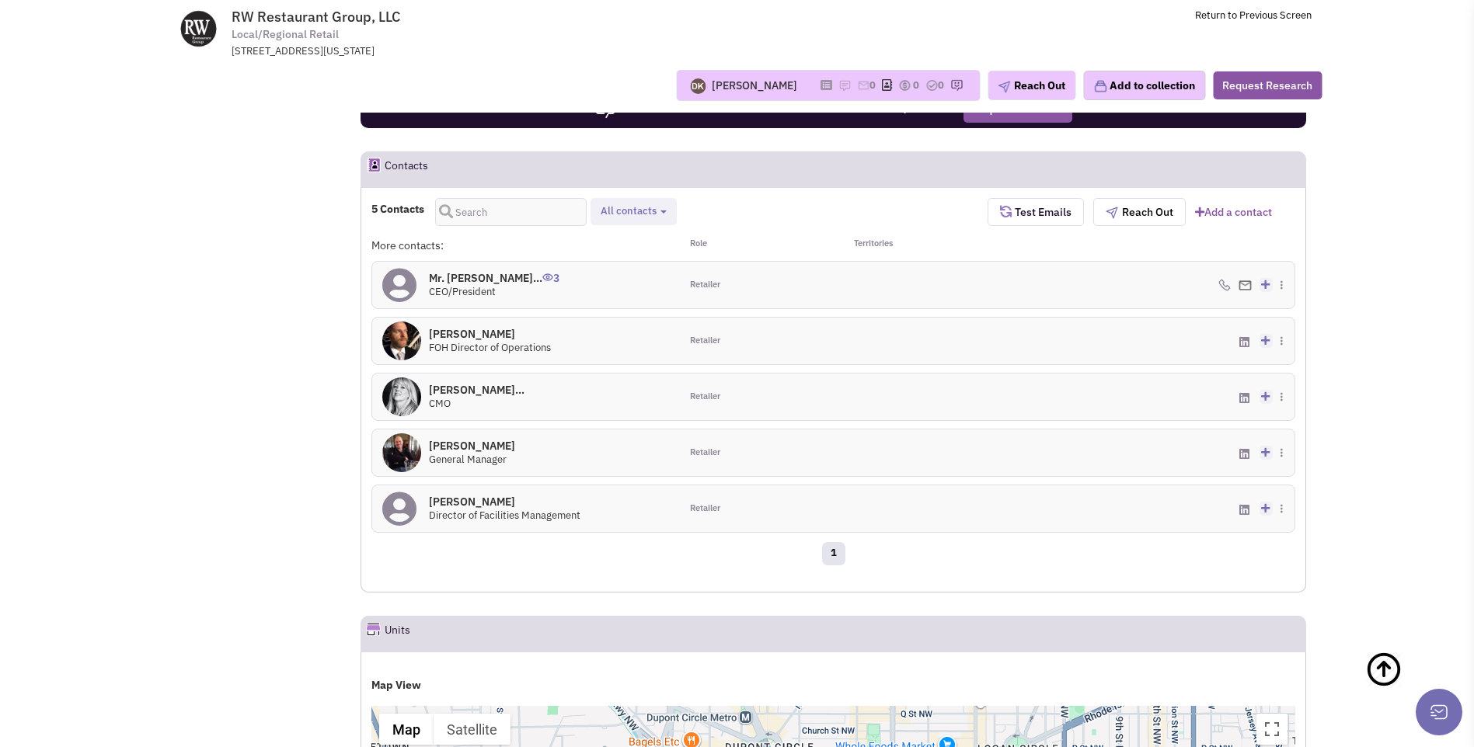
click at [410, 401] on img at bounding box center [401, 397] width 39 height 39
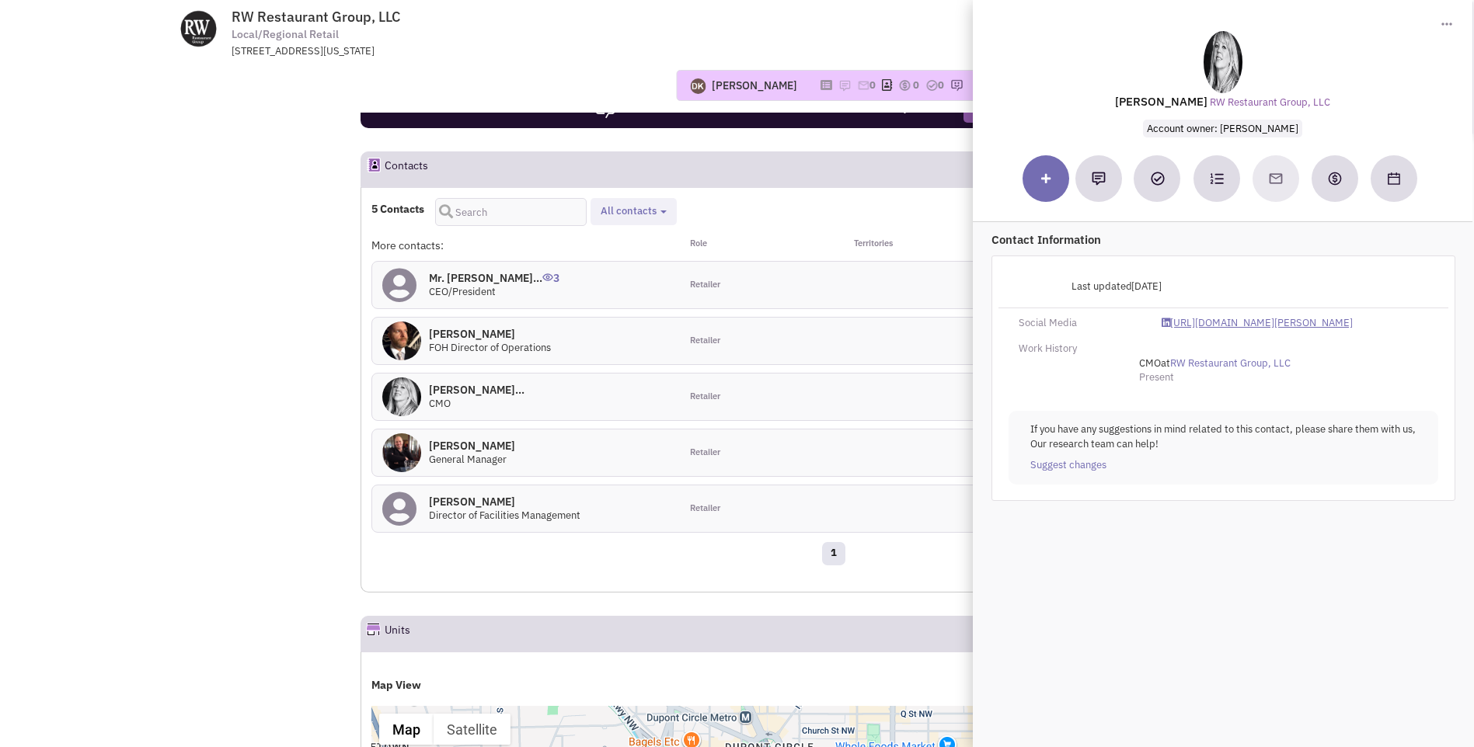
click at [1220, 326] on link "https://www.linkedin.com/in/polly-blum-wiedmaier-70bb792b/" at bounding box center [1257, 323] width 191 height 15
click at [916, 226] on div "5 Contacts Retailer contacts Site selection decision makers All contacts Select…" at bounding box center [679, 212] width 616 height 28
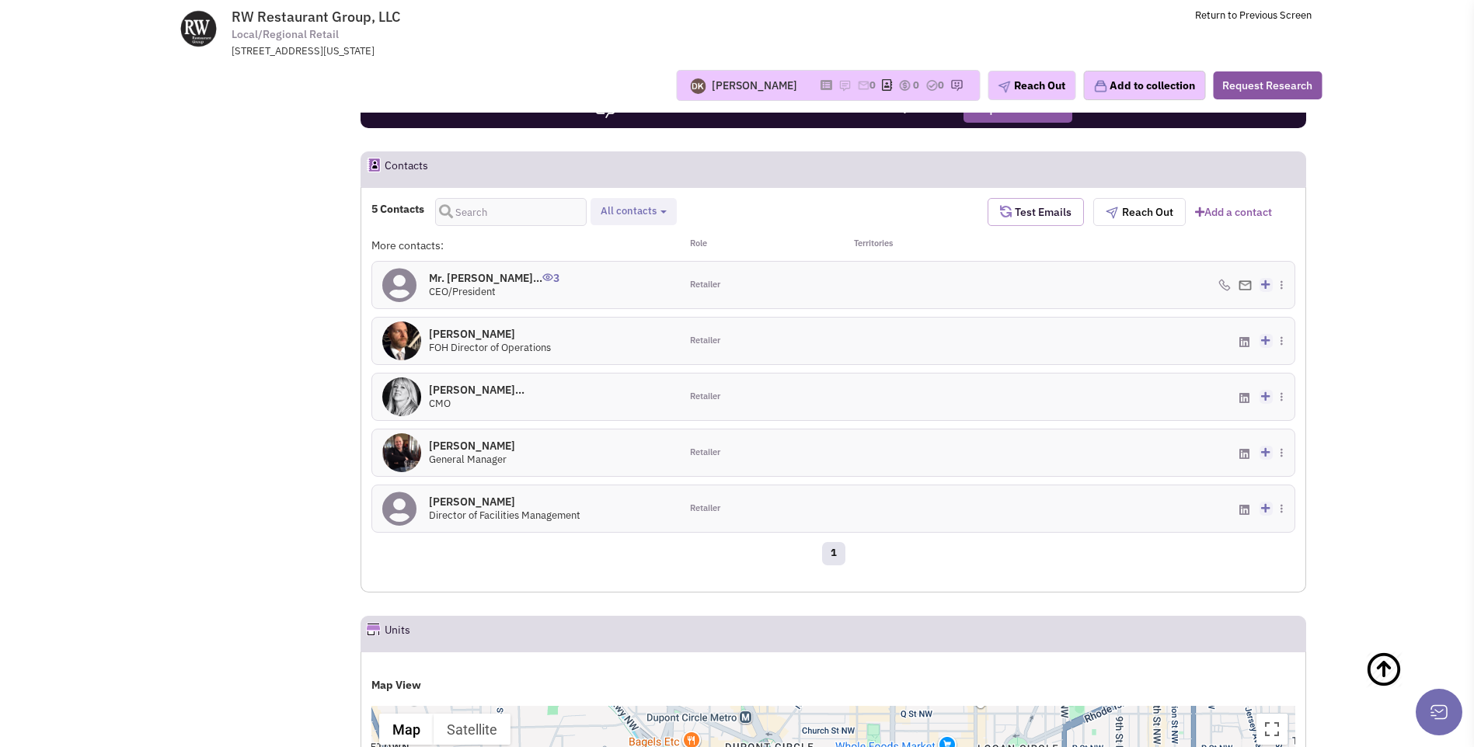
click at [1026, 219] on span "Test Emails" at bounding box center [1042, 212] width 60 height 14
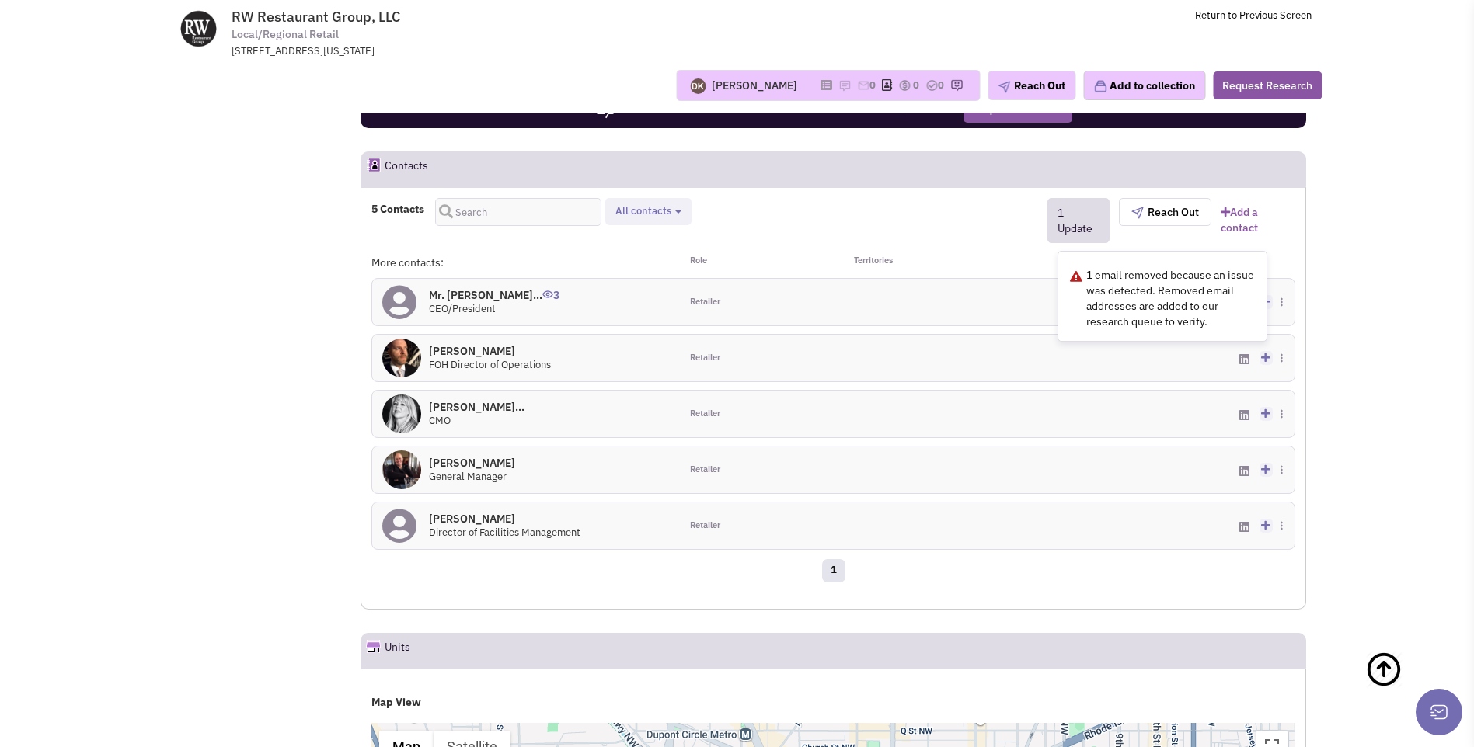
click at [1076, 227] on link "1 Update 1 email removed because an issue was detected. Removed email addresses…" at bounding box center [1078, 220] width 62 height 45
click at [973, 243] on div "5 Contacts Retailer contacts Site selection decision makers All contacts Select…" at bounding box center [709, 220] width 676 height 45
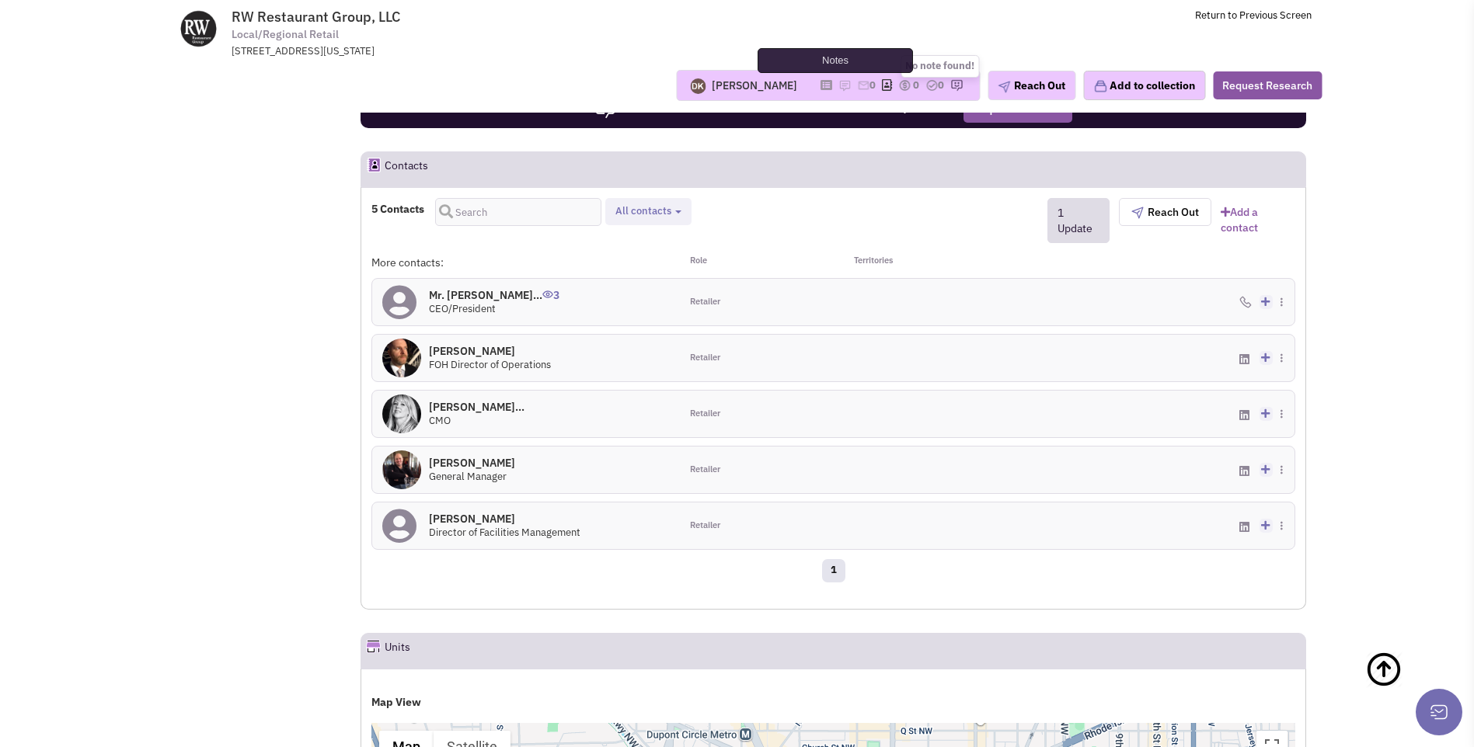
click at [838, 87] on img at bounding box center [844, 85] width 12 height 12
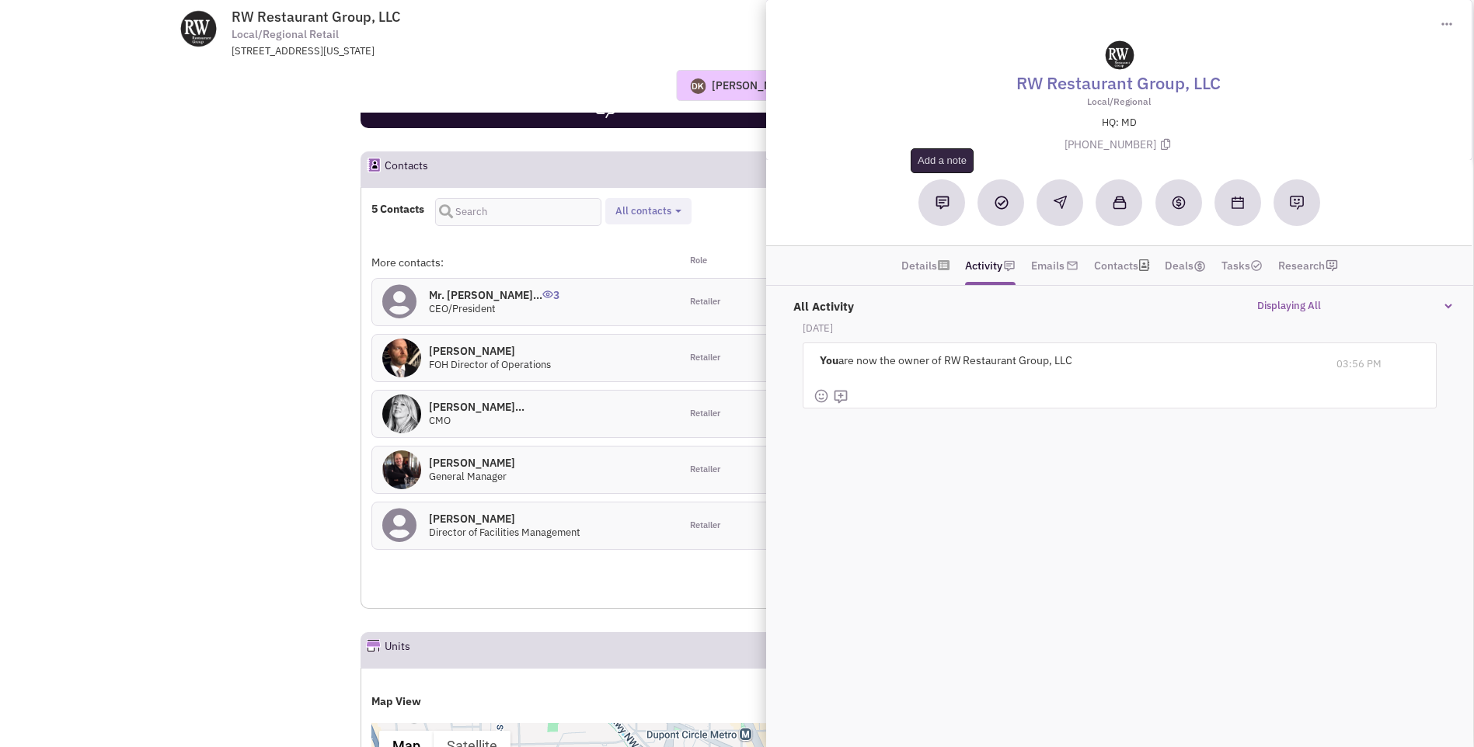
click at [942, 210] on button at bounding box center [942, 202] width 47 height 47
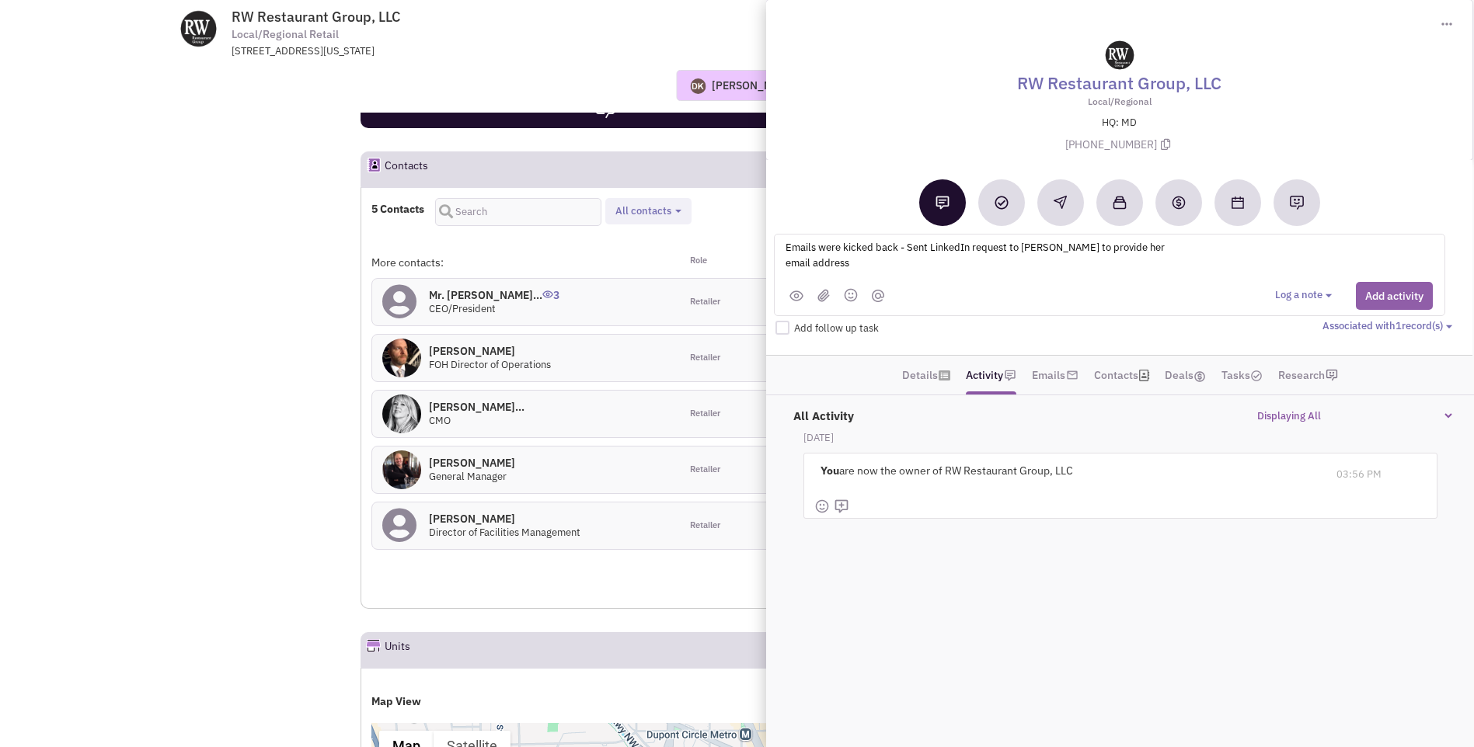
type textarea "Emails were kicked back - Sent LinkedIn request to Polly to provide her email a…"
click at [1386, 297] on button "Add activity" at bounding box center [1394, 296] width 77 height 28
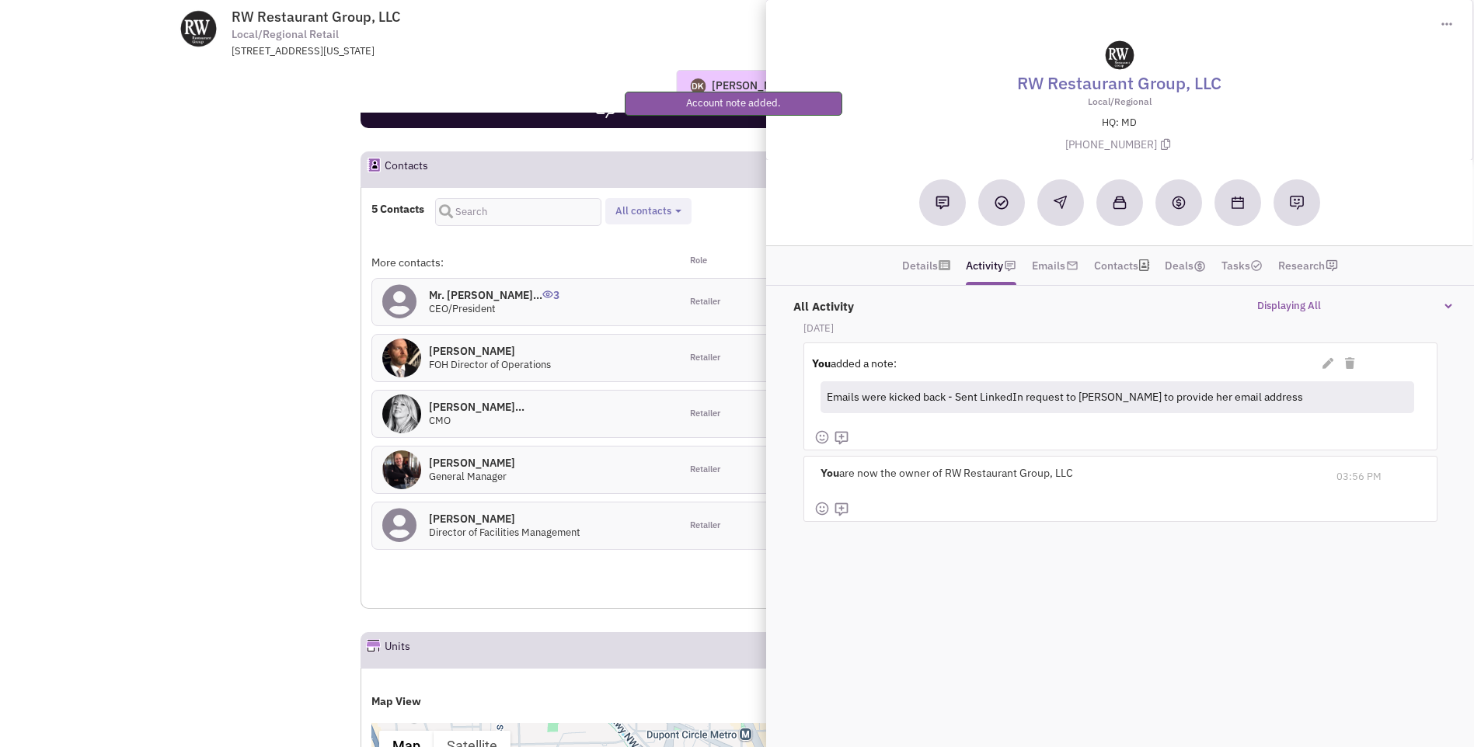
click at [547, 64] on div "Donnie Keller No note found! 0 0 0 Reach Out Add to collection" at bounding box center [737, 85] width 1190 height 54
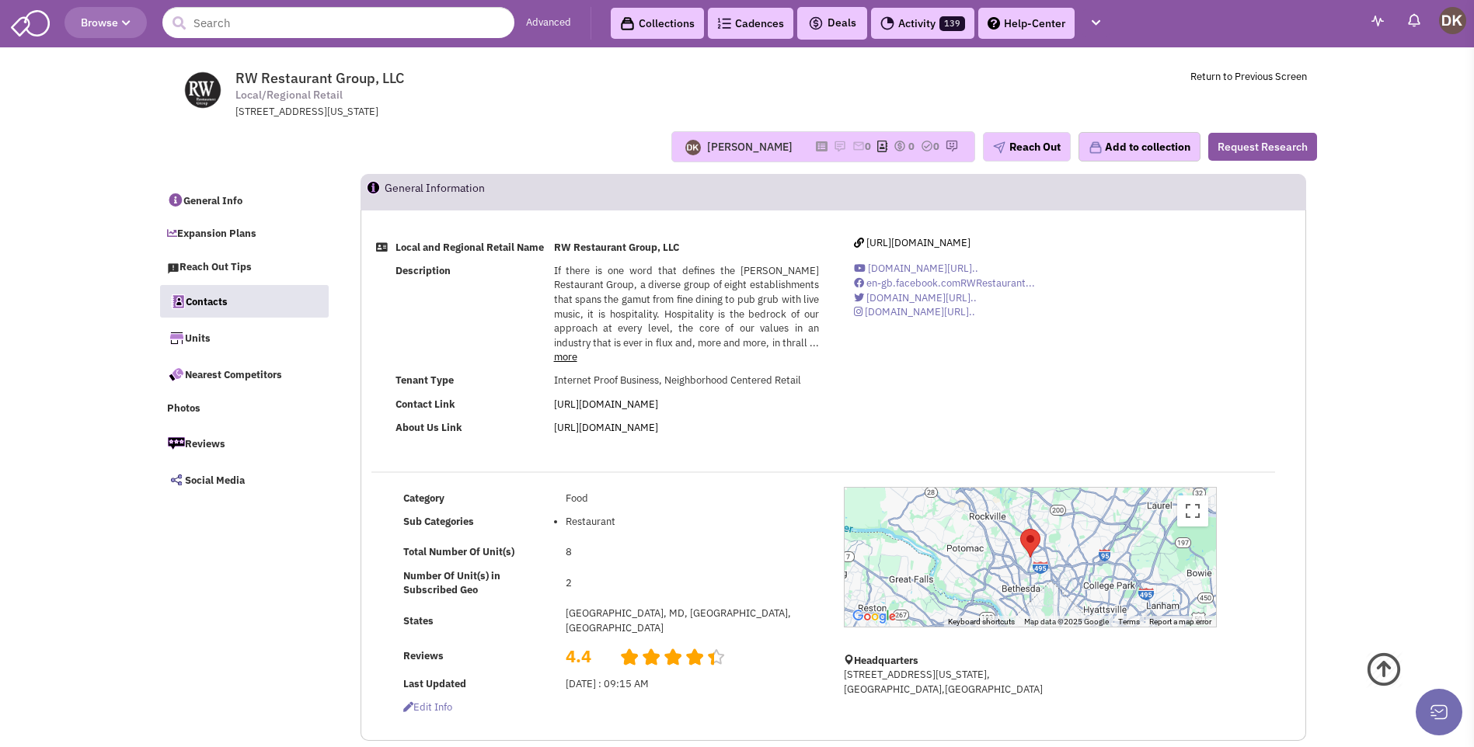
scroll to position [0, 0]
click at [246, 26] on input "text" at bounding box center [338, 23] width 352 height 31
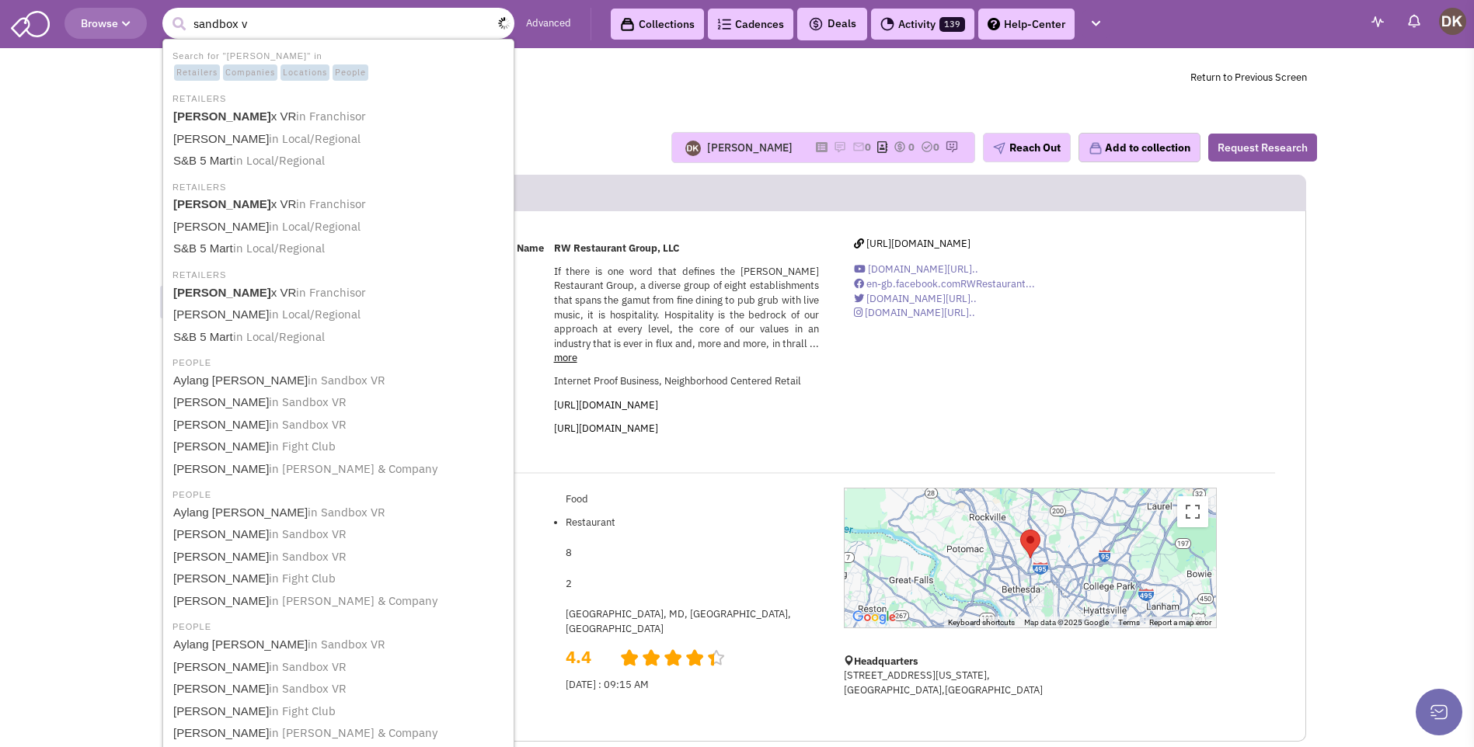
type input "sandbox vr"
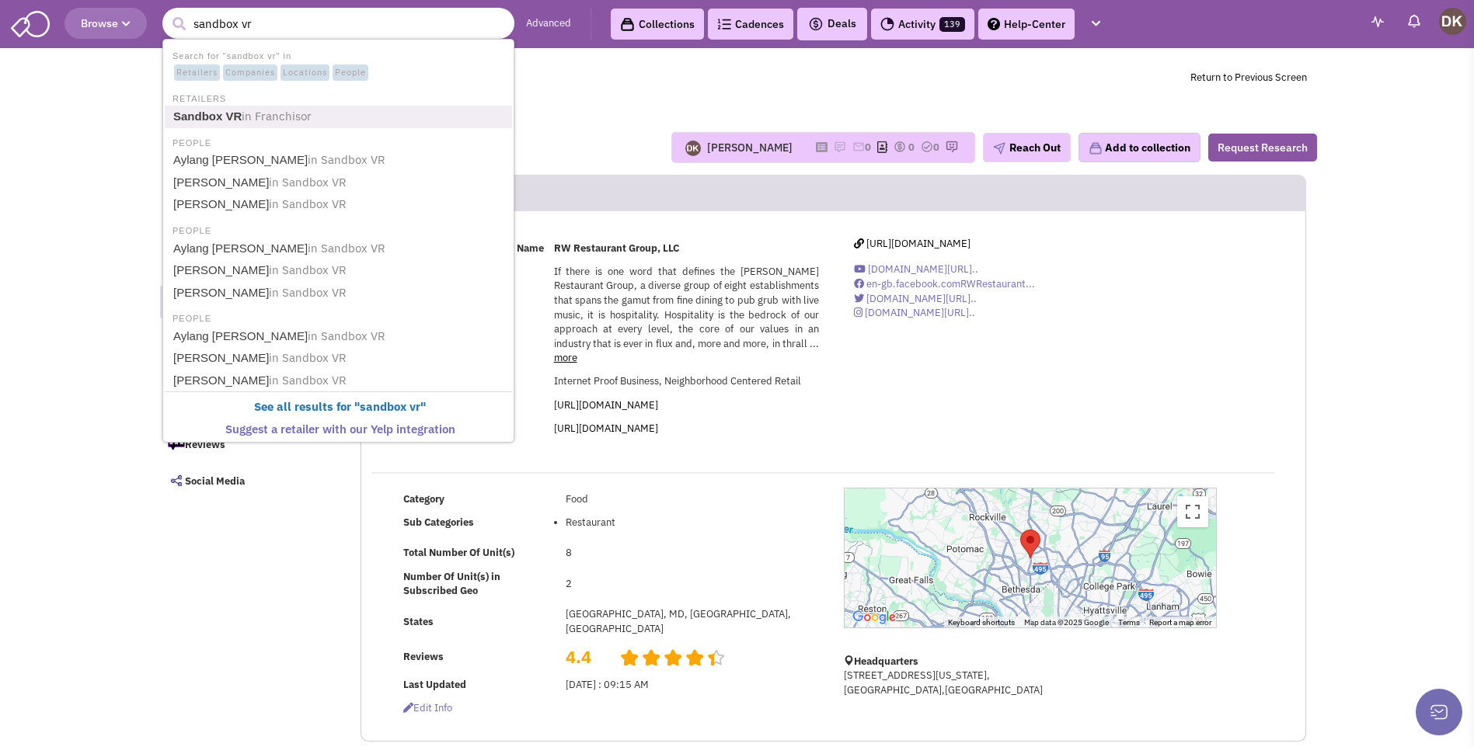
click at [224, 113] on b "Sandbox VR" at bounding box center [207, 116] width 68 height 13
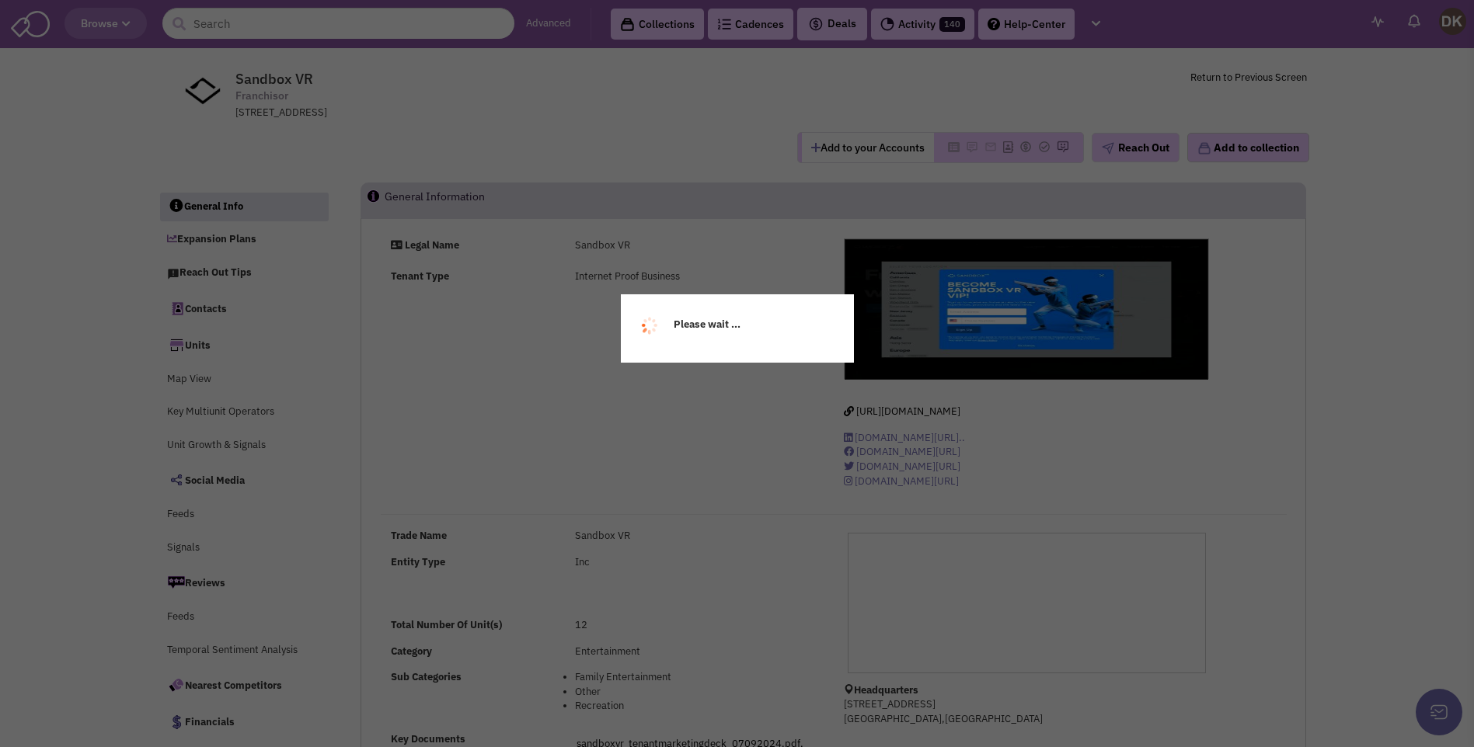
select select
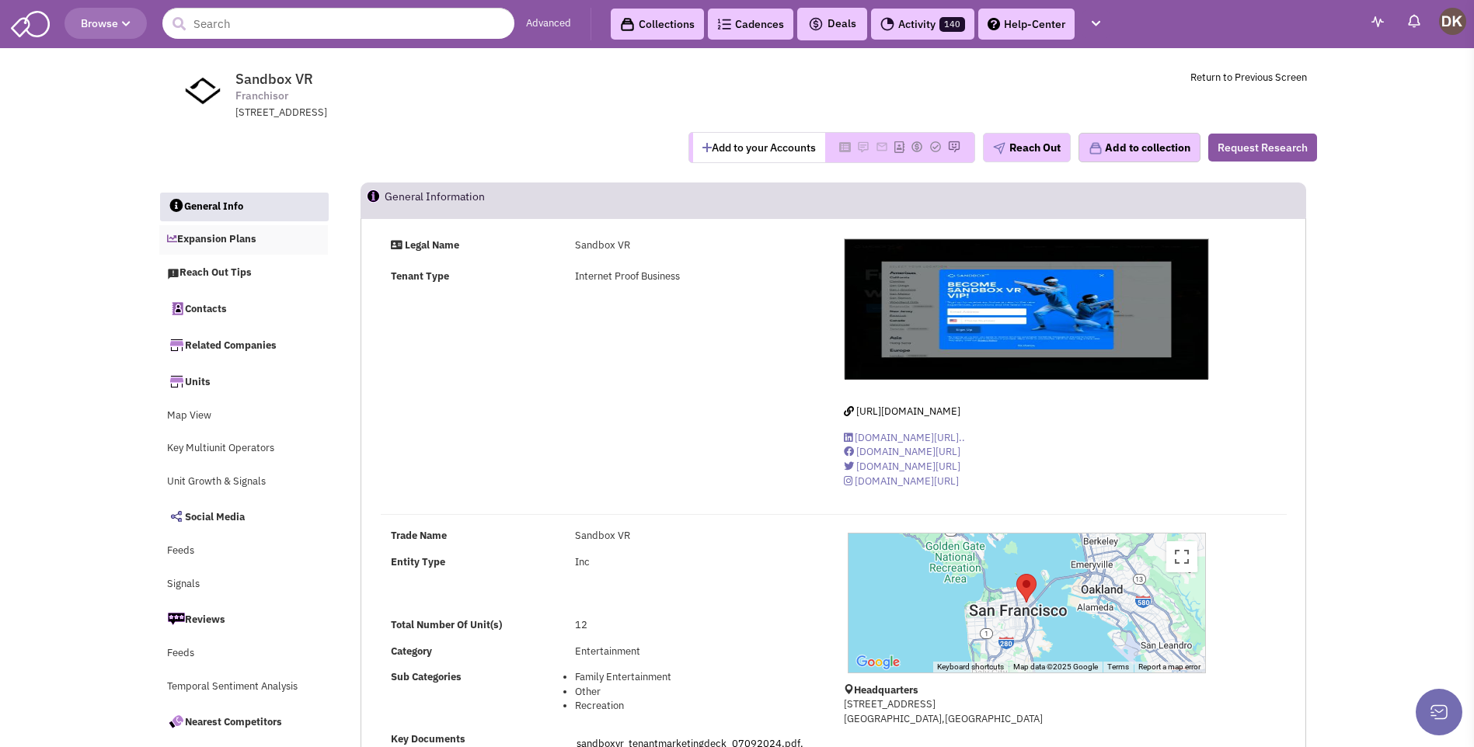
click at [220, 241] on link "Expansion Plans" at bounding box center [243, 240] width 169 height 30
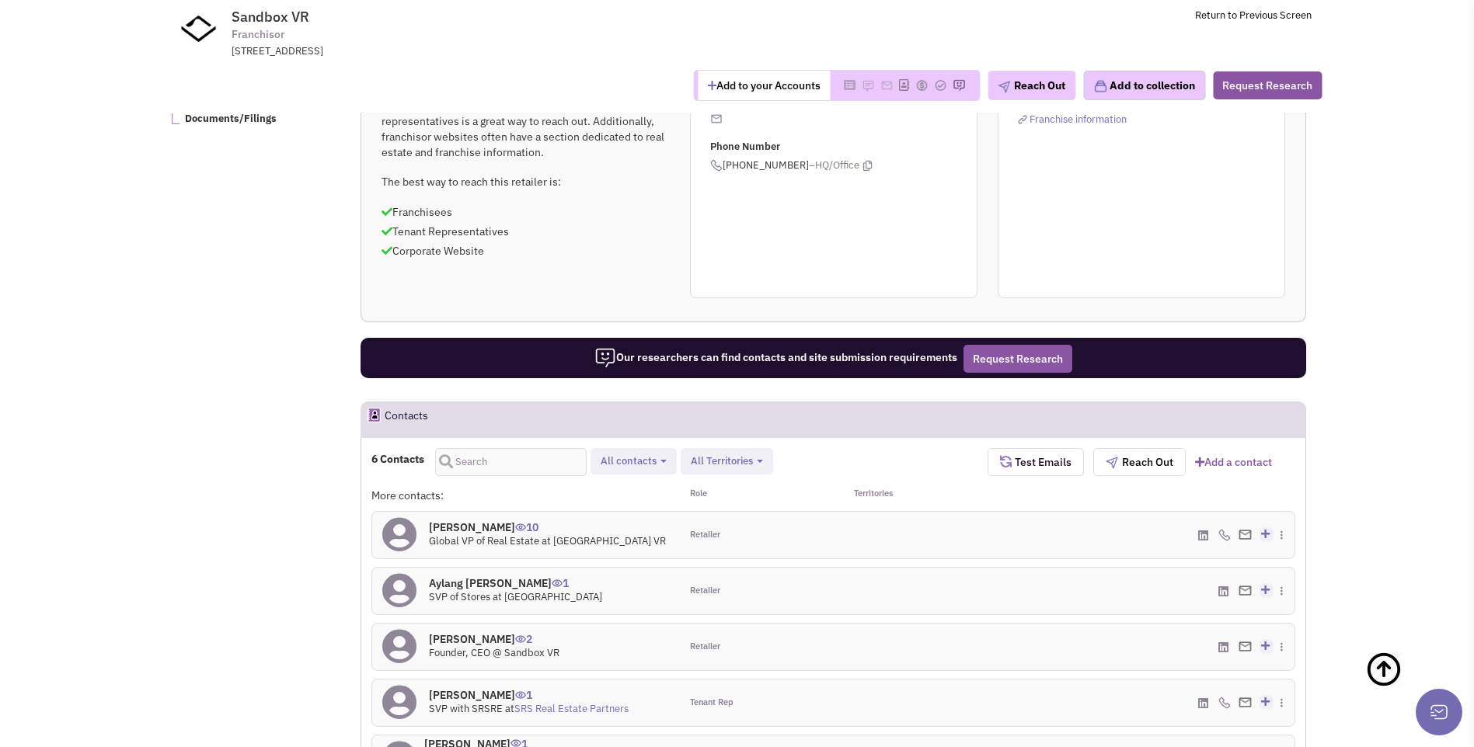
scroll to position [495, 0]
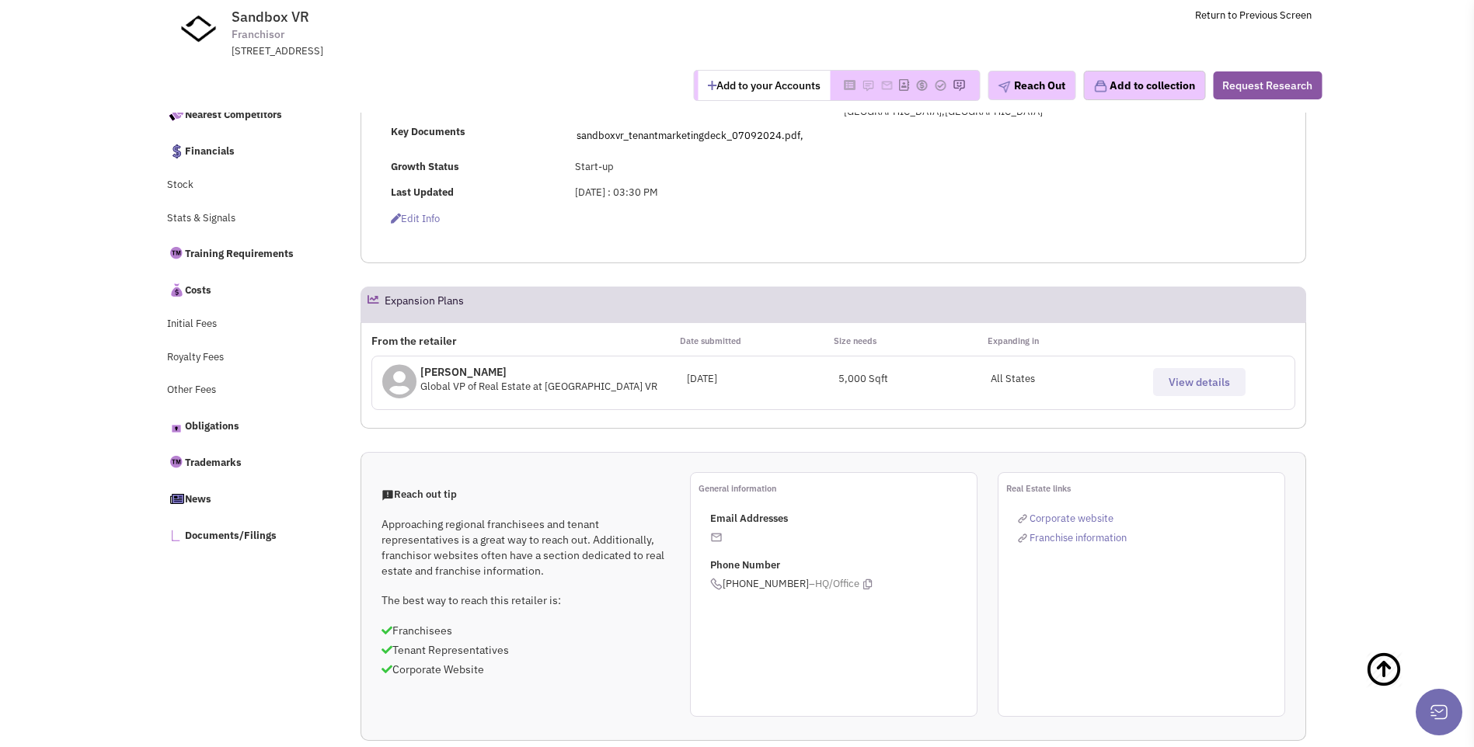
click at [1182, 381] on span "View details" at bounding box center [1199, 382] width 61 height 14
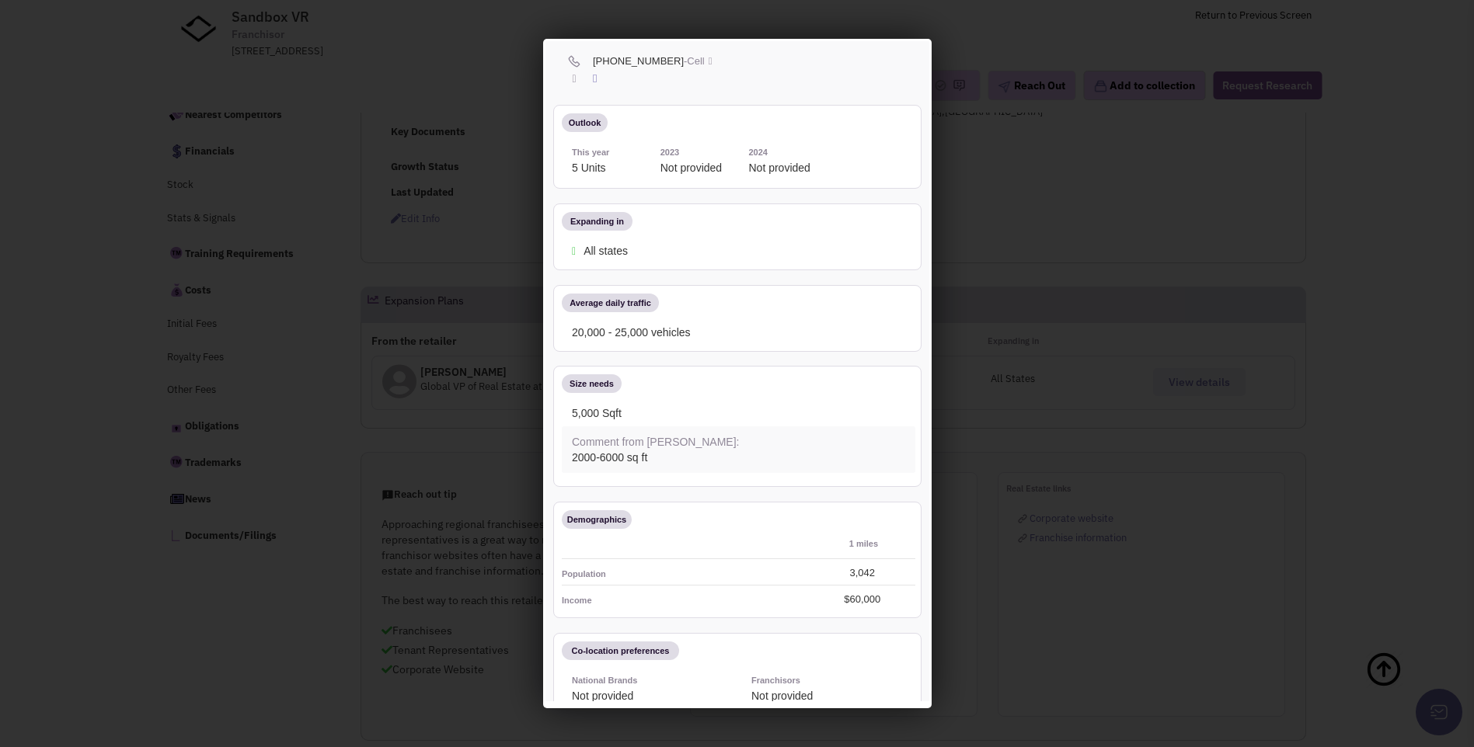
scroll to position [0, 0]
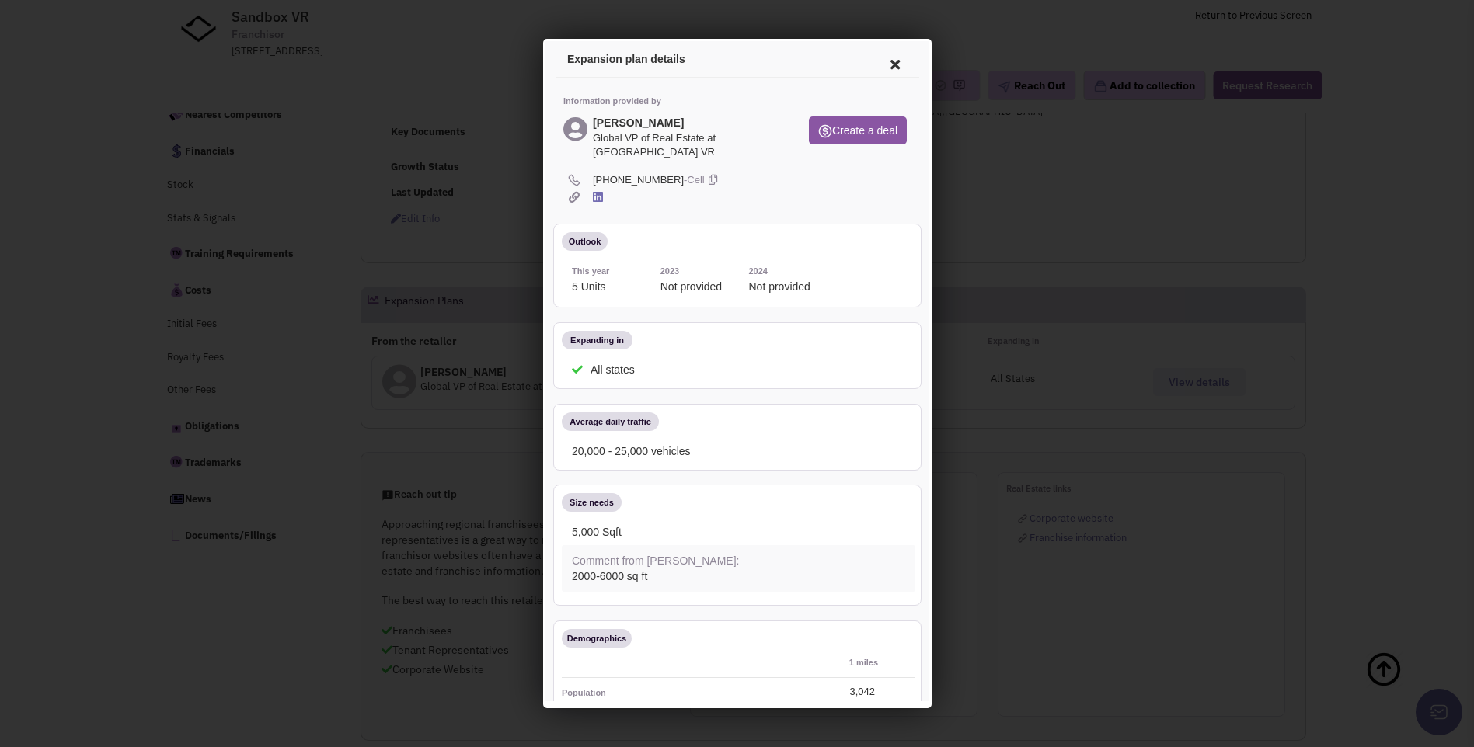
click at [879, 60] on icon at bounding box center [892, 62] width 33 height 37
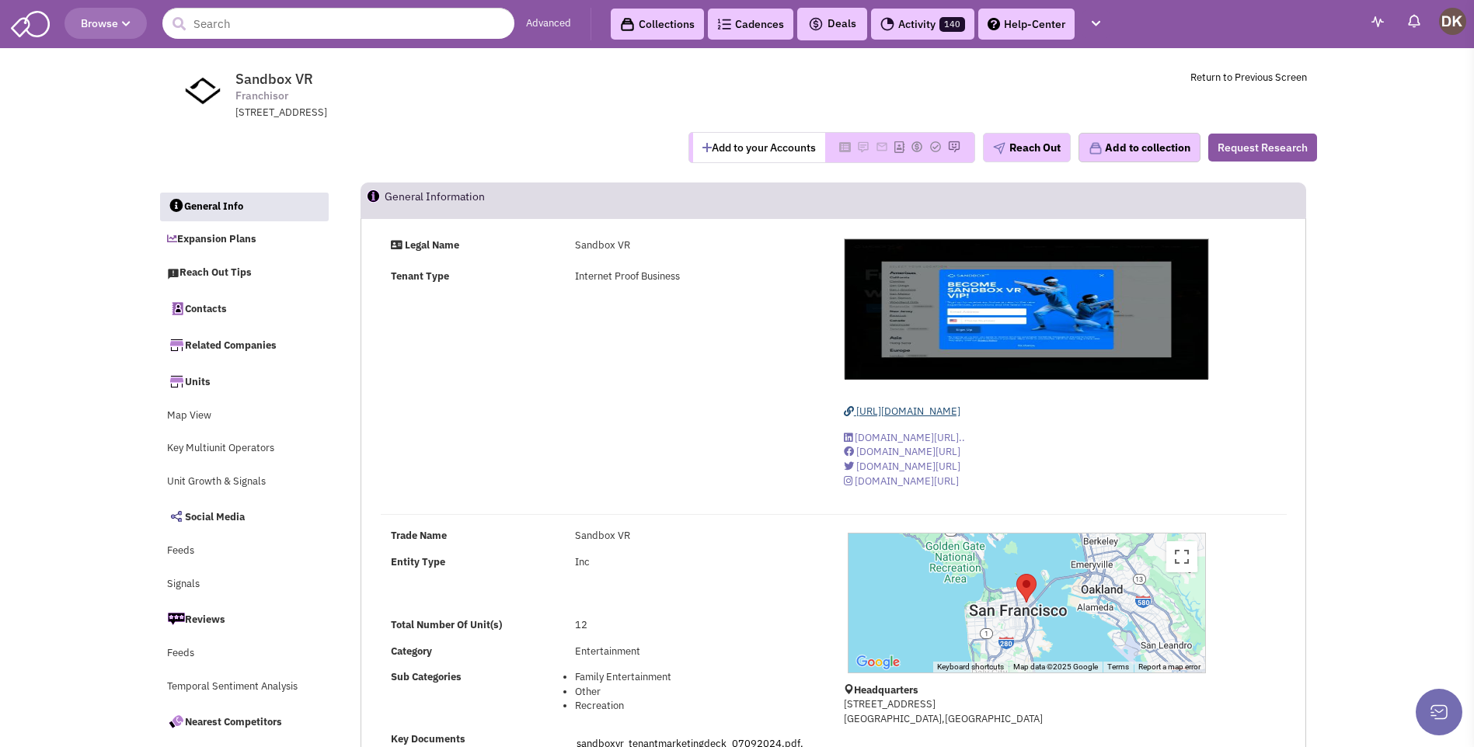
click at [889, 412] on span "https://sandboxvr.com/" at bounding box center [908, 411] width 104 height 13
click at [731, 152] on button "Add to your Accounts" at bounding box center [759, 148] width 132 height 30
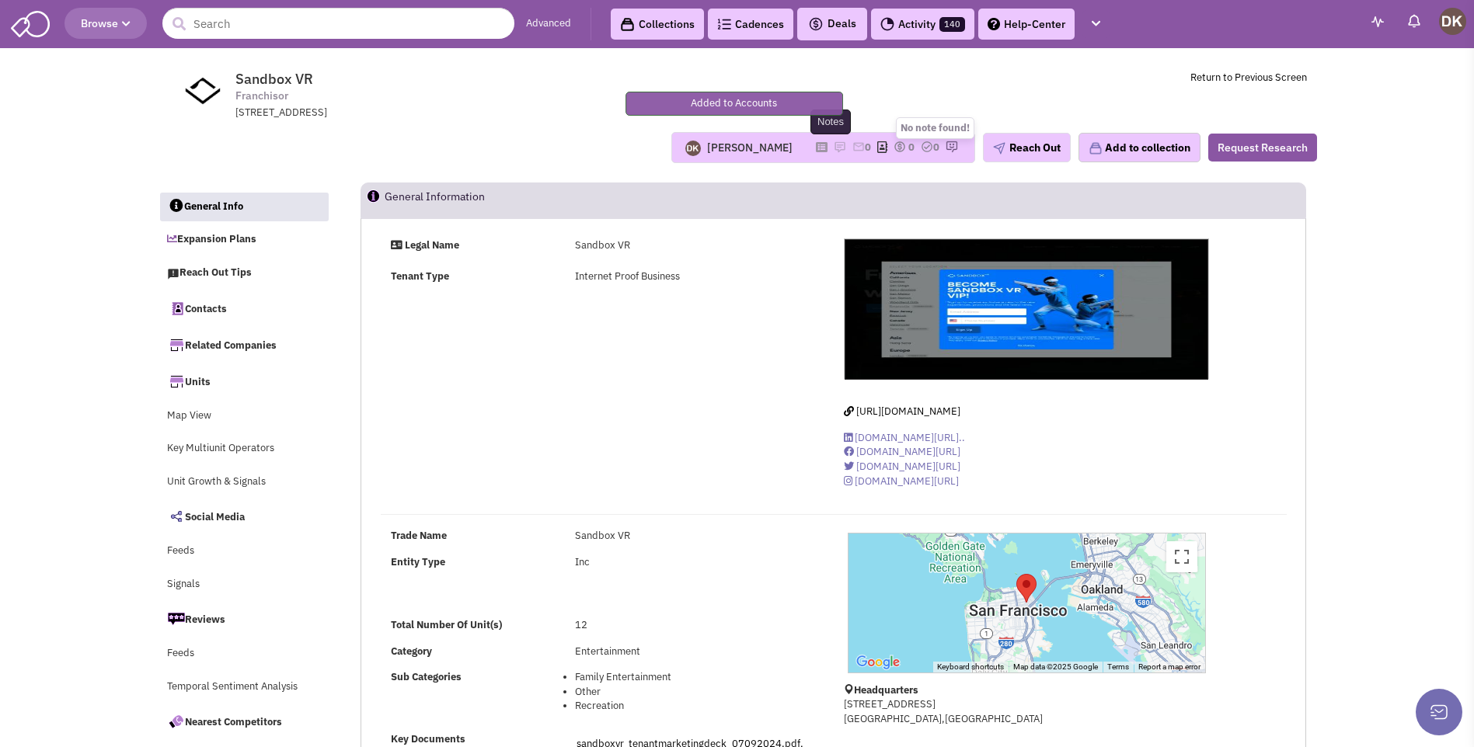
click at [834, 147] on img at bounding box center [840, 147] width 12 height 12
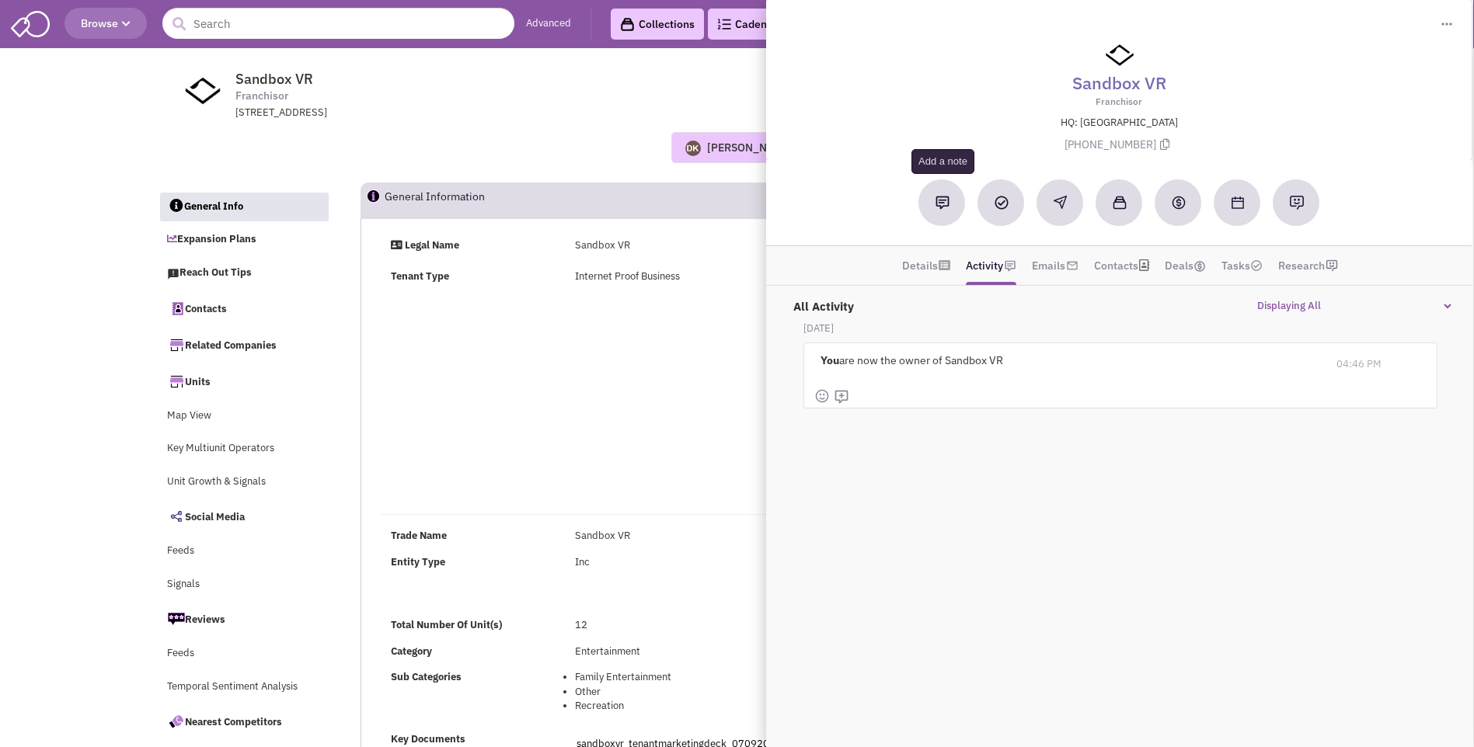
click at [941, 210] on button at bounding box center [942, 202] width 47 height 47
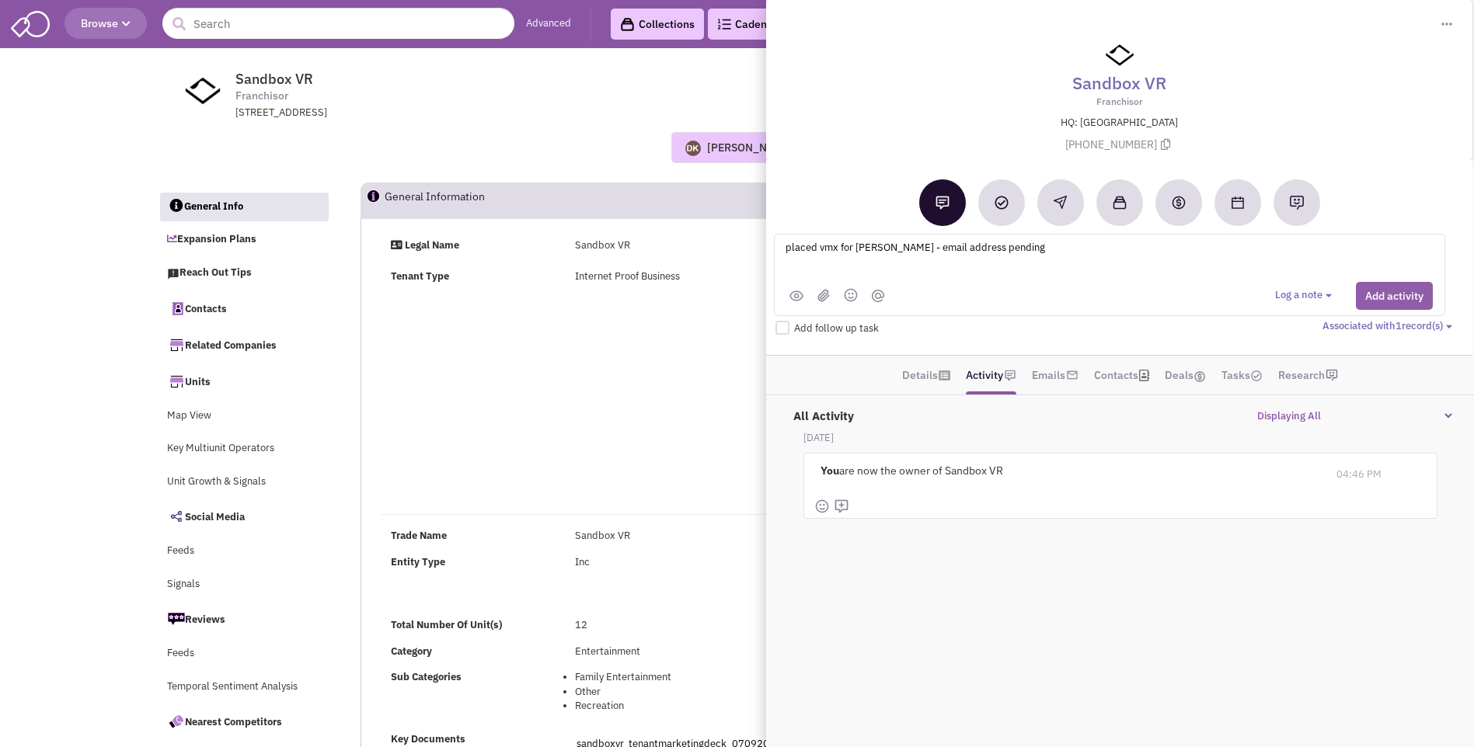
type textarea "placed vmx for David Friedman - email address pending"
click at [1384, 301] on button "Add activity" at bounding box center [1394, 296] width 77 height 28
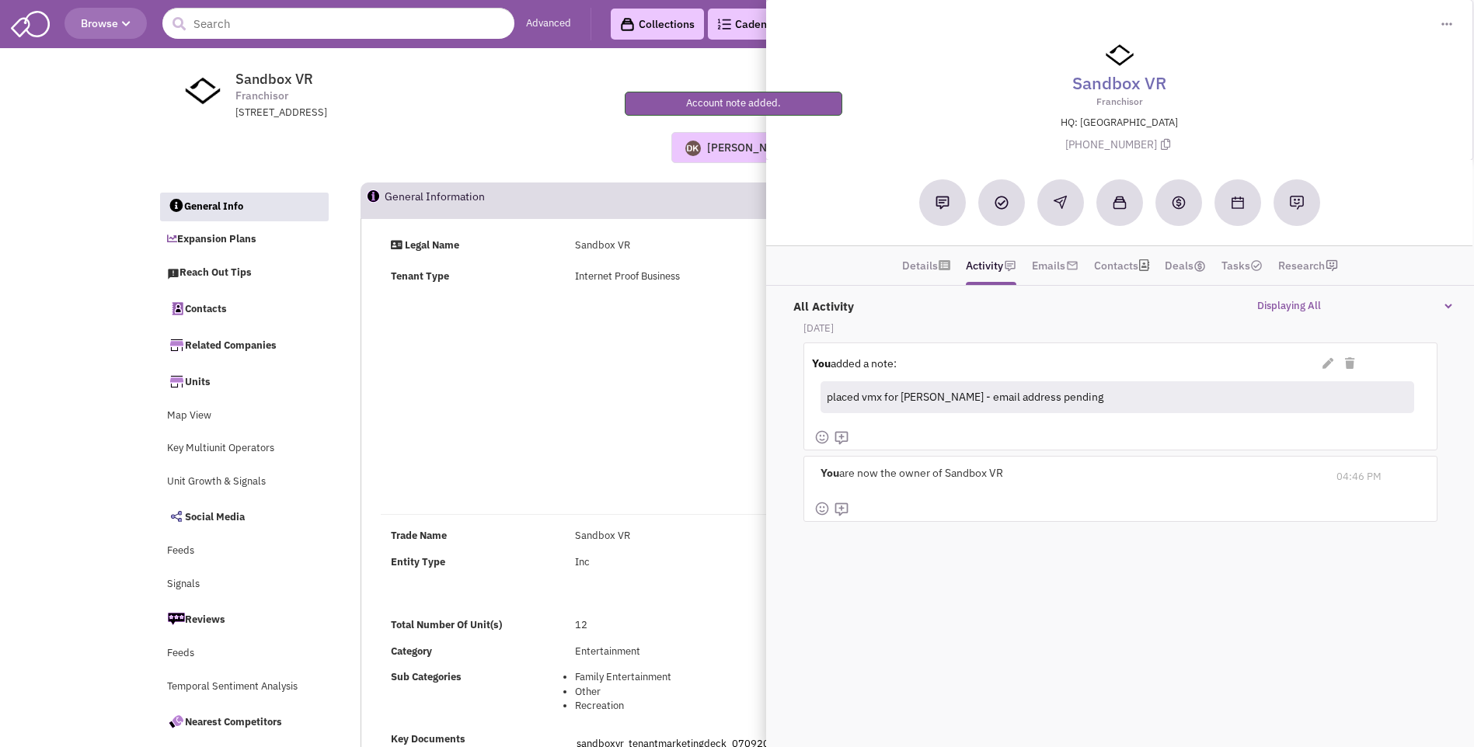
click at [667, 359] on div "Legal Name Sandbox VR Tenant Type Internet Proof Business https://sandboxvr.com/" at bounding box center [834, 370] width 926 height 262
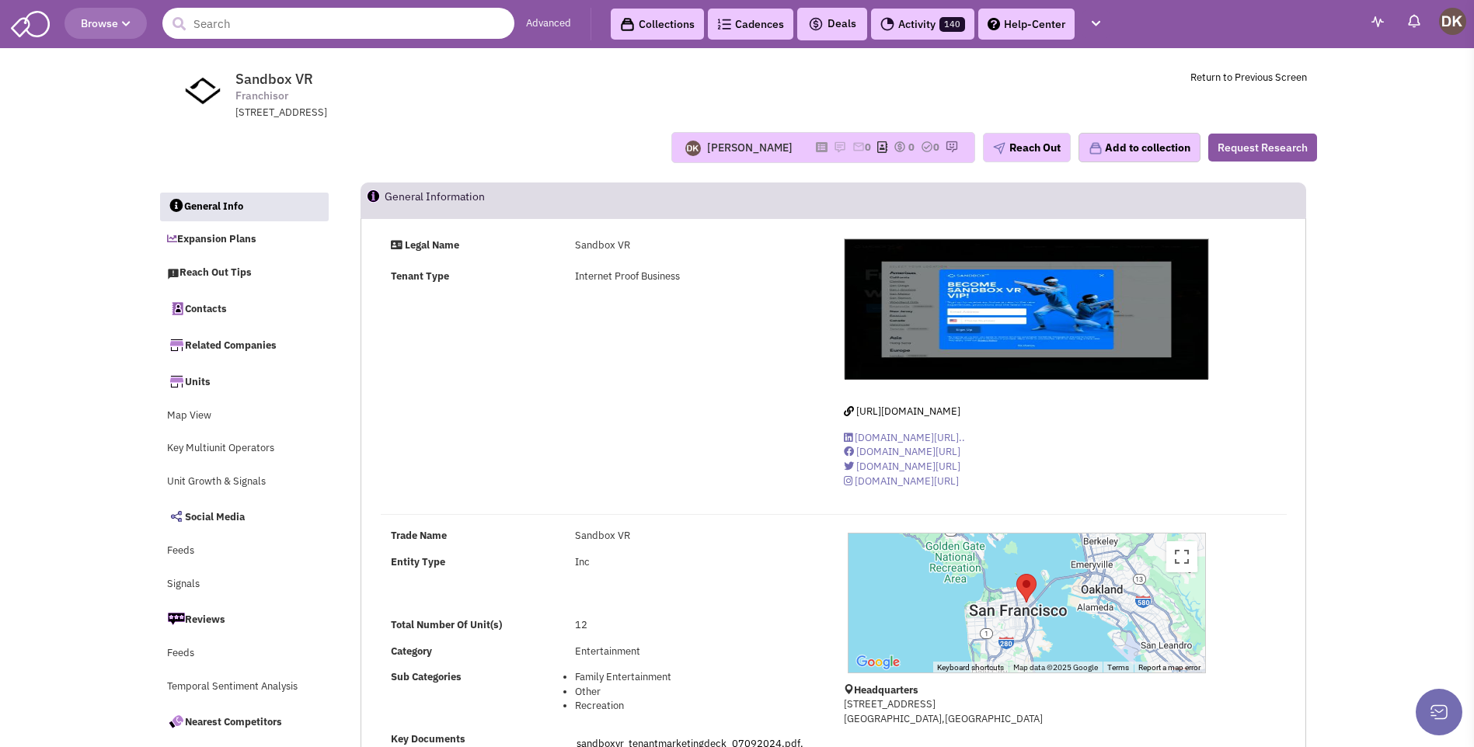
click at [355, 20] on input "text" at bounding box center [338, 23] width 352 height 31
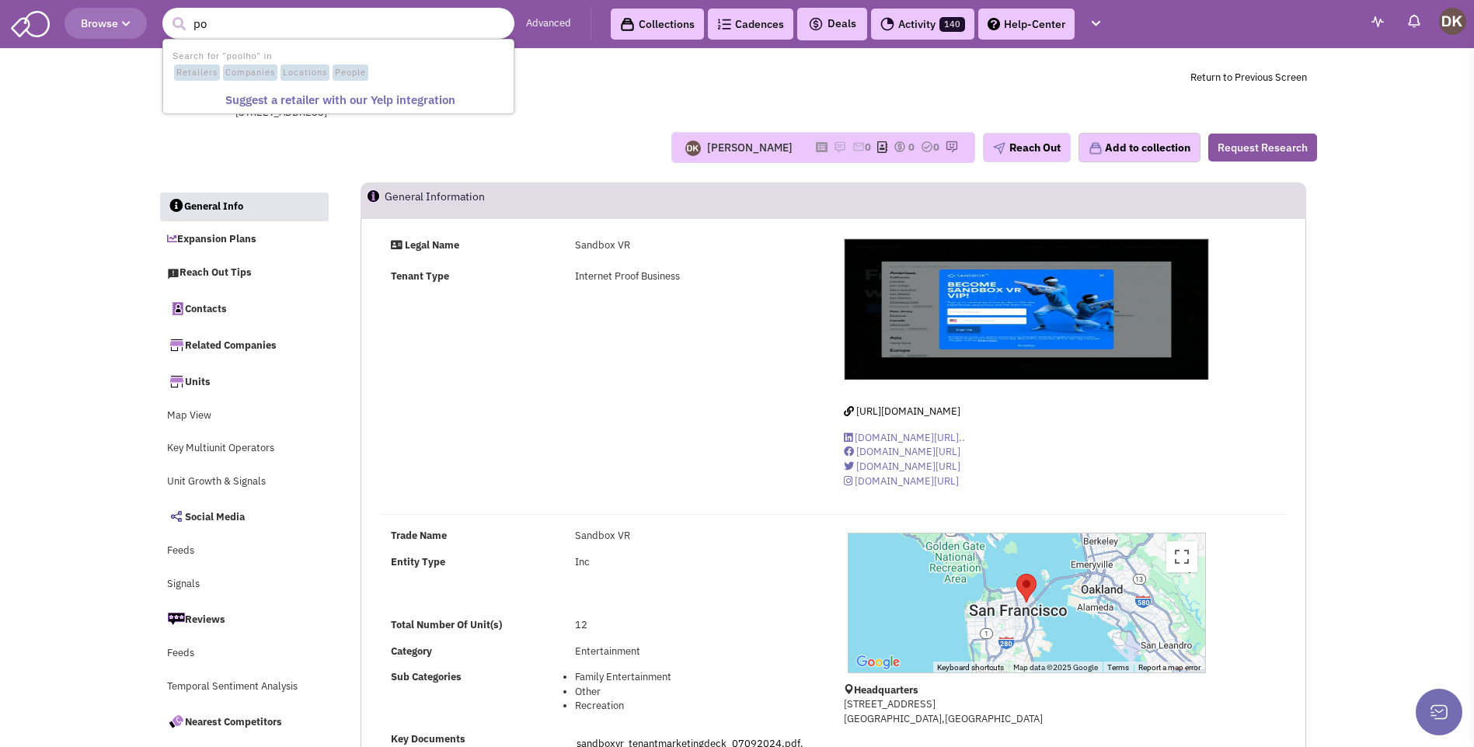
type input "p"
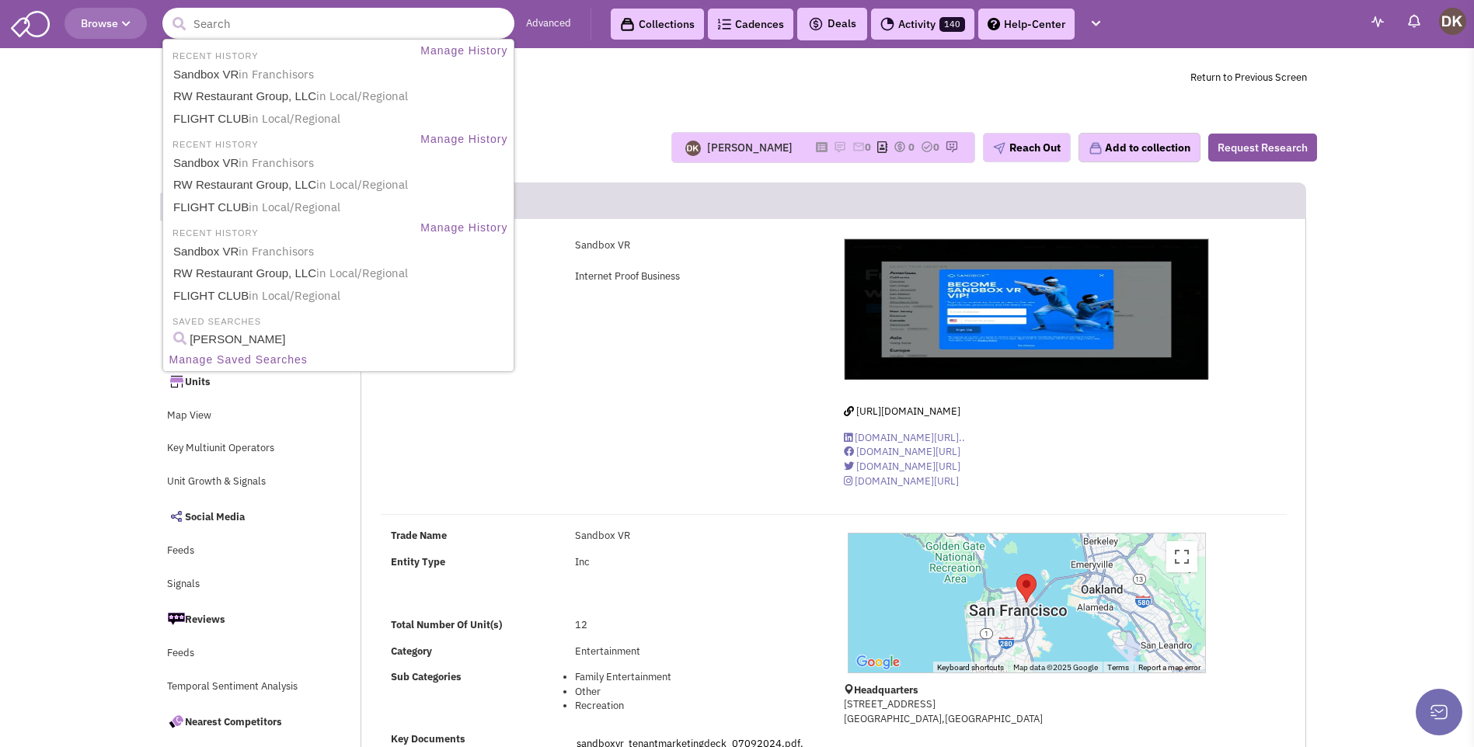
click at [276, 26] on input "text" at bounding box center [338, 23] width 352 height 31
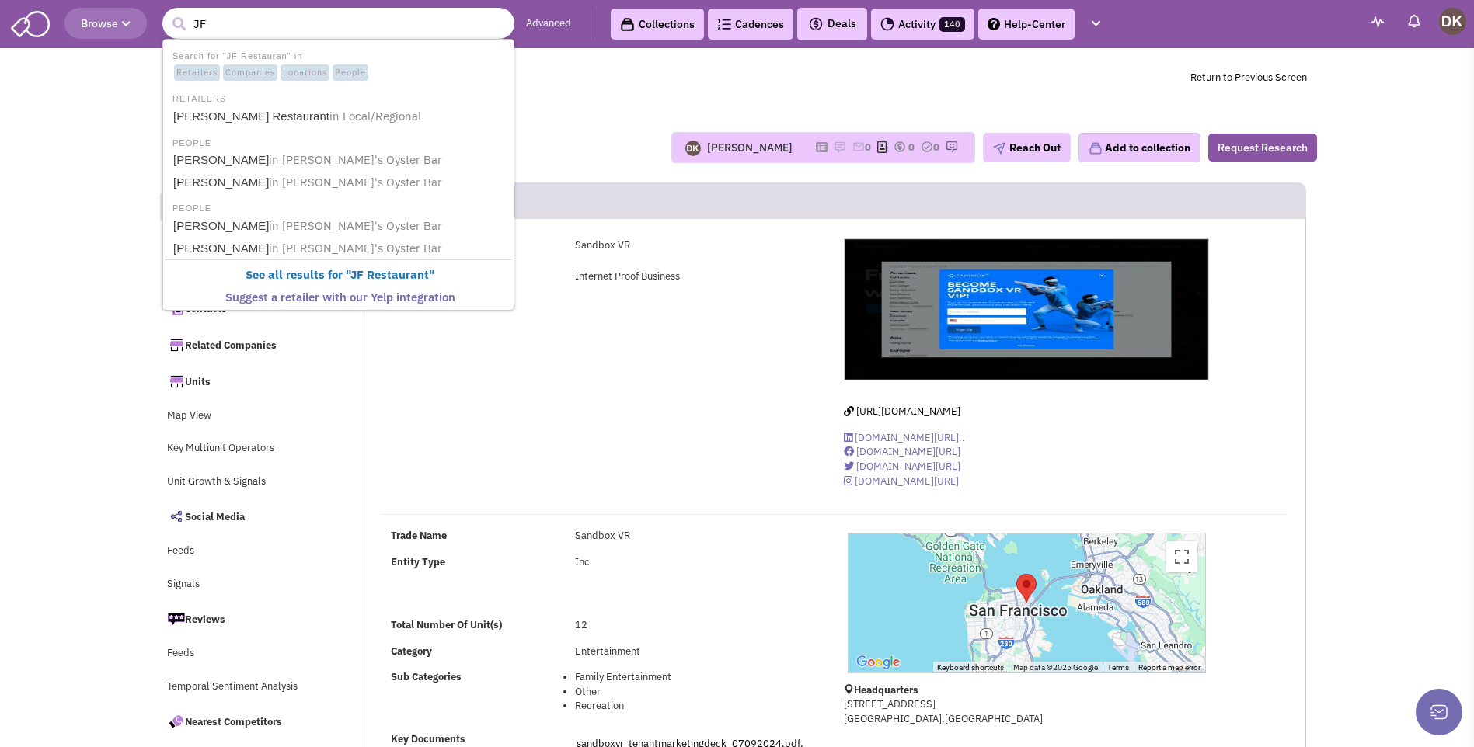
type input "J"
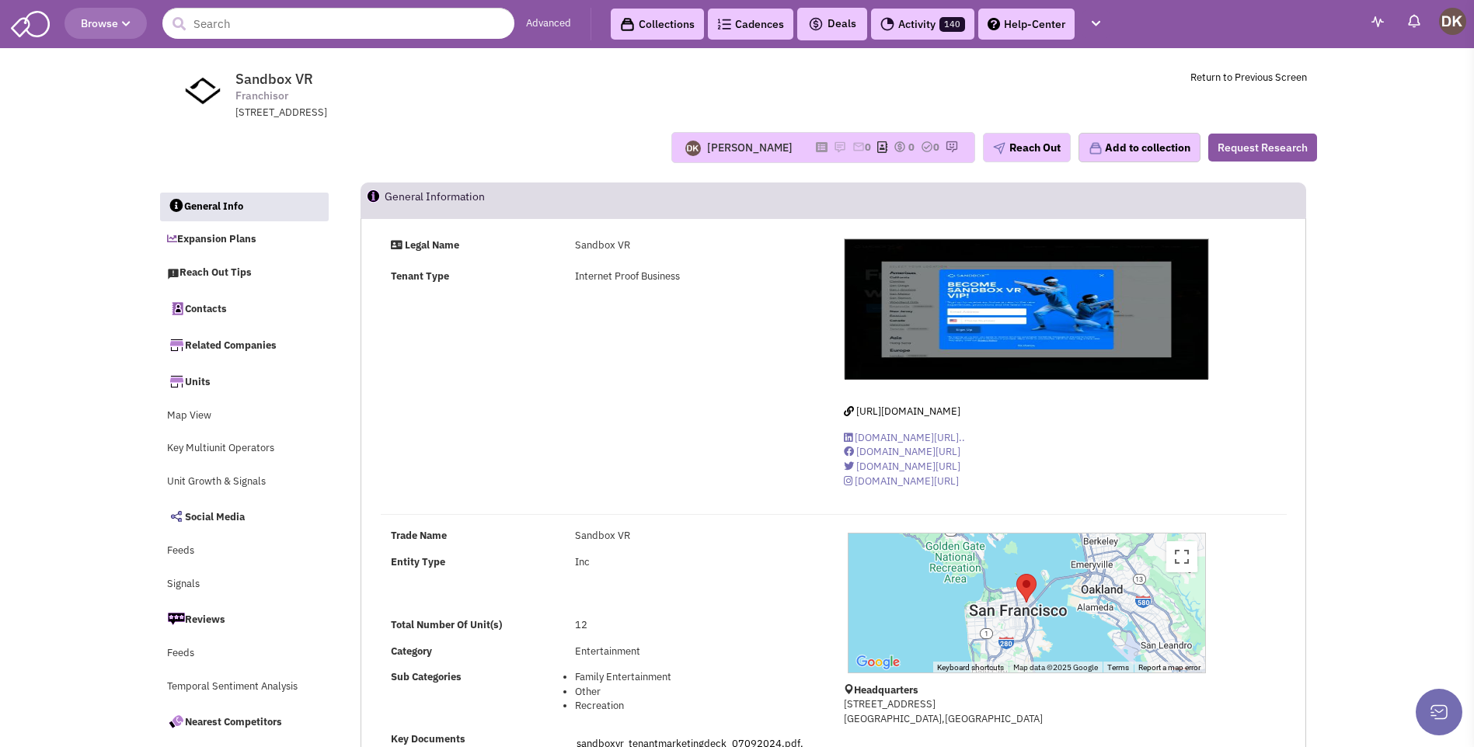
click at [616, 450] on div "Legal Name Sandbox VR Tenant Type Internet Proof Business https://sandboxvr.com/" at bounding box center [834, 370] width 926 height 262
click at [238, 30] on input "text" at bounding box center [338, 23] width 352 height 31
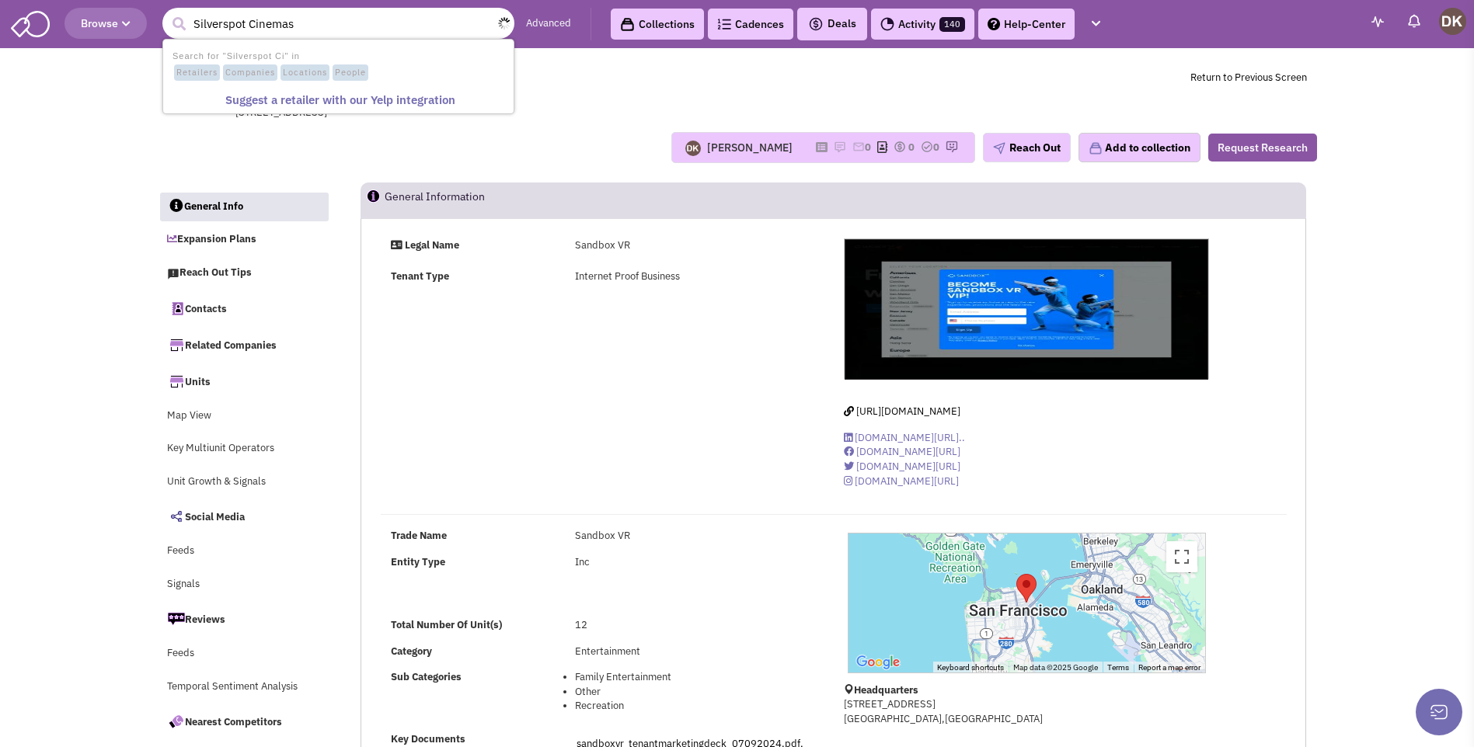
type input "Silverspot Cinemas"
click at [167, 12] on button "submit" at bounding box center [178, 23] width 23 height 23
